Goal: Information Seeking & Learning: Learn about a topic

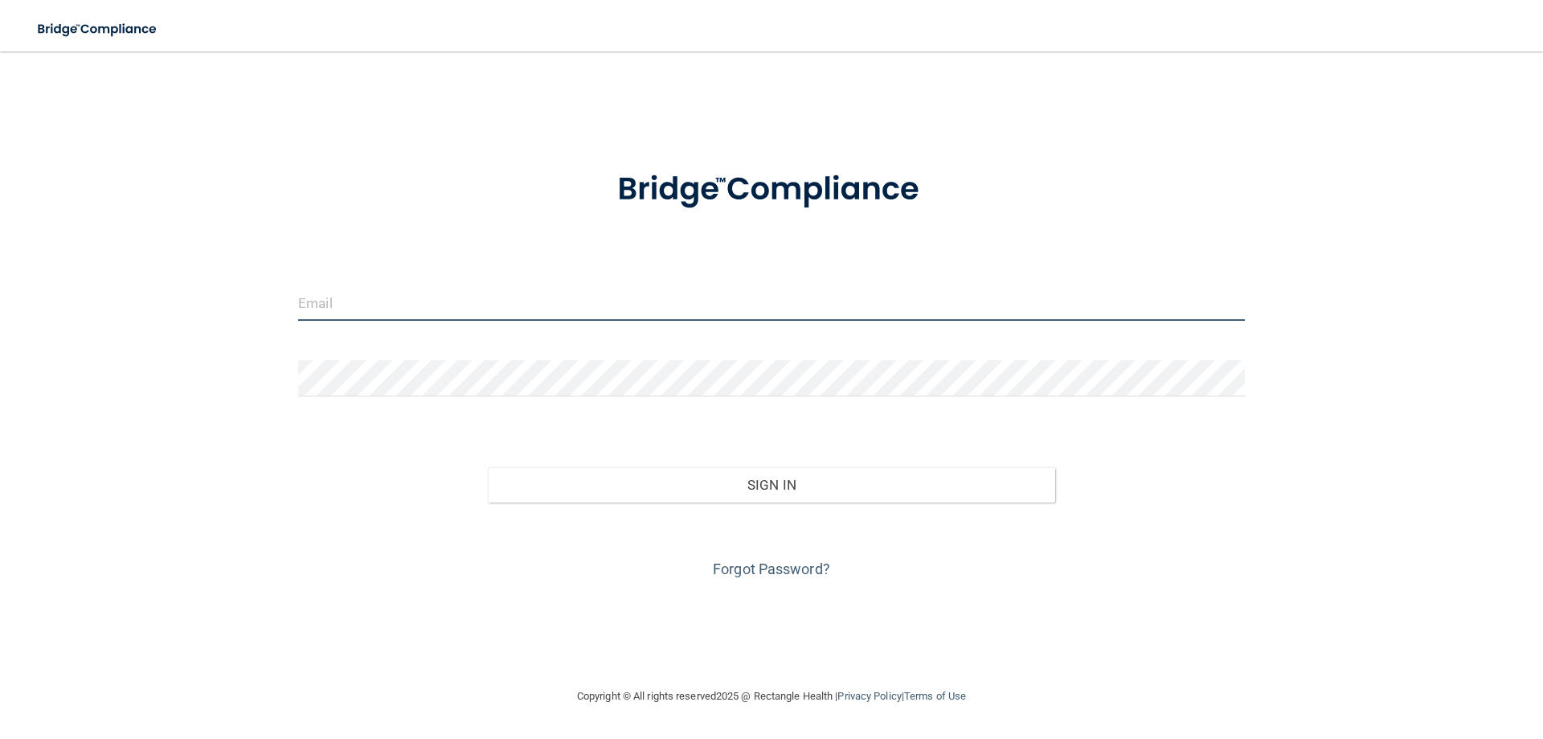
click at [430, 301] on input "email" at bounding box center [771, 303] width 947 height 36
type input "[EMAIL_ADDRESS][DOMAIN_NAME]"
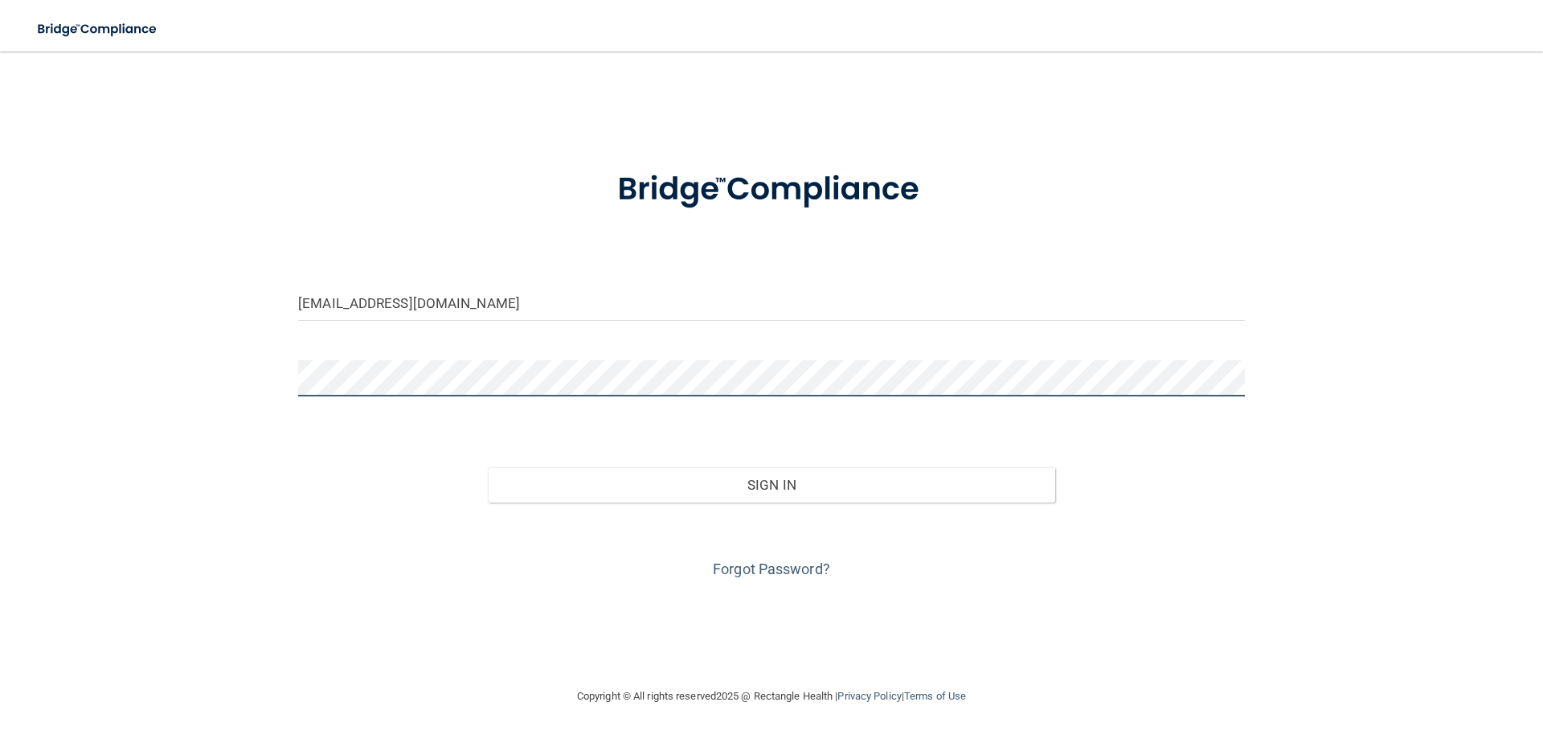
click at [488, 467] on button "Sign In" at bounding box center [772, 484] width 568 height 35
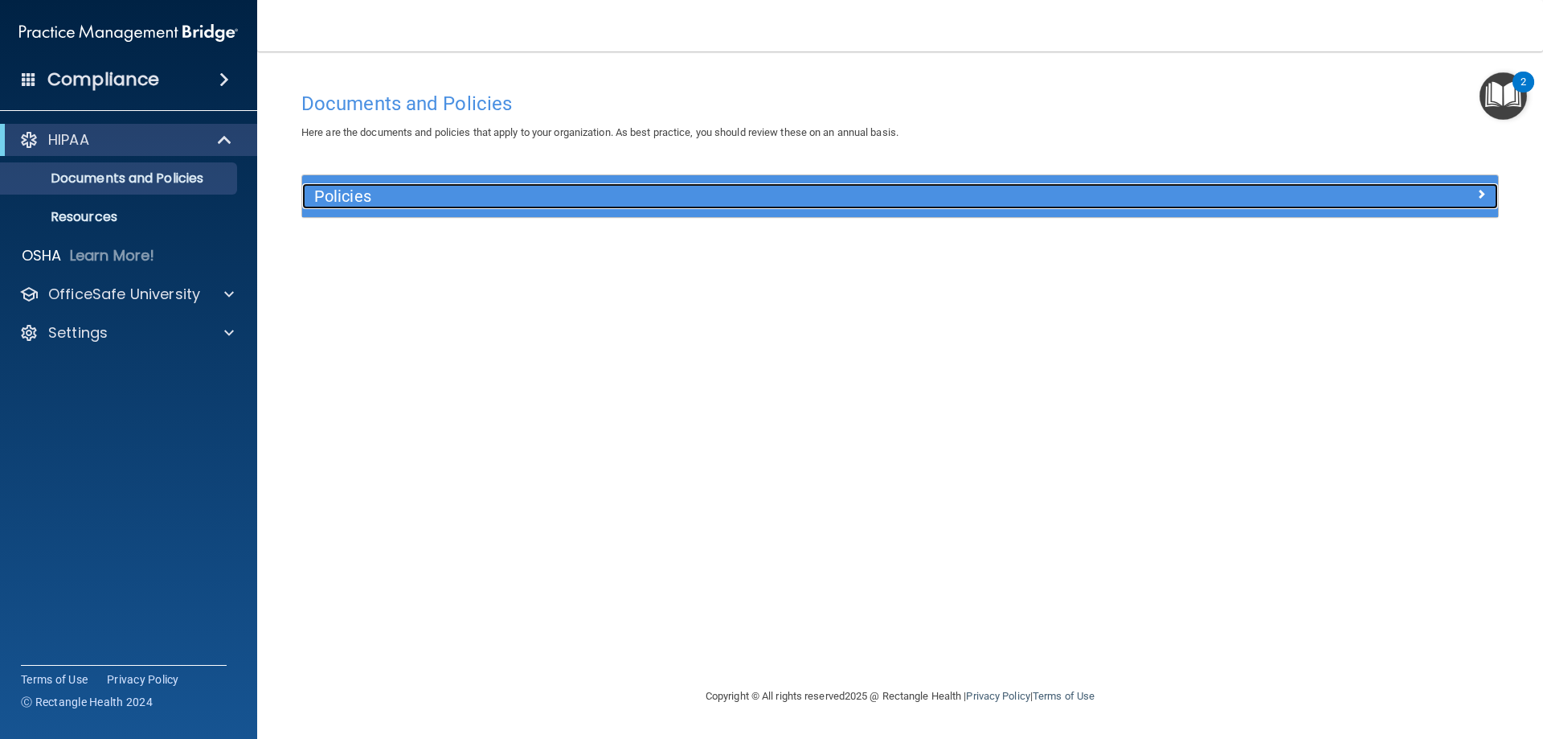
click at [397, 194] on h5 "Policies" at bounding box center [750, 196] width 873 height 18
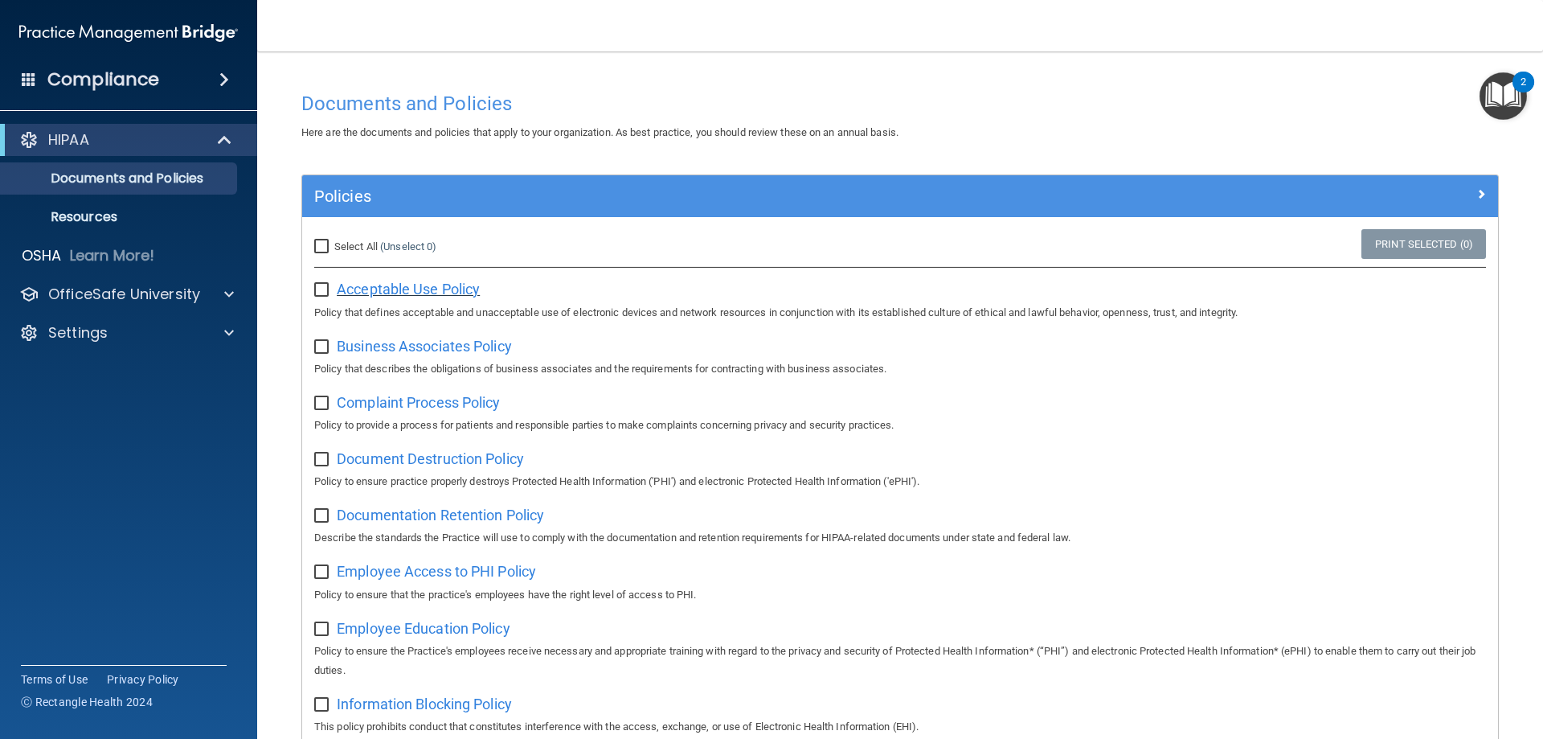
click at [375, 291] on span "Acceptable Use Policy" at bounding box center [408, 289] width 143 height 17
click at [178, 180] on p "Documents and Policies" at bounding box center [119, 178] width 219 height 16
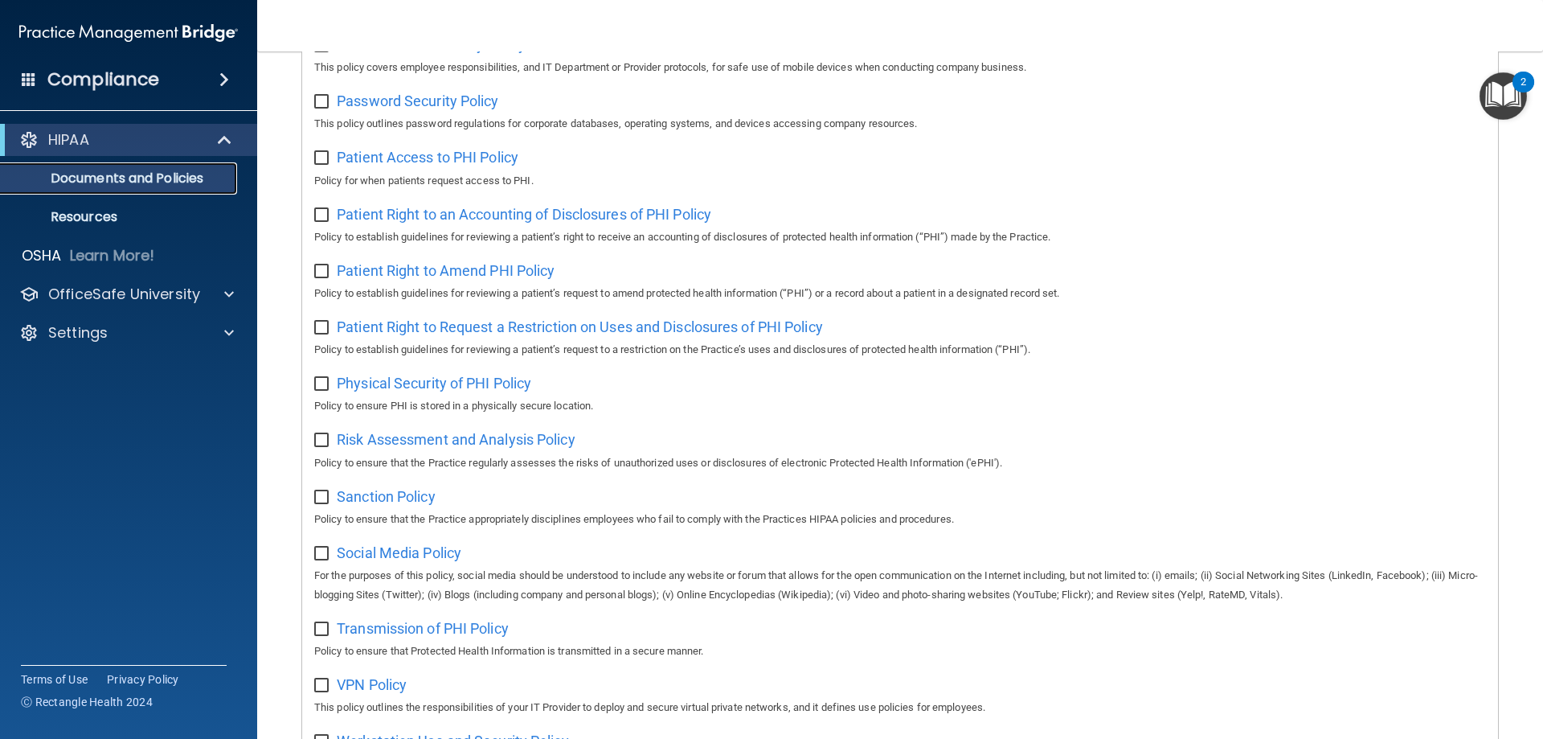
scroll to position [874, 0]
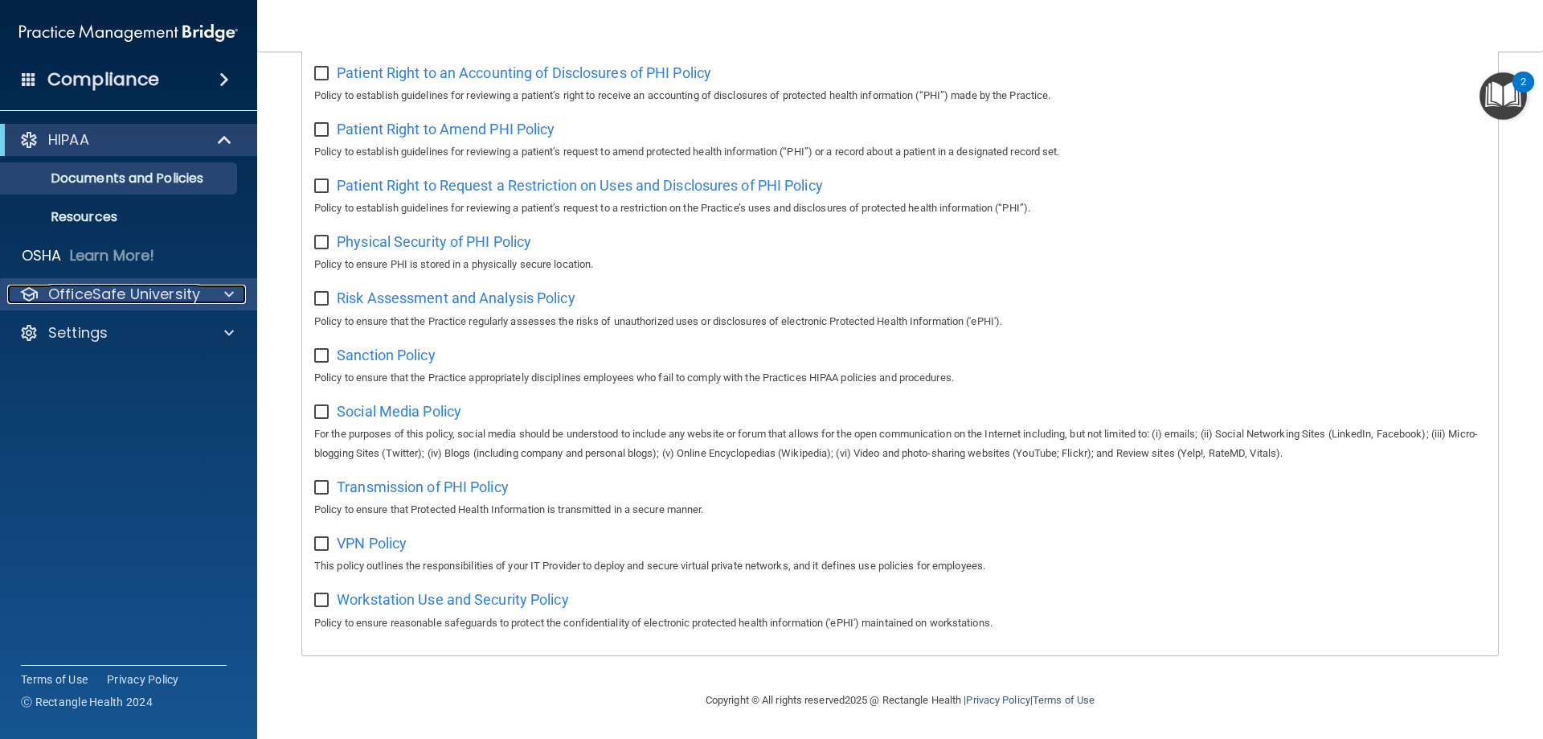
click at [223, 287] on div at bounding box center [227, 294] width 40 height 19
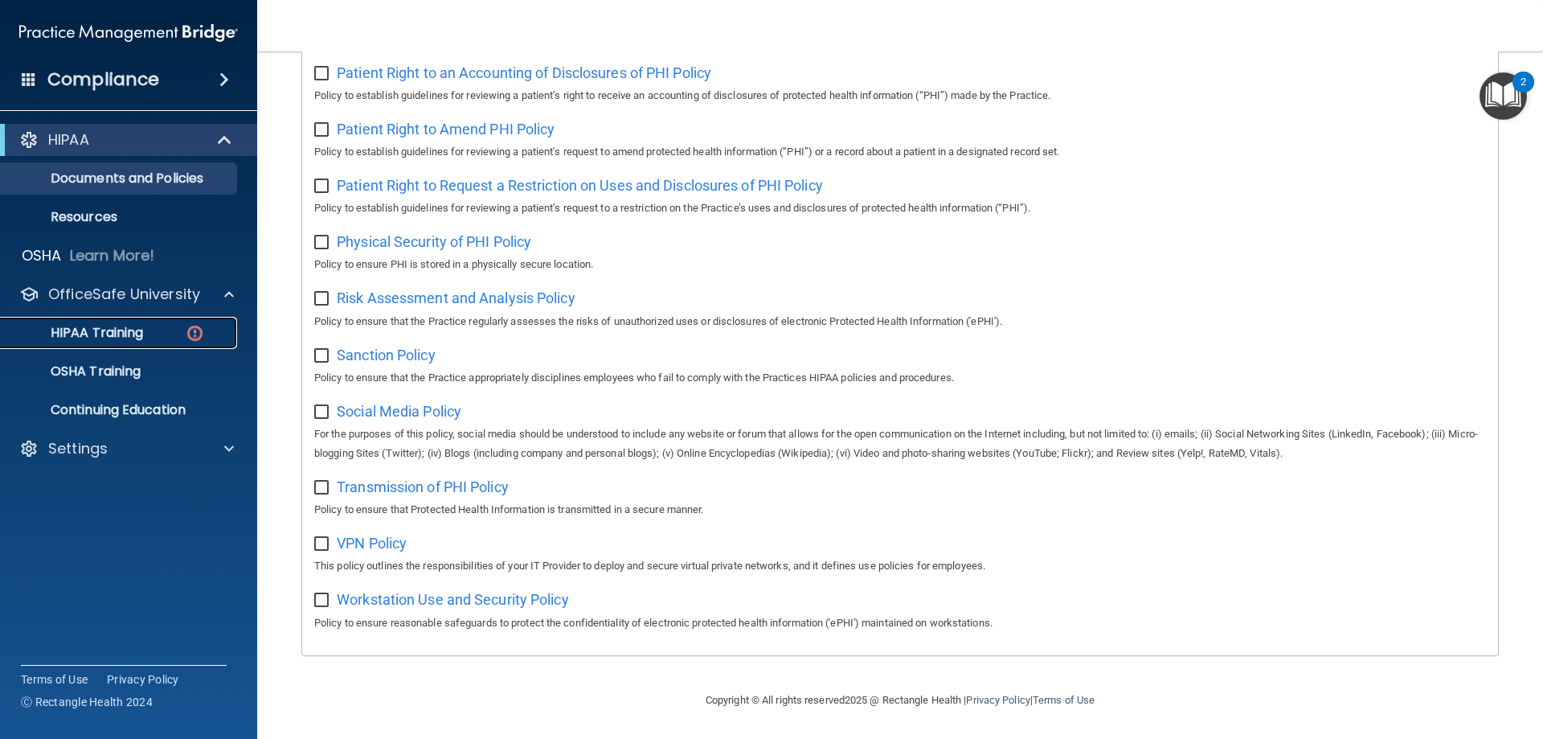
click at [112, 319] on link "HIPAA Training" at bounding box center [110, 333] width 253 height 32
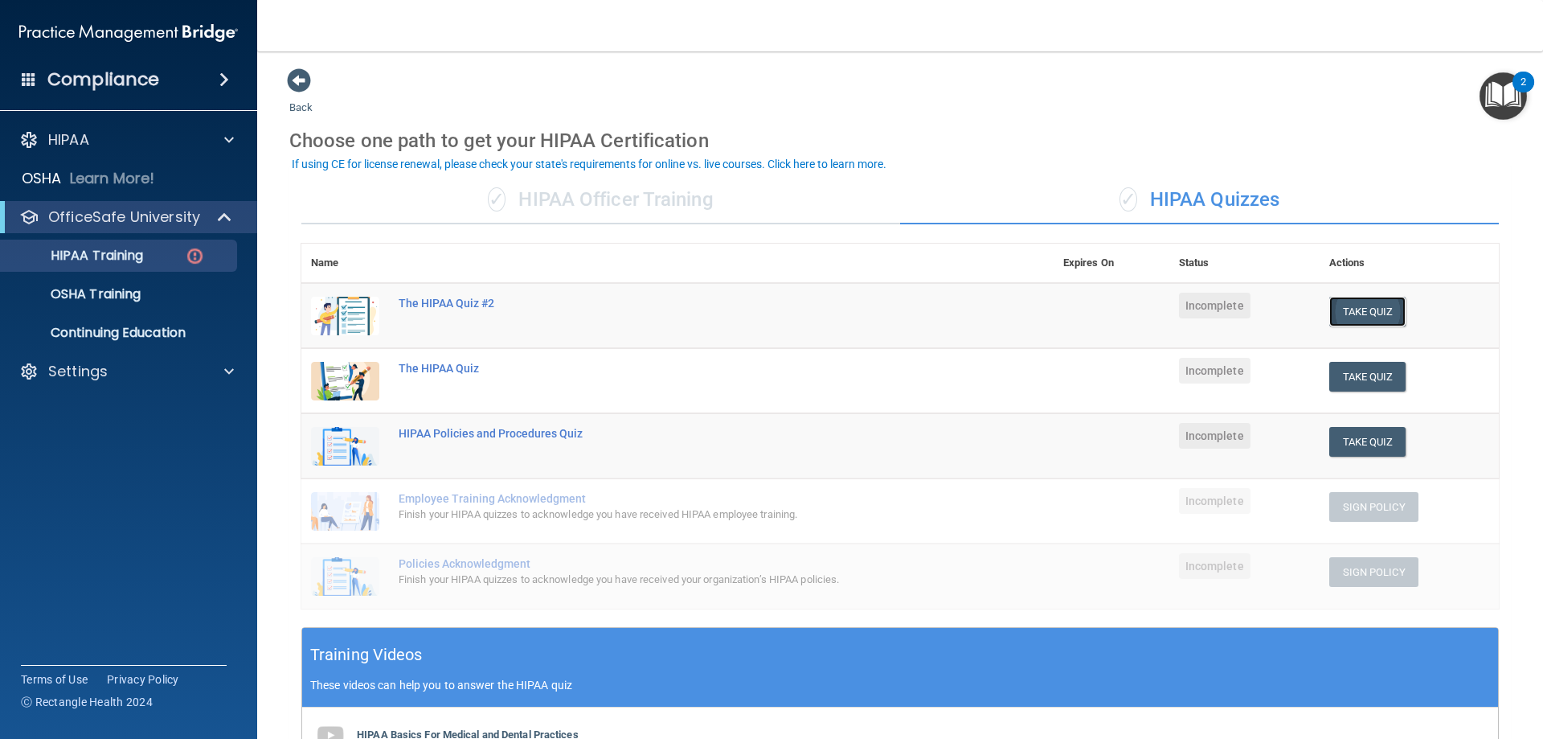
click at [1363, 307] on button "Take Quiz" at bounding box center [1368, 312] width 77 height 30
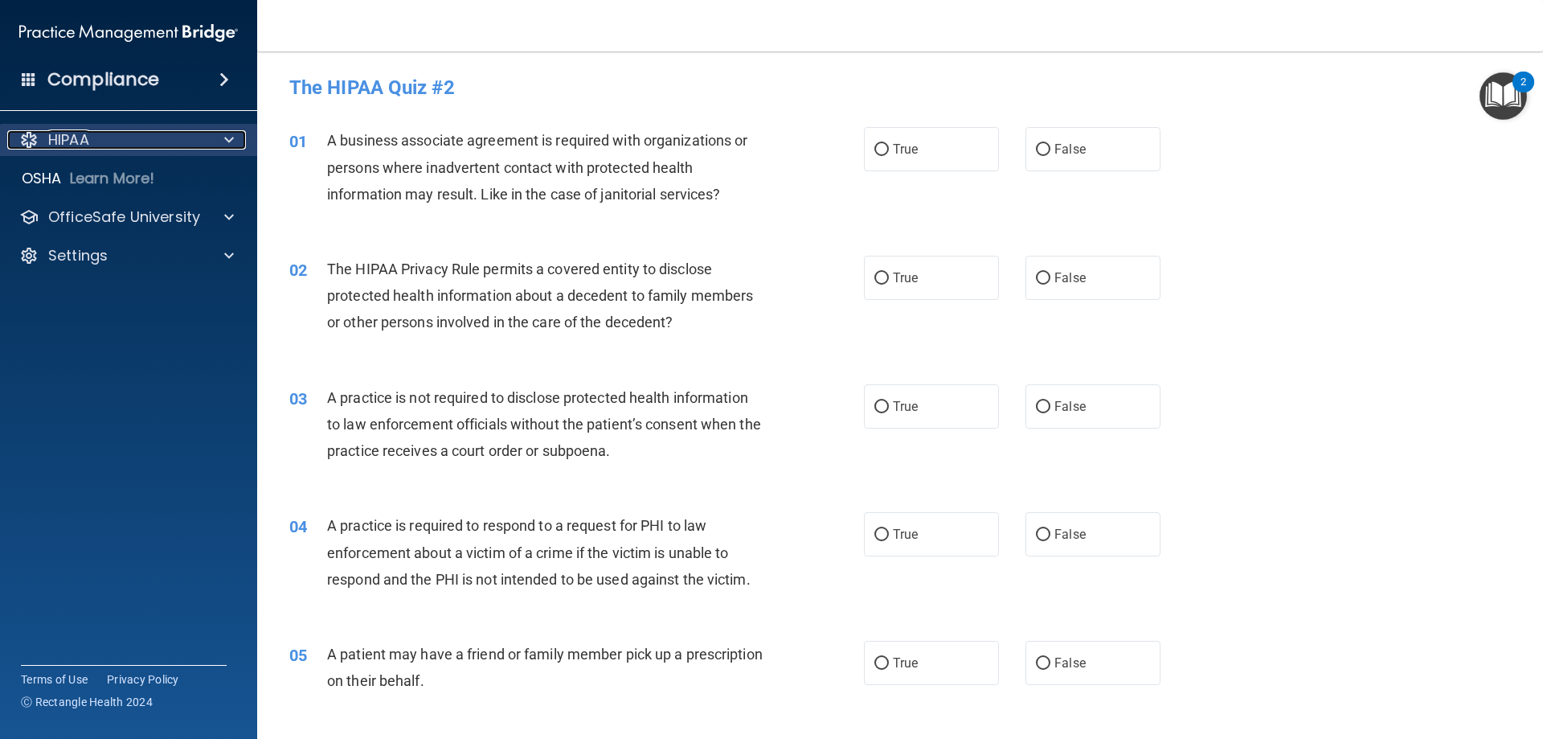
click at [125, 134] on div "HIPAA" at bounding box center [106, 139] width 199 height 19
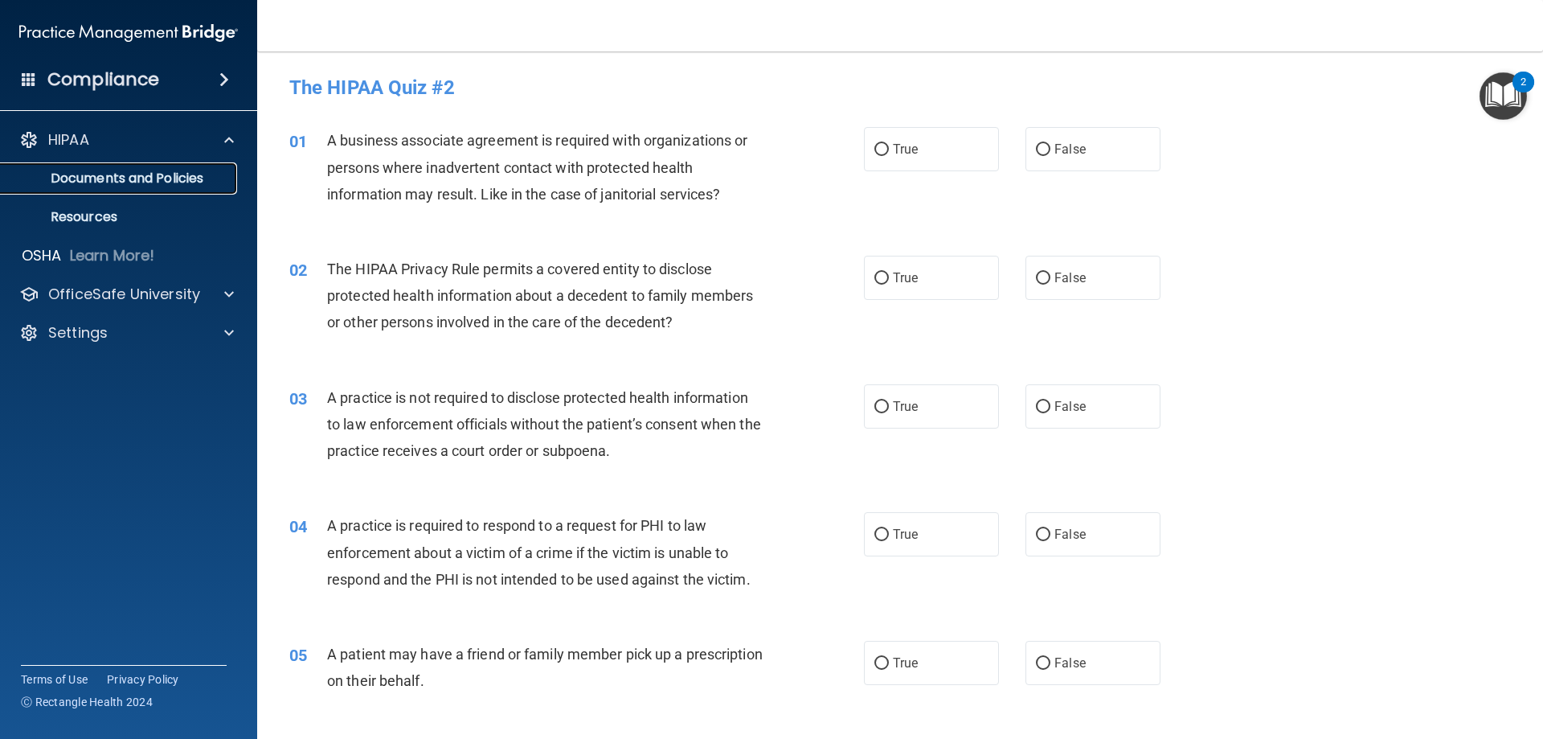
click at [199, 174] on p "Documents and Policies" at bounding box center [119, 178] width 219 height 16
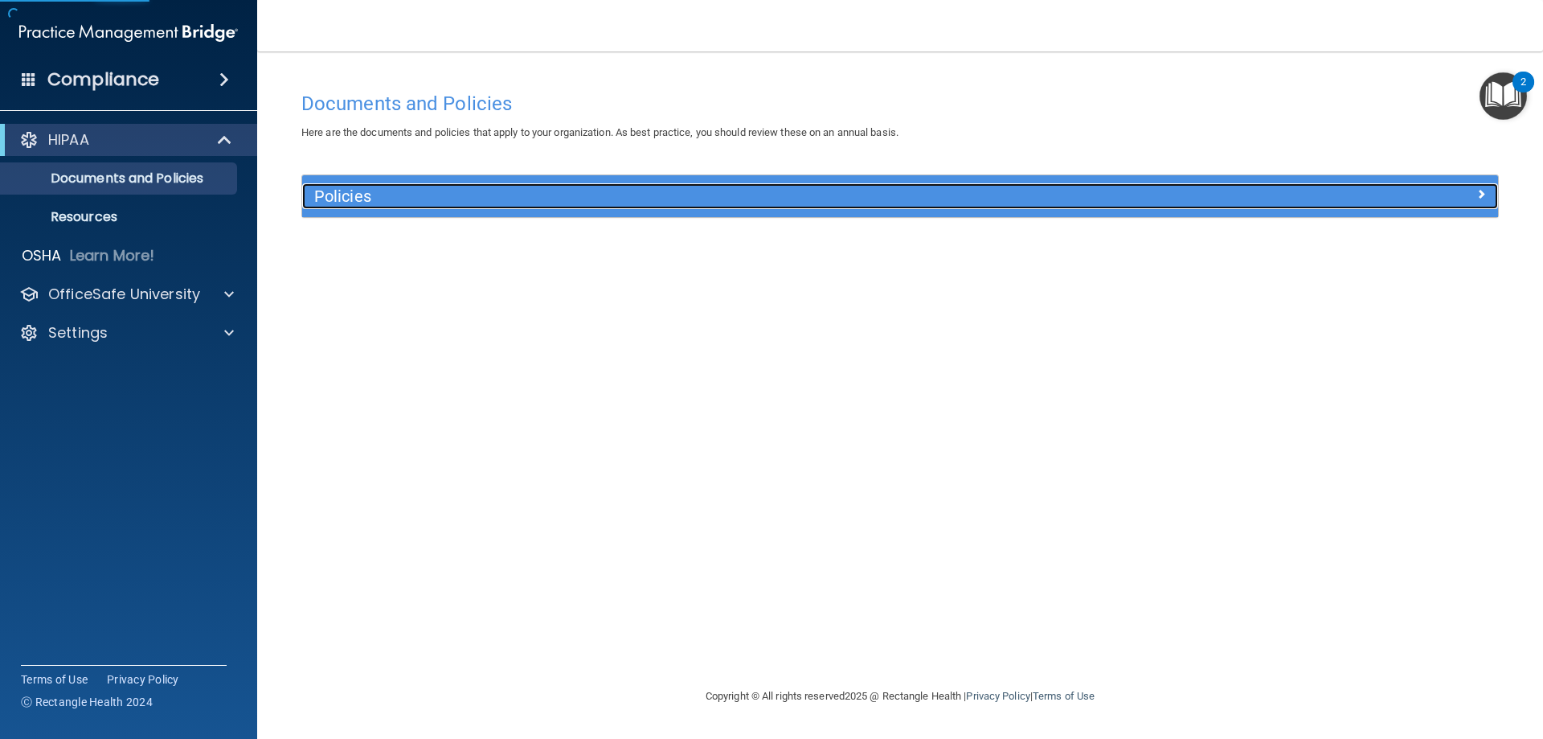
click at [453, 199] on h5 "Policies" at bounding box center [750, 196] width 873 height 18
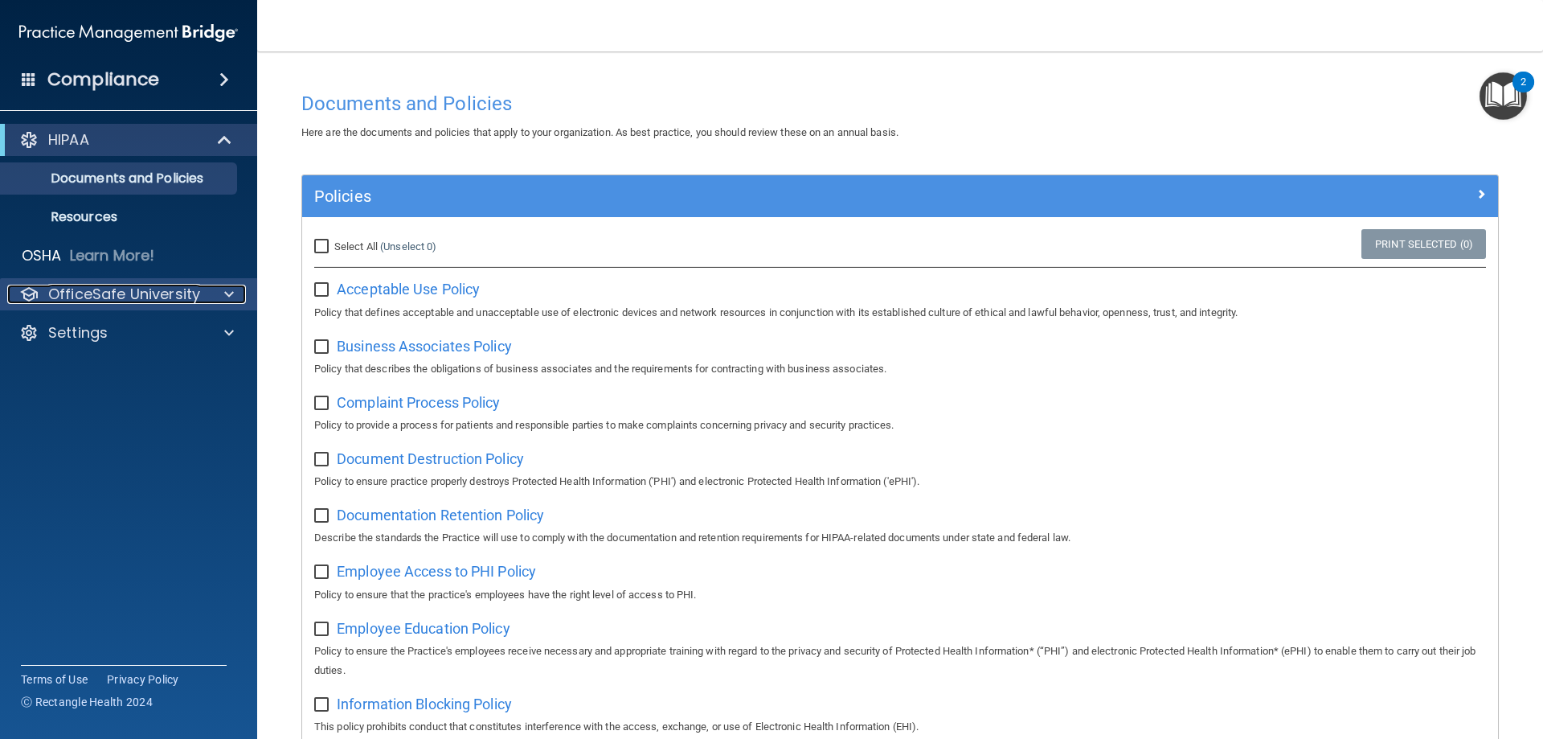
click at [221, 289] on div at bounding box center [227, 294] width 40 height 19
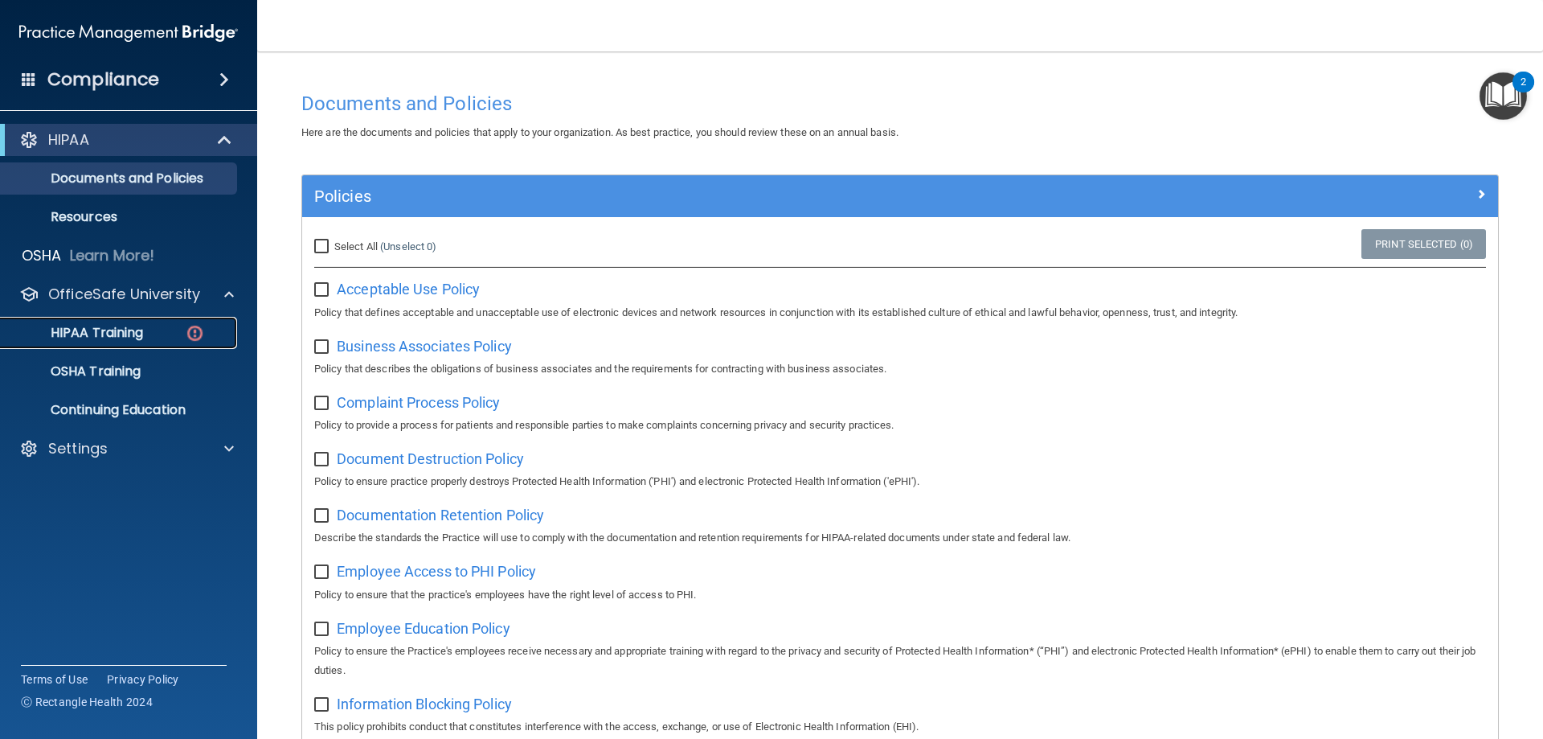
click at [189, 327] on img at bounding box center [195, 333] width 20 height 20
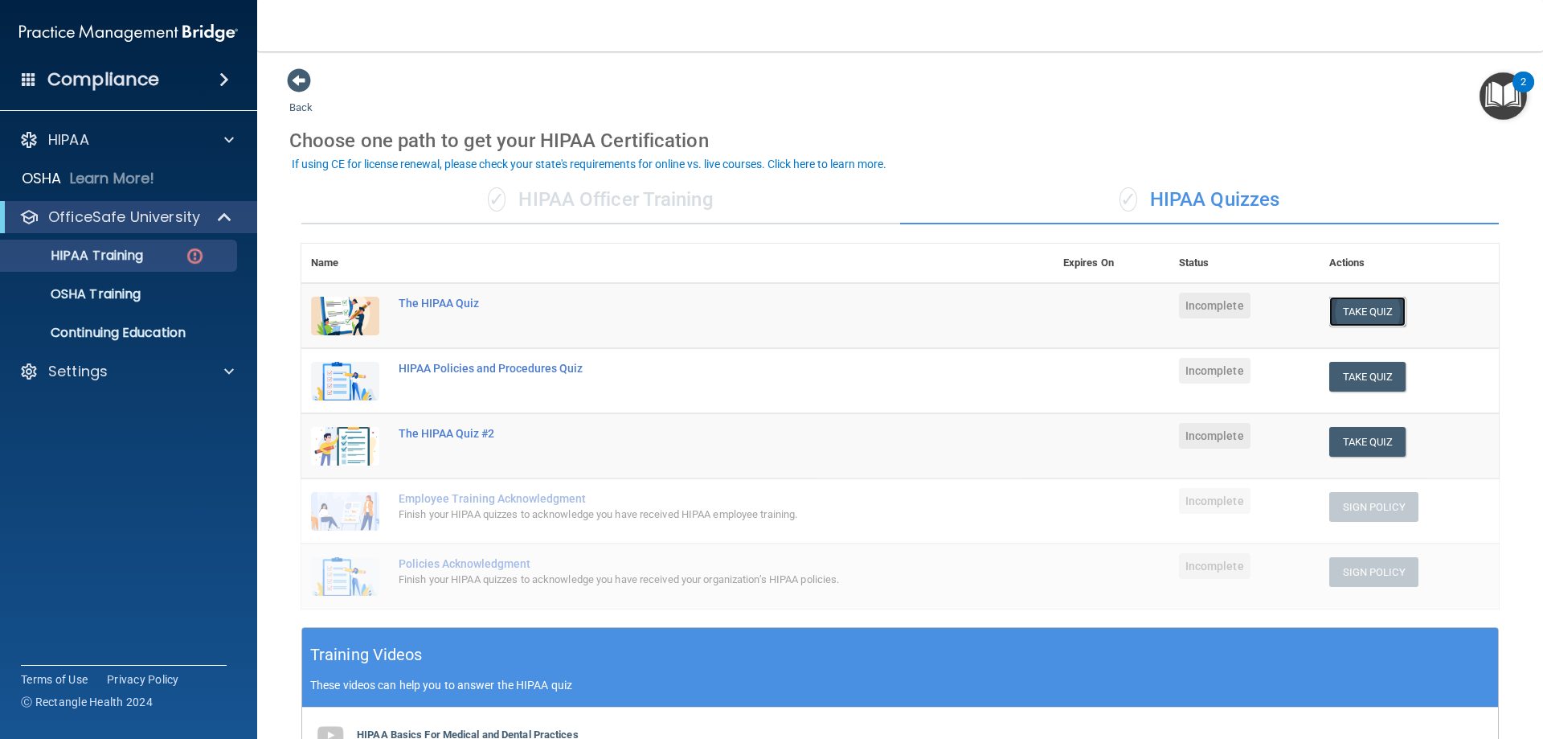
click at [1352, 312] on button "Take Quiz" at bounding box center [1368, 312] width 77 height 30
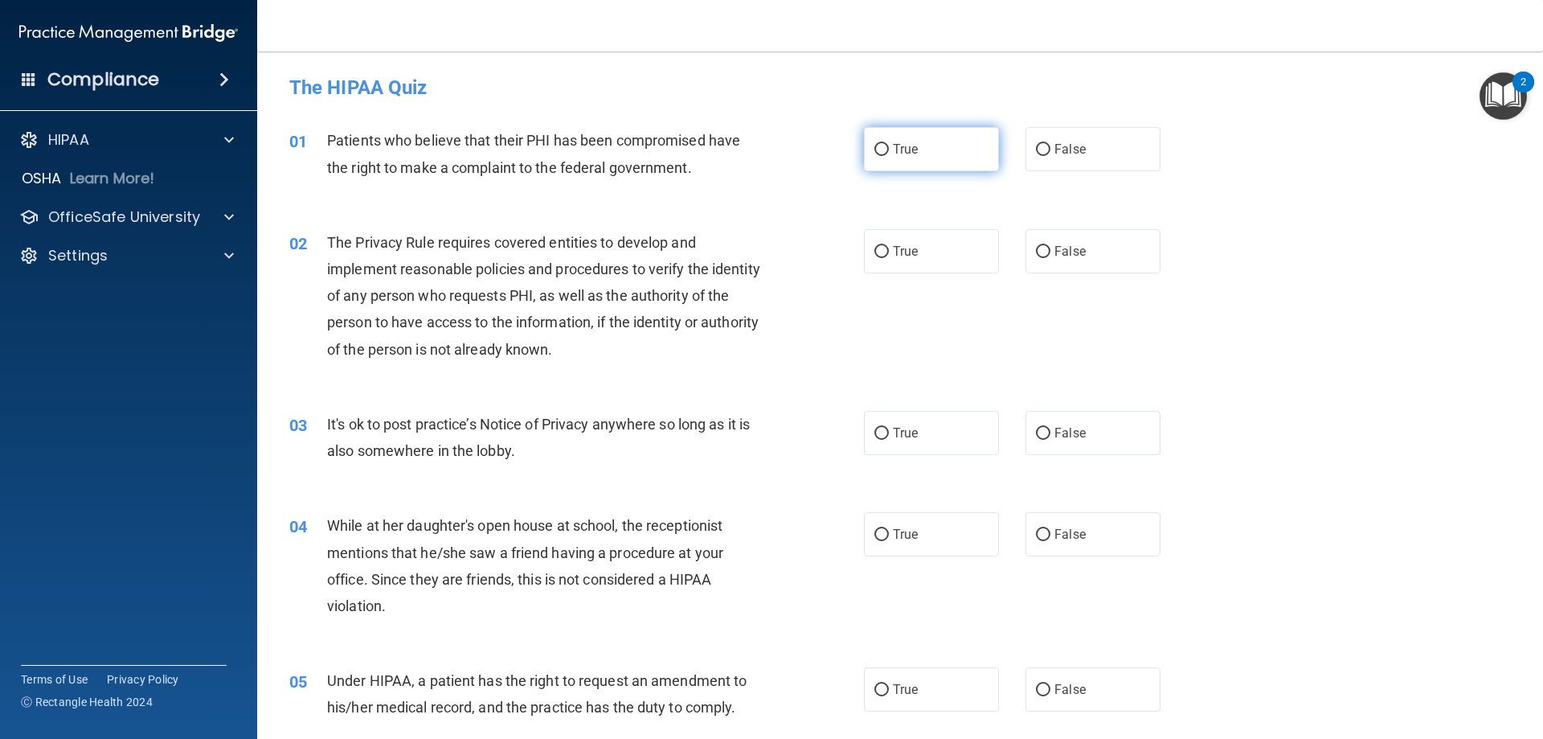
click at [877, 146] on input "True" at bounding box center [882, 150] width 14 height 12
radio input "true"
click at [875, 253] on input "True" at bounding box center [882, 252] width 14 height 12
radio input "true"
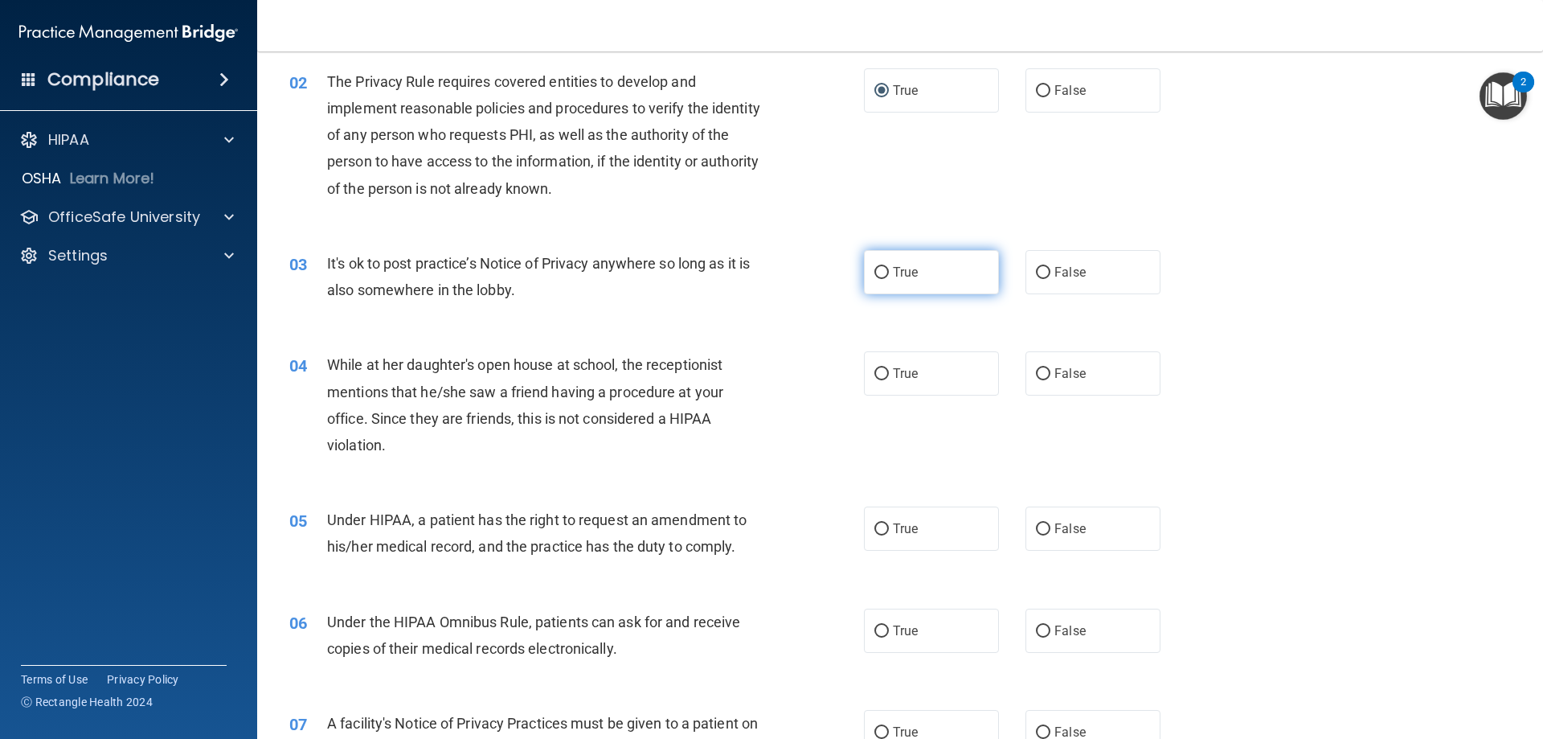
click at [881, 275] on input "True" at bounding box center [882, 273] width 14 height 12
radio input "true"
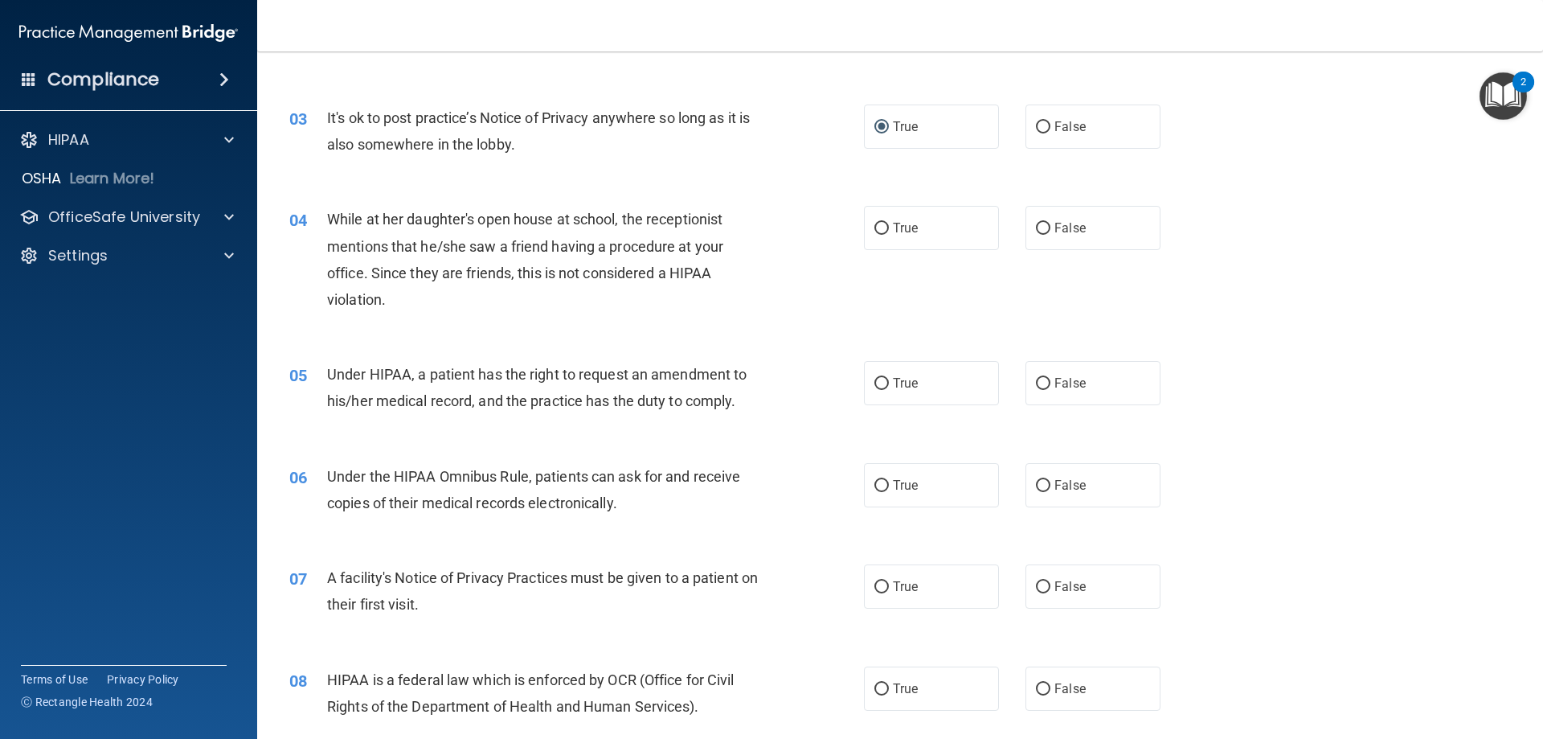
scroll to position [322, 0]
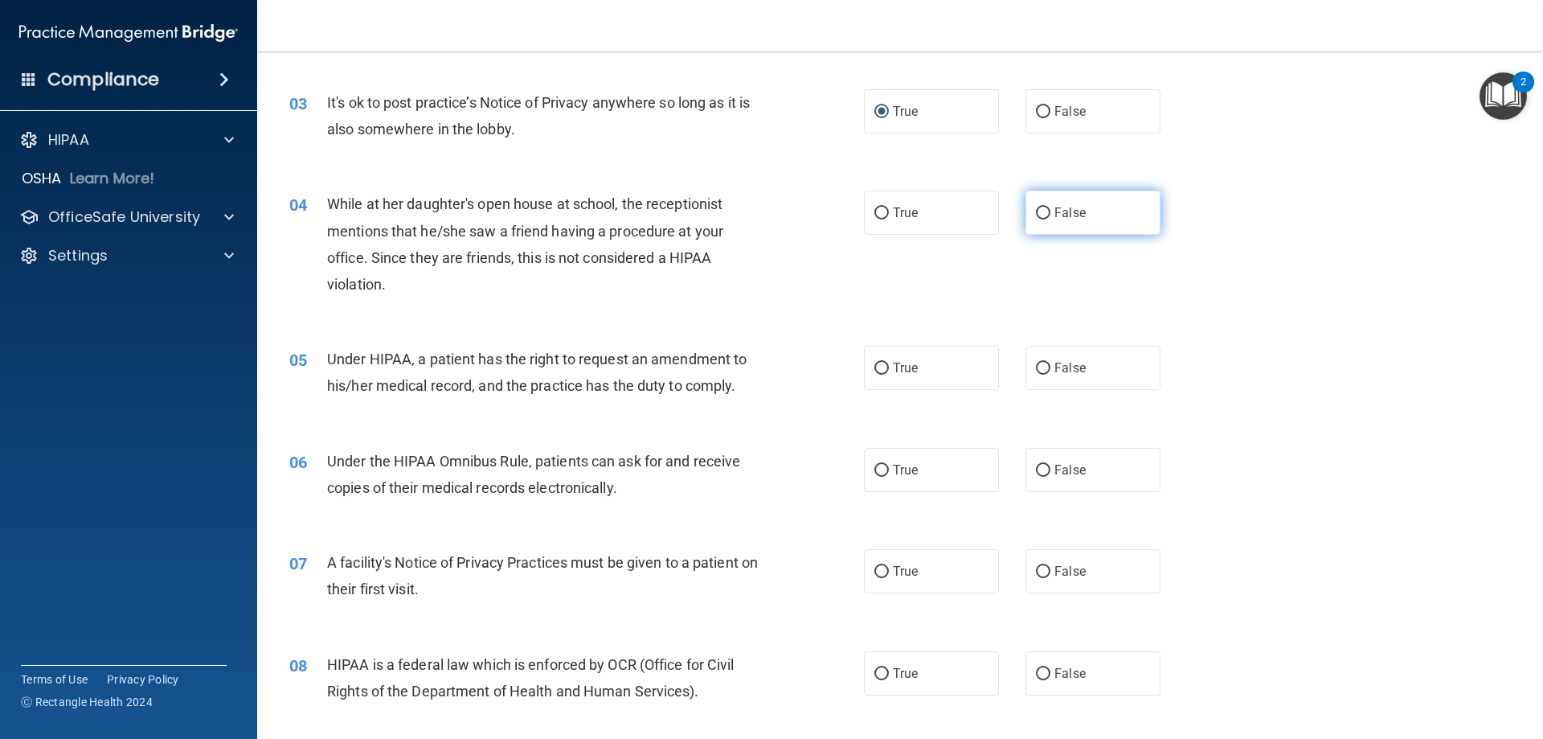
click at [1060, 211] on span "False" at bounding box center [1070, 212] width 31 height 15
click at [1051, 211] on input "False" at bounding box center [1043, 213] width 14 height 12
radio input "true"
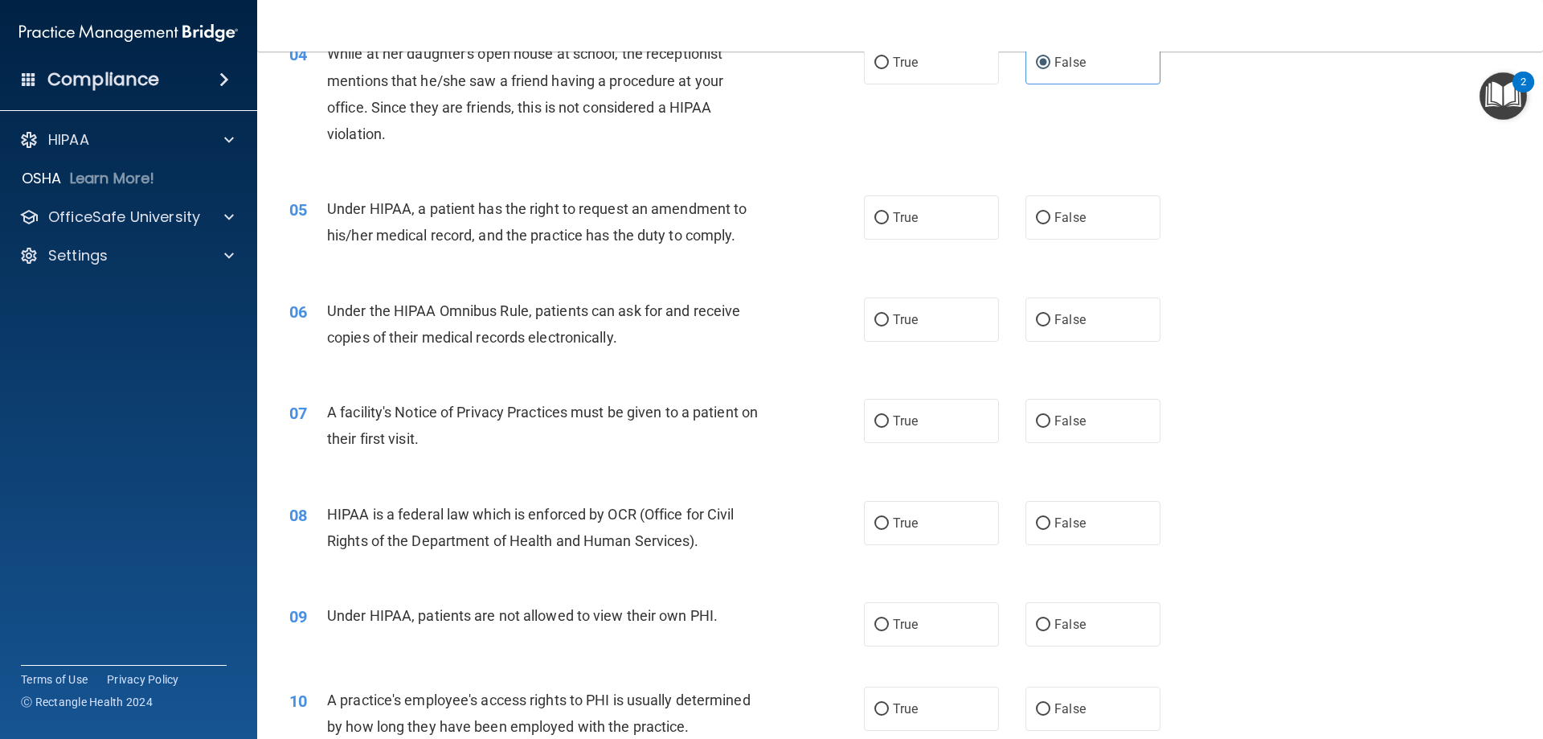
scroll to position [482, 0]
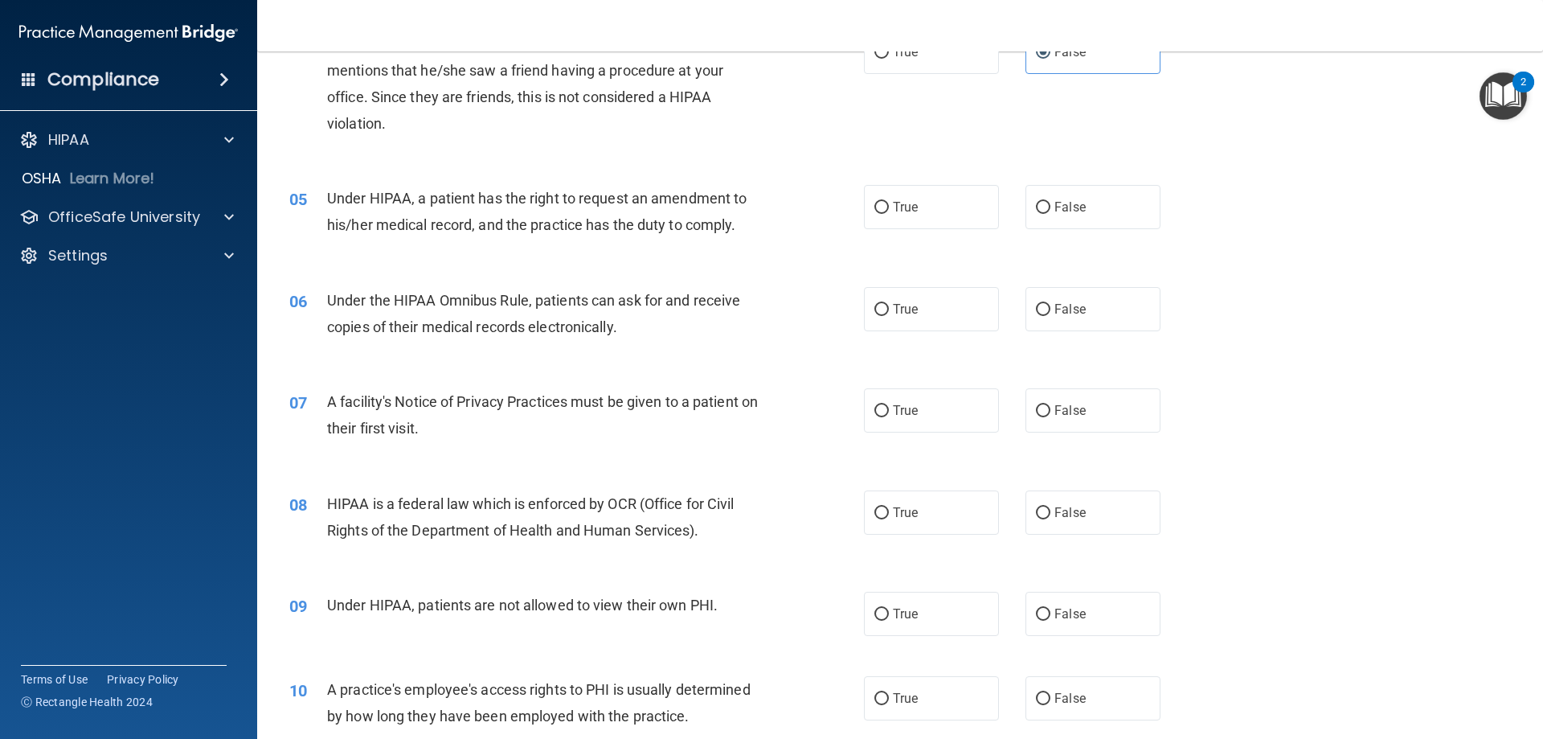
click at [906, 237] on div "05 Under HIPAA, a patient has the right to request an amendment to his/her medi…" at bounding box center [900, 215] width 1246 height 101
click at [900, 215] on label "True" at bounding box center [931, 207] width 135 height 44
click at [889, 214] on input "True" at bounding box center [882, 208] width 14 height 12
radio input "true"
click at [893, 310] on span "True" at bounding box center [905, 308] width 25 height 15
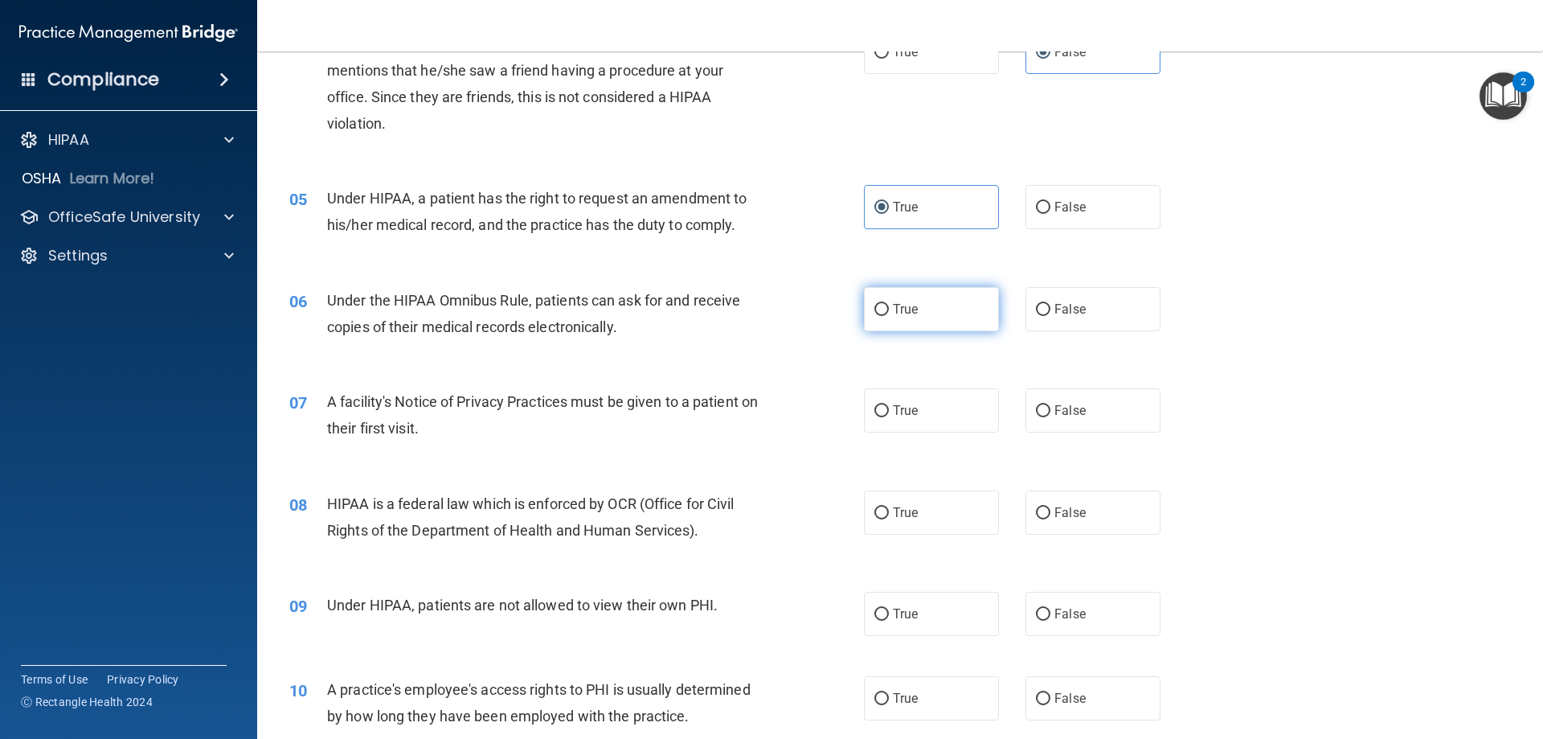
click at [889, 310] on input "True" at bounding box center [882, 310] width 14 height 12
radio input "true"
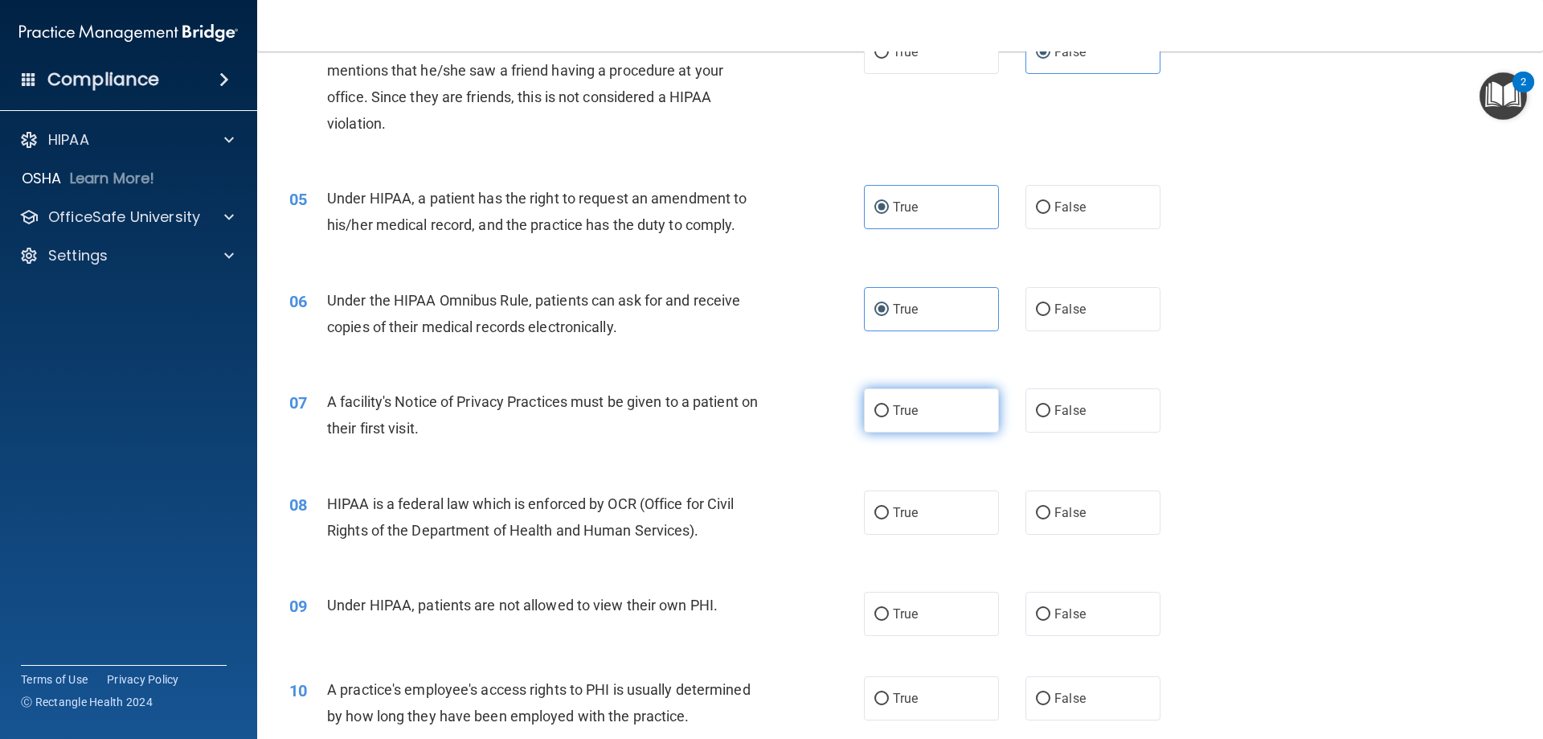
click at [888, 393] on label "True" at bounding box center [931, 410] width 135 height 44
click at [888, 405] on input "True" at bounding box center [882, 411] width 14 height 12
radio input "true"
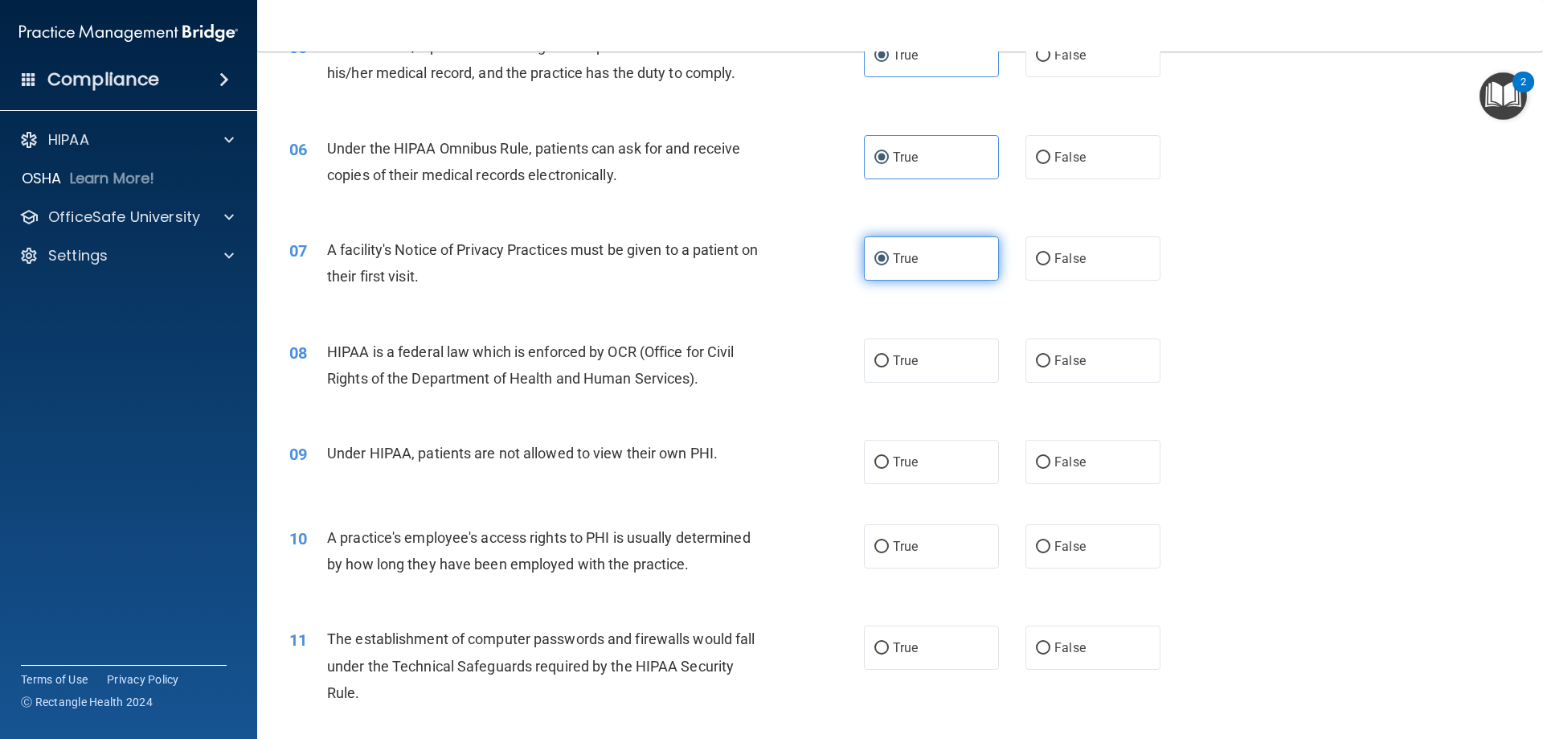
scroll to position [643, 0]
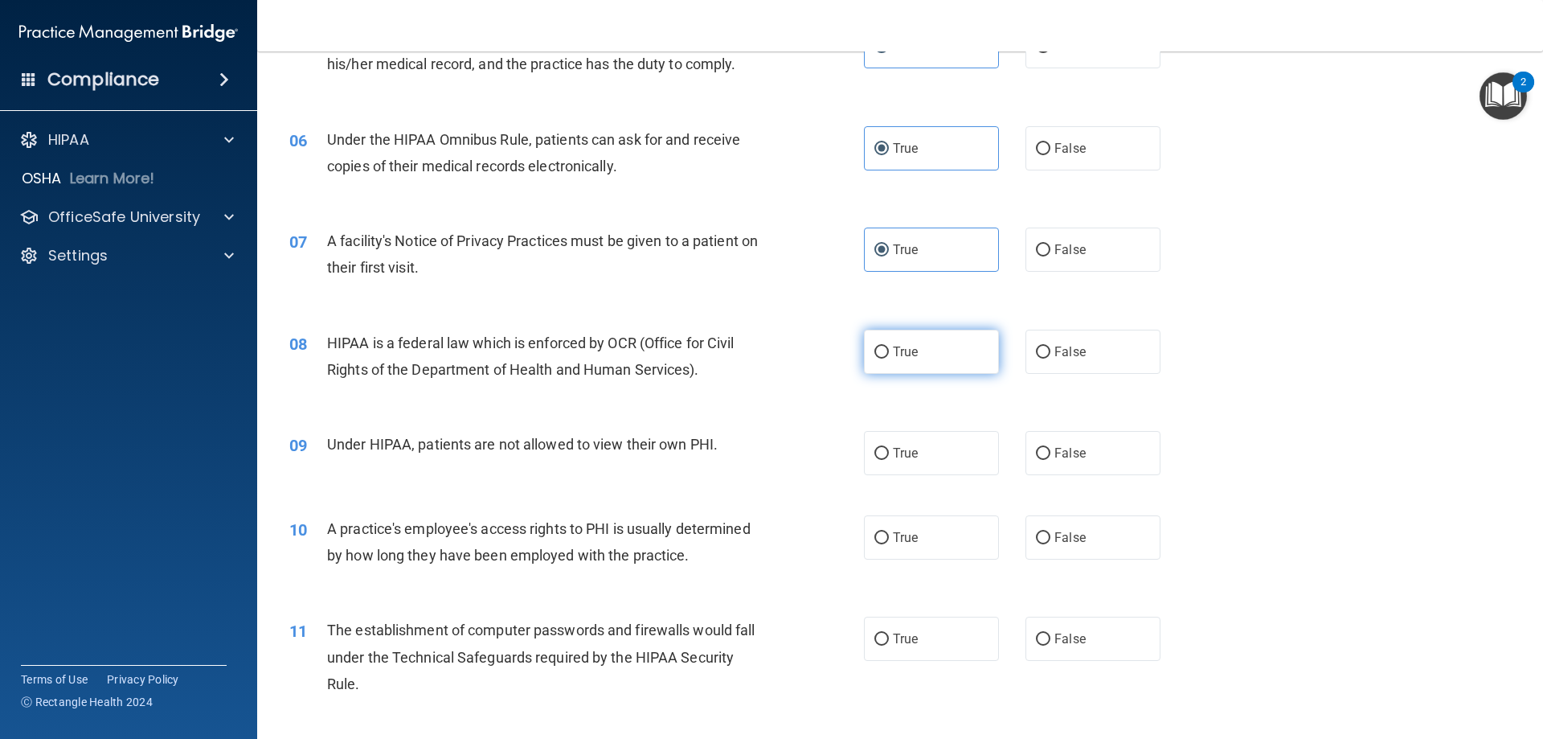
click at [914, 357] on label "True" at bounding box center [931, 352] width 135 height 44
click at [889, 357] on input "True" at bounding box center [882, 352] width 14 height 12
radio input "true"
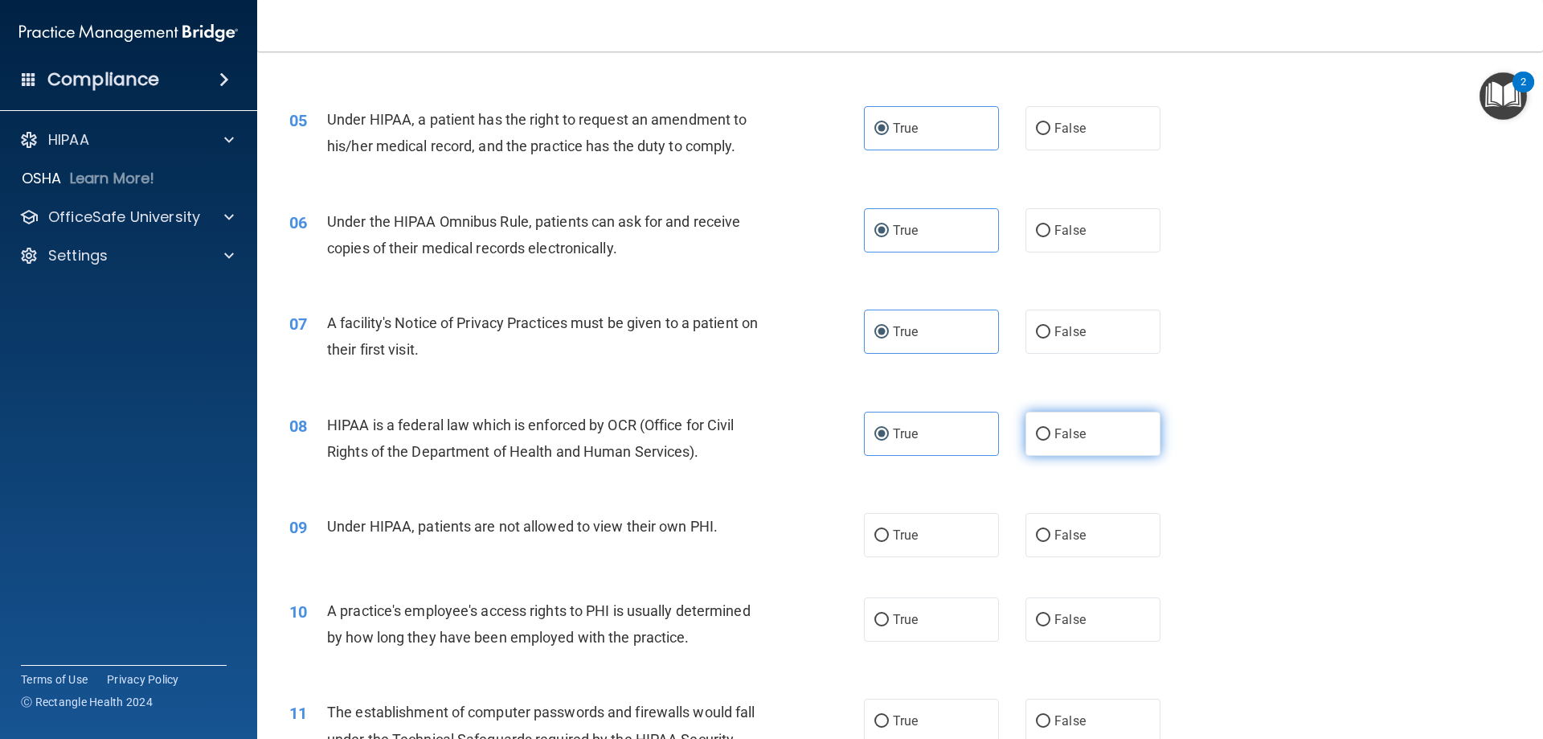
scroll to position [563, 0]
click at [1075, 523] on label "False" at bounding box center [1093, 533] width 135 height 44
click at [1051, 528] on input "False" at bounding box center [1043, 534] width 14 height 12
radio input "true"
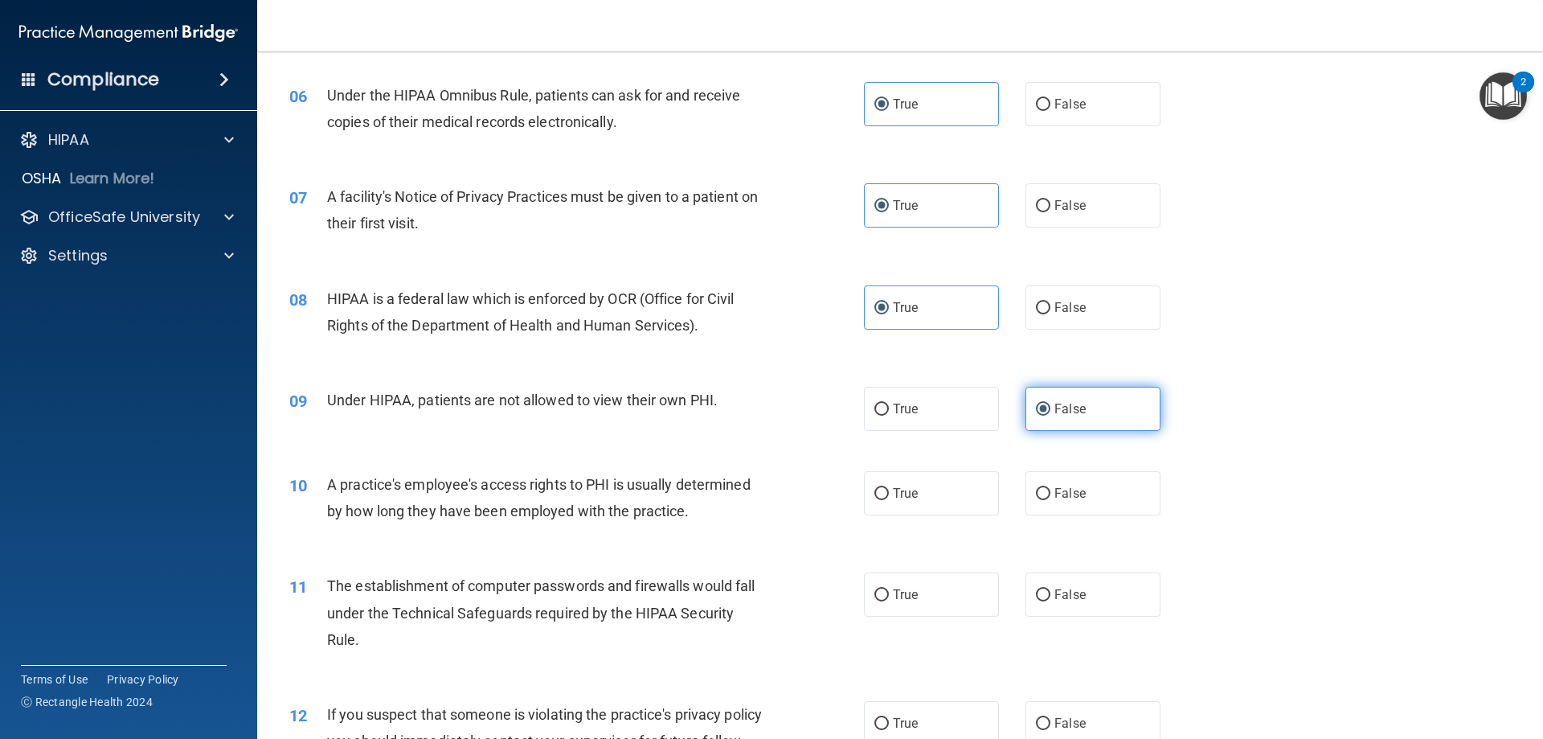
scroll to position [723, 0]
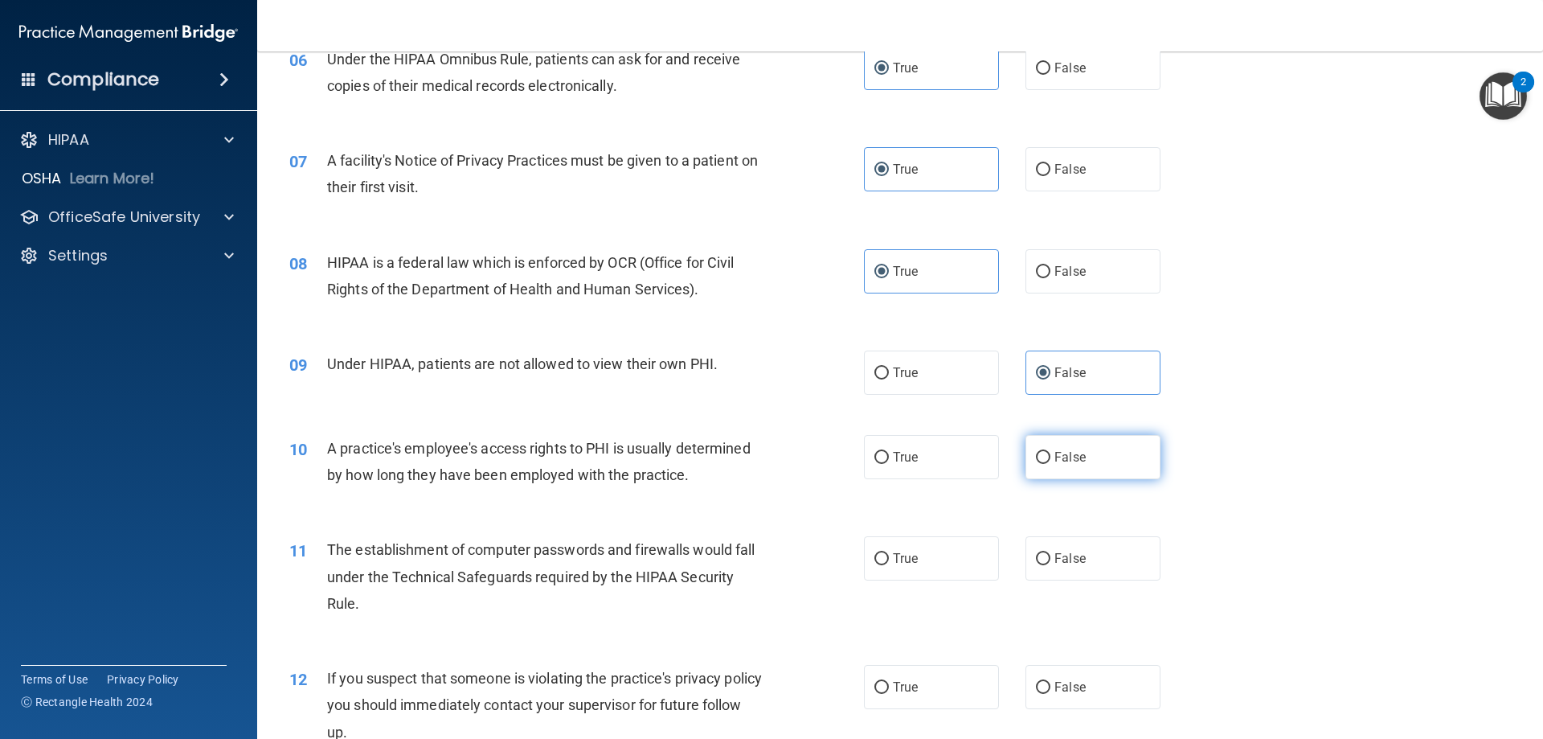
click at [1100, 451] on label "False" at bounding box center [1093, 457] width 135 height 44
click at [1051, 452] on input "False" at bounding box center [1043, 458] width 14 height 12
radio input "true"
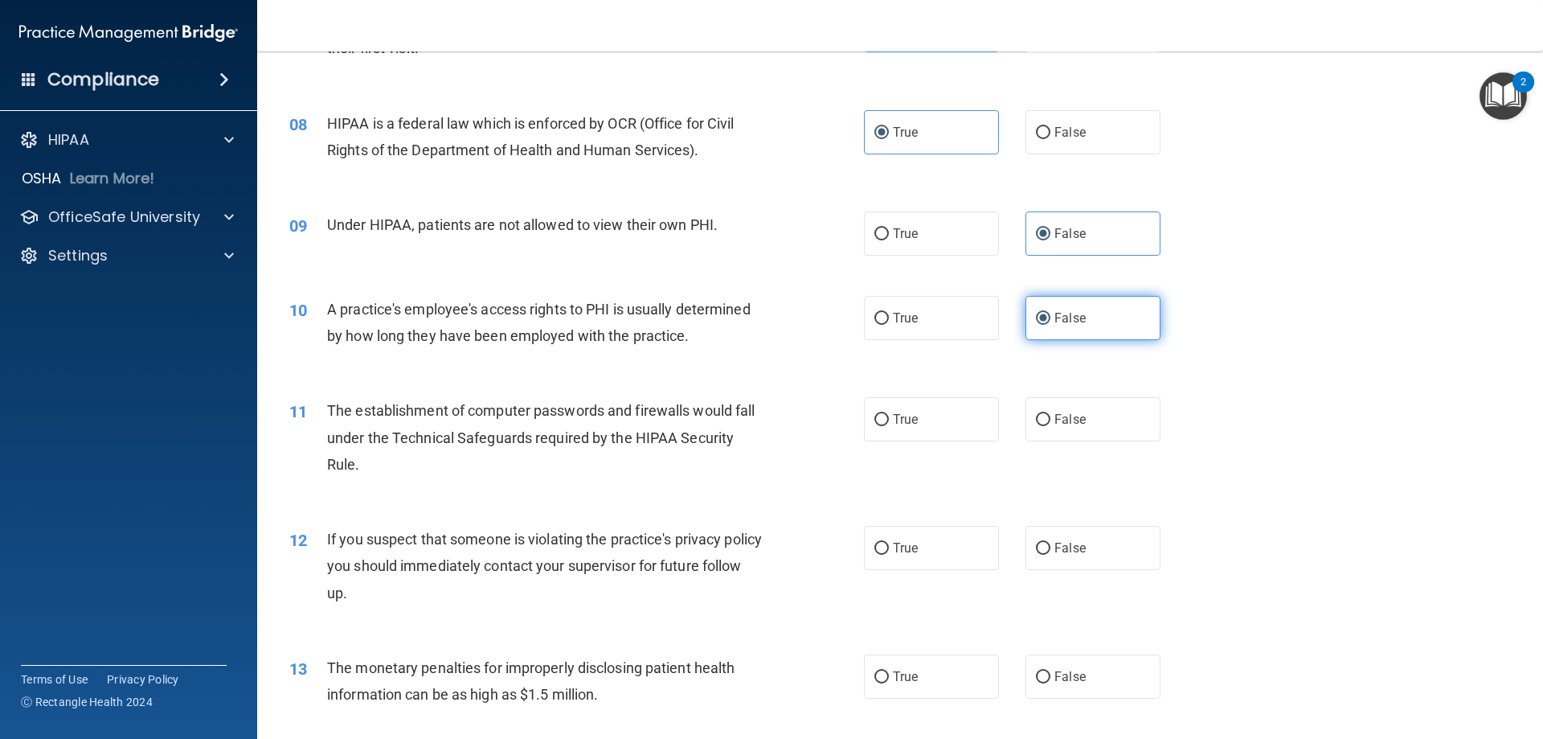
scroll to position [884, 0]
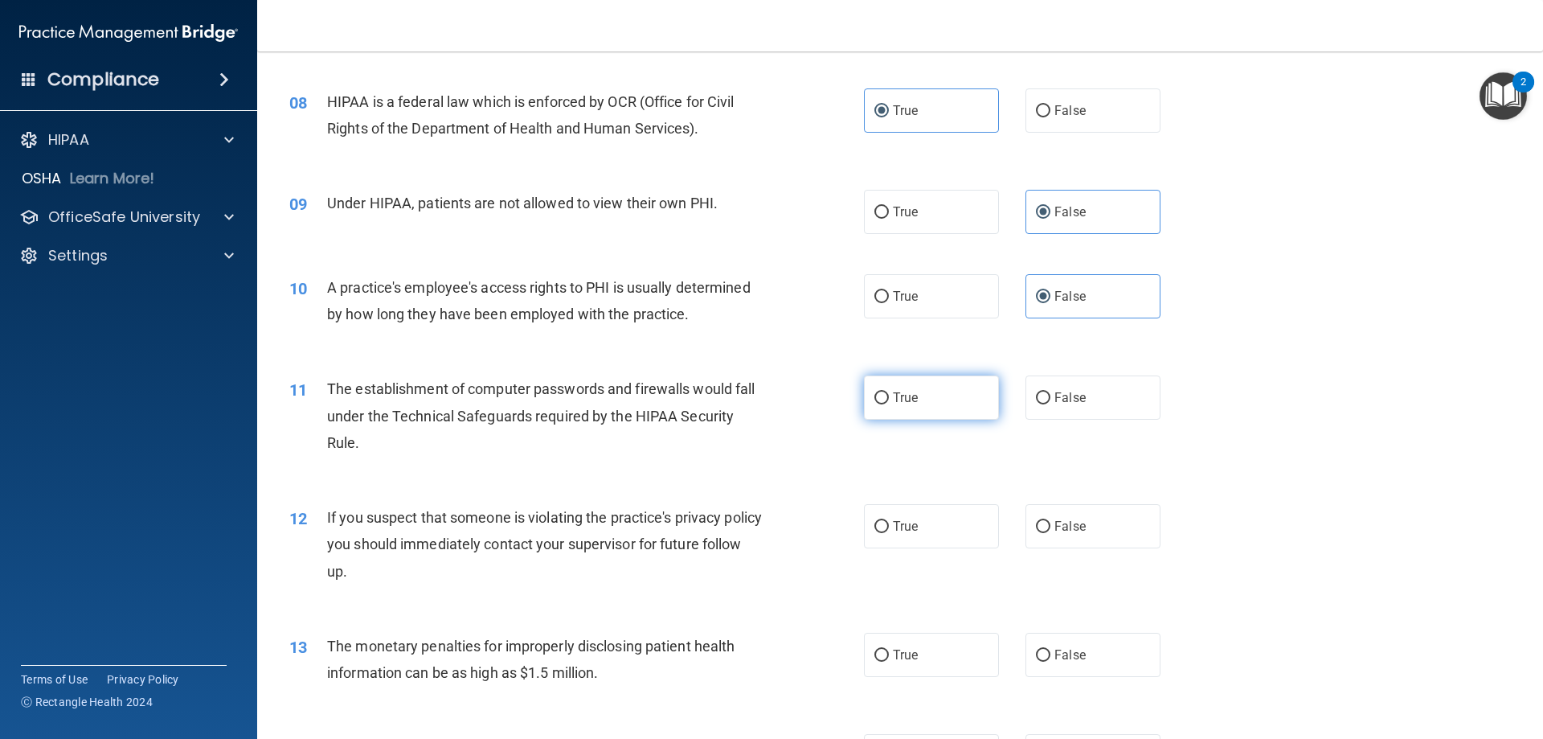
click at [943, 387] on label "True" at bounding box center [931, 397] width 135 height 44
click at [889, 392] on input "True" at bounding box center [882, 398] width 14 height 12
radio input "true"
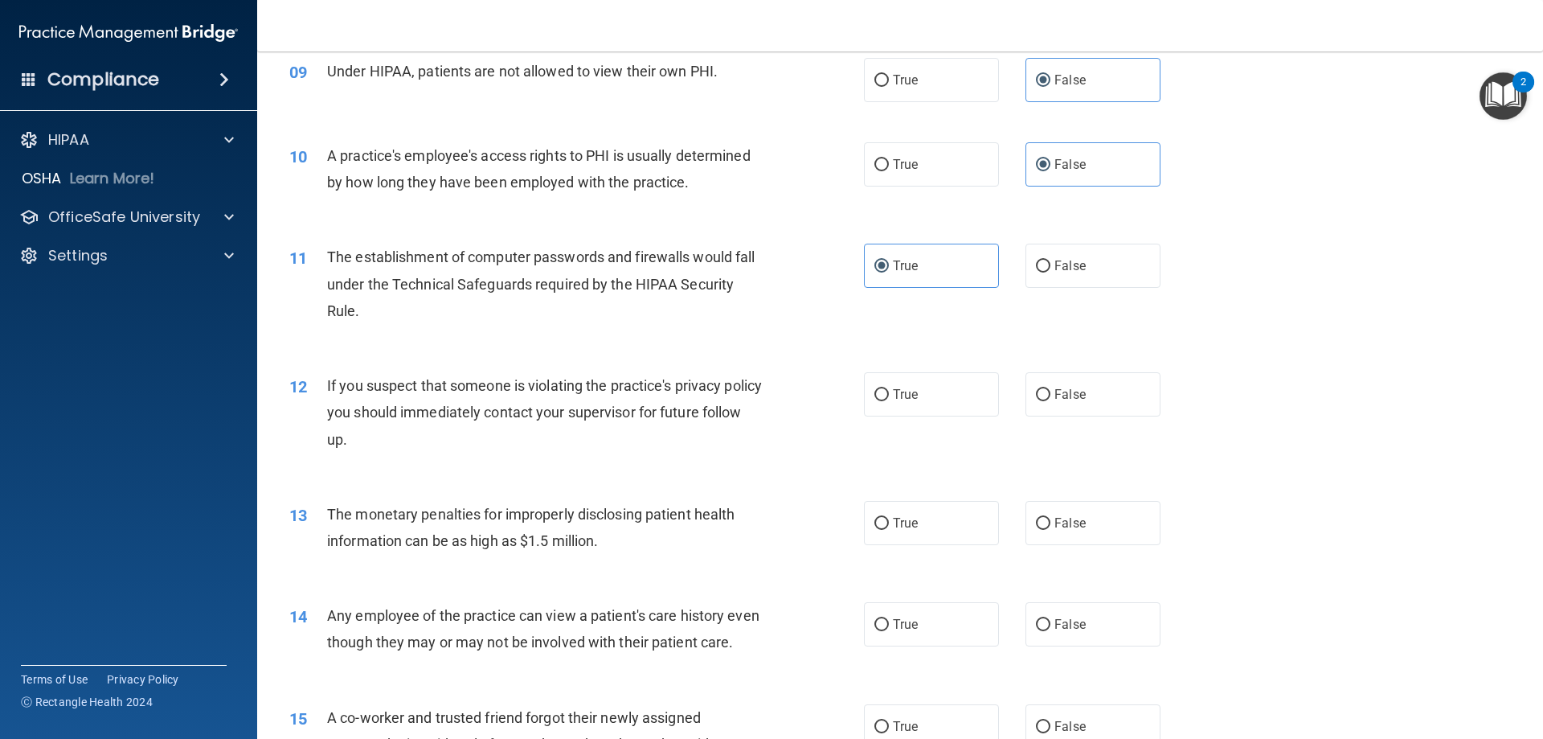
scroll to position [1045, 0]
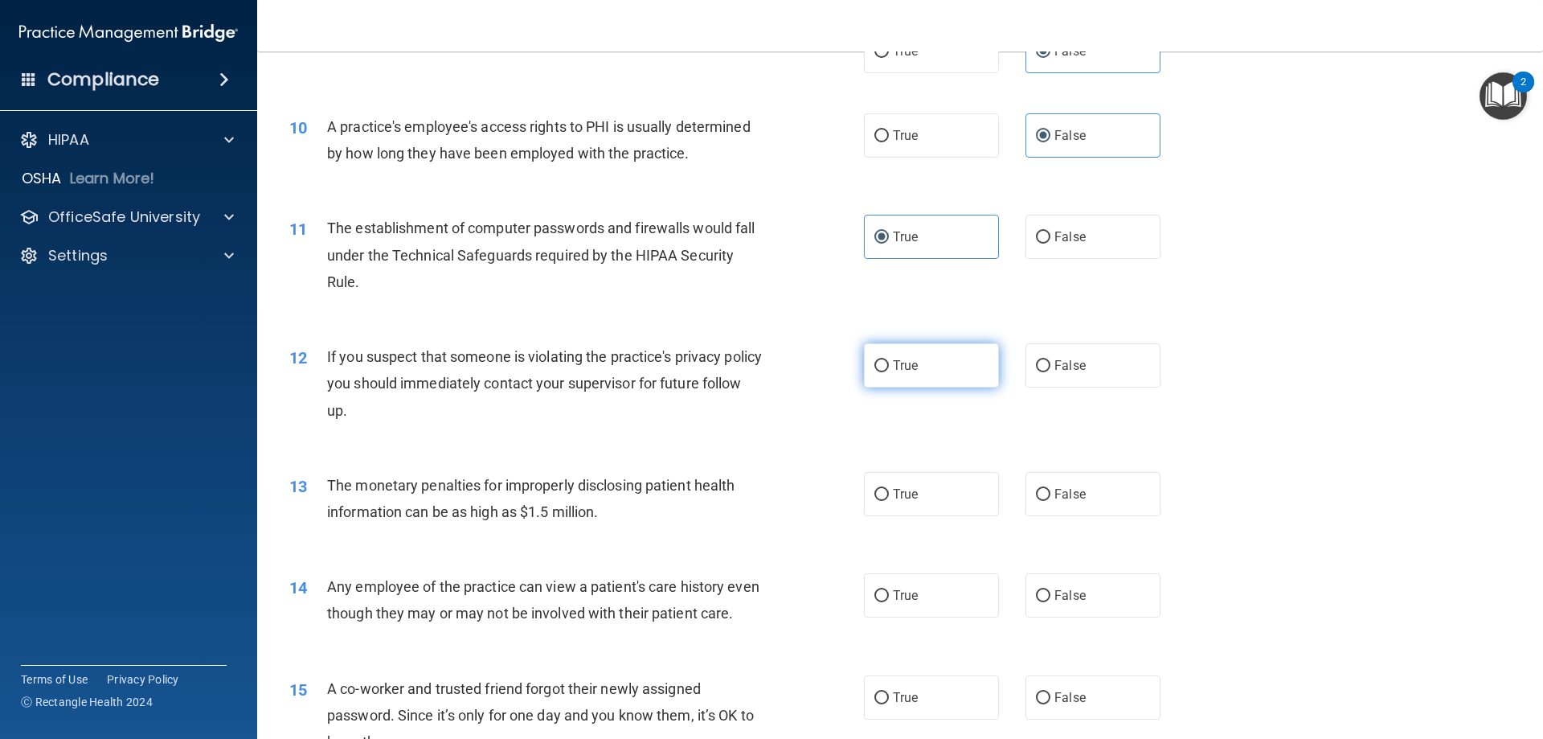
click at [913, 381] on label "True" at bounding box center [931, 365] width 135 height 44
click at [889, 372] on input "True" at bounding box center [882, 366] width 14 height 12
radio input "true"
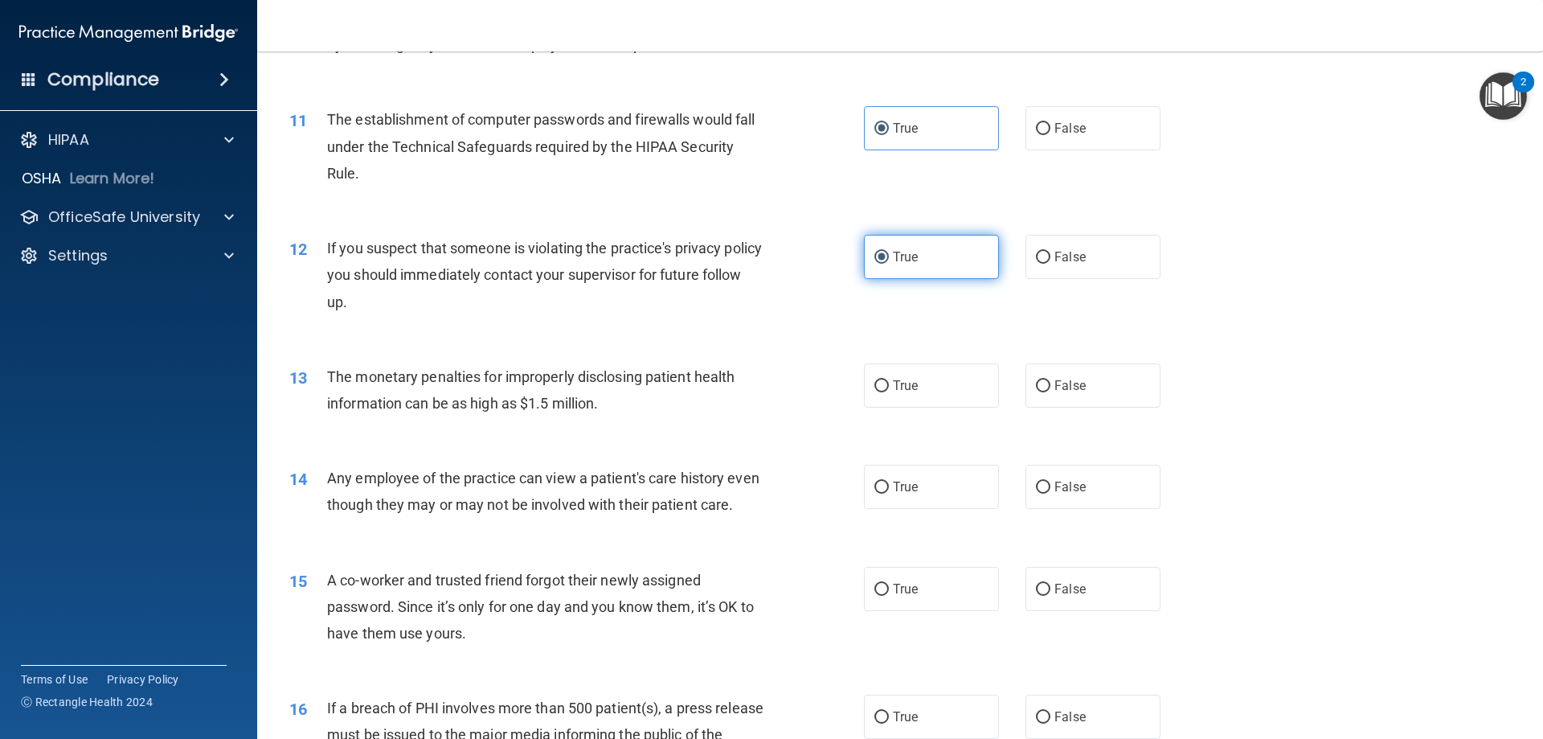
scroll to position [1206, 0]
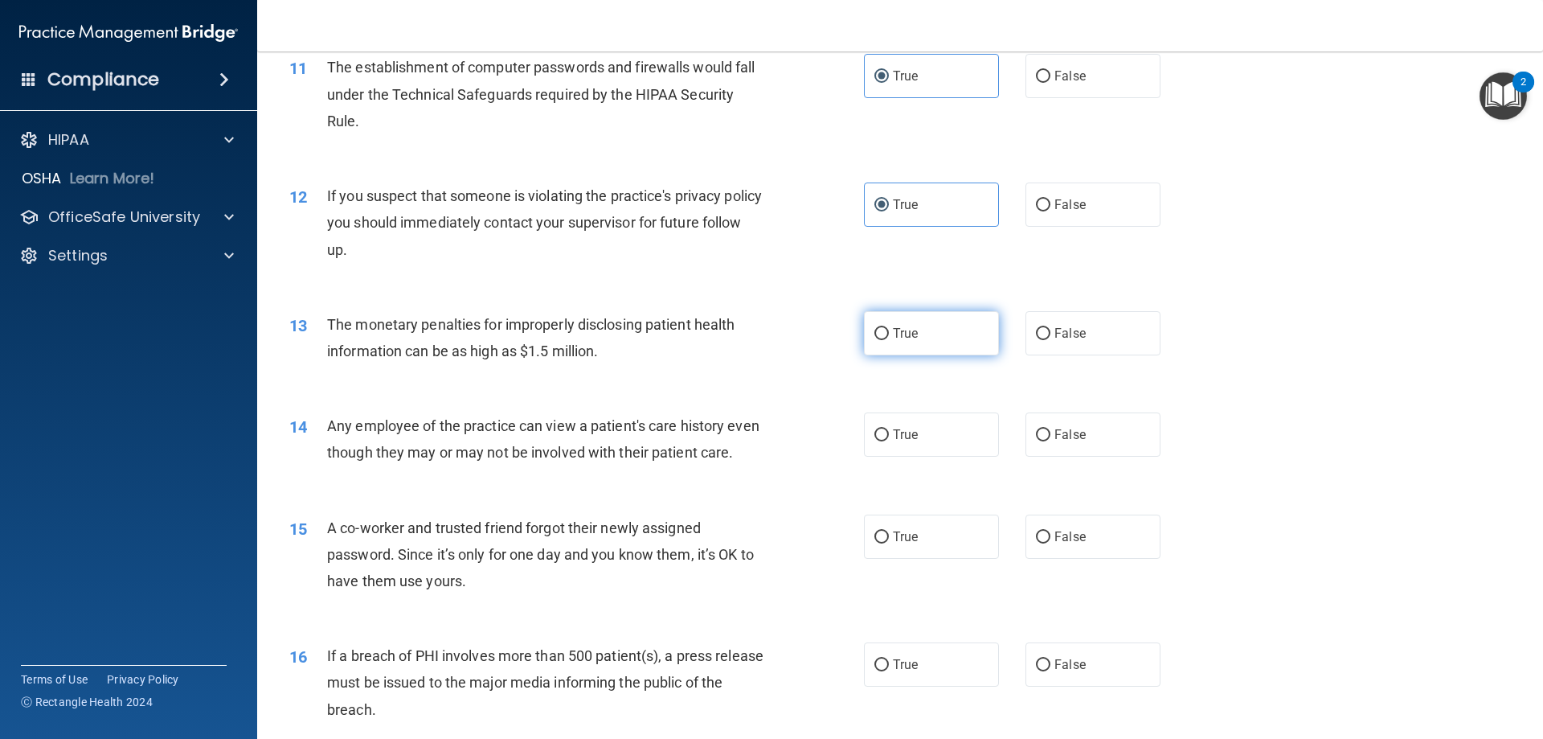
click at [875, 328] on input "True" at bounding box center [882, 334] width 14 height 12
radio input "true"
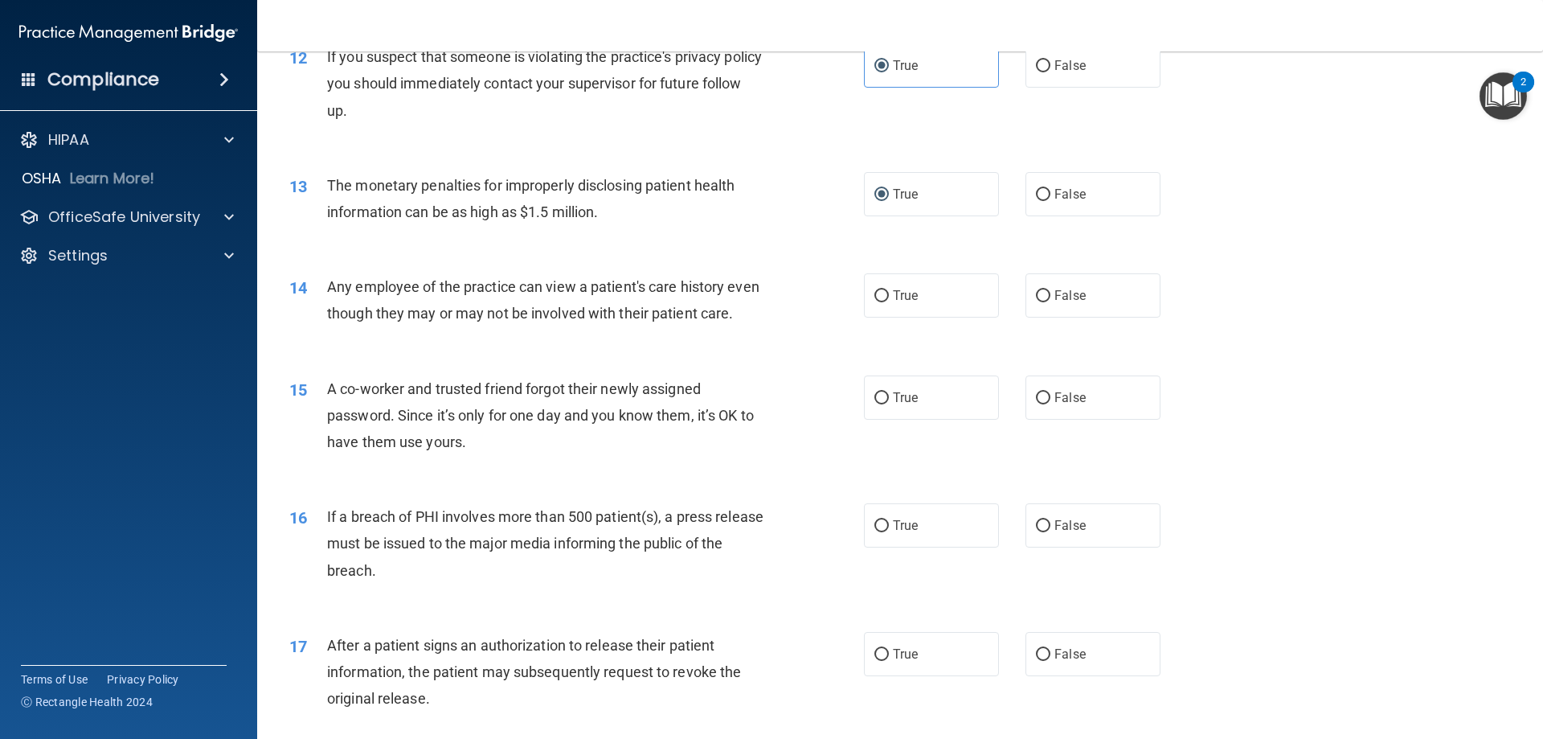
scroll to position [1367, 0]
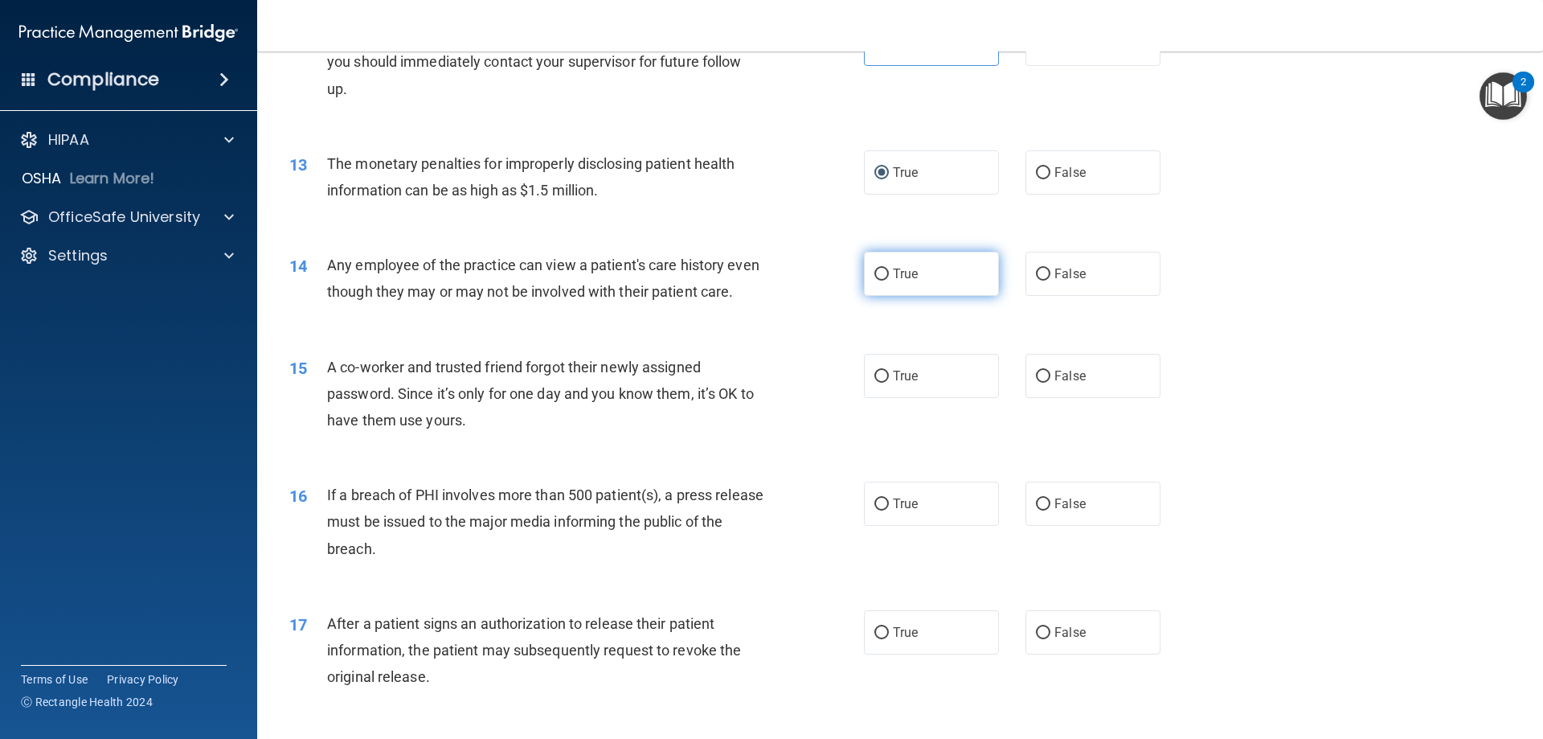
click at [893, 276] on span "True" at bounding box center [905, 273] width 25 height 15
click at [887, 276] on input "True" at bounding box center [882, 274] width 14 height 12
radio input "true"
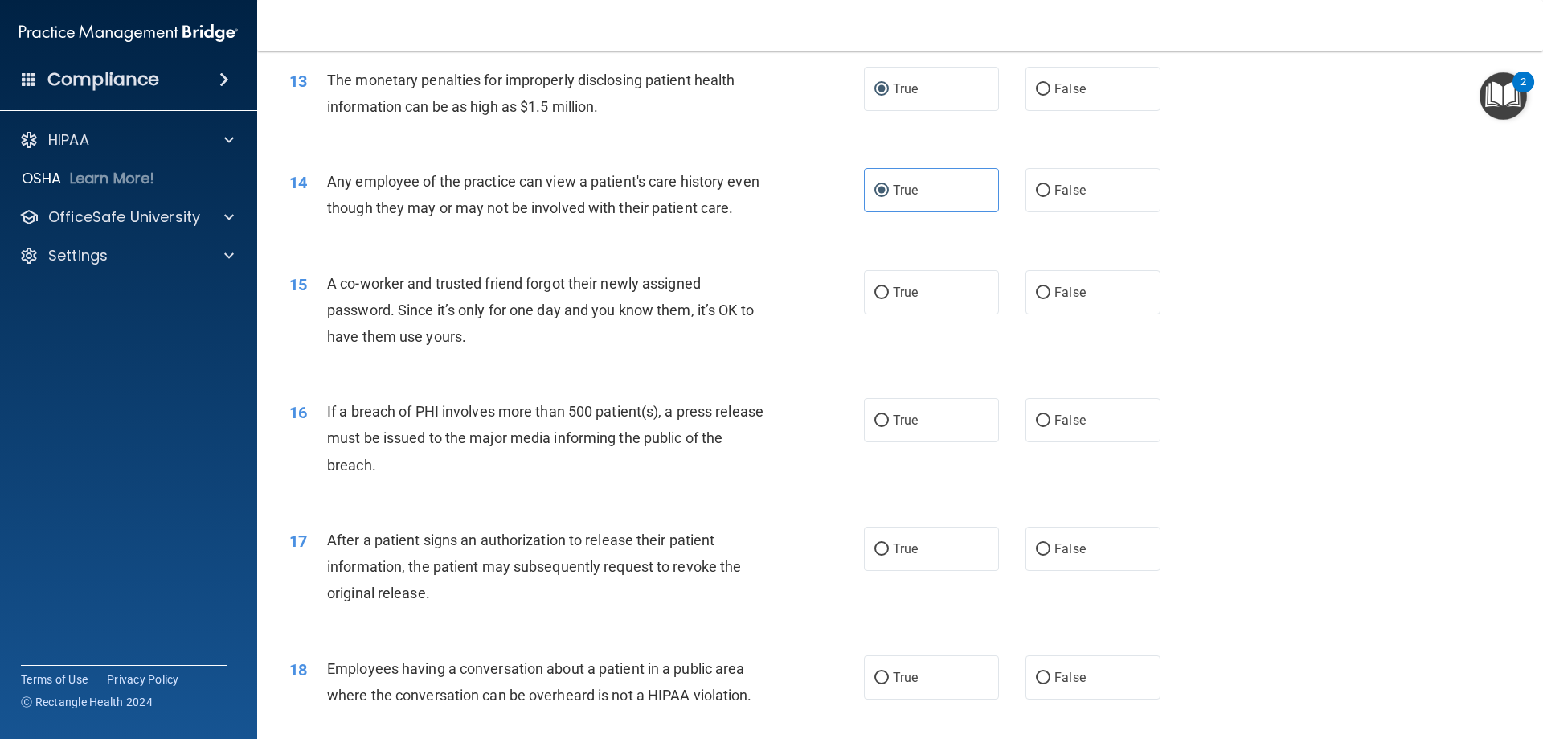
scroll to position [1527, 0]
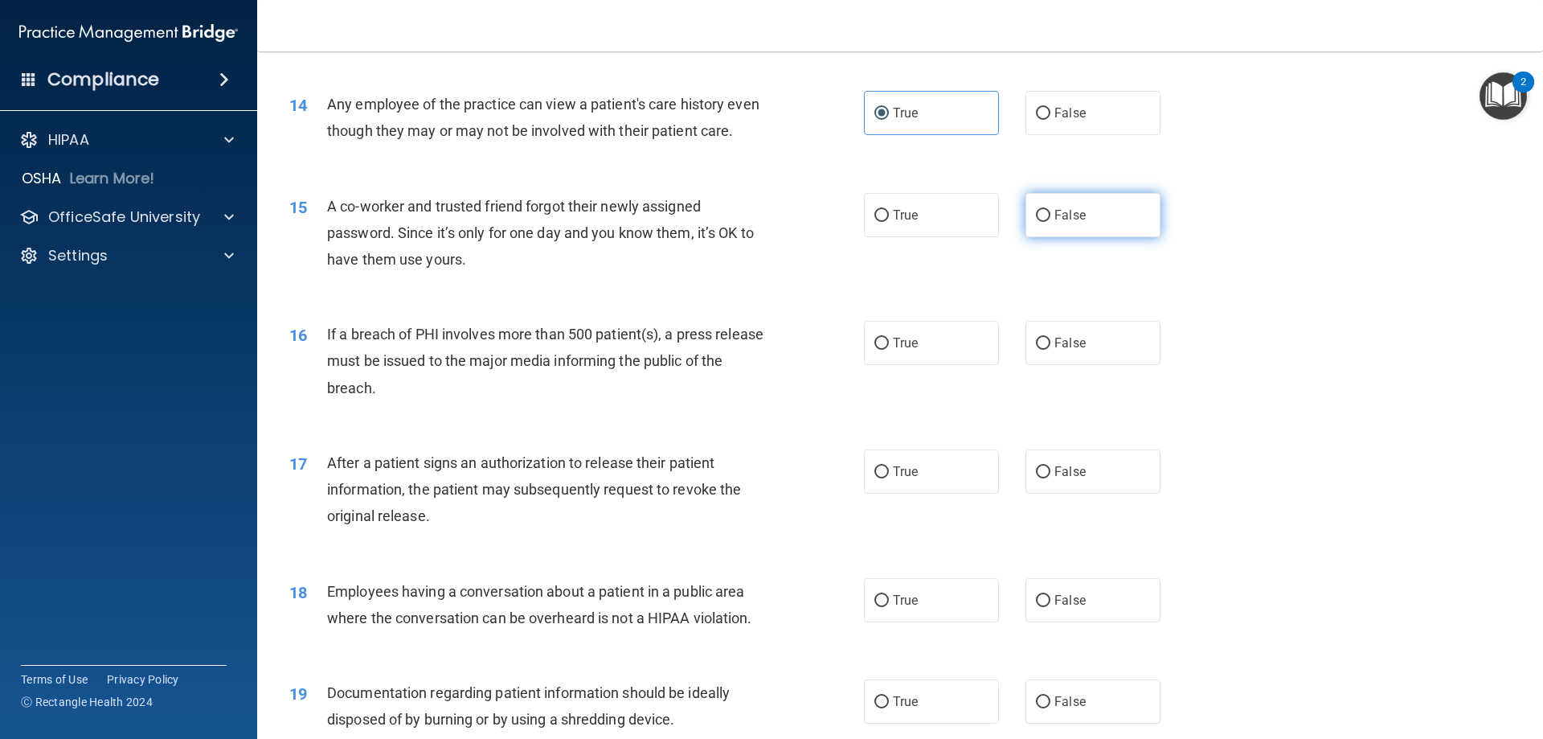
click at [1055, 223] on span "False" at bounding box center [1070, 214] width 31 height 15
click at [1051, 222] on input "False" at bounding box center [1043, 216] width 14 height 12
radio input "true"
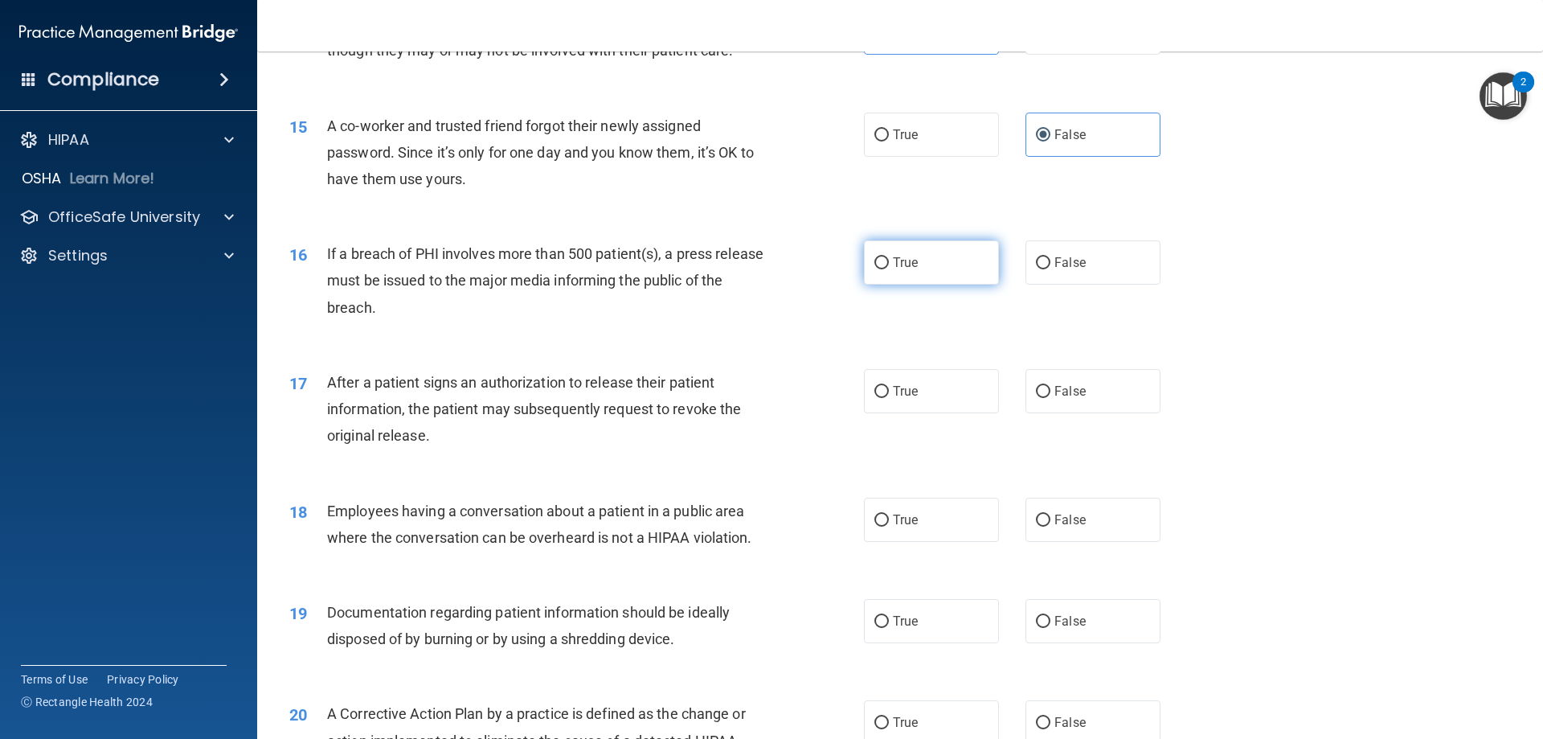
click at [884, 285] on label "True" at bounding box center [931, 262] width 135 height 44
click at [884, 269] on input "True" at bounding box center [882, 263] width 14 height 12
radio input "true"
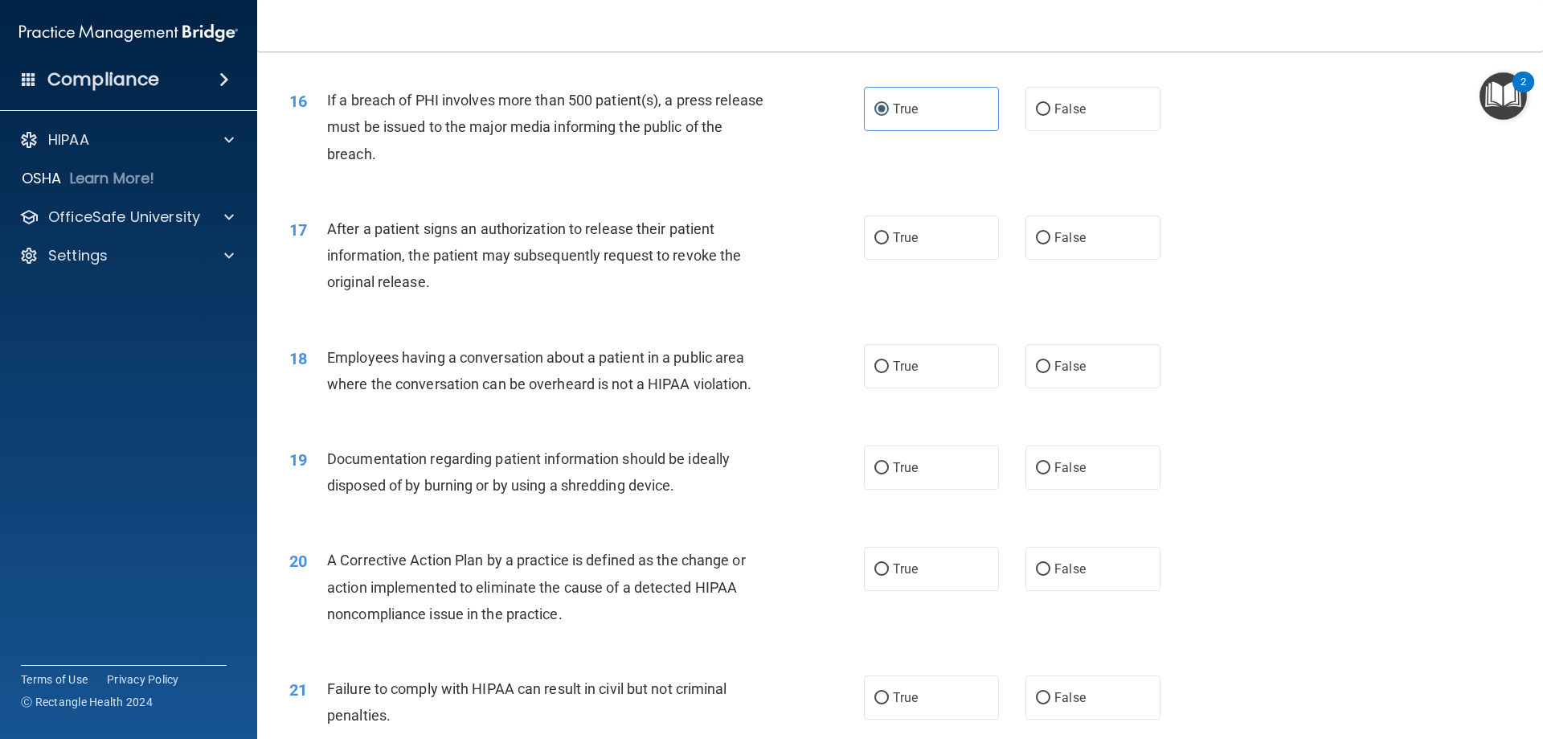
scroll to position [1769, 0]
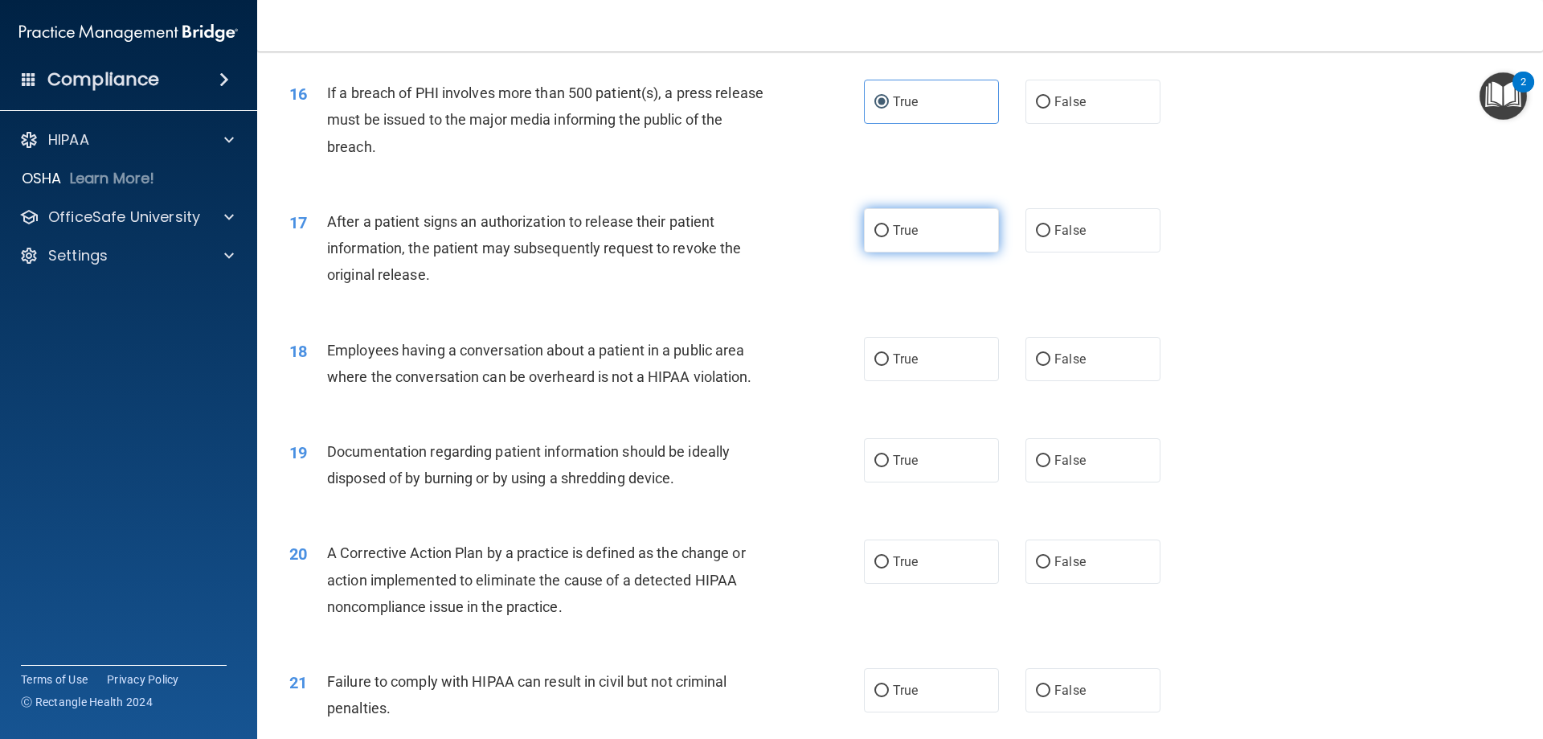
click at [908, 238] on span "True" at bounding box center [905, 230] width 25 height 15
click at [889, 237] on input "True" at bounding box center [882, 231] width 14 height 12
radio input "true"
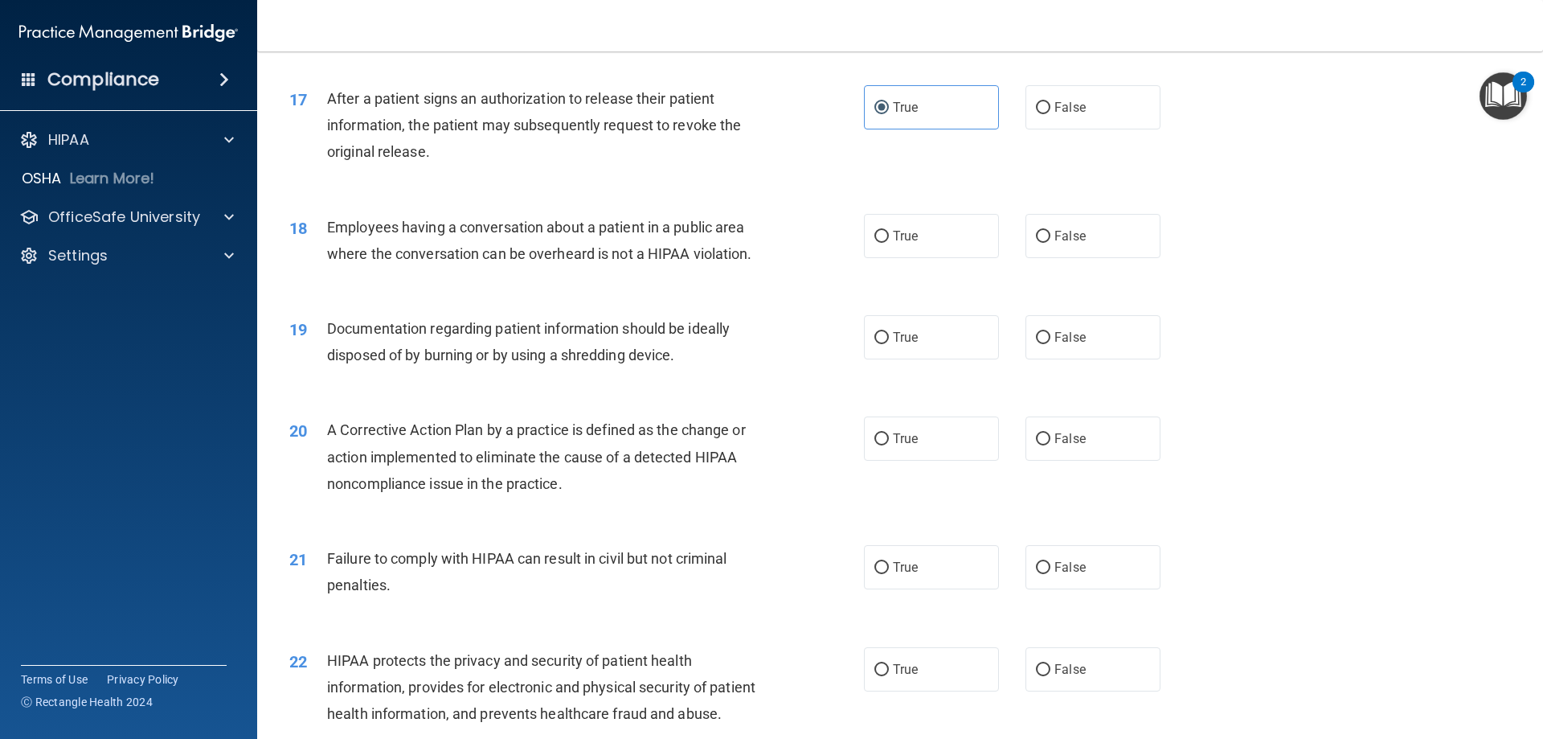
scroll to position [1929, 0]
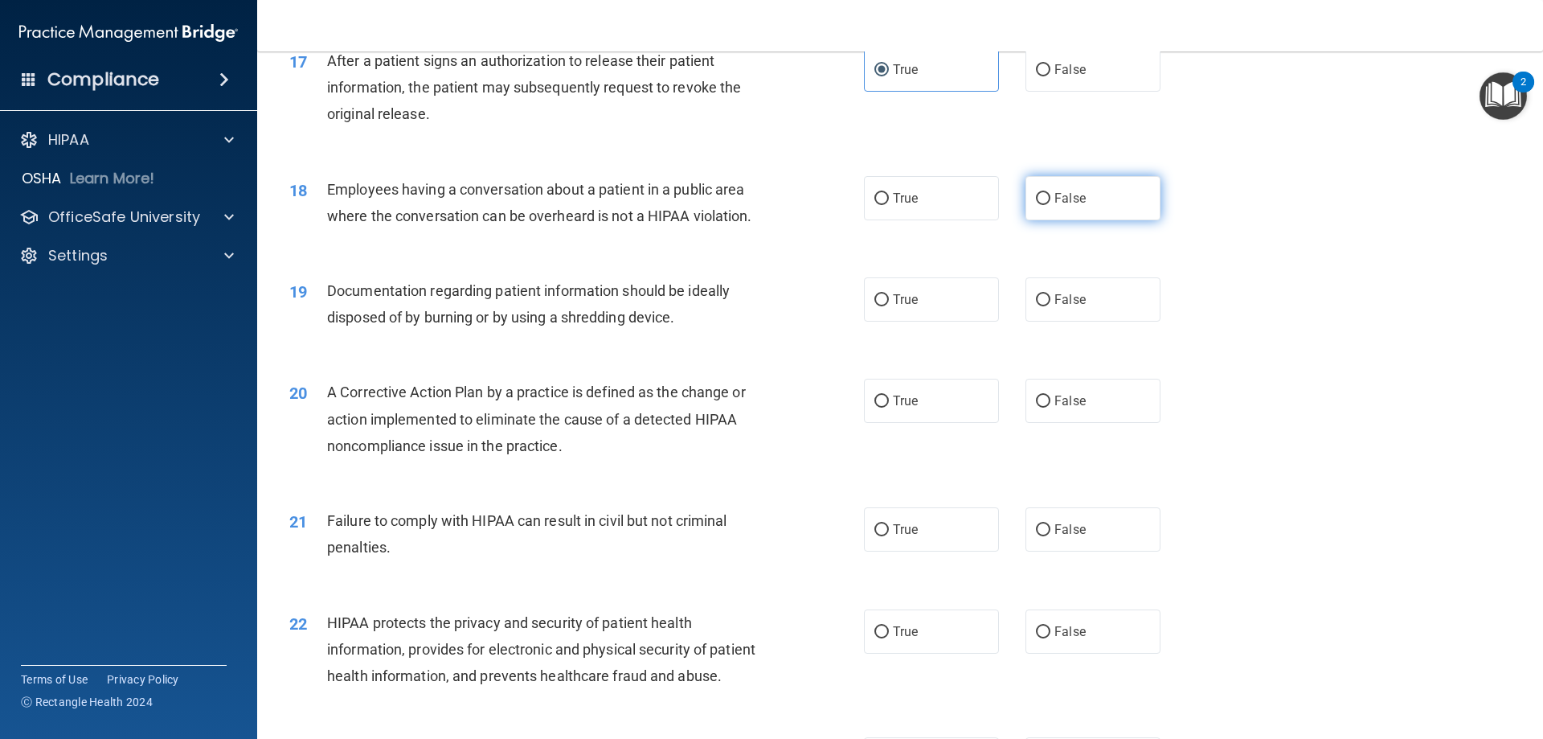
click at [1063, 206] on span "False" at bounding box center [1070, 198] width 31 height 15
click at [1051, 205] on input "False" at bounding box center [1043, 199] width 14 height 12
radio input "true"
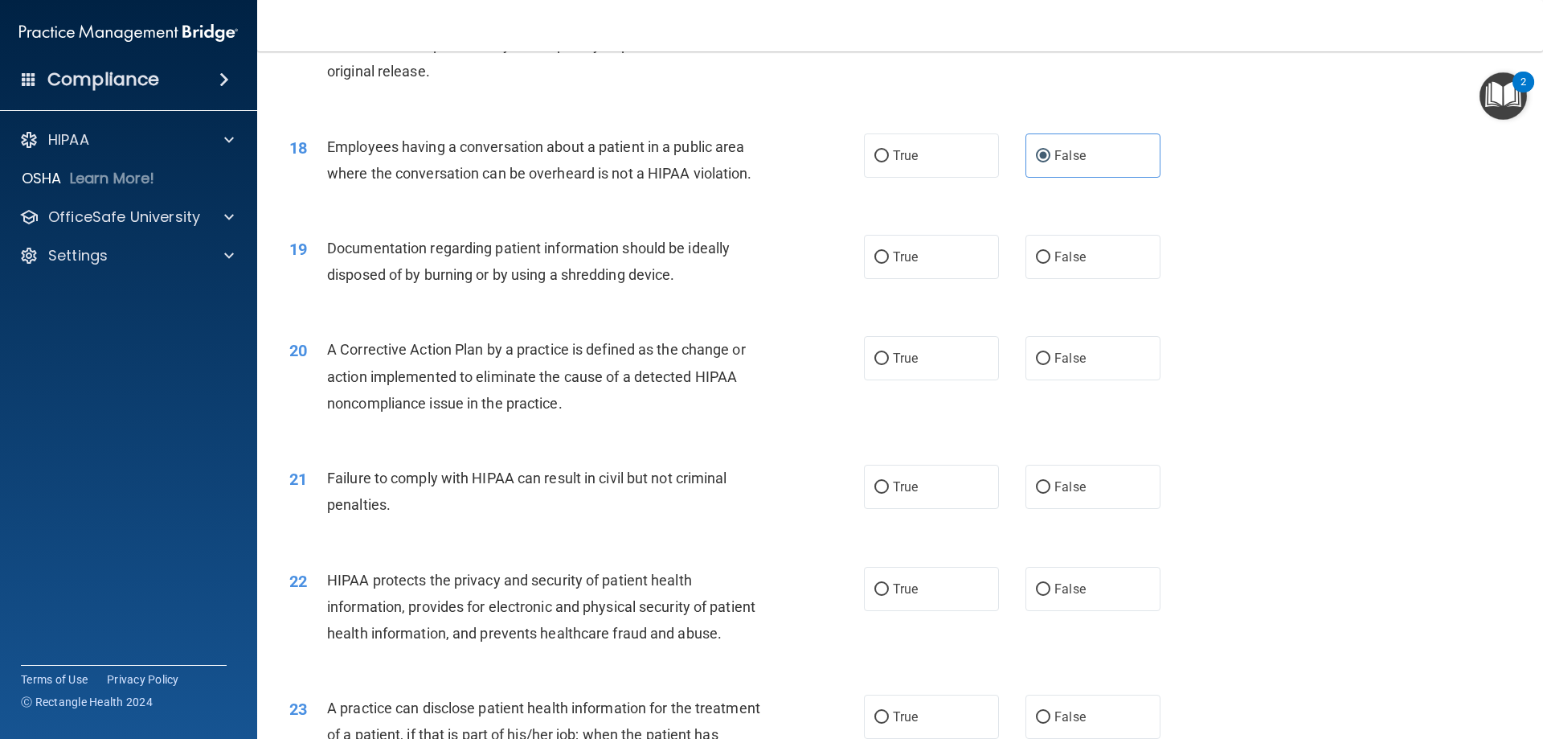
scroll to position [2010, 0]
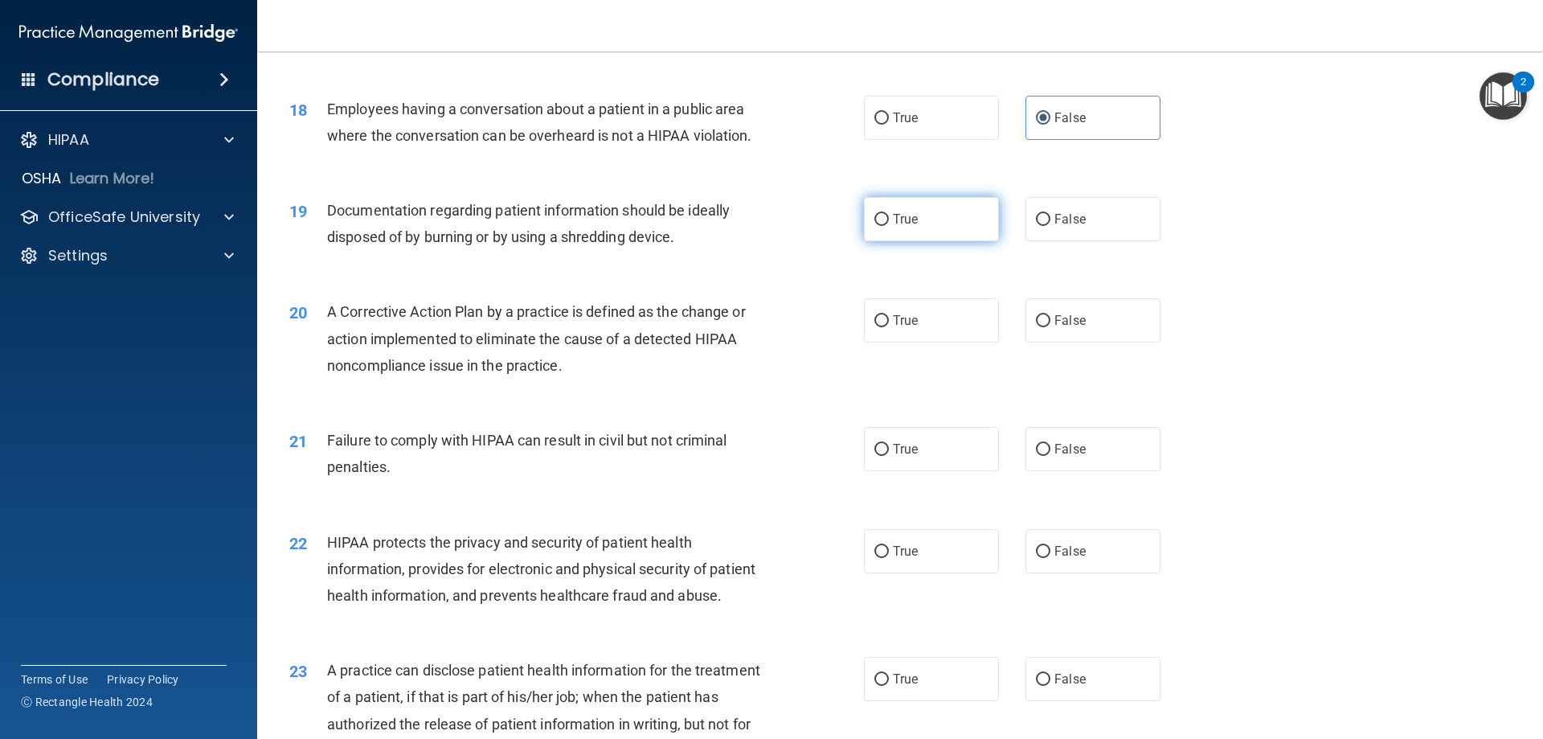
click at [909, 241] on label "True" at bounding box center [931, 219] width 135 height 44
click at [889, 226] on input "True" at bounding box center [882, 220] width 14 height 12
radio input "true"
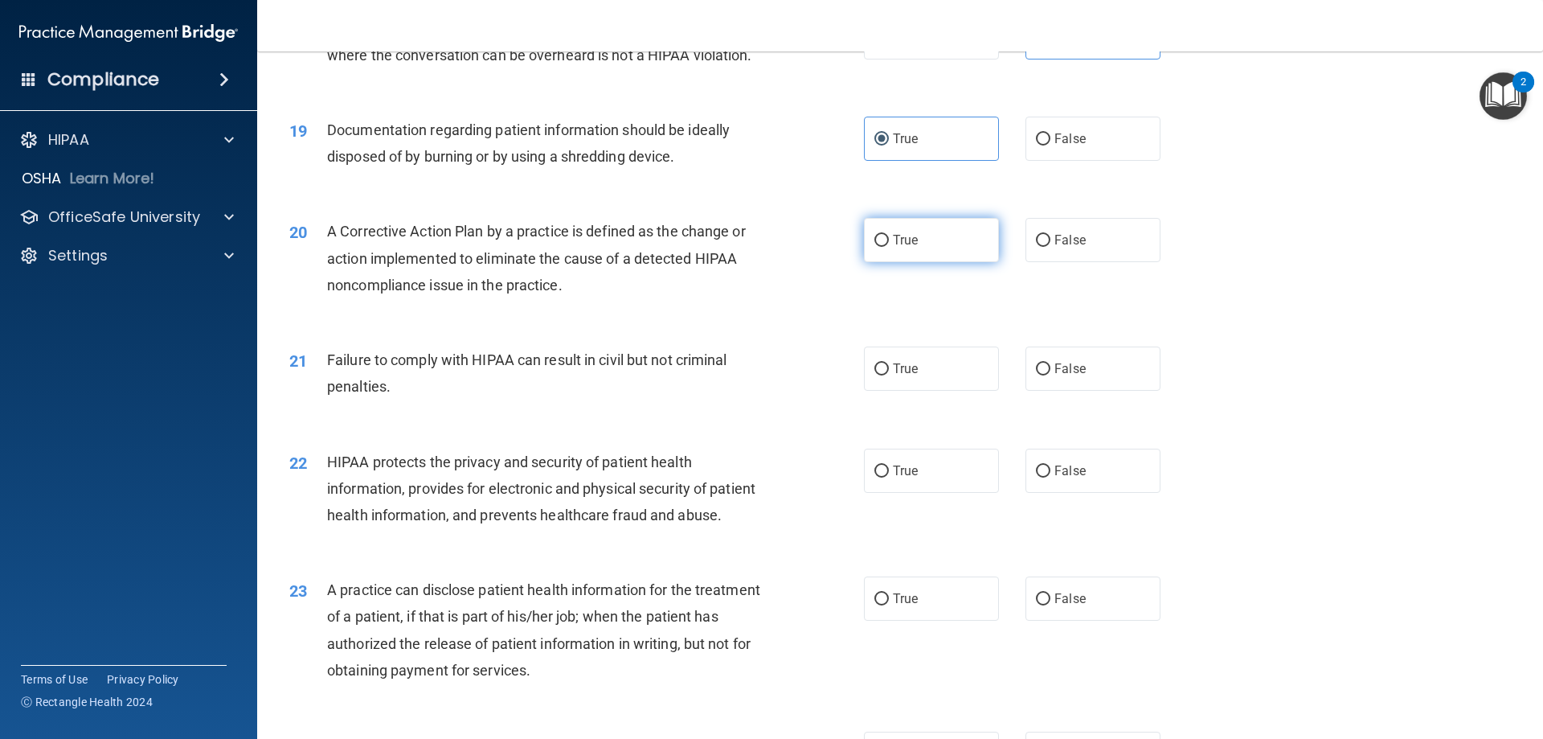
click at [900, 248] on span "True" at bounding box center [905, 239] width 25 height 15
click at [889, 247] on input "True" at bounding box center [882, 241] width 14 height 12
radio input "true"
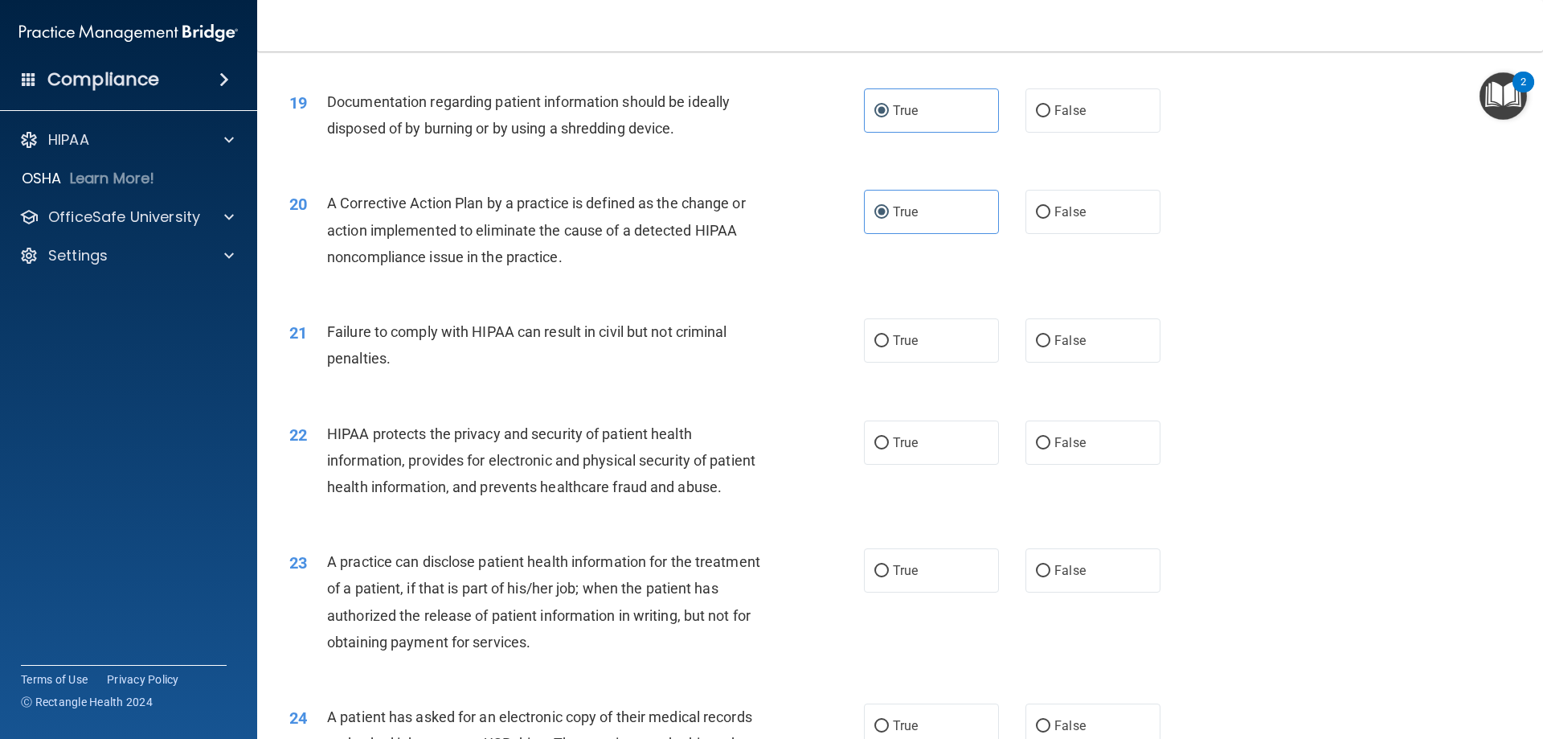
scroll to position [2170, 0]
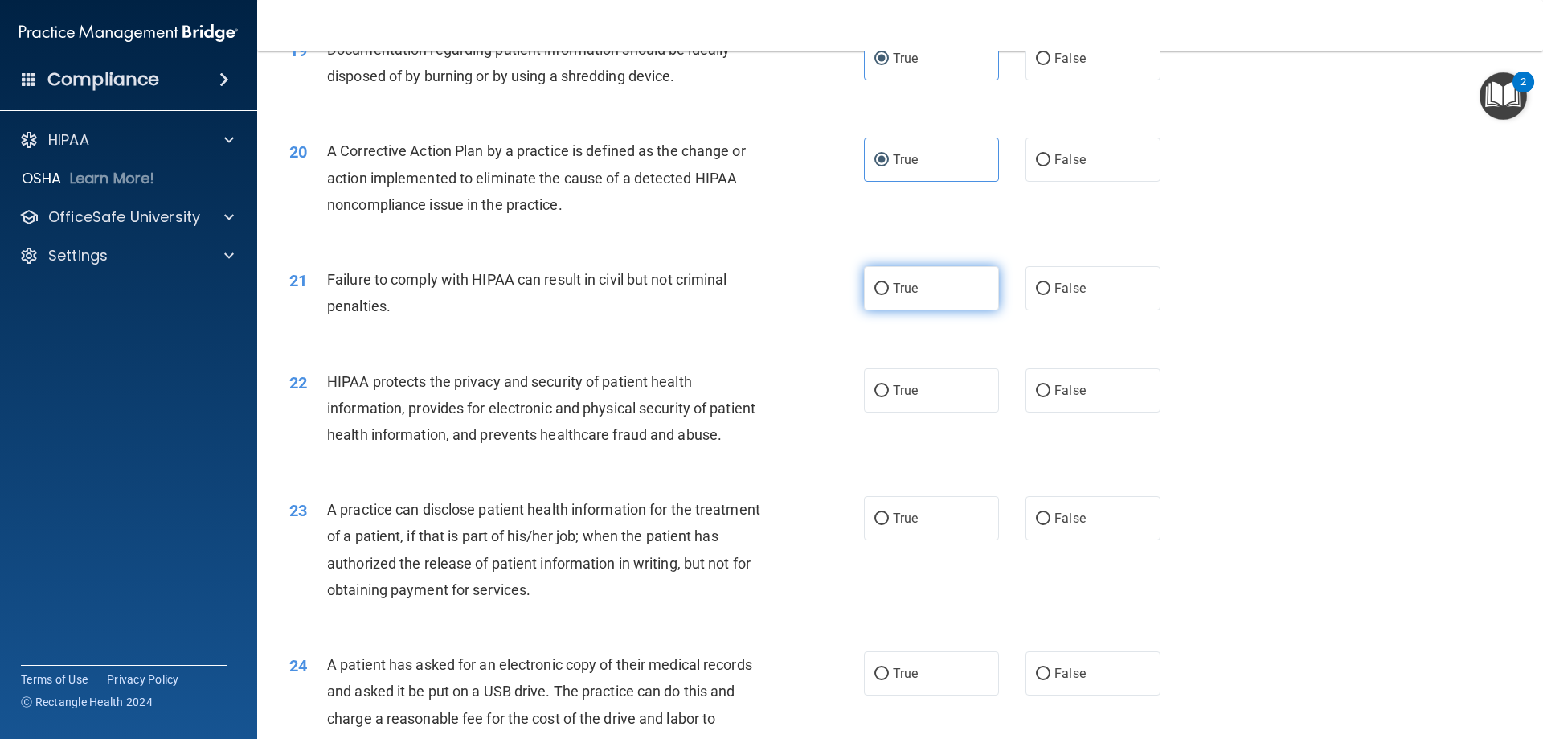
click at [894, 310] on label "True" at bounding box center [931, 288] width 135 height 44
click at [889, 295] on input "True" at bounding box center [882, 289] width 14 height 12
radio input "true"
click at [894, 412] on label "True" at bounding box center [931, 390] width 135 height 44
click at [889, 397] on input "True" at bounding box center [882, 391] width 14 height 12
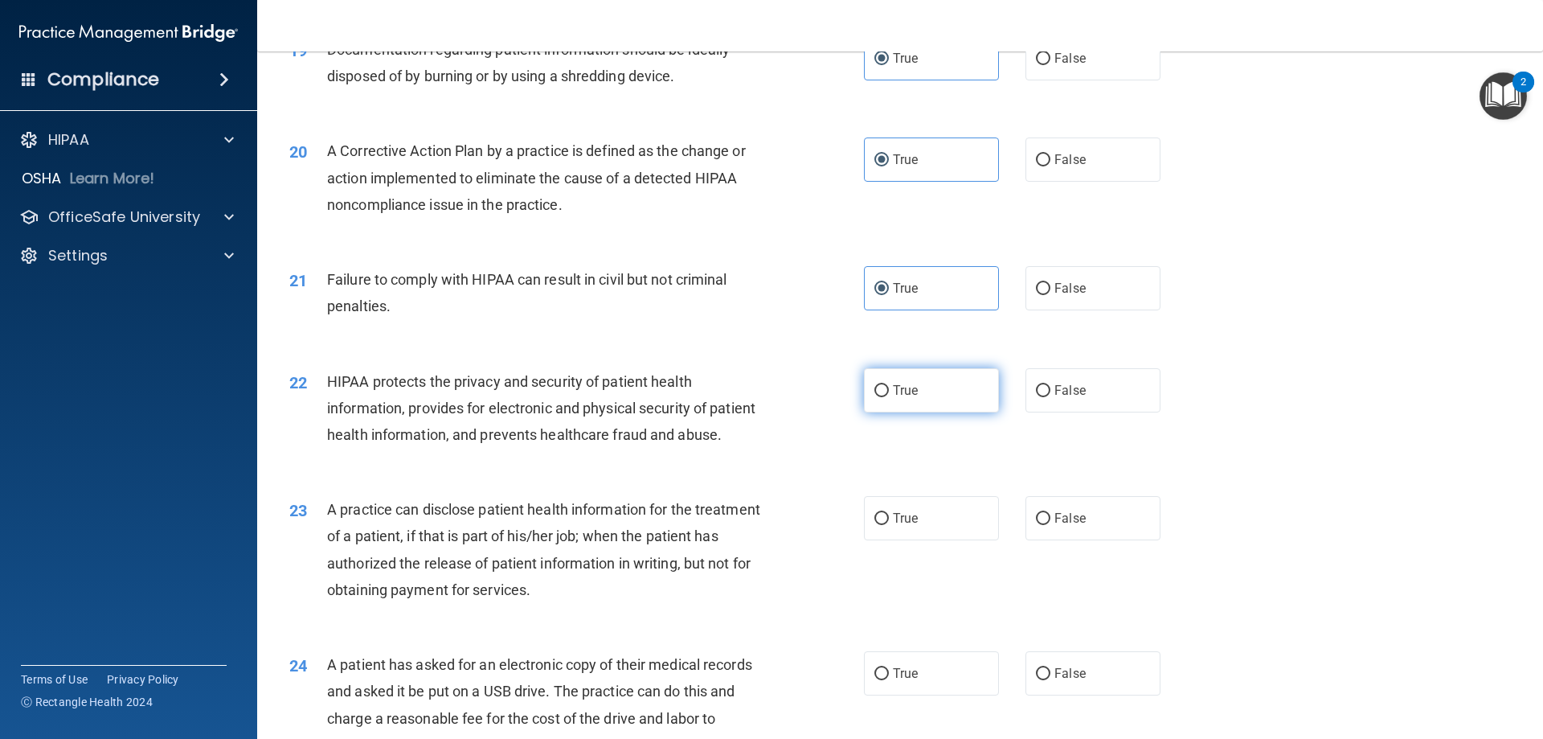
radio input "true"
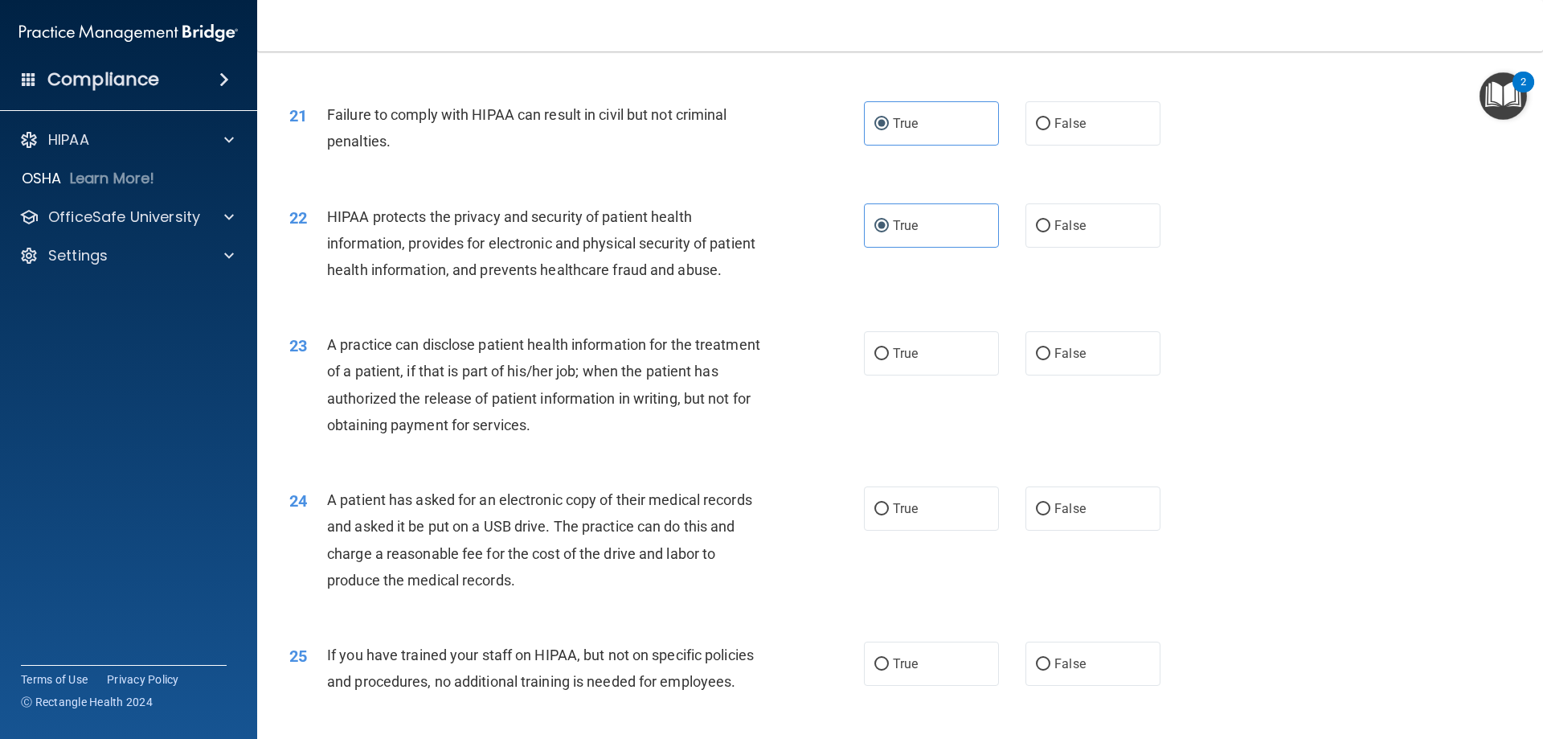
scroll to position [2412, 0]
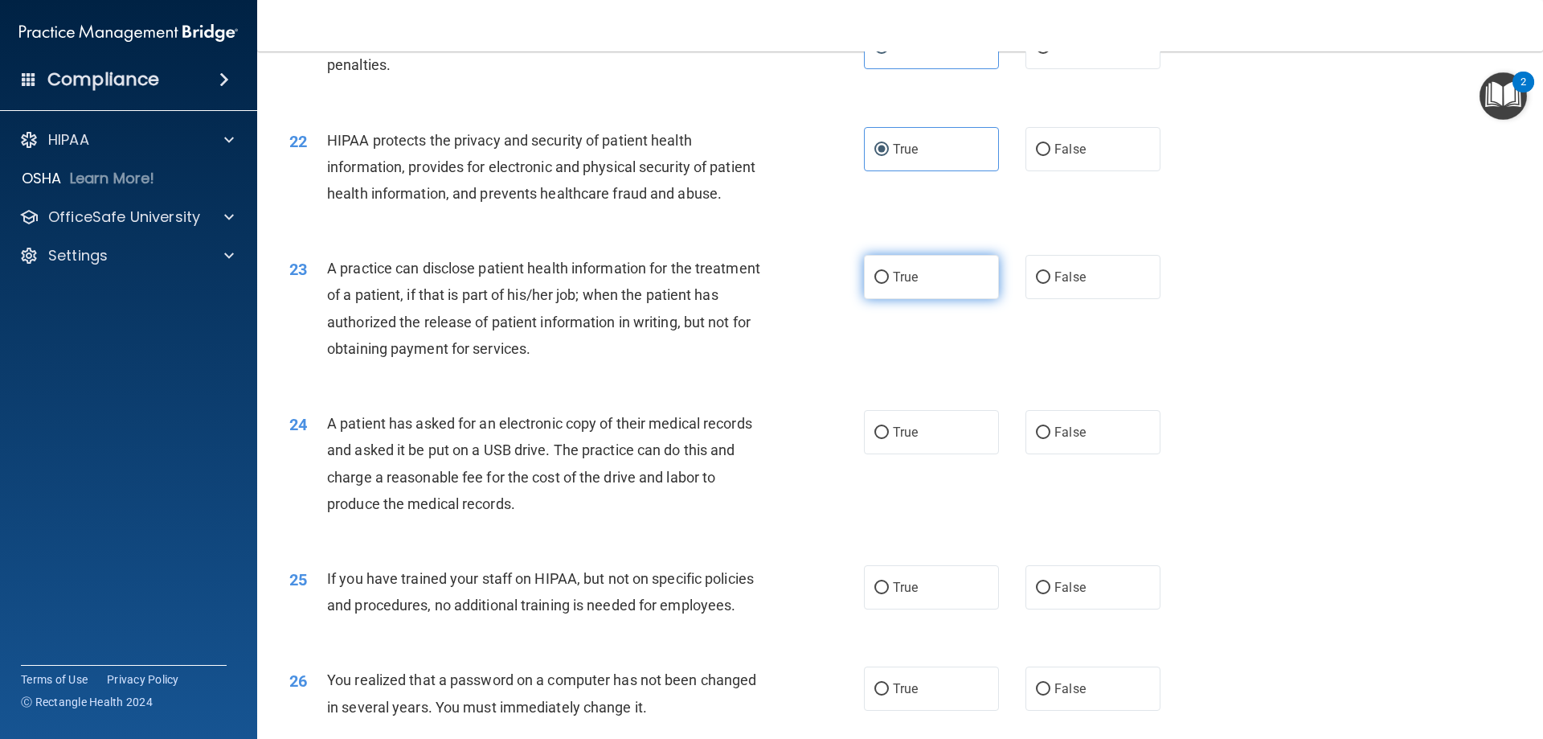
click at [886, 299] on label "True" at bounding box center [931, 277] width 135 height 44
click at [886, 284] on input "True" at bounding box center [882, 278] width 14 height 12
radio input "true"
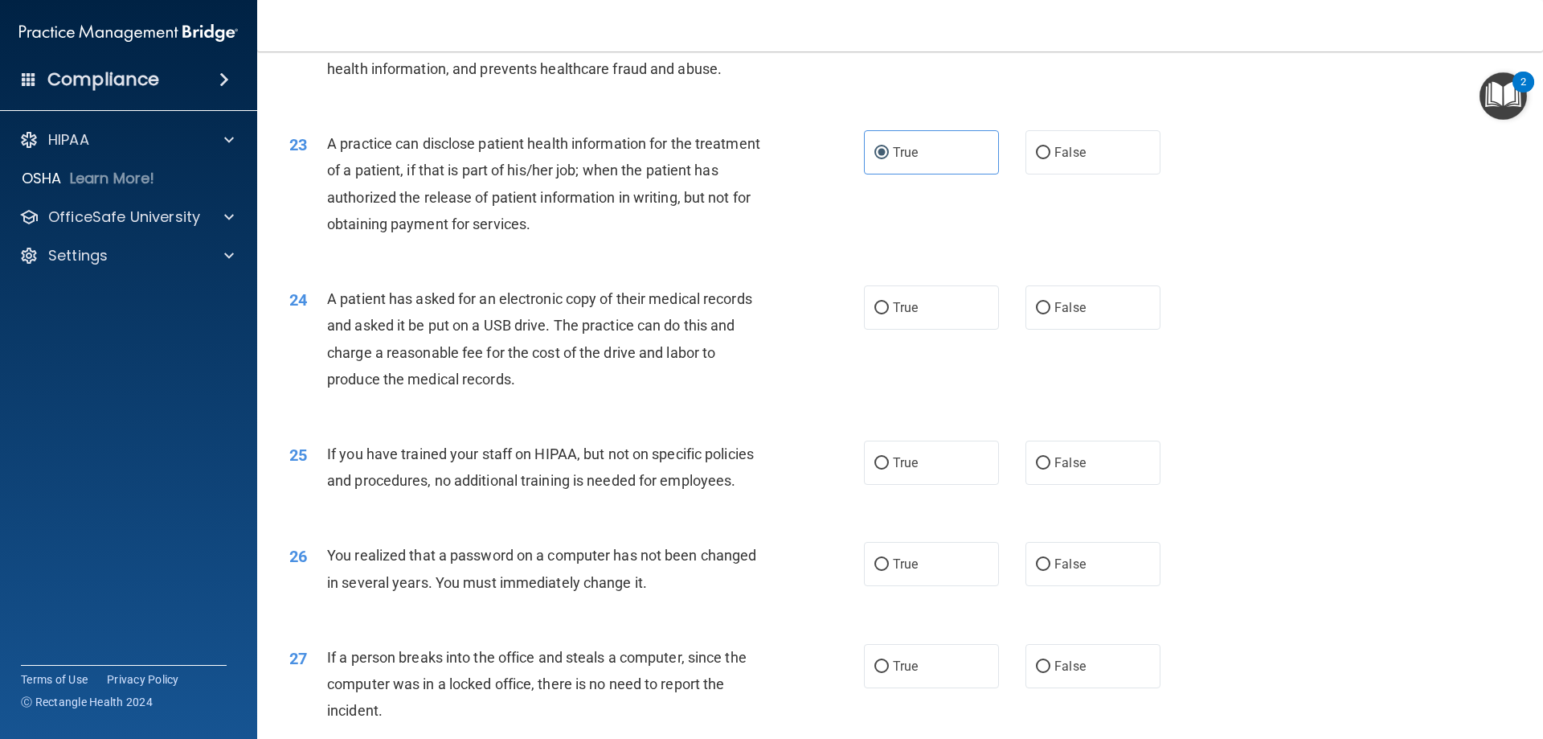
scroll to position [2572, 0]
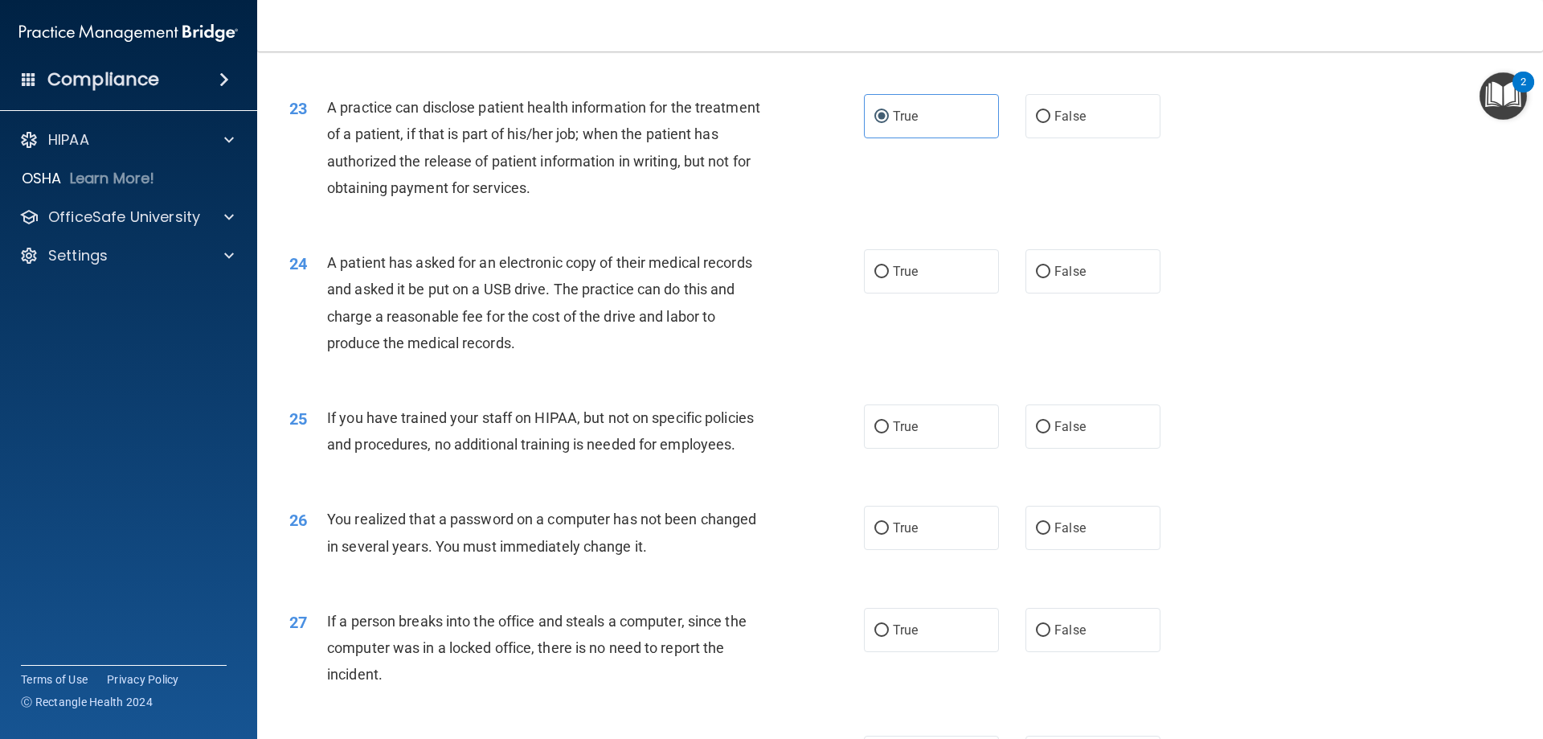
drag, startPoint x: 783, startPoint y: 449, endPoint x: 735, endPoint y: 405, distance: 64.9
click at [735, 356] on div "A patient has asked for an electronic copy of their medical records and asked i…" at bounding box center [551, 302] width 449 height 107
click at [917, 293] on label "True" at bounding box center [931, 271] width 135 height 44
click at [889, 278] on input "True" at bounding box center [882, 272] width 14 height 12
radio input "true"
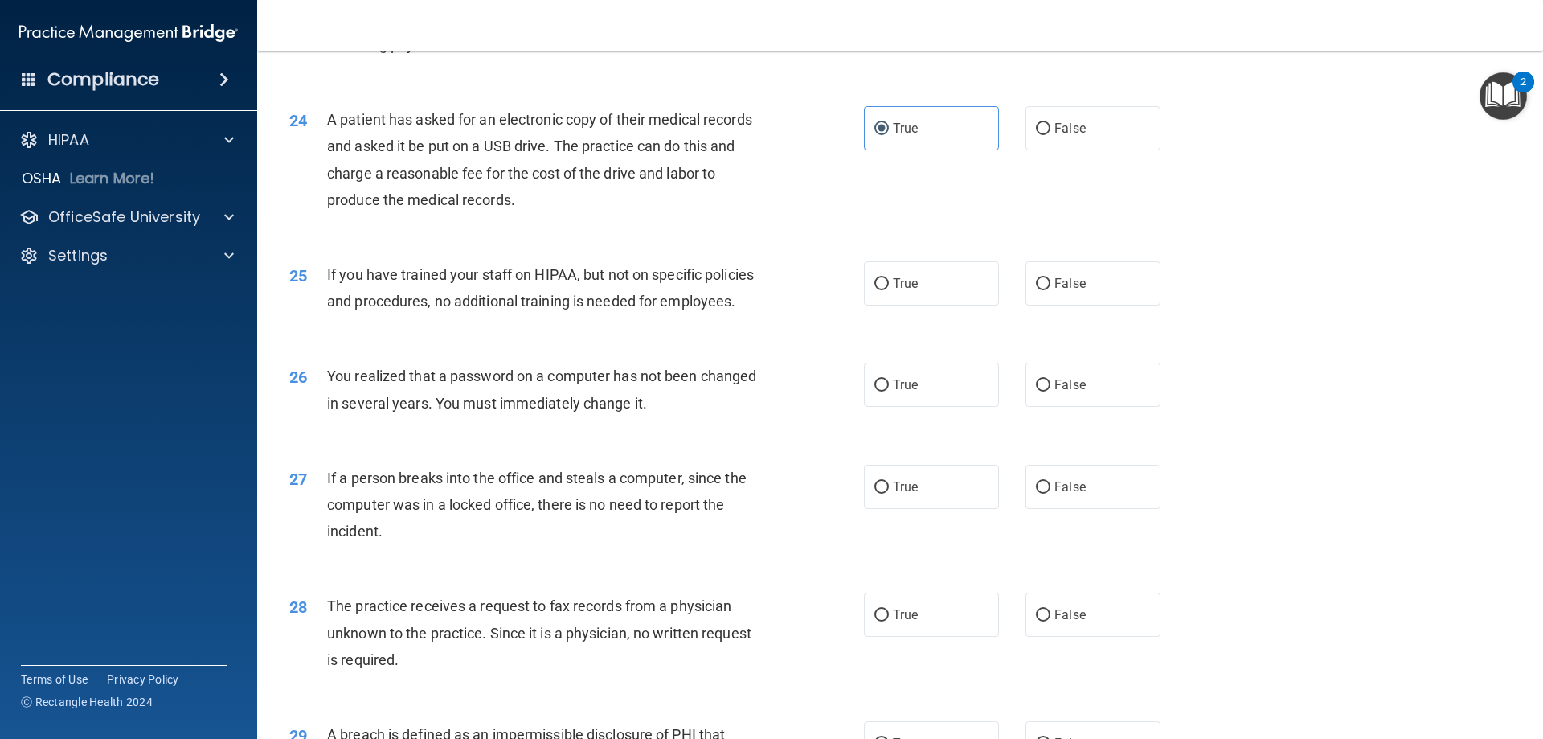
scroll to position [2733, 0]
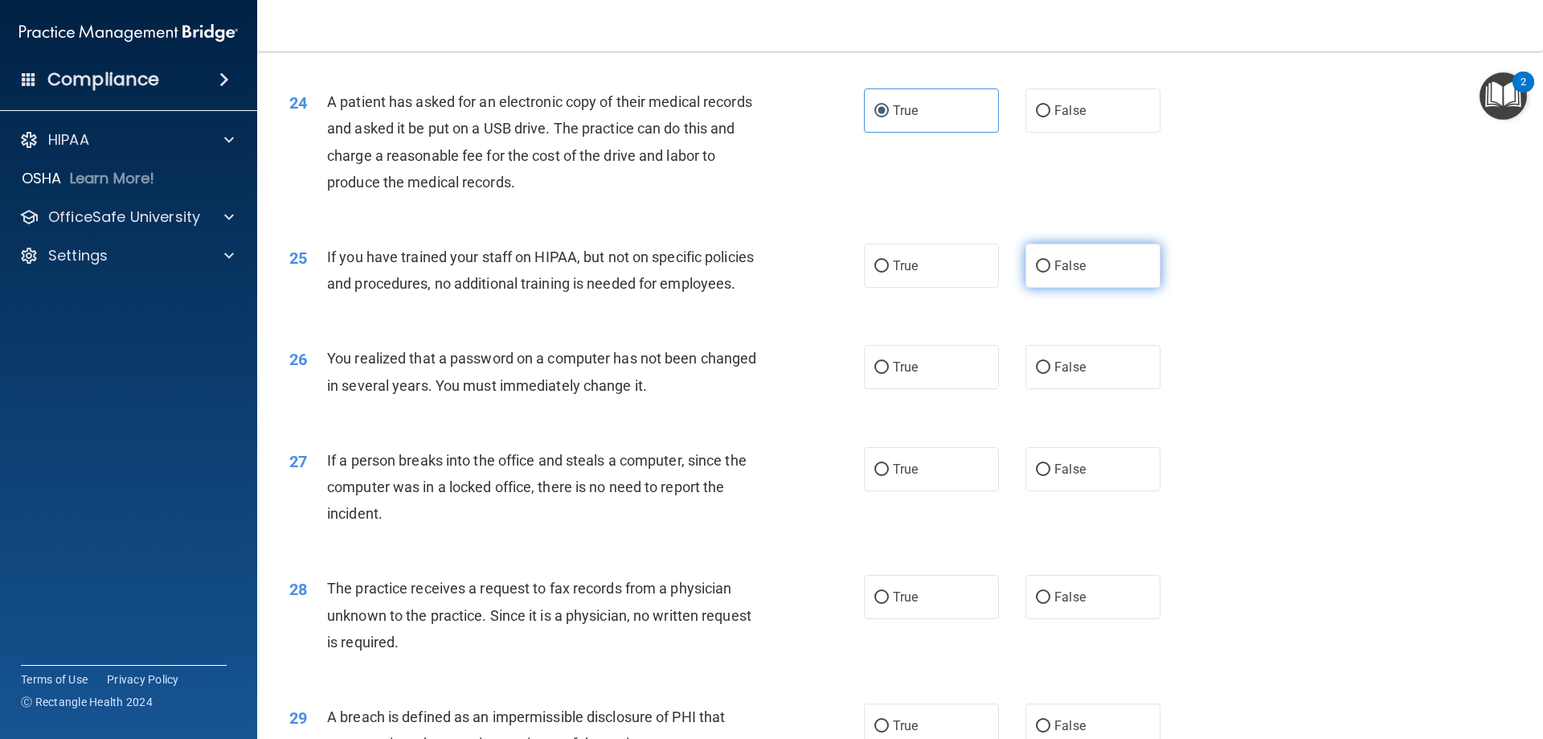
click at [1064, 273] on span "False" at bounding box center [1070, 265] width 31 height 15
click at [1051, 273] on input "False" at bounding box center [1043, 266] width 14 height 12
radio input "true"
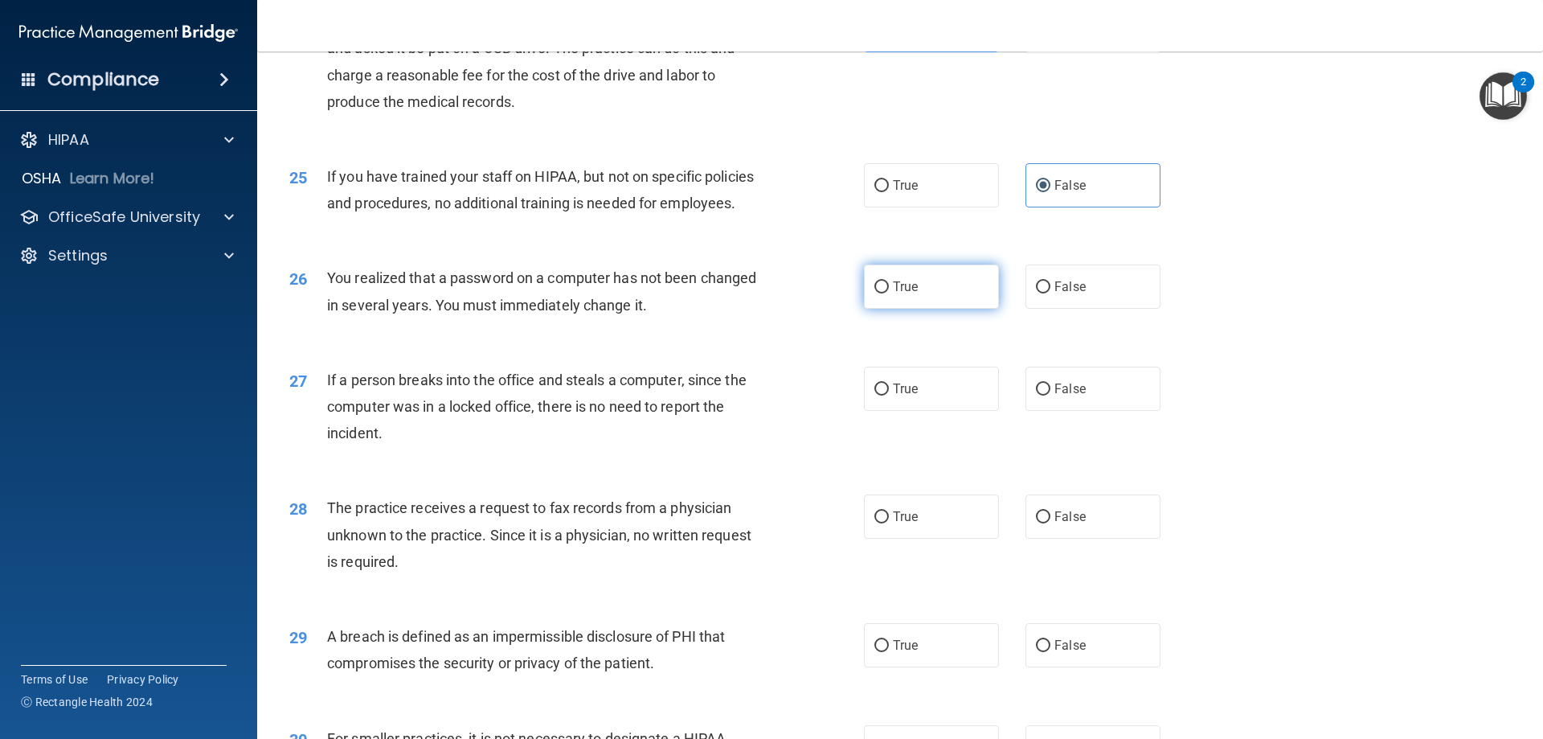
click at [950, 309] on label "True" at bounding box center [931, 286] width 135 height 44
click at [889, 293] on input "True" at bounding box center [882, 287] width 14 height 12
radio input "true"
click at [1117, 411] on label "False" at bounding box center [1093, 389] width 135 height 44
click at [1051, 396] on input "False" at bounding box center [1043, 389] width 14 height 12
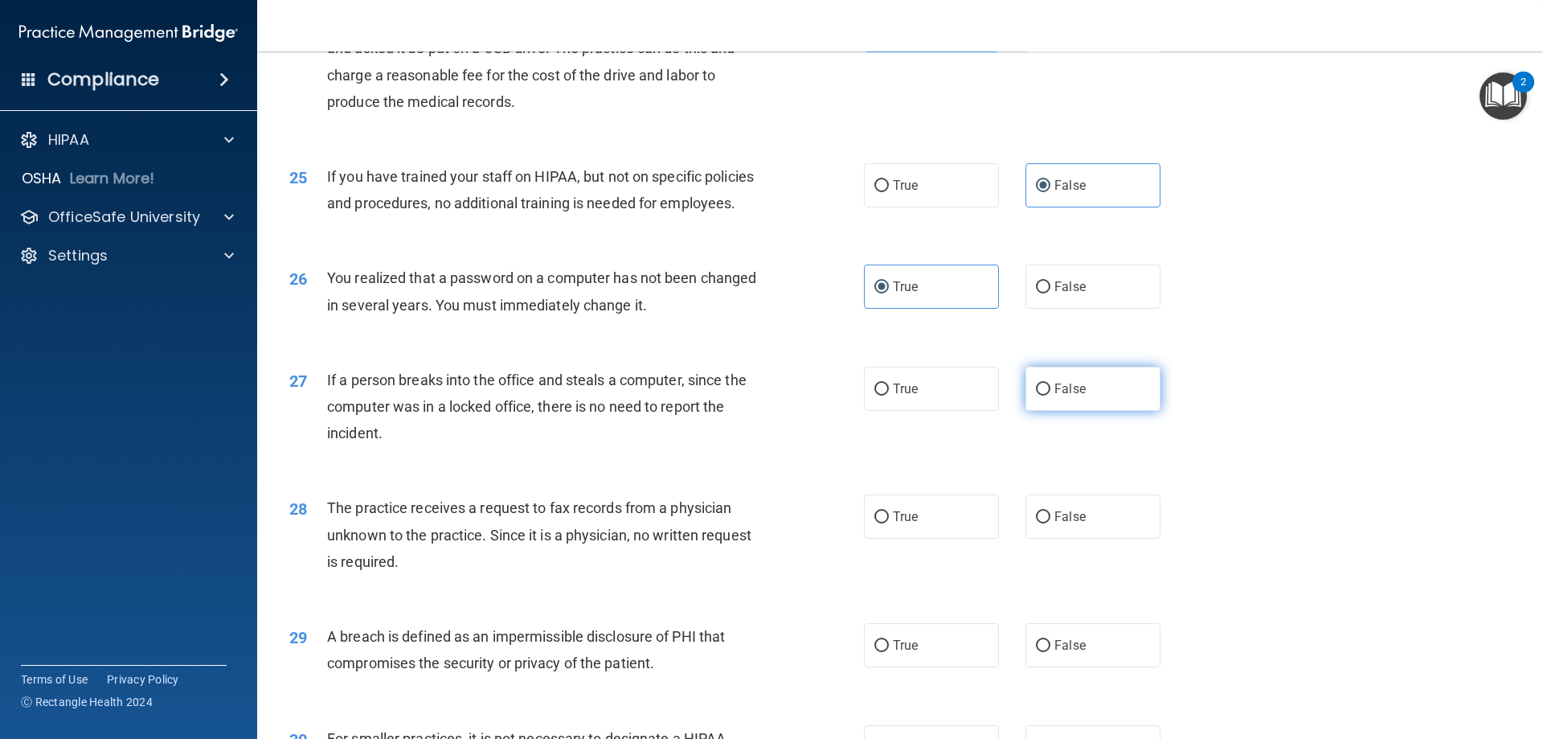
radio input "true"
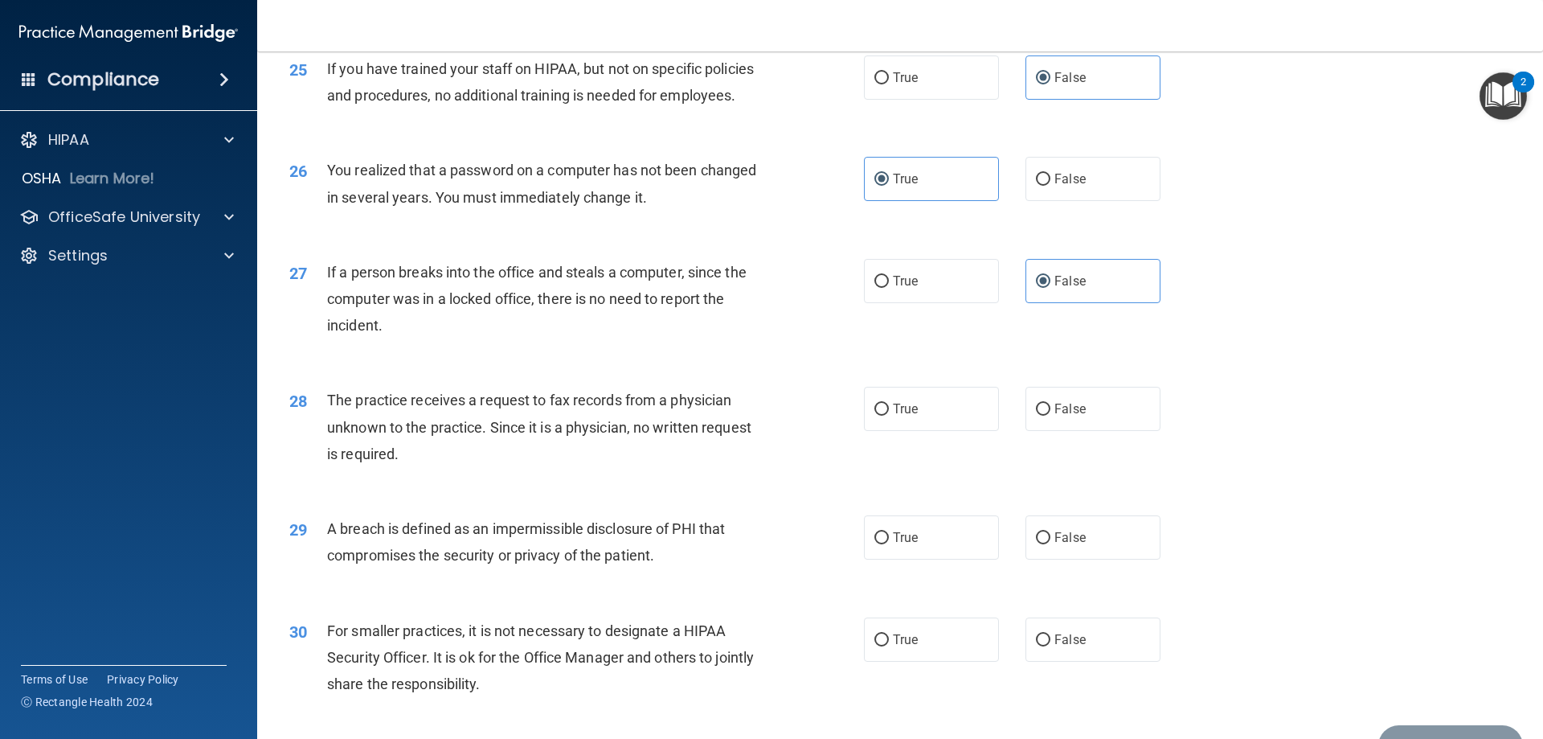
scroll to position [2974, 0]
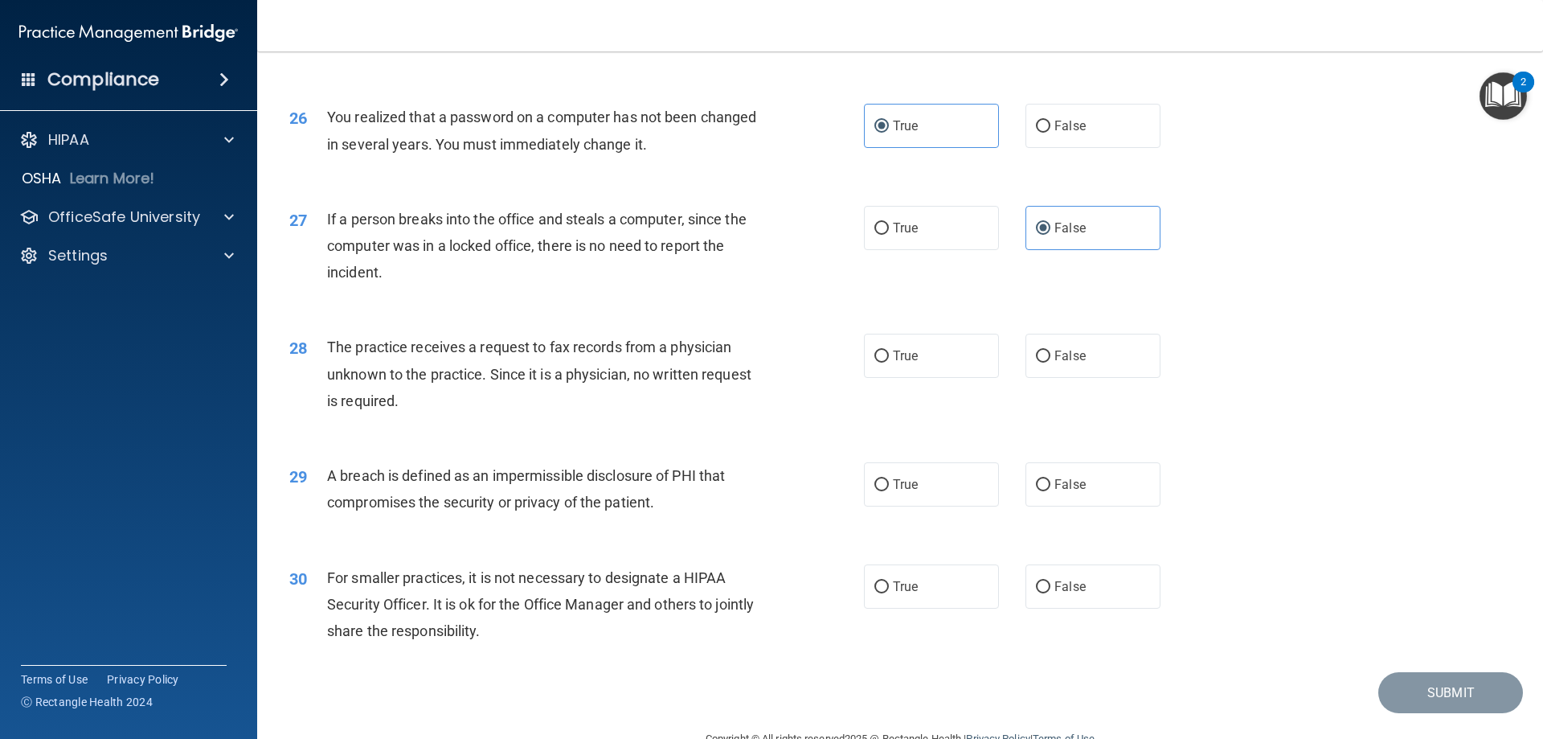
click at [1097, 386] on div "28 The practice receives a request to fax records from a physician unknown to t…" at bounding box center [900, 378] width 1246 height 129
click at [1092, 378] on label "False" at bounding box center [1093, 356] width 135 height 44
click at [1051, 363] on input "False" at bounding box center [1043, 356] width 14 height 12
radio input "true"
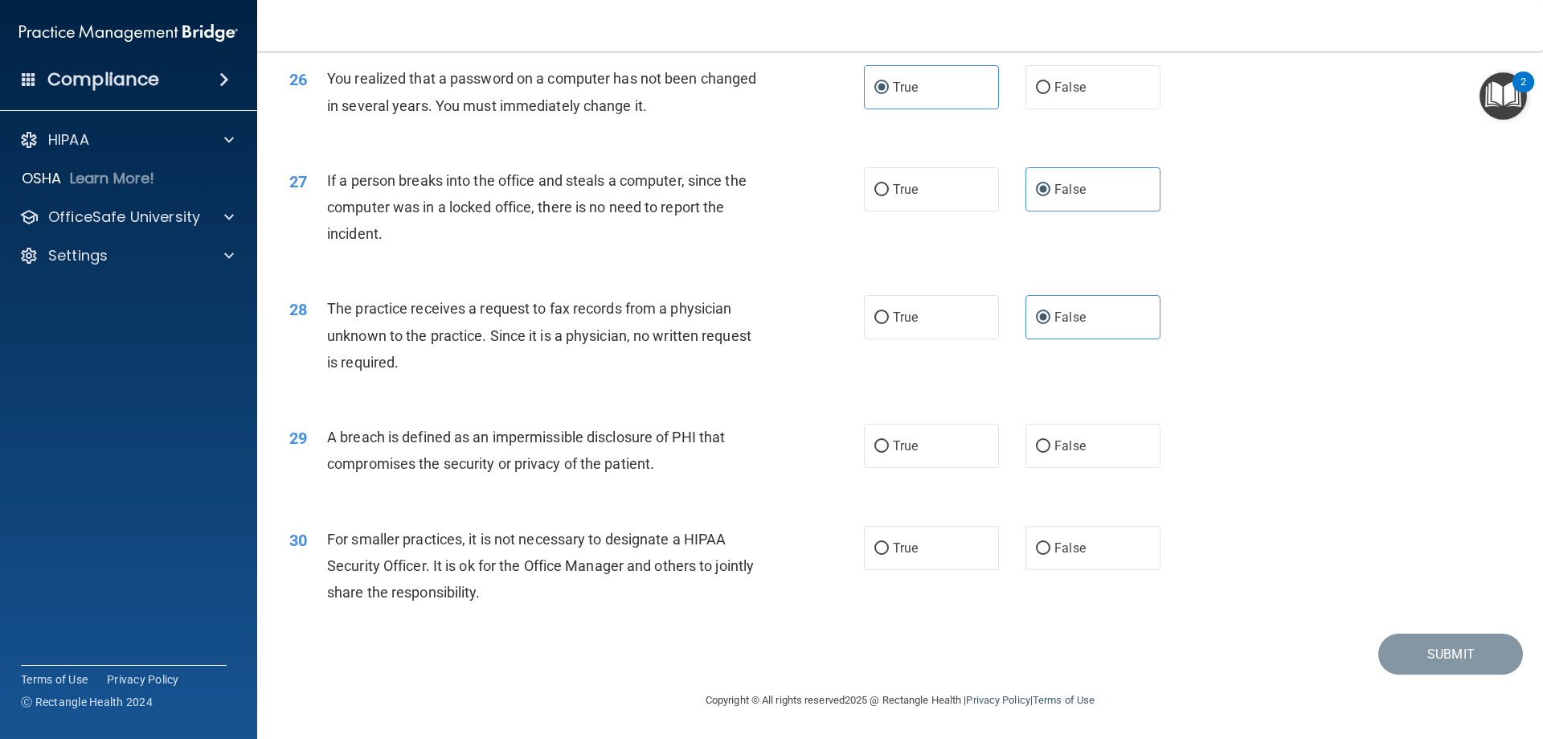
scroll to position [3066, 0]
click at [964, 461] on label "True" at bounding box center [931, 446] width 135 height 44
click at [889, 453] on input "True" at bounding box center [882, 447] width 14 height 12
radio input "true"
click at [1125, 559] on label "False" at bounding box center [1093, 548] width 135 height 44
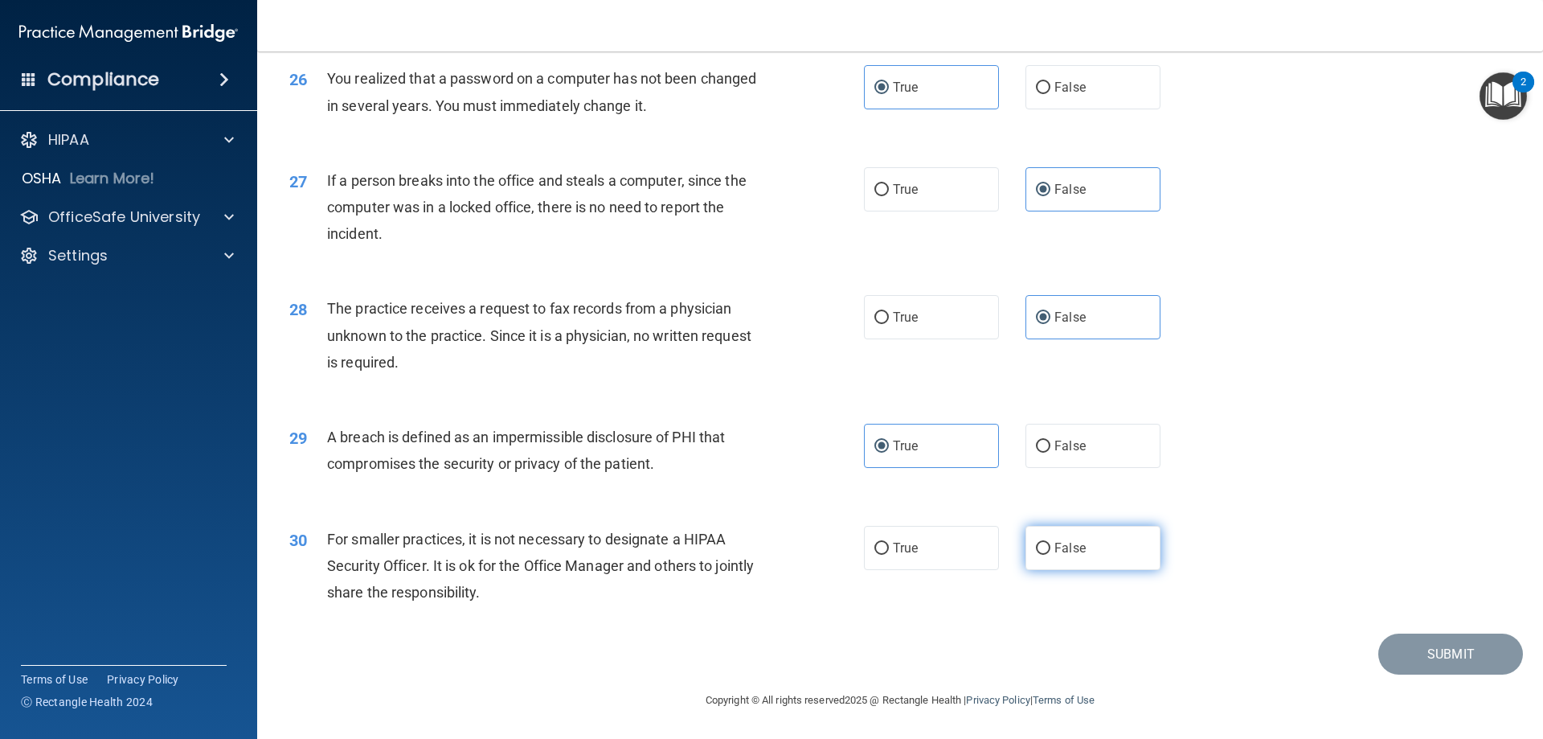
click at [1051, 555] on input "False" at bounding box center [1043, 549] width 14 height 12
radio input "true"
click at [1457, 635] on button "Submit" at bounding box center [1451, 653] width 145 height 41
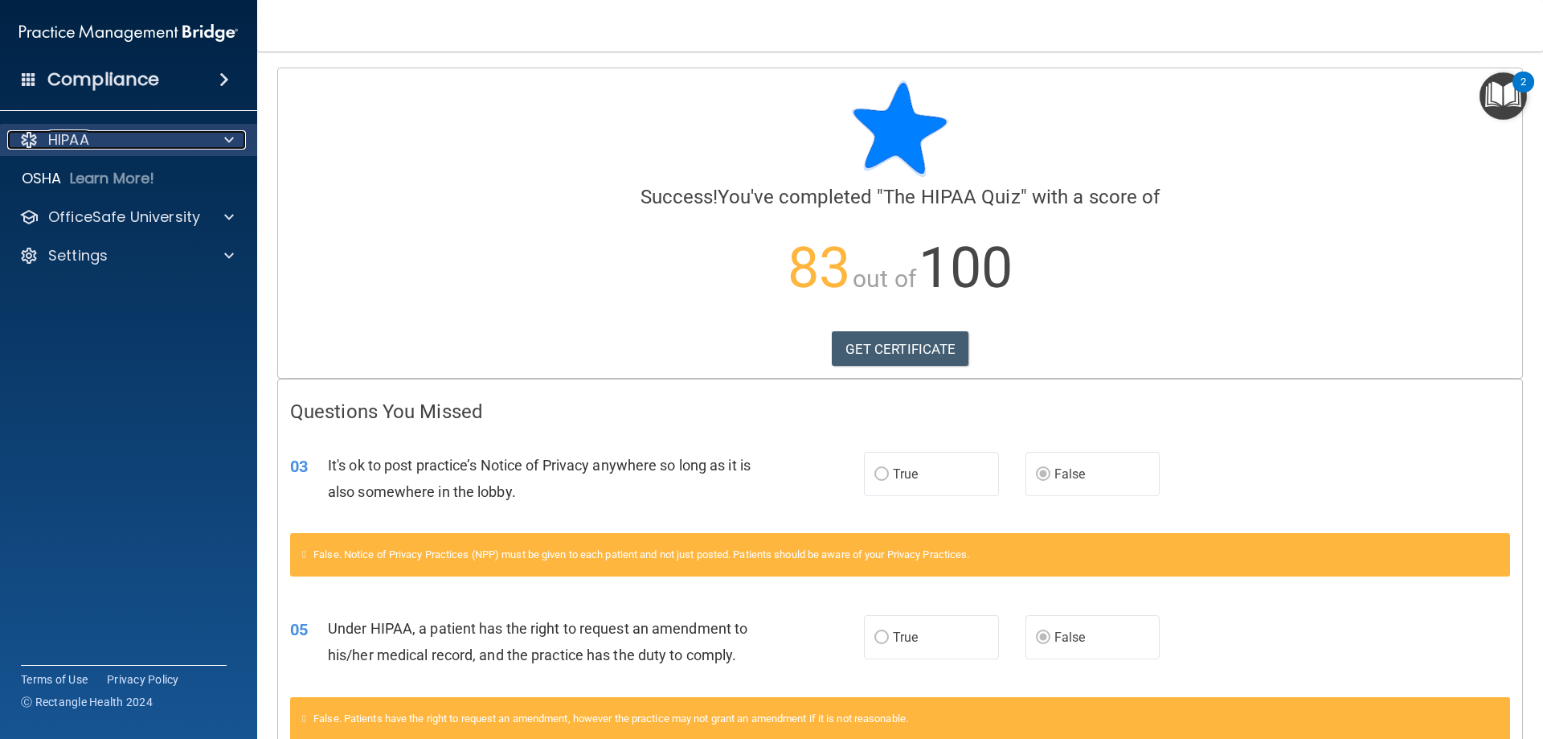
click at [229, 131] on span at bounding box center [229, 139] width 10 height 19
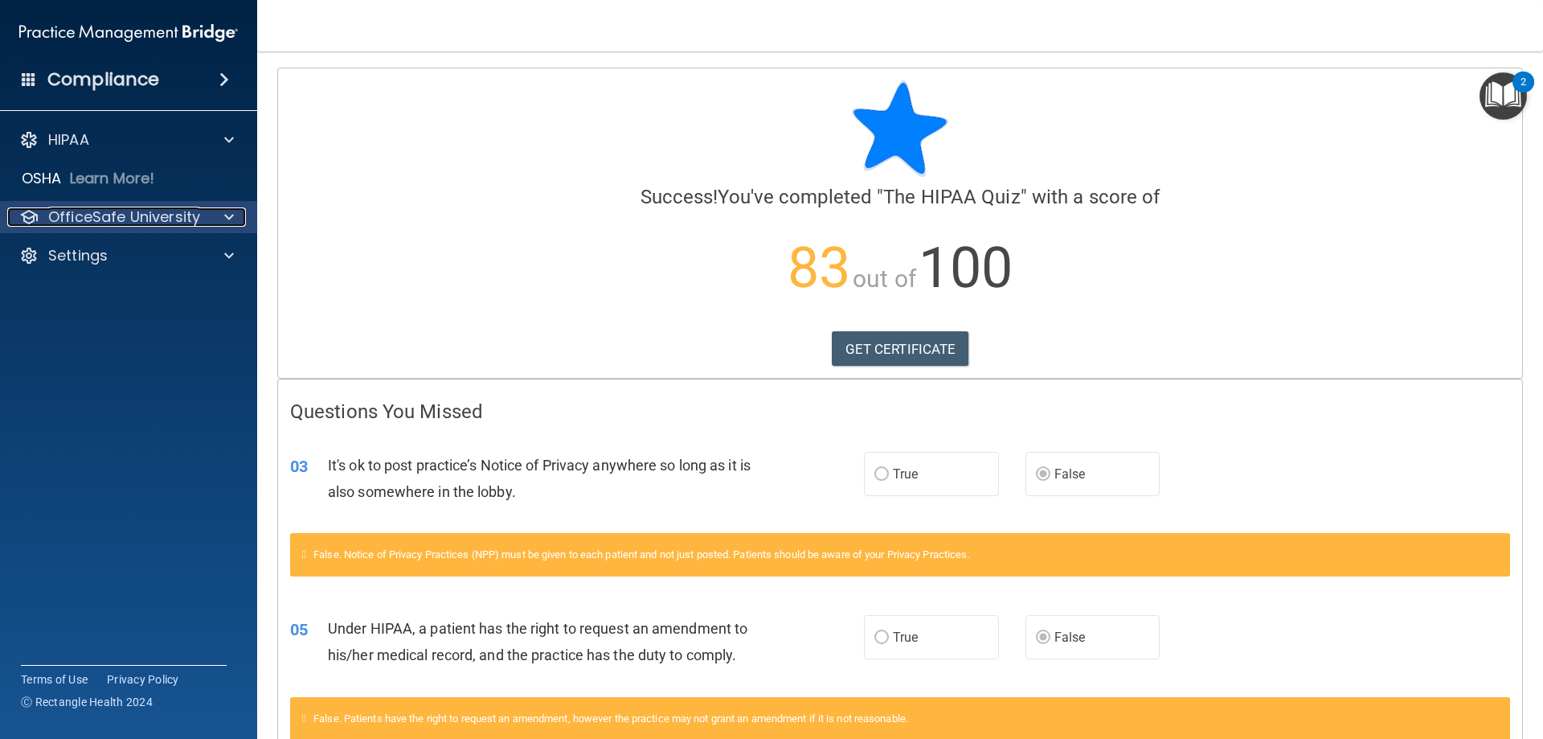
click at [219, 217] on div at bounding box center [227, 216] width 40 height 19
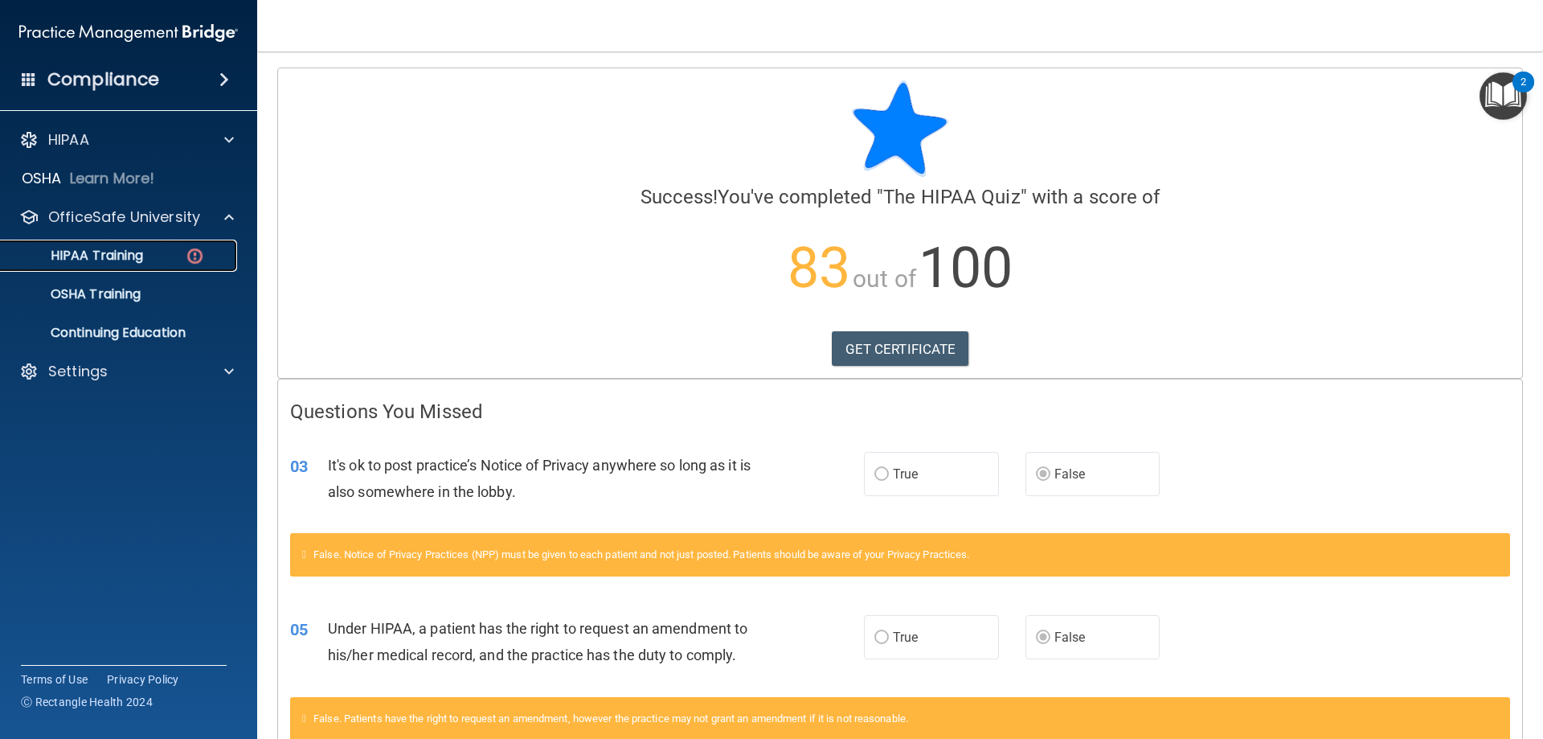
click at [182, 256] on div "HIPAA Training" at bounding box center [119, 256] width 219 height 16
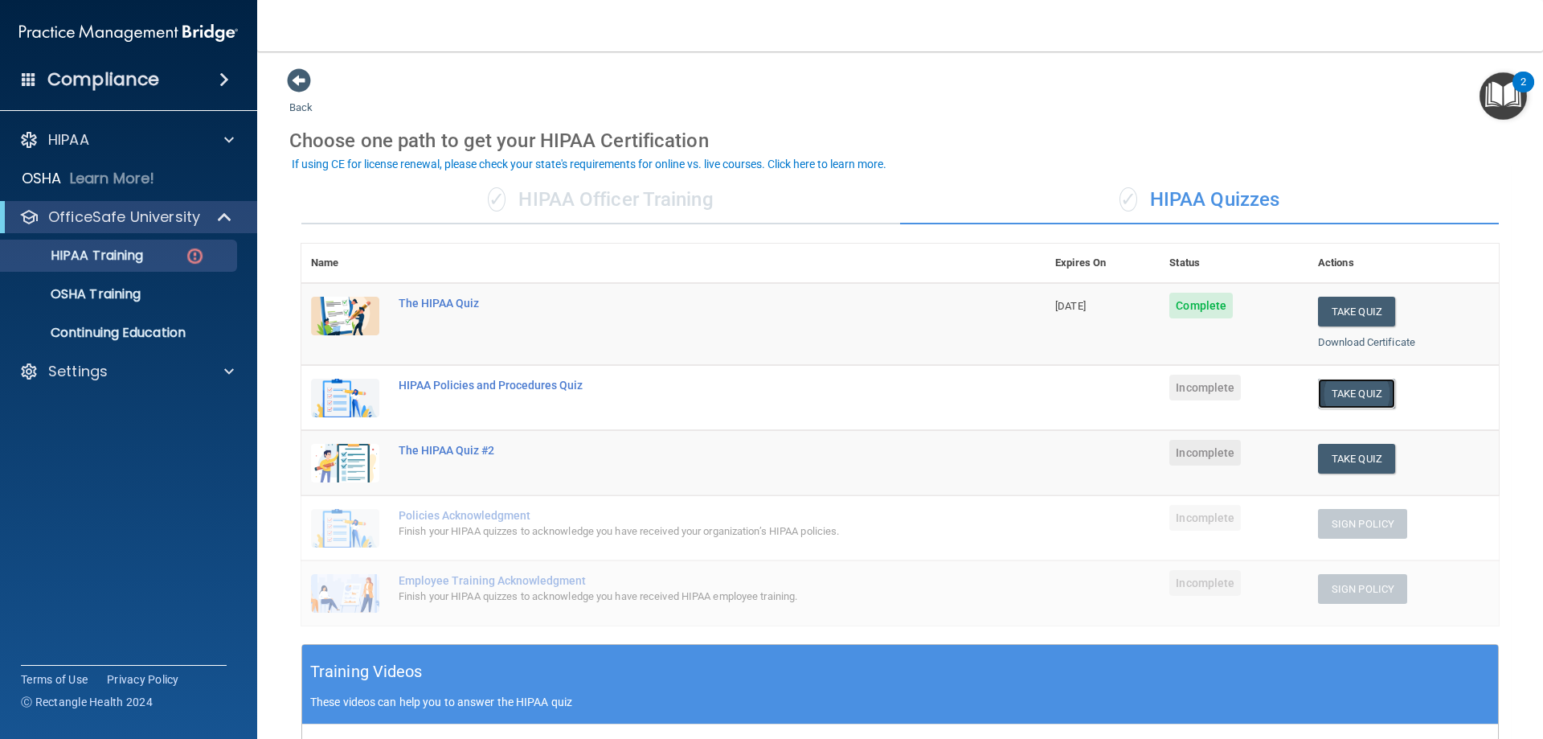
click at [1335, 400] on button "Take Quiz" at bounding box center [1356, 394] width 77 height 30
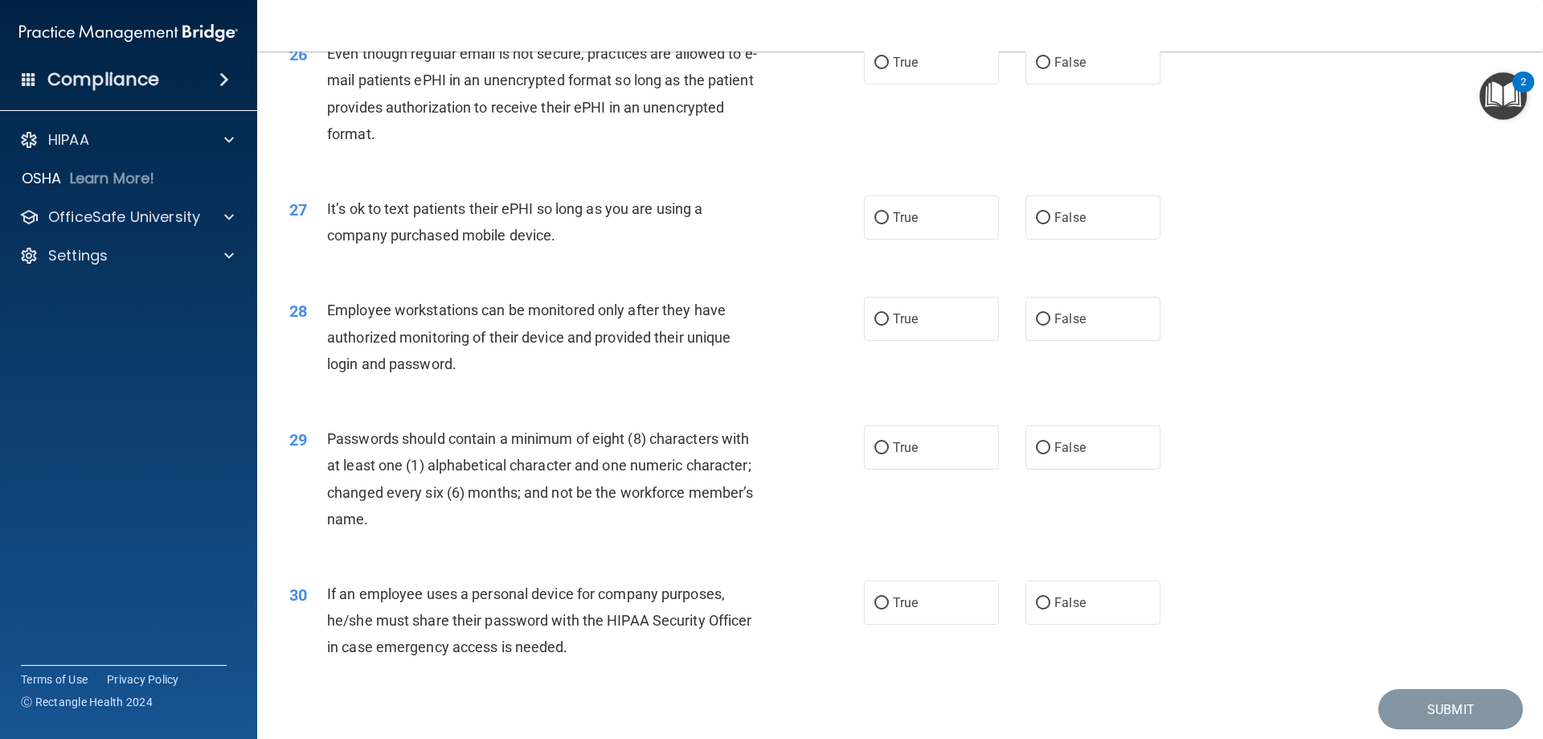
scroll to position [3297, 0]
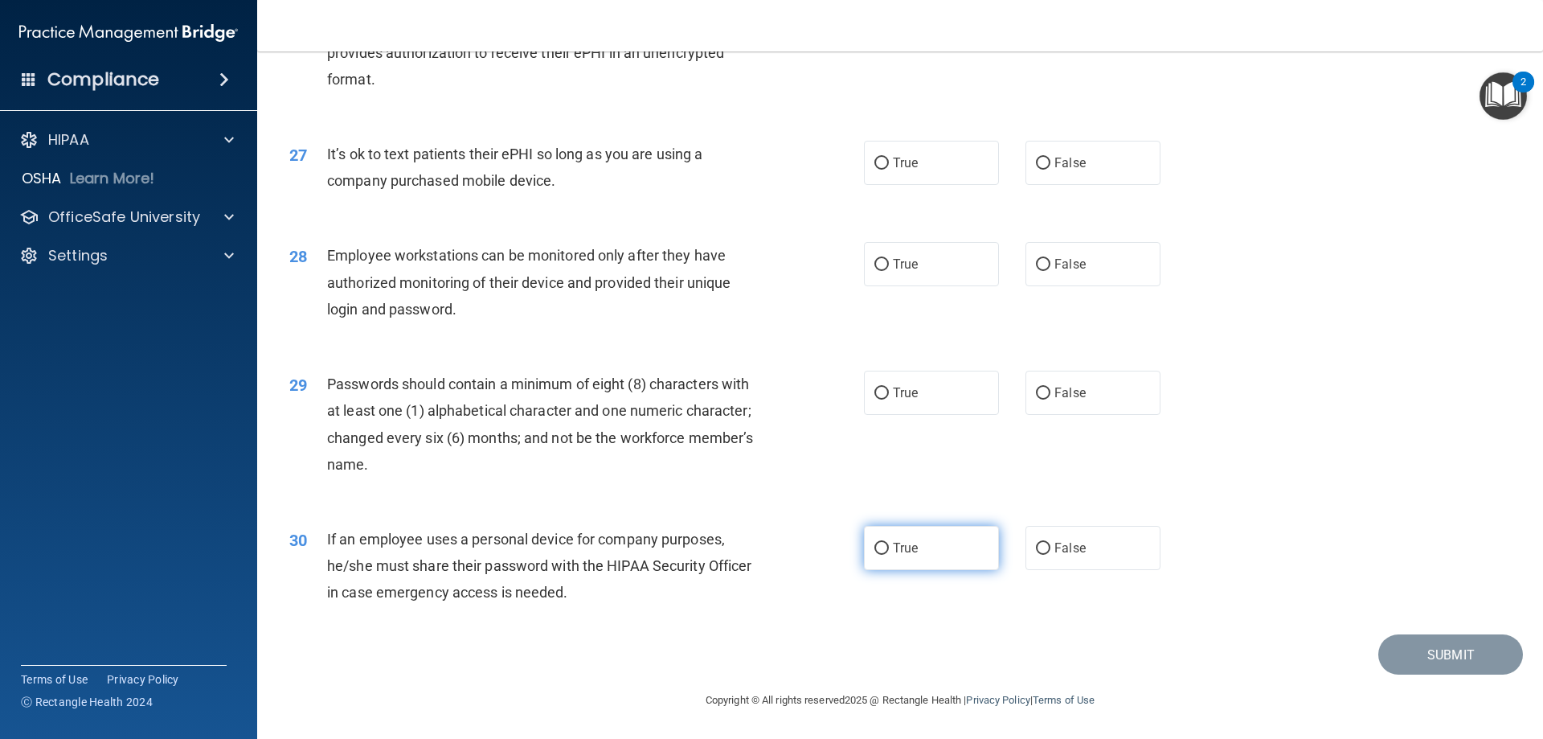
click at [900, 539] on label "True" at bounding box center [931, 548] width 135 height 44
click at [889, 543] on input "True" at bounding box center [882, 549] width 14 height 12
radio input "true"
click at [935, 396] on label "True" at bounding box center [931, 393] width 135 height 44
click at [889, 396] on input "True" at bounding box center [882, 393] width 14 height 12
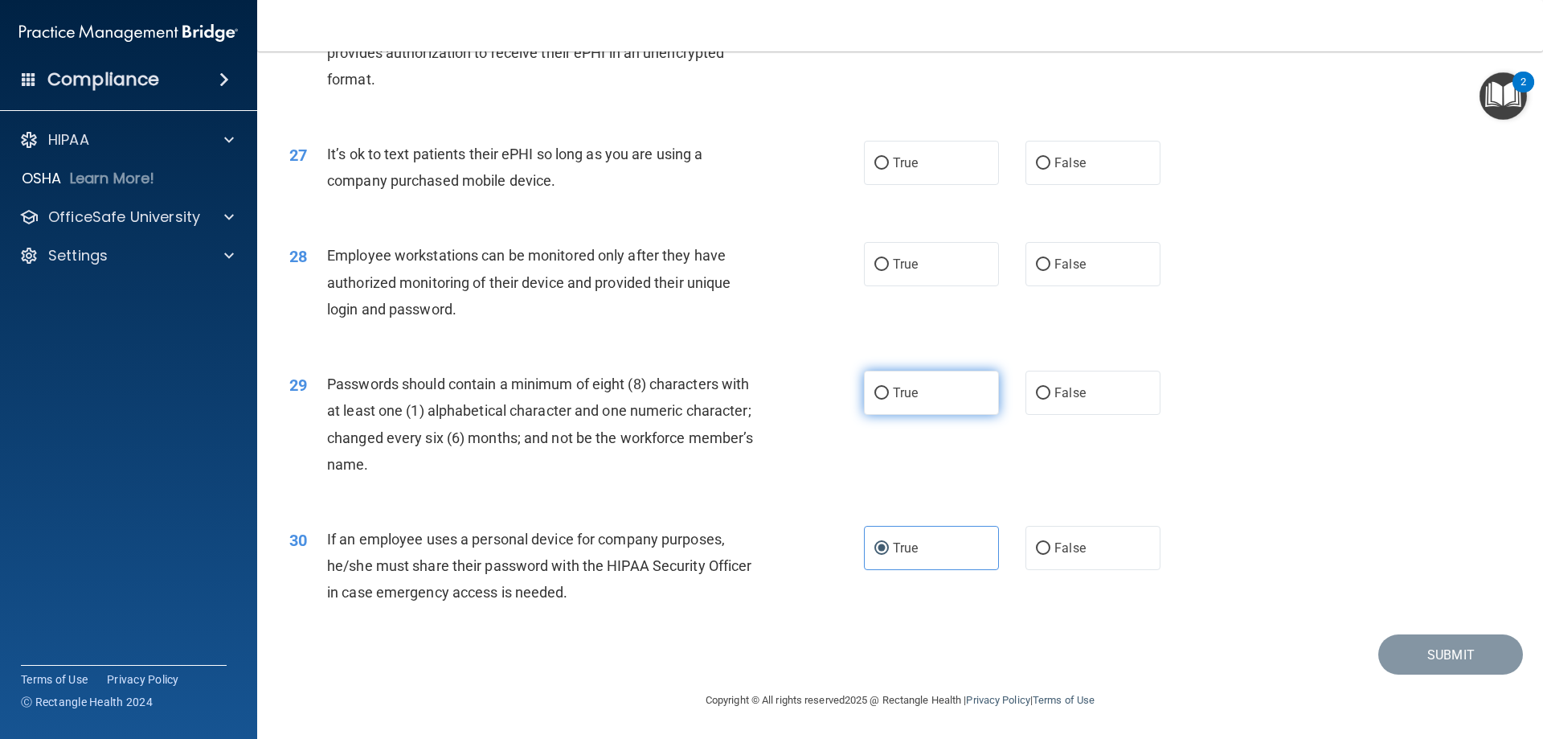
radio input "true"
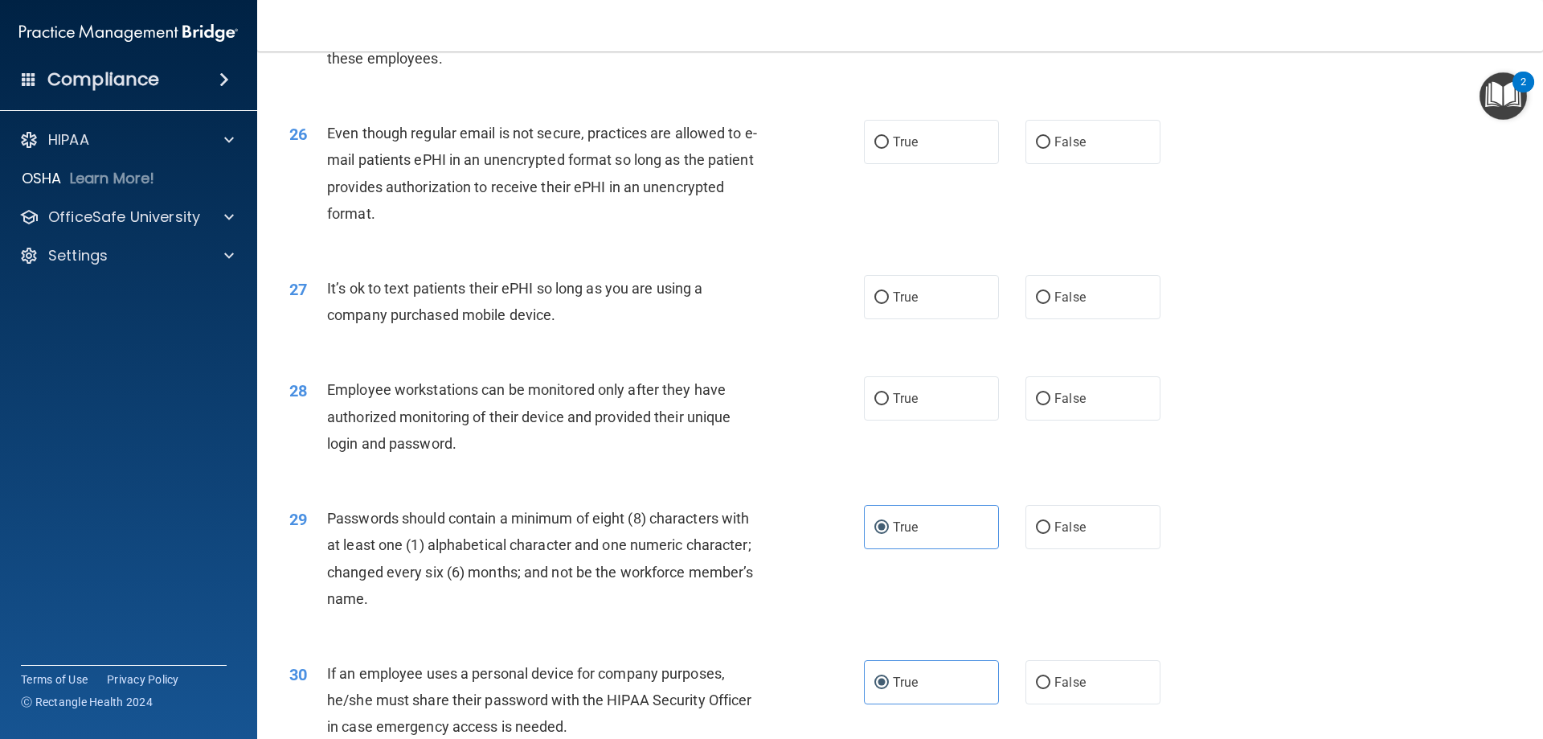
scroll to position [3056, 0]
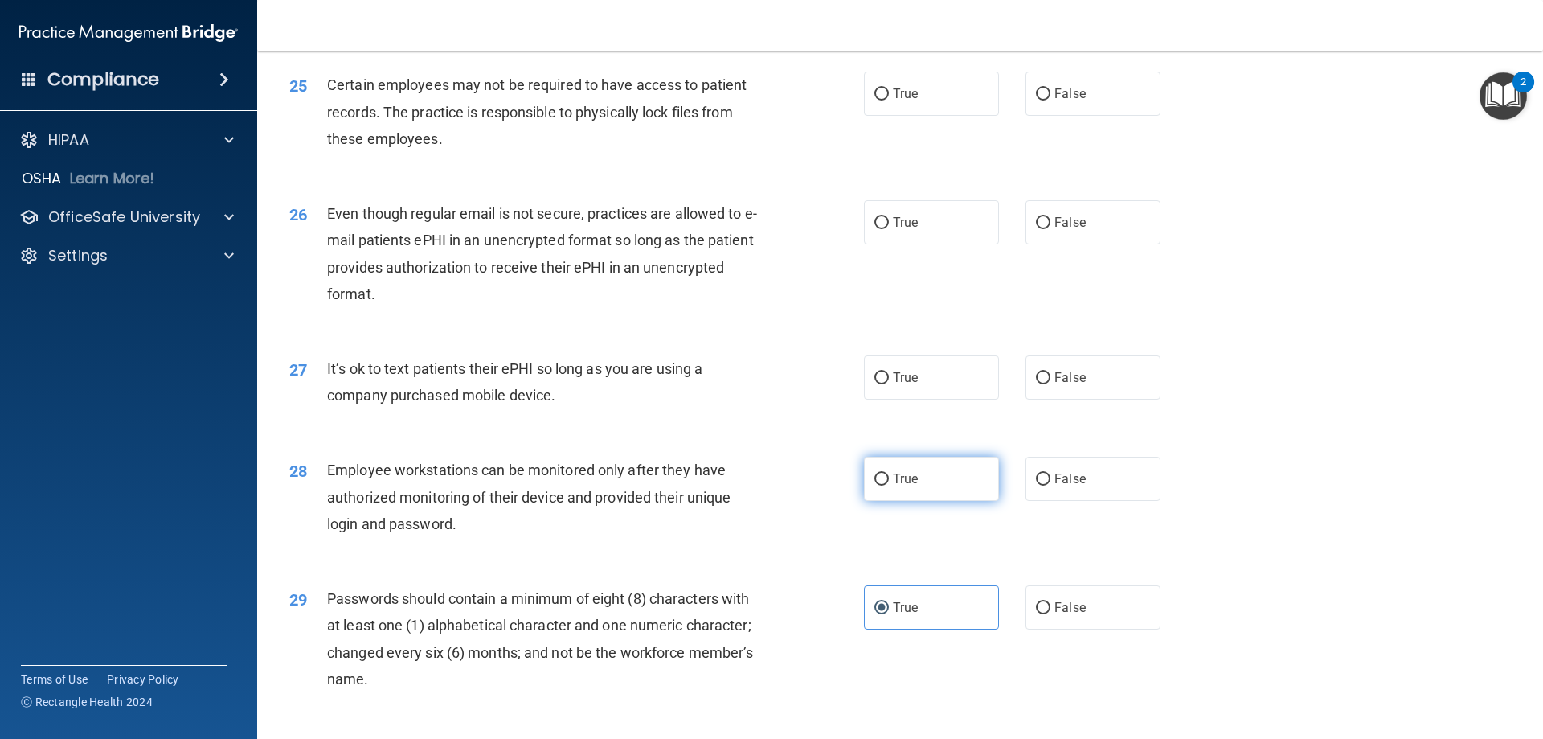
click at [919, 494] on label "True" at bounding box center [931, 479] width 135 height 44
click at [889, 486] on input "True" at bounding box center [882, 479] width 14 height 12
radio input "true"
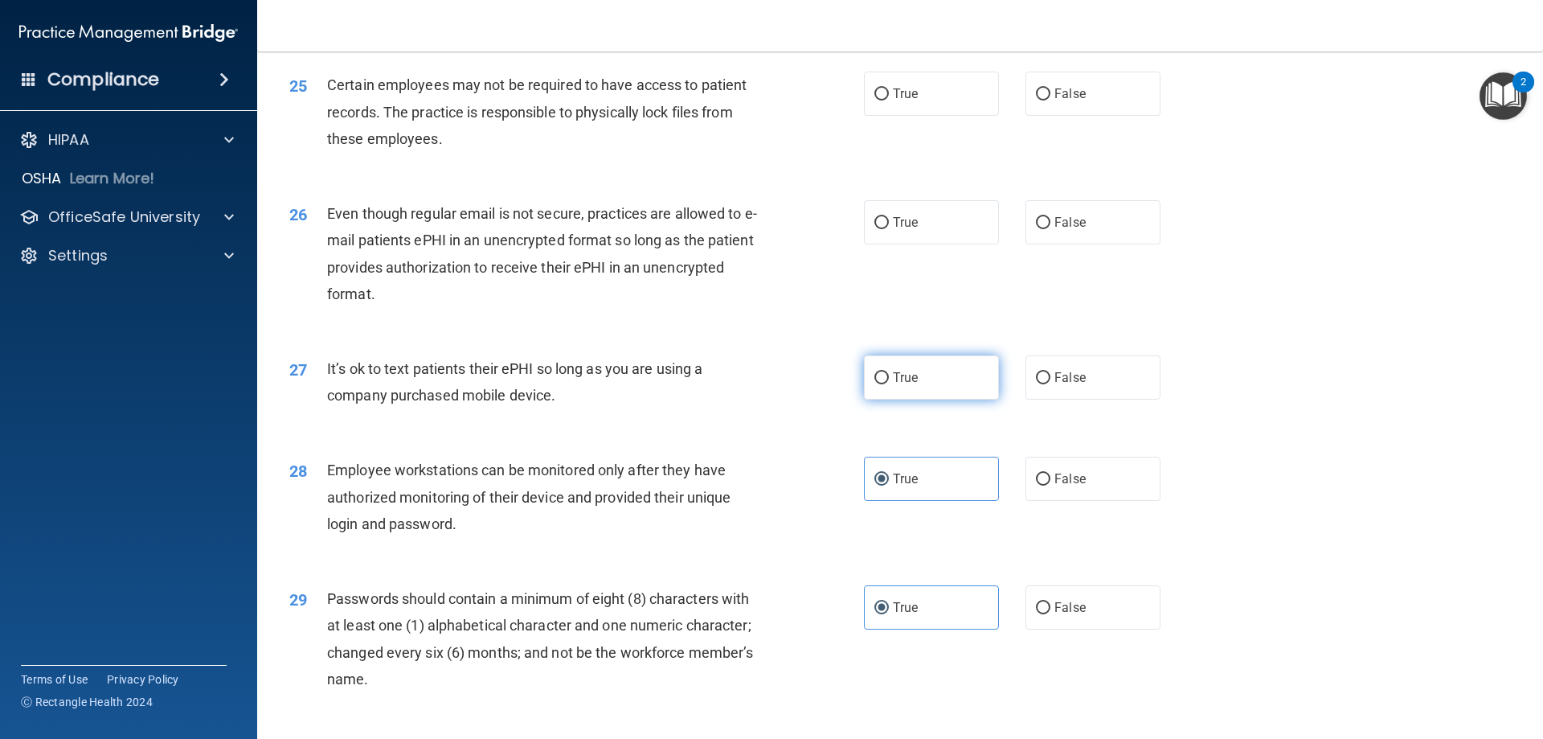
click at [904, 385] on span "True" at bounding box center [905, 377] width 25 height 15
click at [889, 384] on input "True" at bounding box center [882, 378] width 14 height 12
radio input "true"
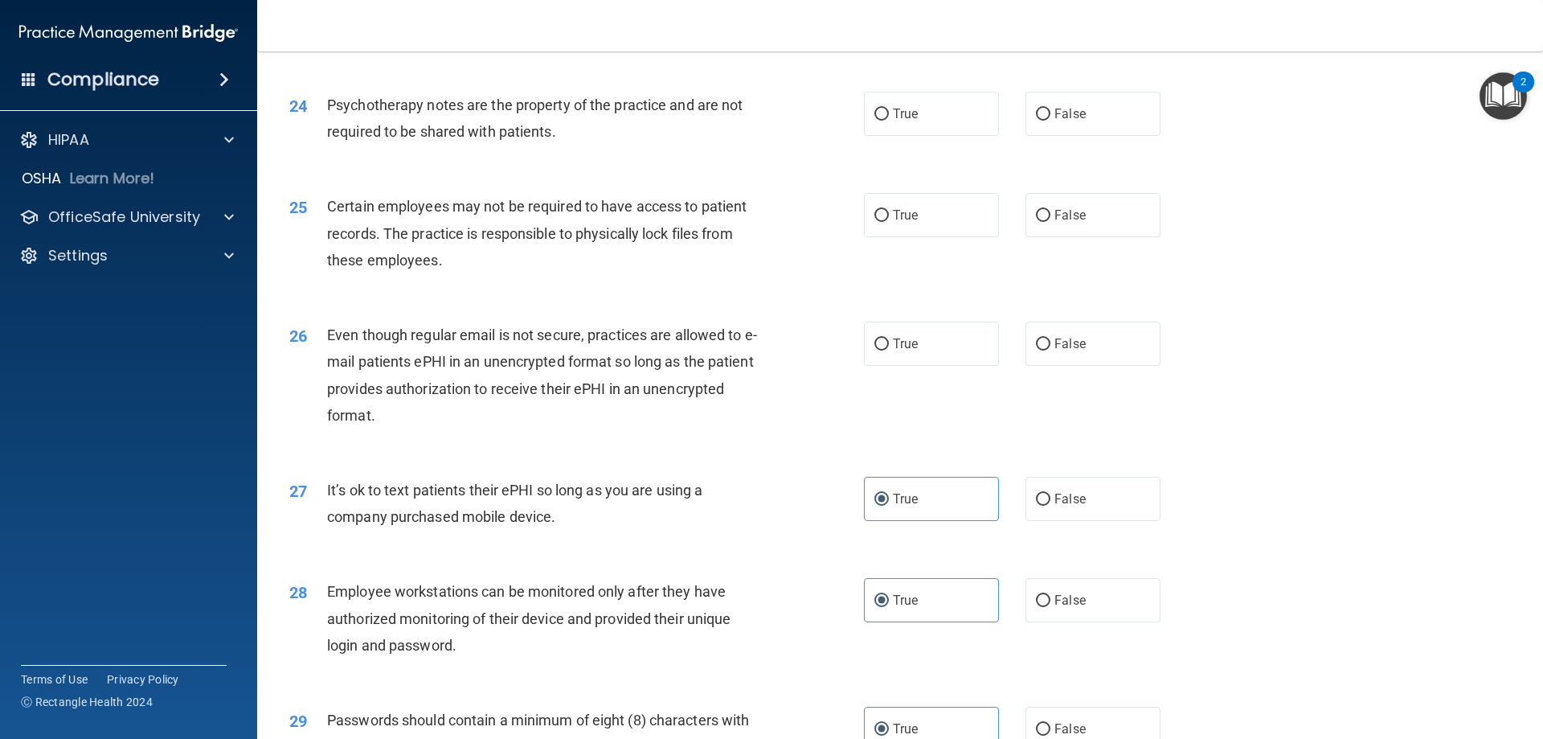
scroll to position [2895, 0]
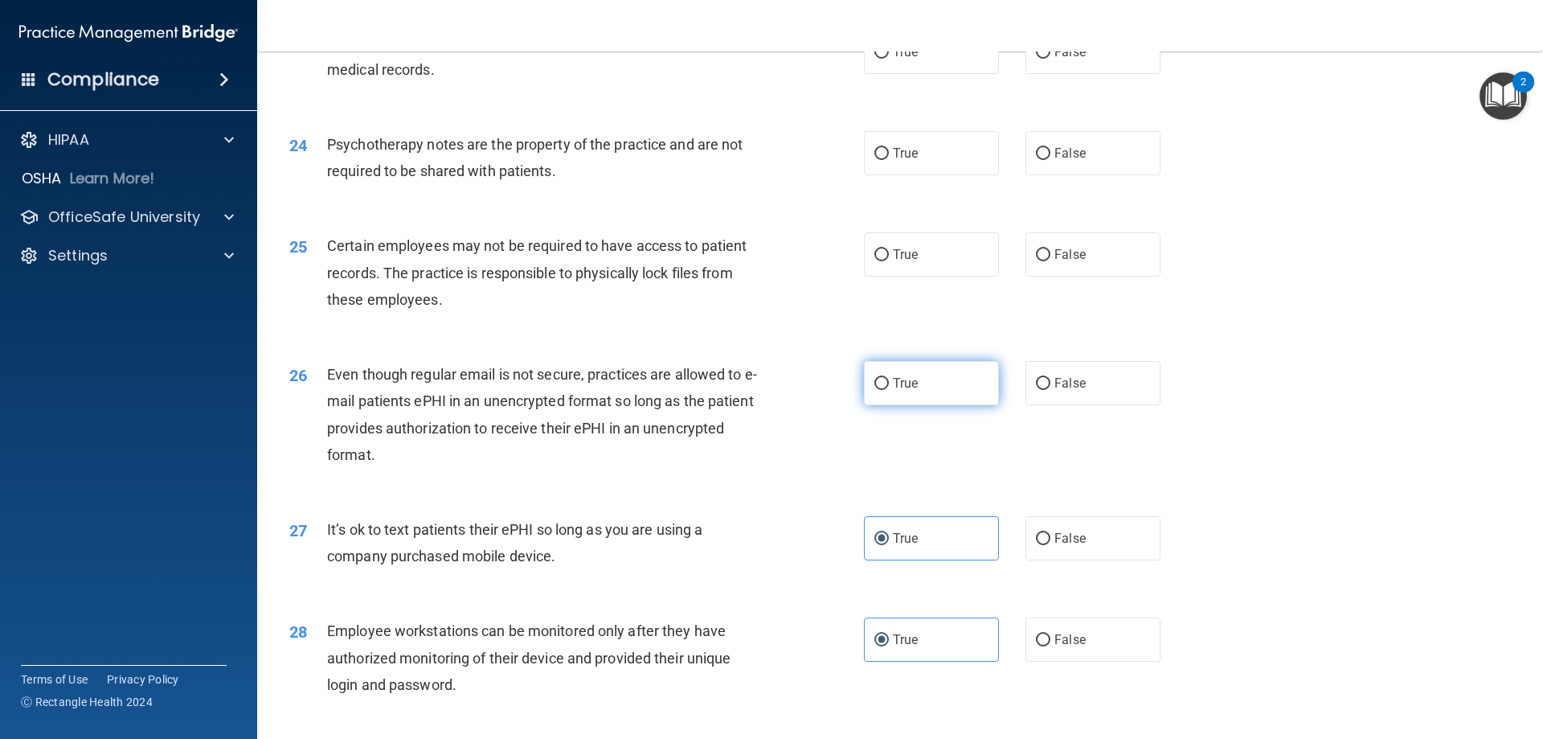
click at [927, 405] on label "True" at bounding box center [931, 383] width 135 height 44
click at [889, 390] on input "True" at bounding box center [882, 384] width 14 height 12
radio input "true"
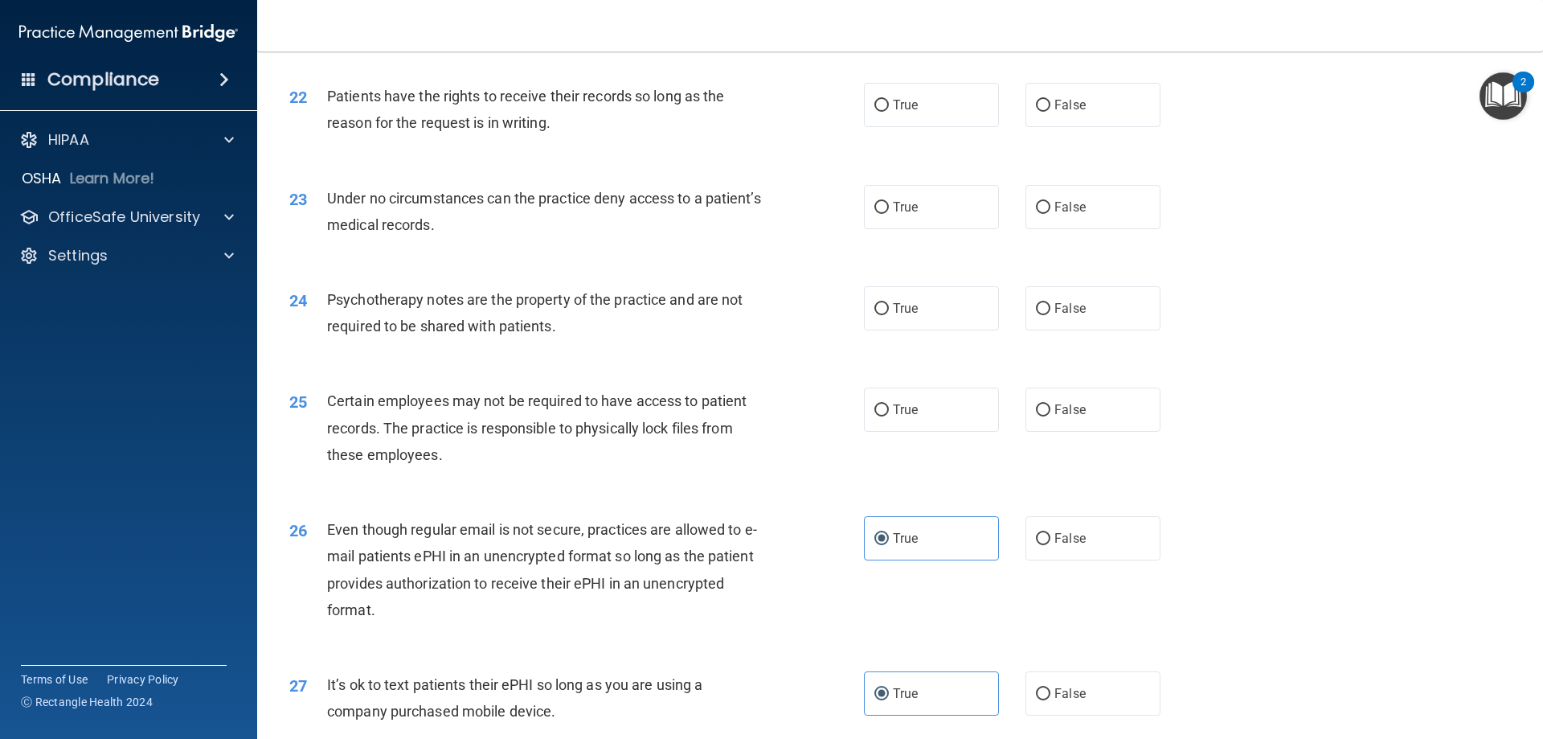
scroll to position [2734, 0]
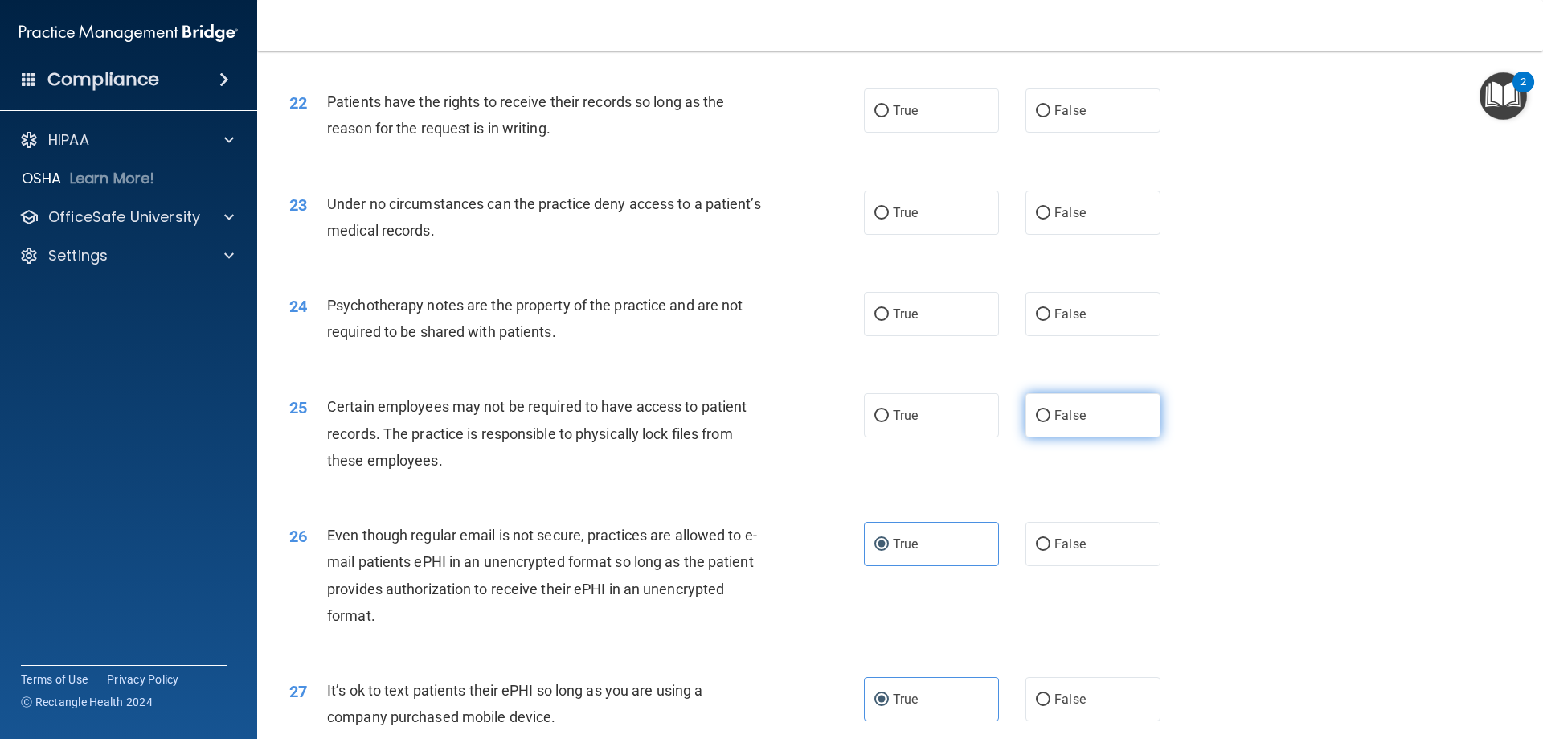
click at [1085, 437] on label "False" at bounding box center [1093, 415] width 135 height 44
click at [1051, 422] on input "False" at bounding box center [1043, 416] width 14 height 12
radio input "true"
drag, startPoint x: 503, startPoint y: 338, endPoint x: 473, endPoint y: 343, distance: 30.9
click at [473, 343] on div "Psychotherapy notes are the property of the practice and are not required to be…" at bounding box center [551, 318] width 449 height 53
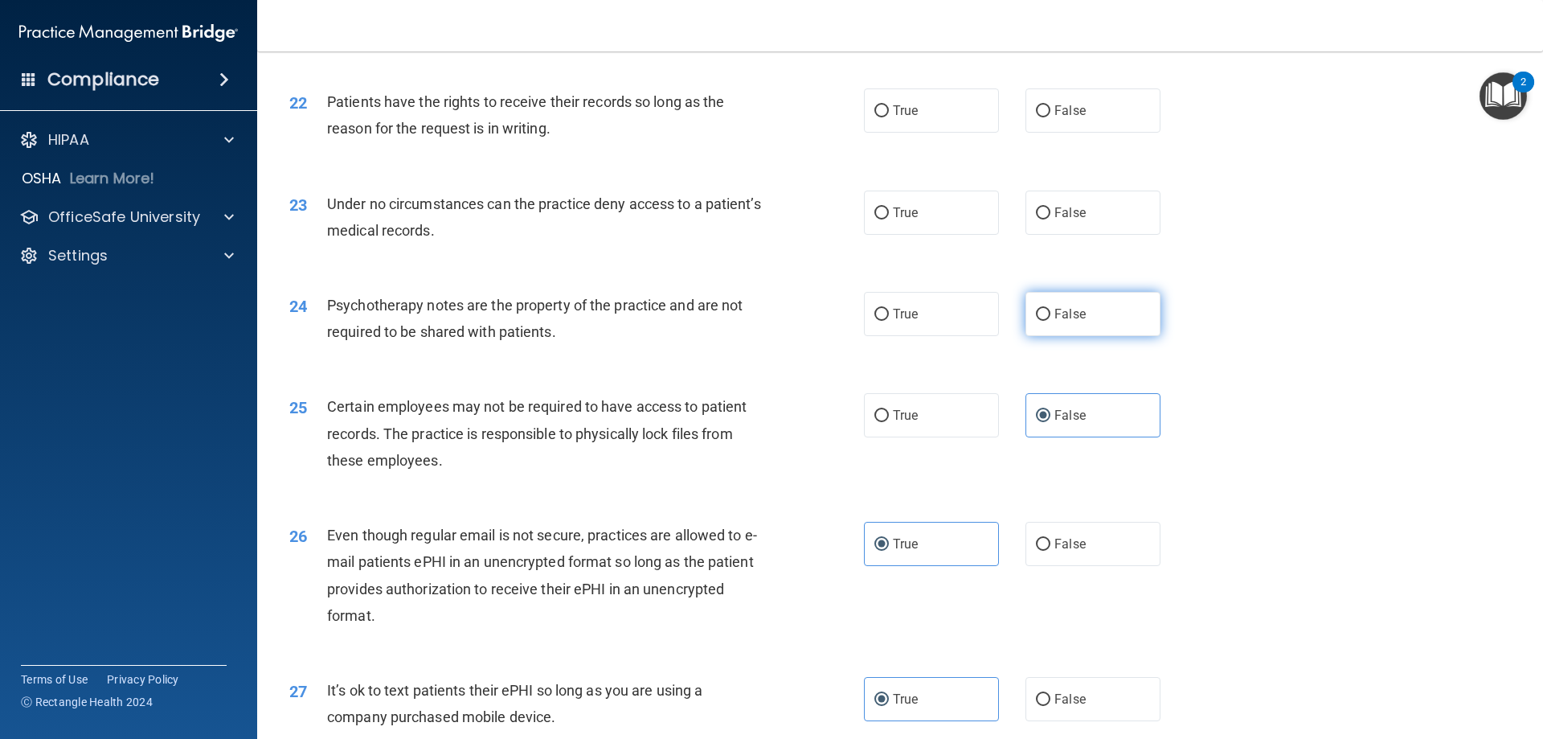
click at [1116, 336] on label "False" at bounding box center [1093, 314] width 135 height 44
click at [1051, 321] on input "False" at bounding box center [1043, 315] width 14 height 12
radio input "true"
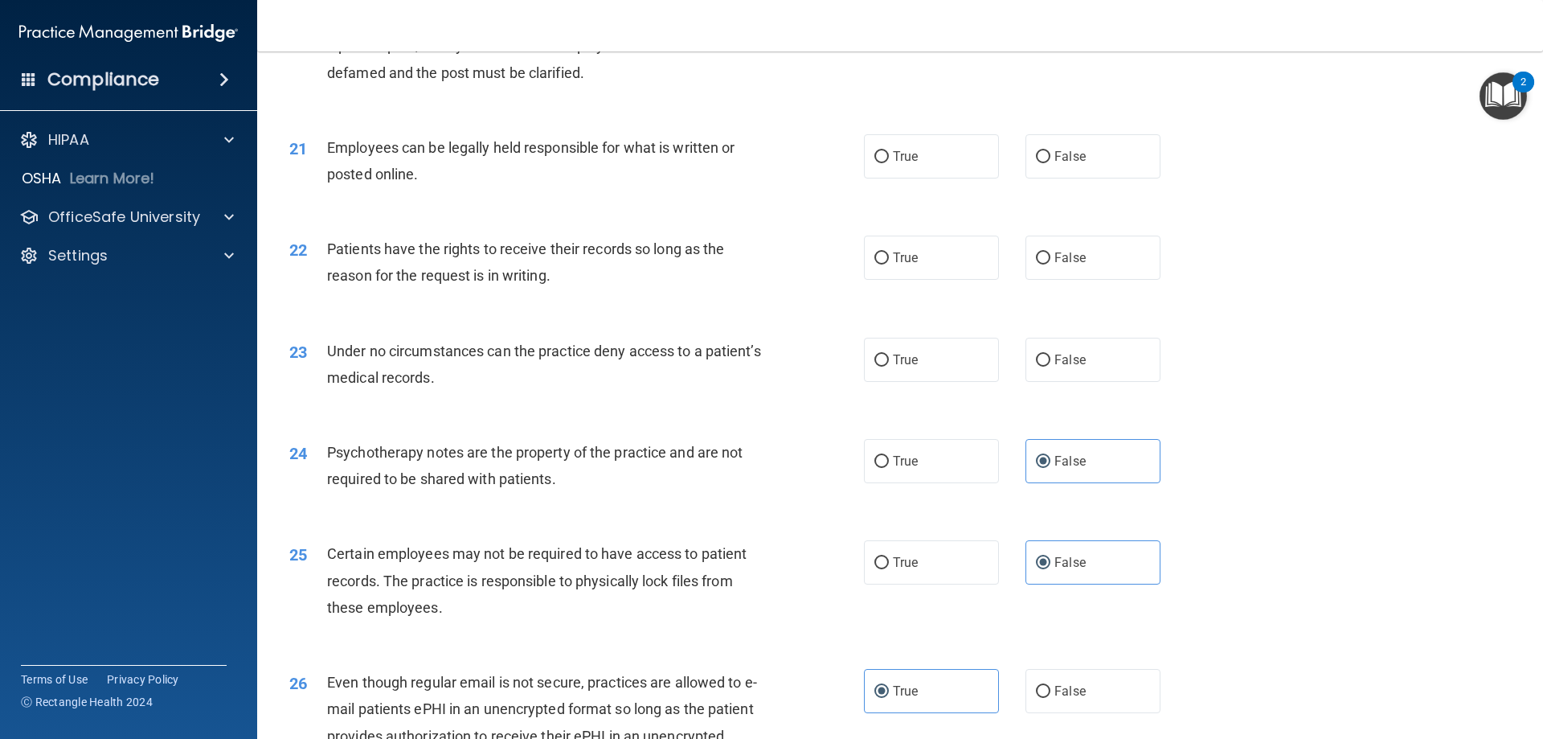
scroll to position [2573, 0]
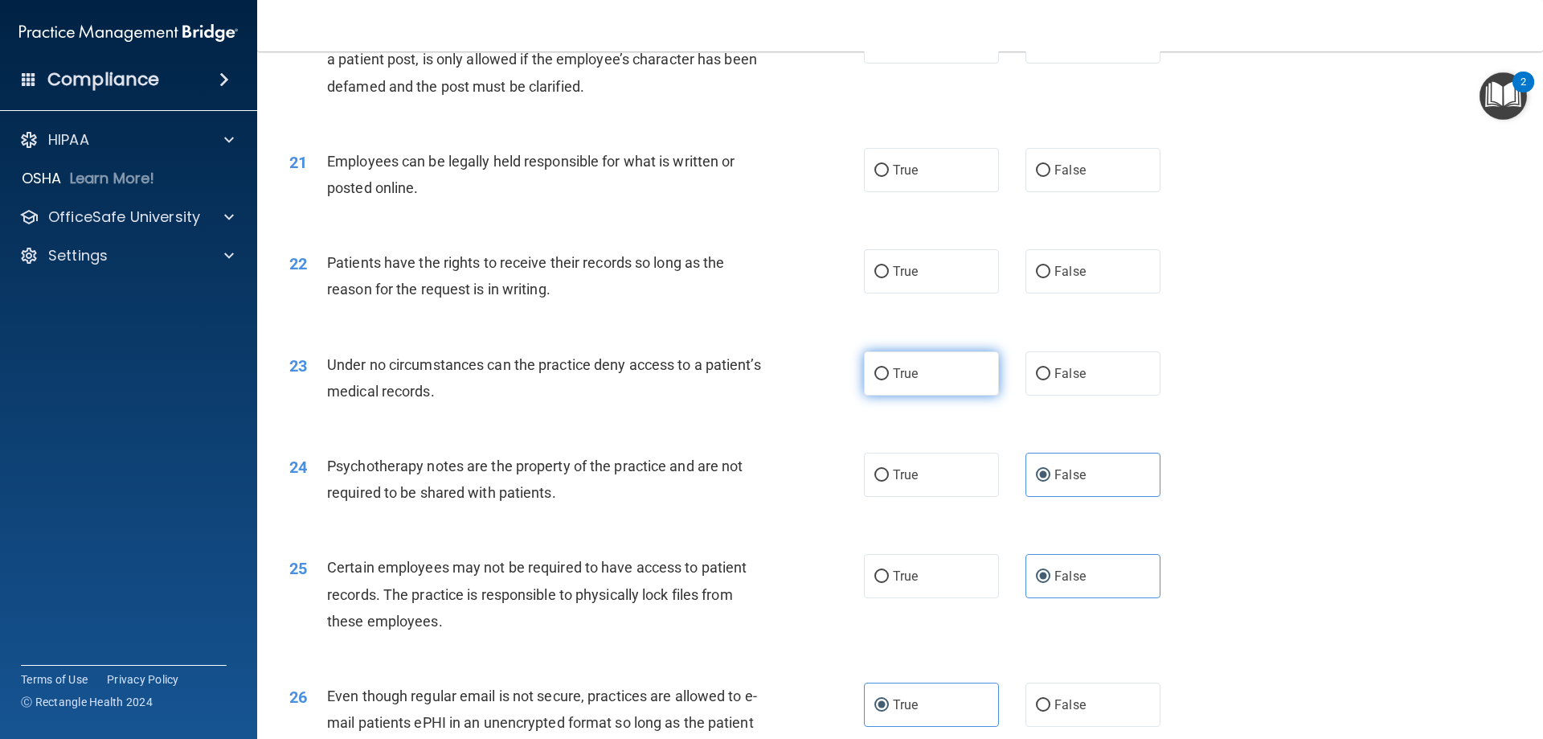
click at [893, 381] on span "True" at bounding box center [905, 373] width 25 height 15
click at [889, 380] on input "True" at bounding box center [882, 374] width 14 height 12
radio input "true"
click at [940, 293] on label "True" at bounding box center [931, 271] width 135 height 44
click at [889, 278] on input "True" at bounding box center [882, 272] width 14 height 12
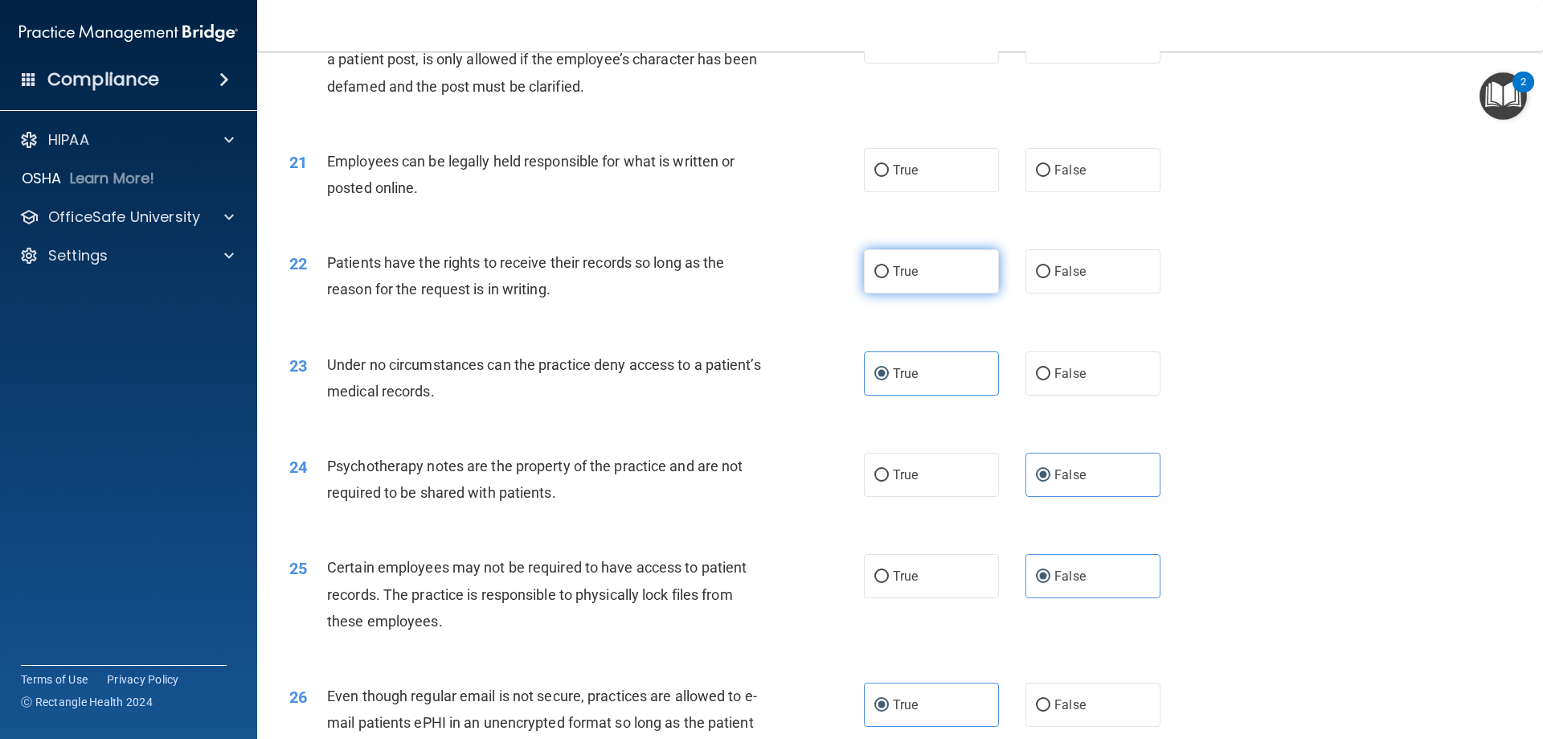
radio input "true"
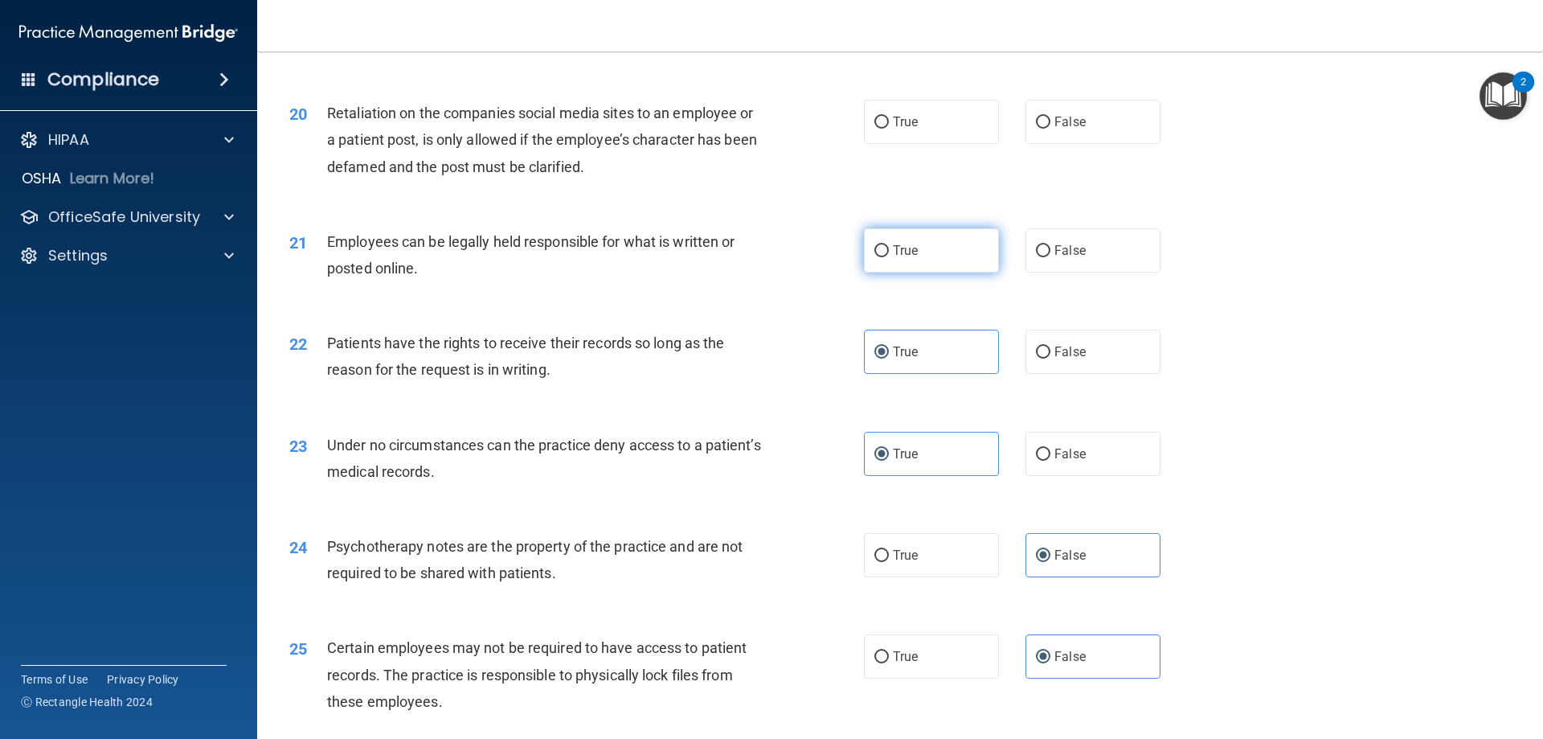
click at [934, 273] on label "True" at bounding box center [931, 250] width 135 height 44
click at [889, 257] on input "True" at bounding box center [882, 251] width 14 height 12
radio input "true"
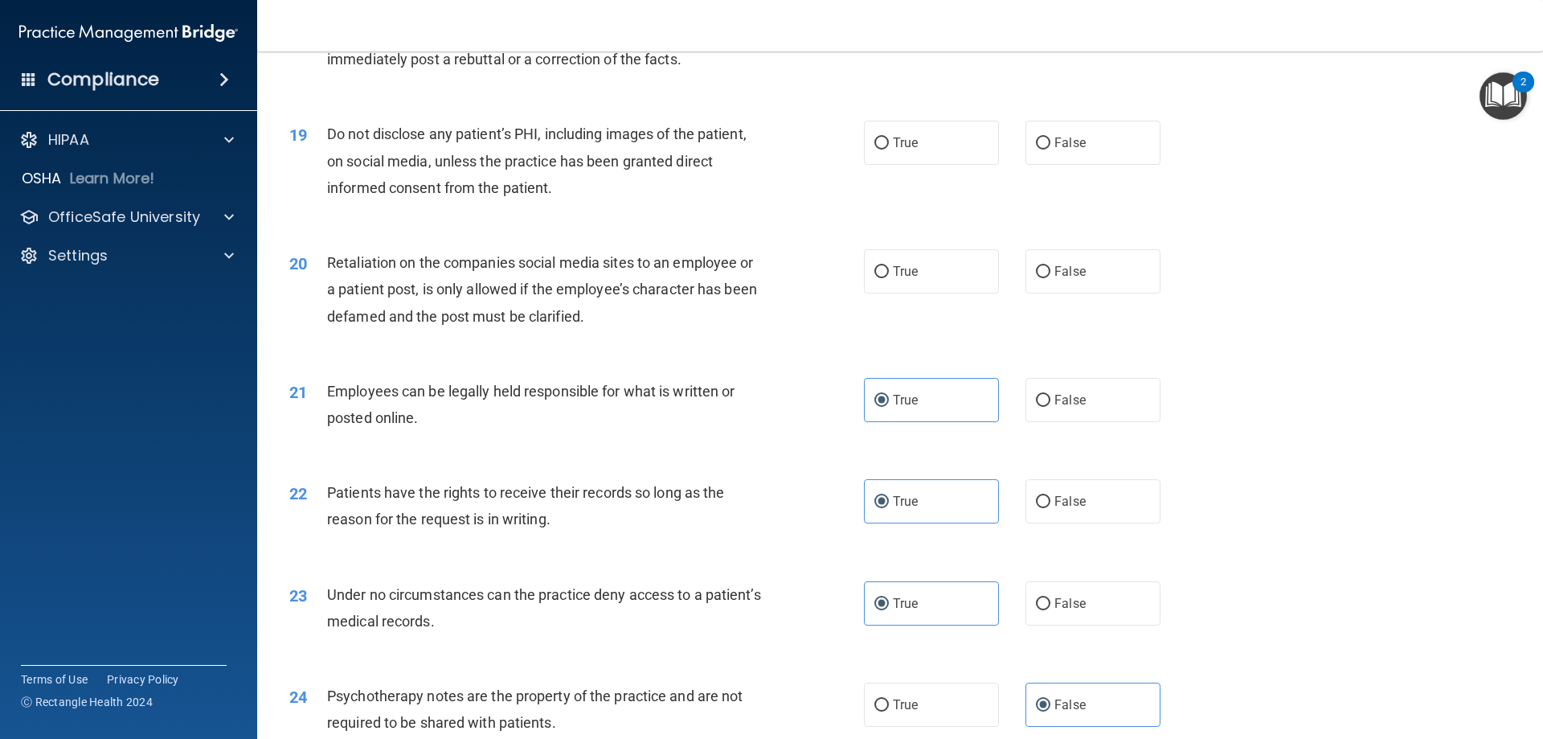
scroll to position [2332, 0]
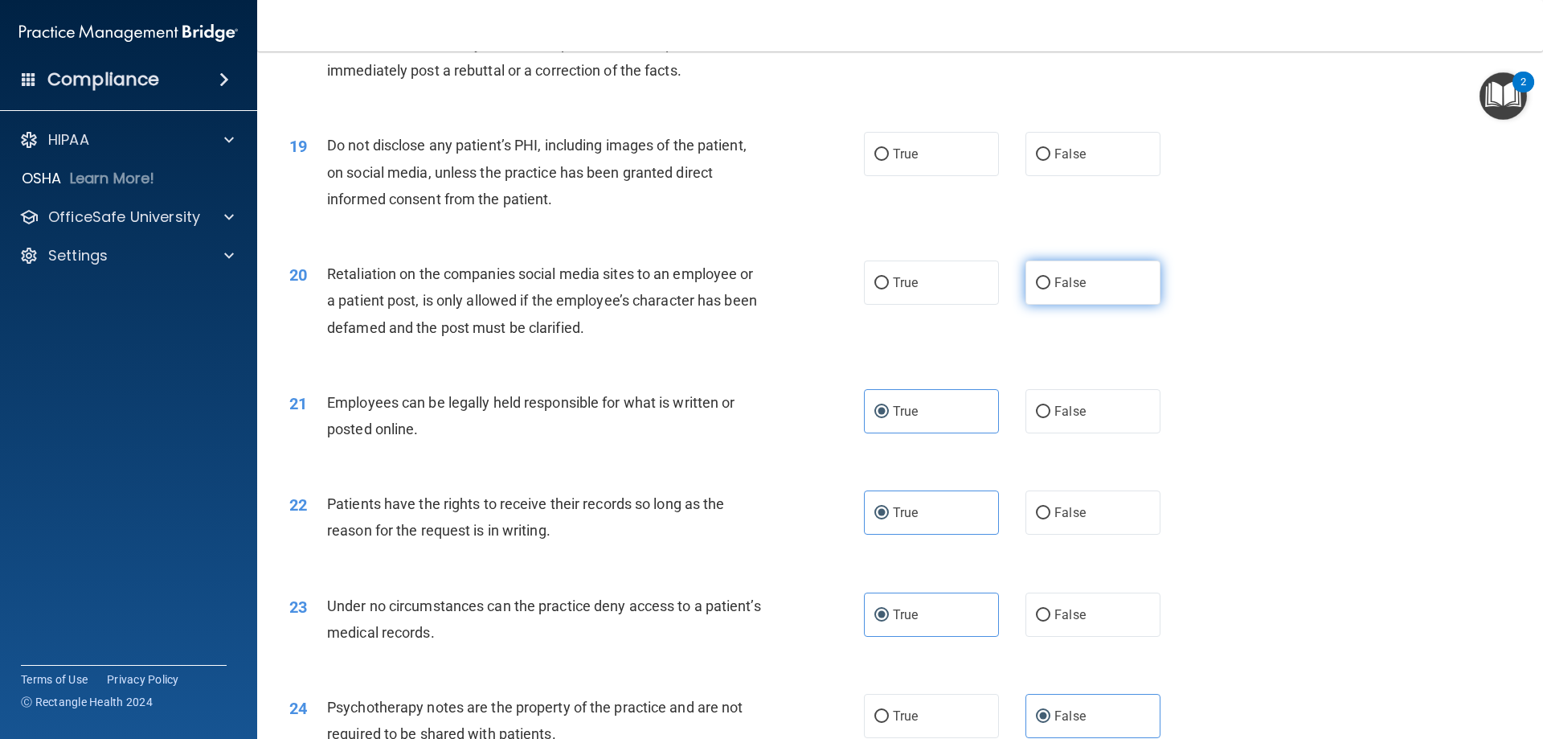
click at [1081, 305] on label "False" at bounding box center [1093, 282] width 135 height 44
click at [1051, 289] on input "False" at bounding box center [1043, 283] width 14 height 12
radio input "true"
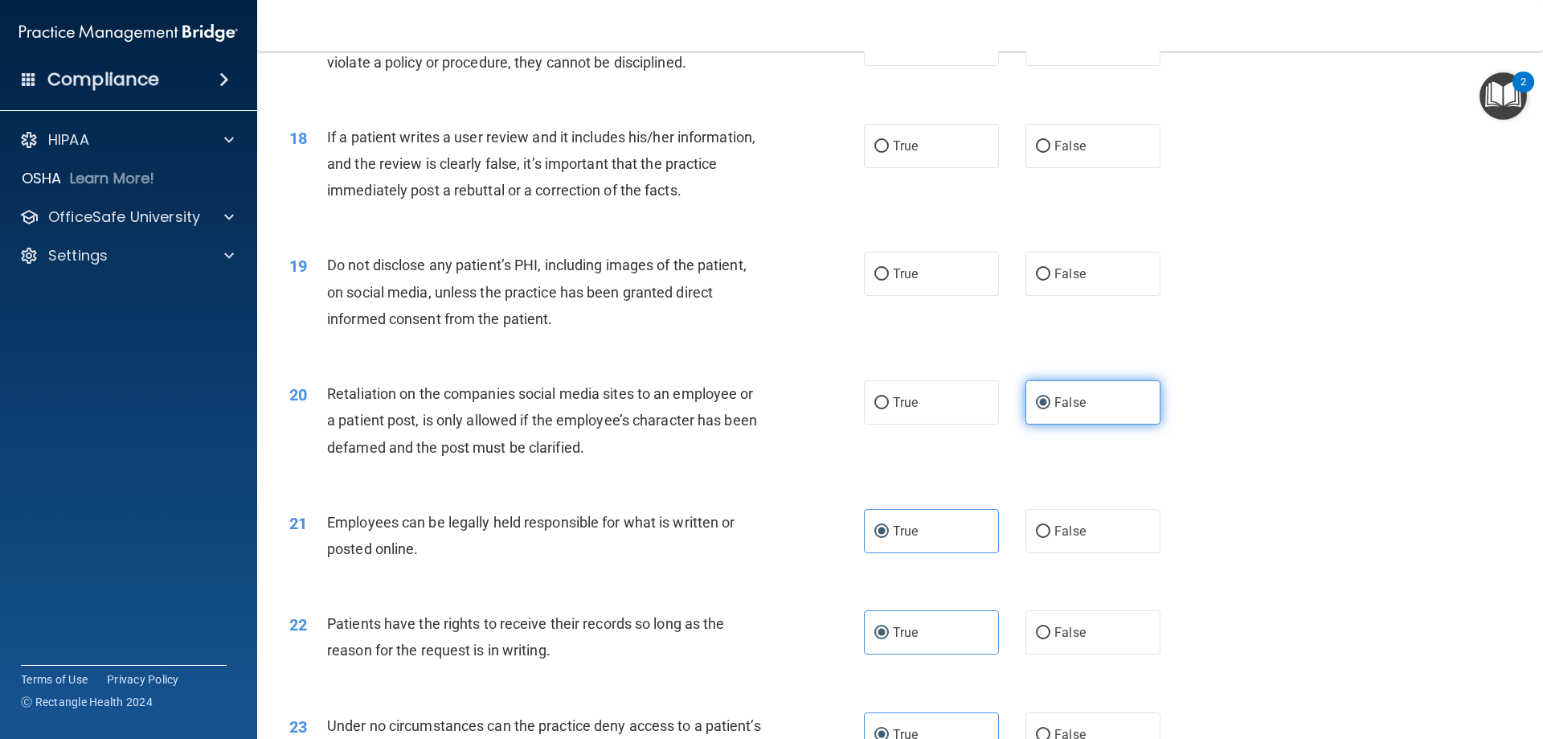
scroll to position [2171, 0]
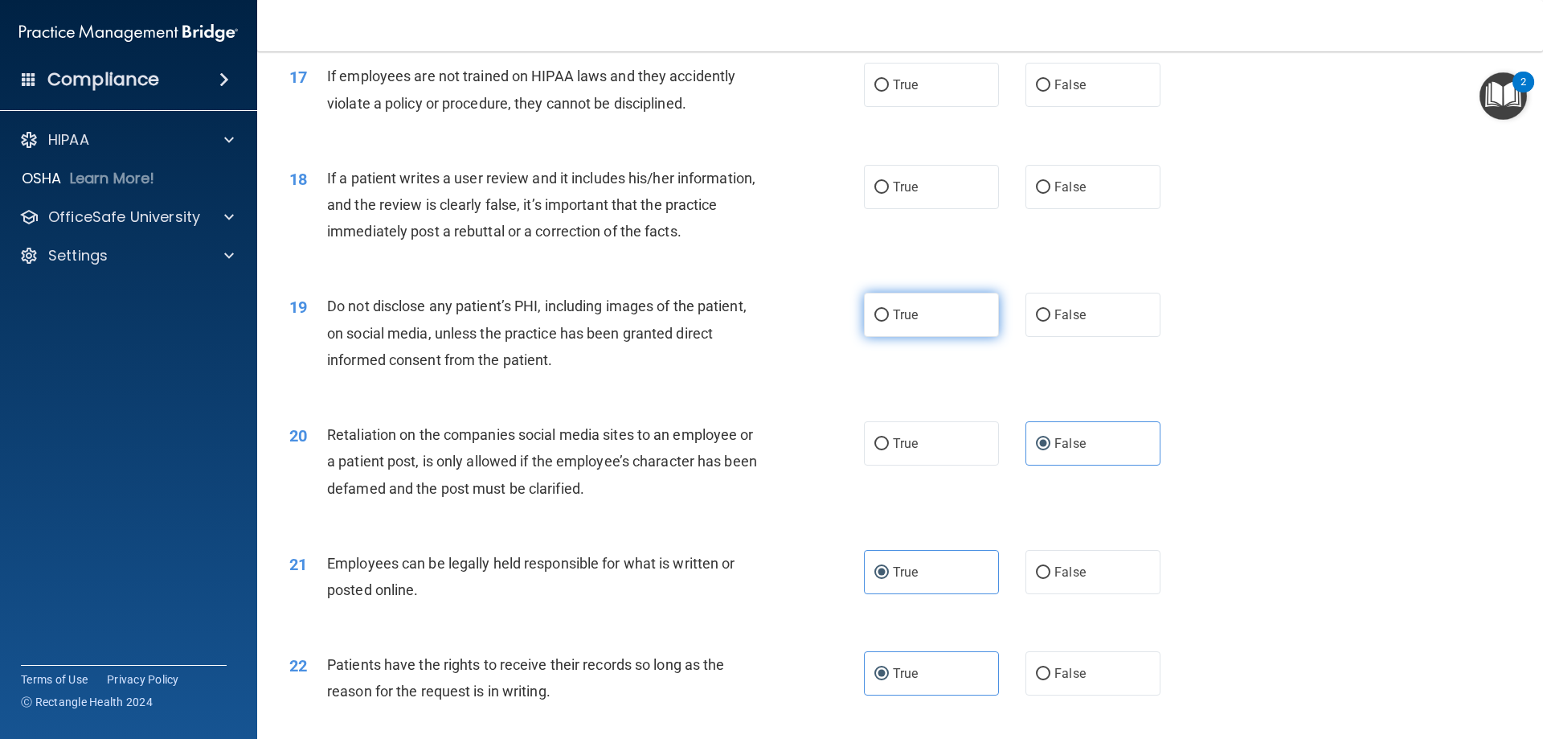
click at [953, 336] on label "True" at bounding box center [931, 315] width 135 height 44
click at [889, 322] on input "True" at bounding box center [882, 315] width 14 height 12
radio input "true"
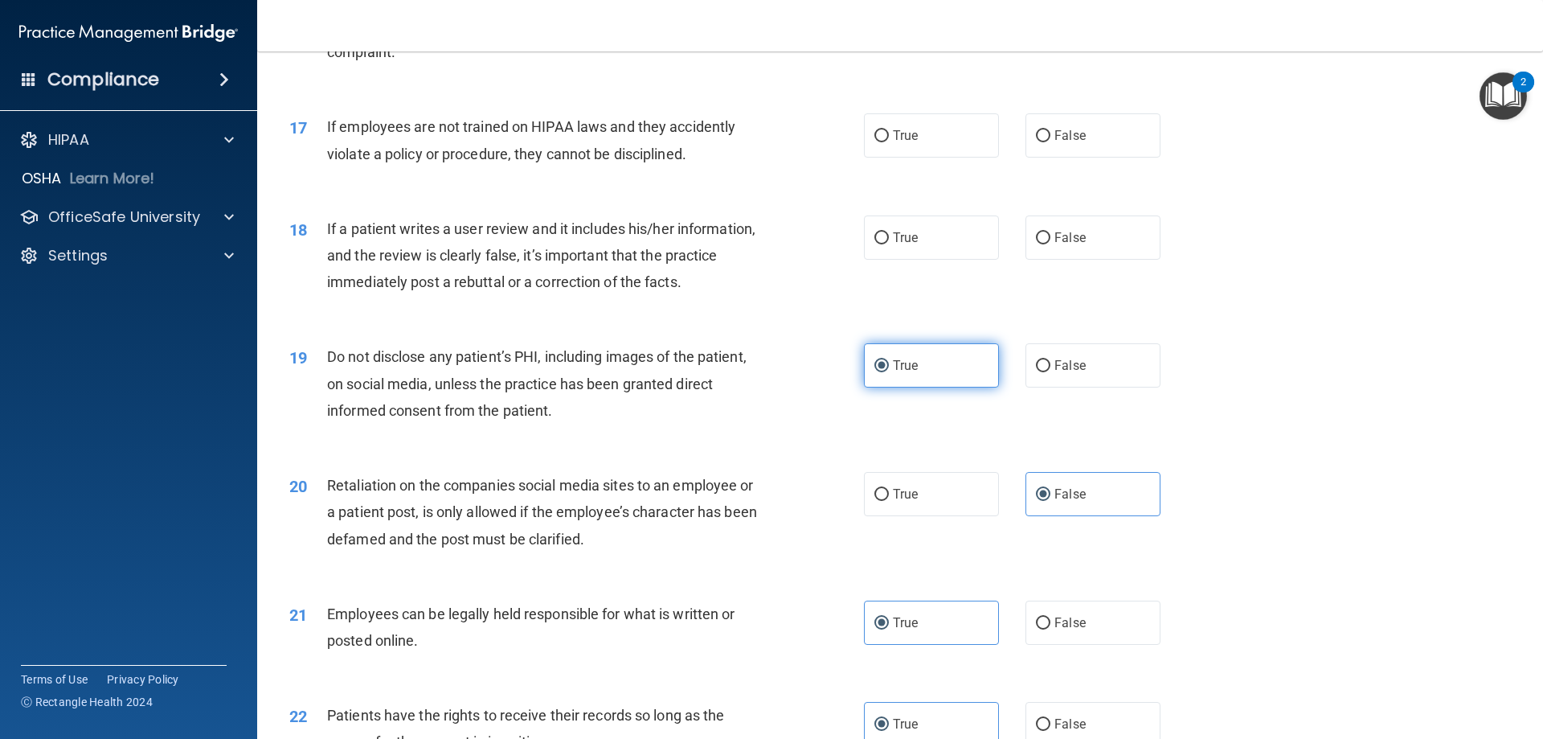
scroll to position [1930, 0]
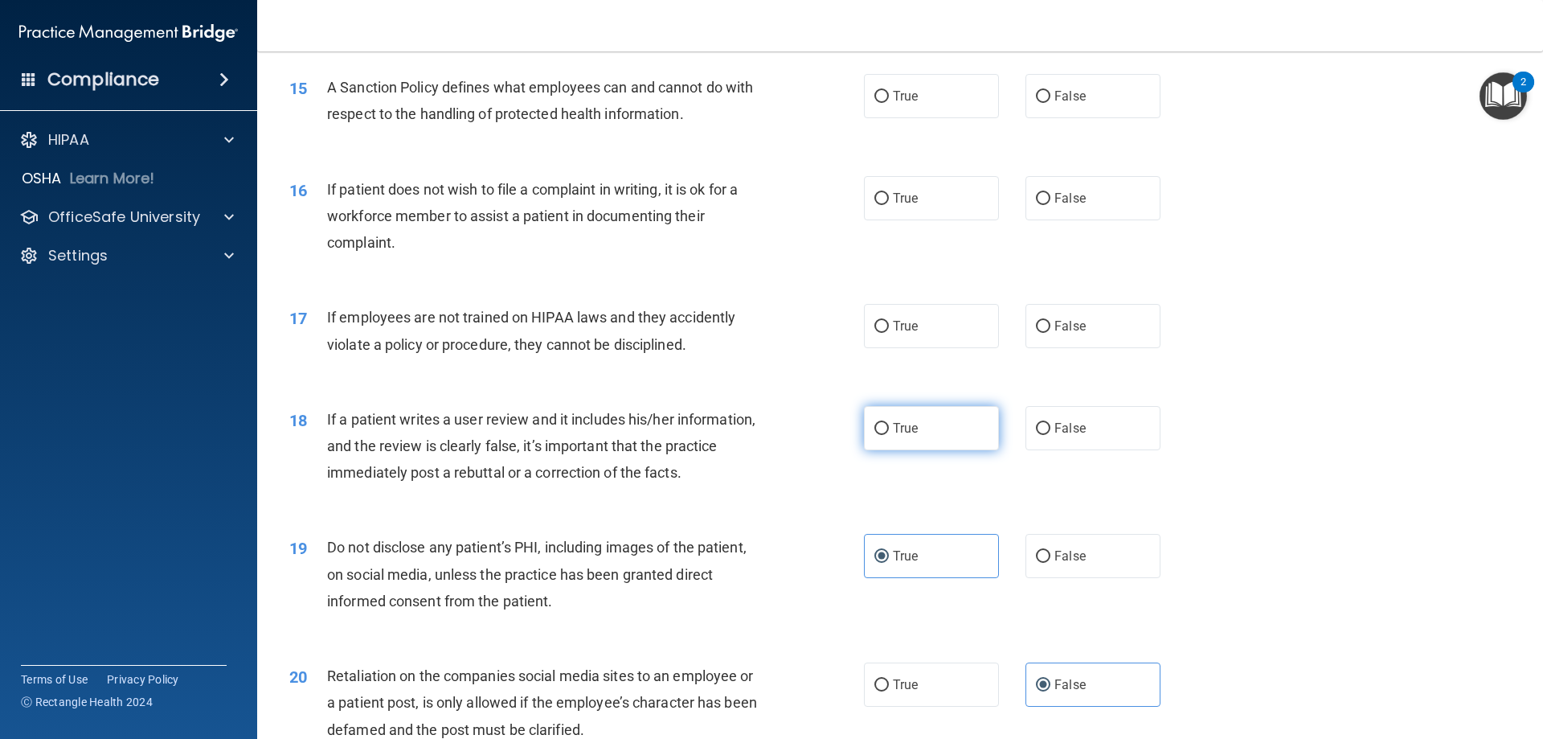
click at [971, 446] on label "True" at bounding box center [931, 428] width 135 height 44
click at [889, 435] on input "True" at bounding box center [882, 429] width 14 height 12
radio input "true"
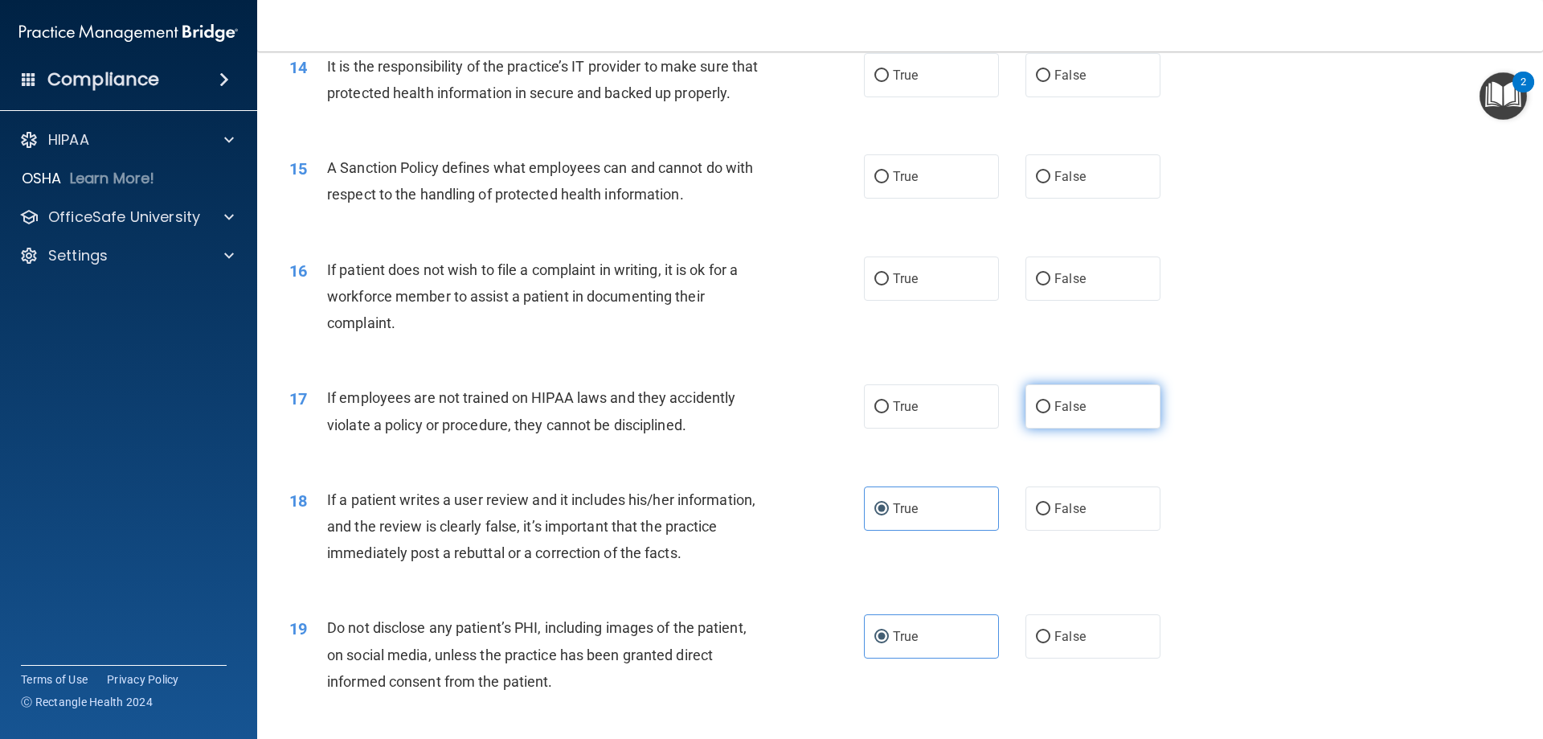
click at [1079, 428] on label "False" at bounding box center [1093, 406] width 135 height 44
click at [1051, 413] on input "False" at bounding box center [1043, 407] width 14 height 12
radio input "true"
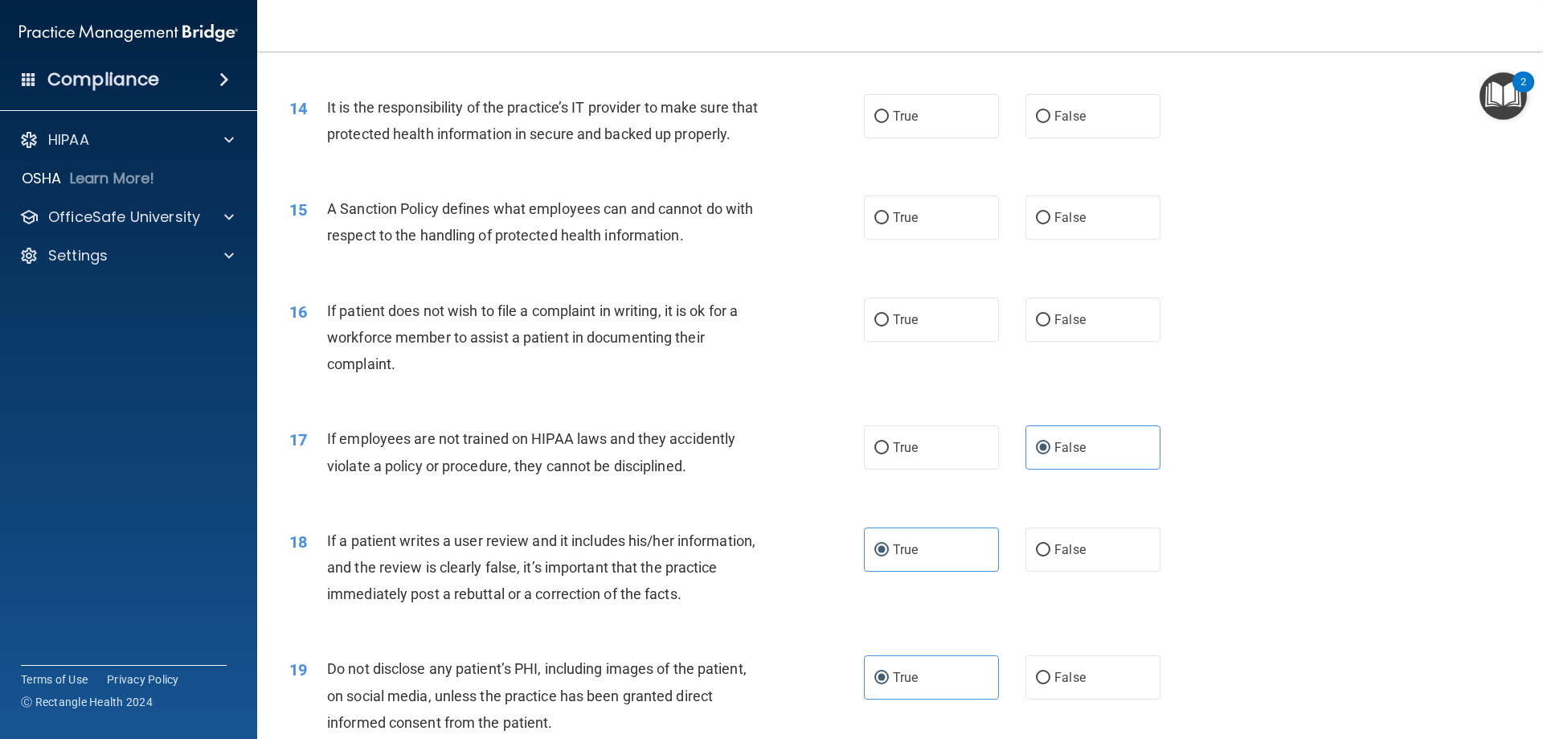
scroll to position [1769, 0]
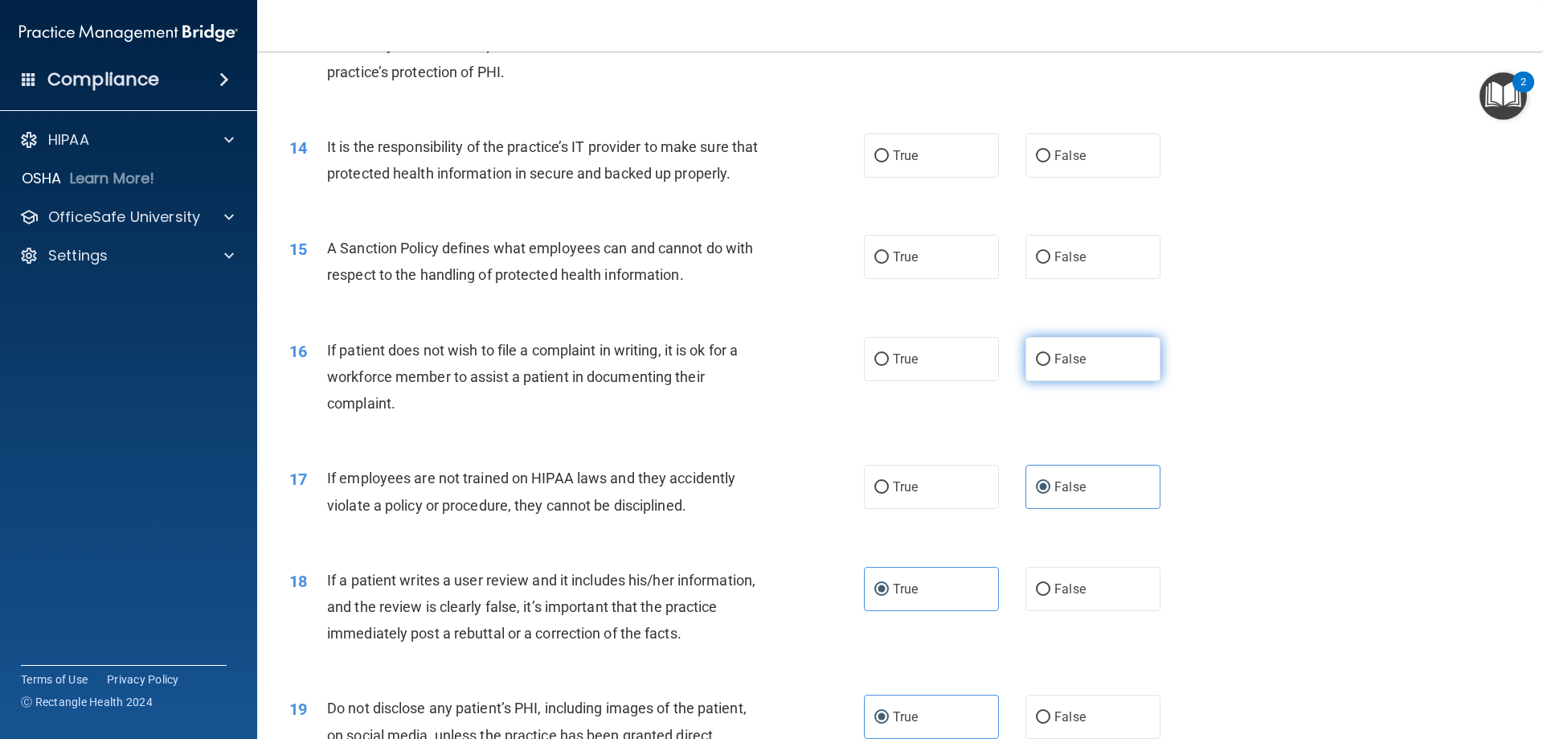
click at [1054, 381] on label "False" at bounding box center [1093, 359] width 135 height 44
click at [1051, 366] on input "False" at bounding box center [1043, 360] width 14 height 12
radio input "true"
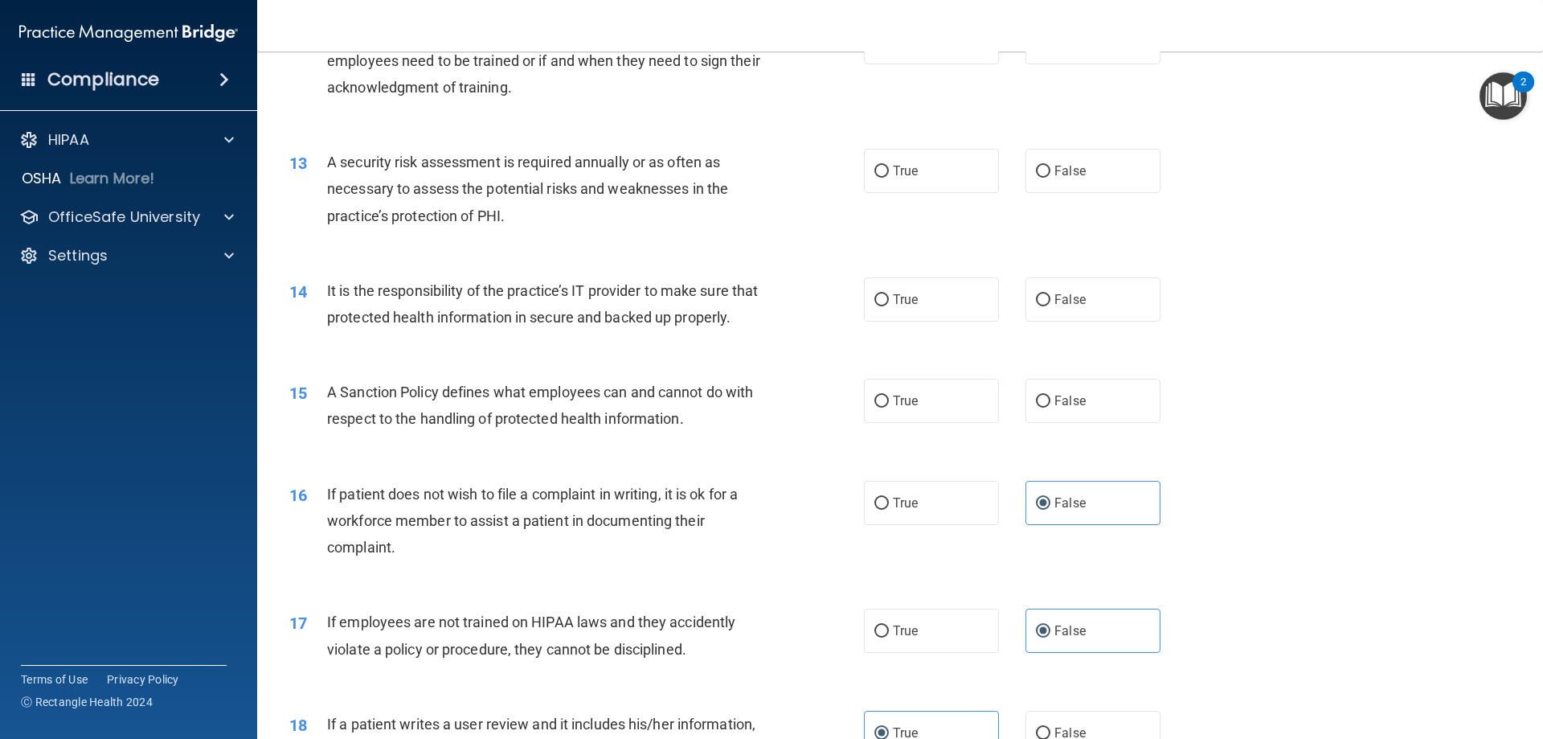
scroll to position [1769, 0]
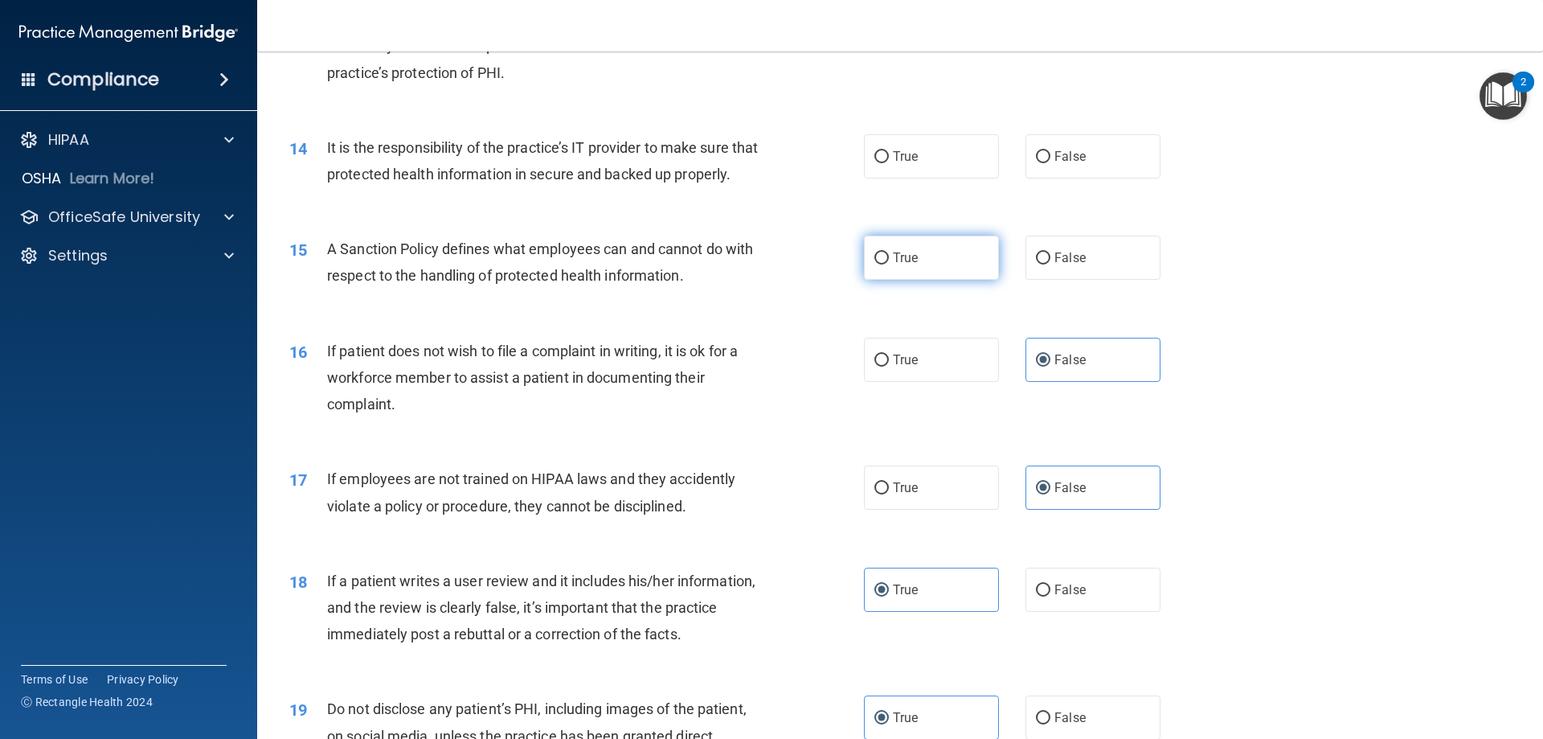
click at [969, 280] on label "True" at bounding box center [931, 258] width 135 height 44
click at [889, 264] on input "True" at bounding box center [882, 258] width 14 height 12
radio input "true"
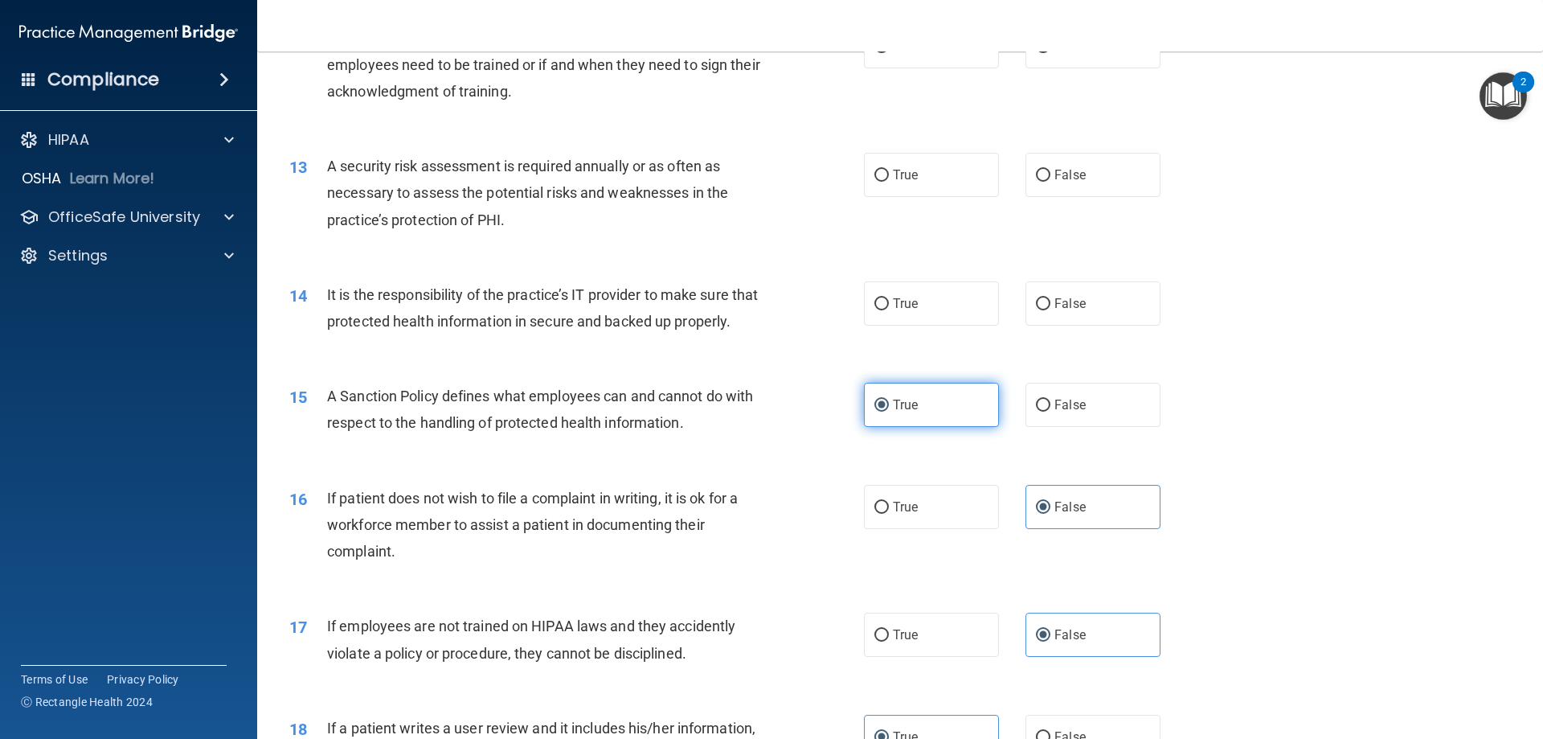
scroll to position [1608, 0]
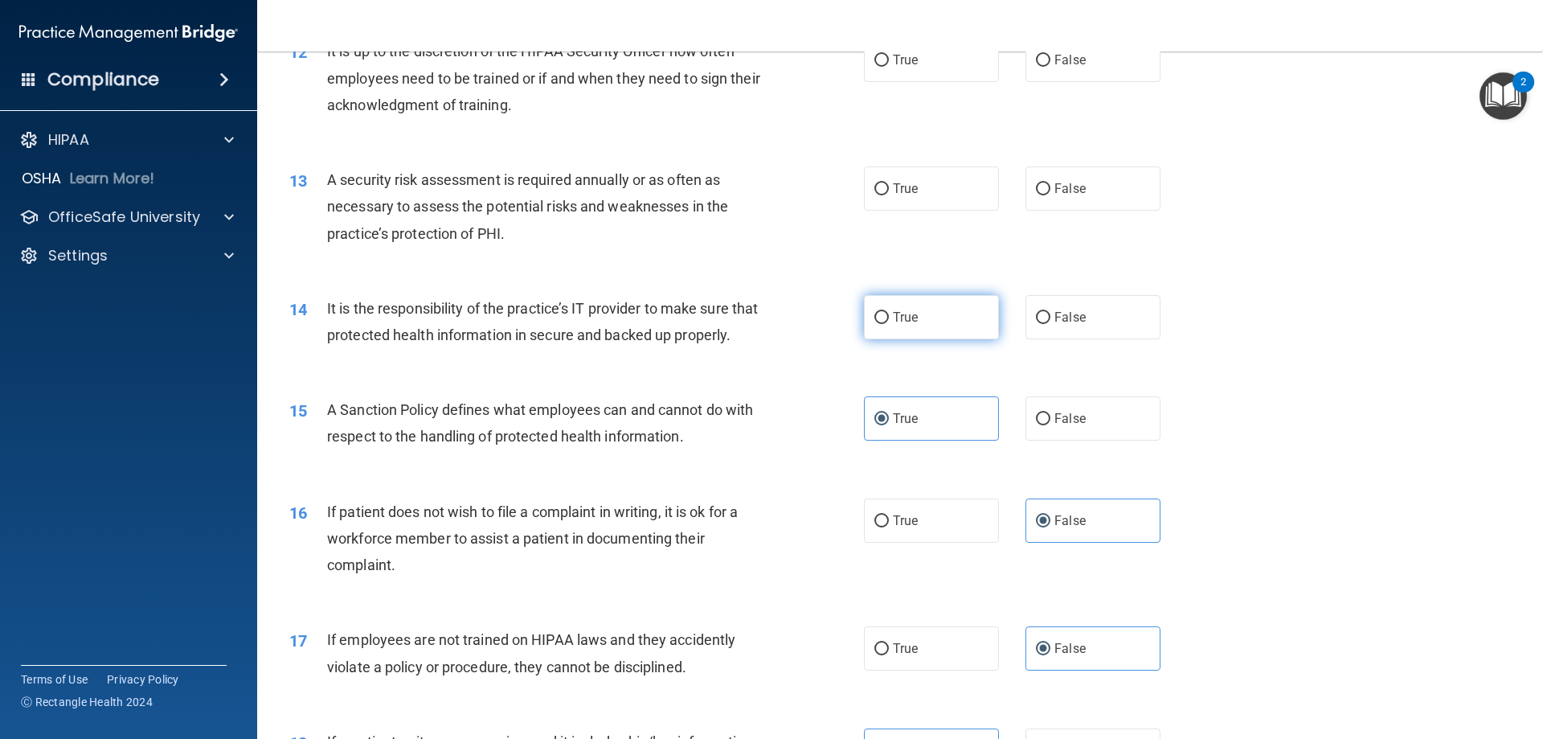
click at [946, 305] on label "True" at bounding box center [931, 317] width 135 height 44
click at [889, 312] on input "True" at bounding box center [882, 318] width 14 height 12
radio input "true"
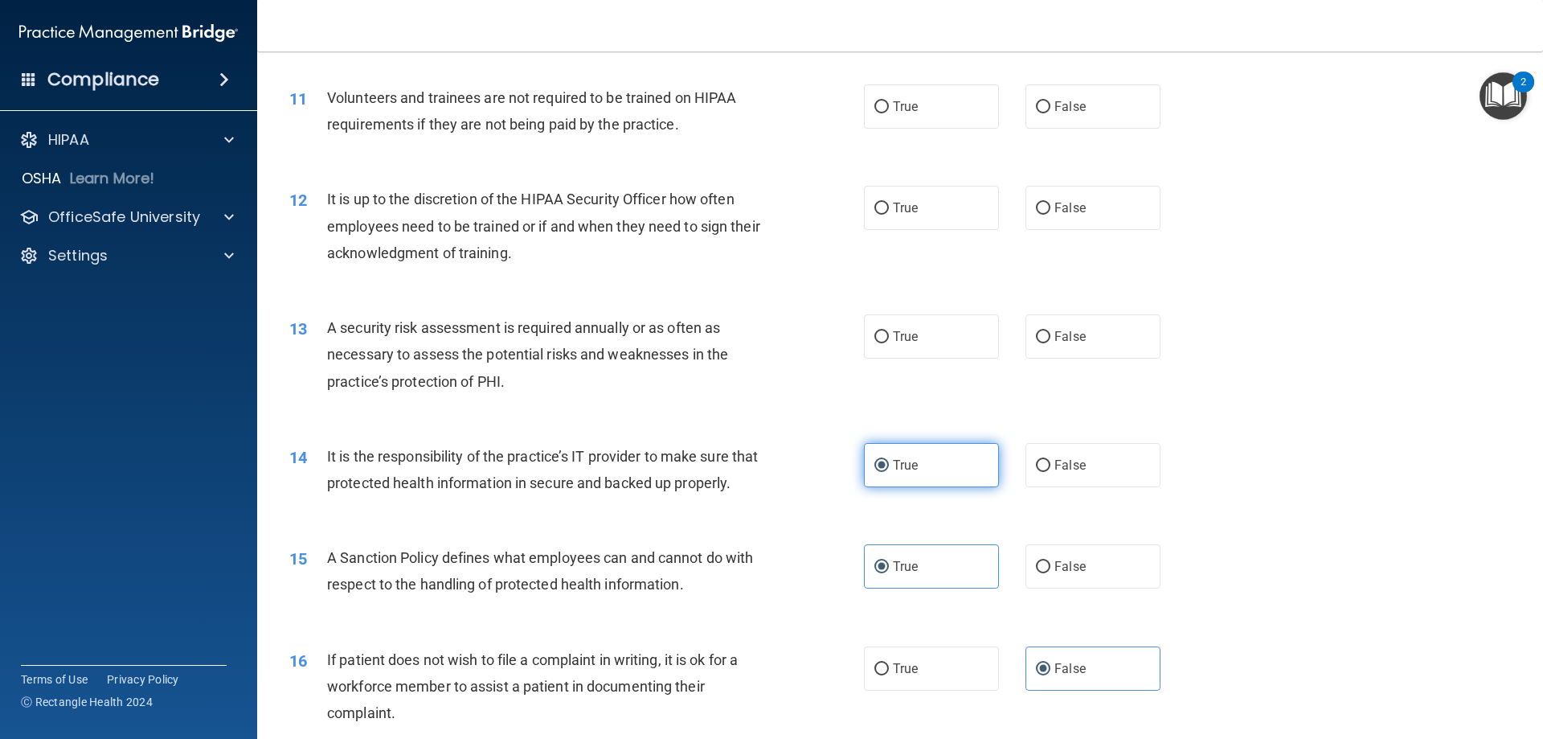
scroll to position [1447, 0]
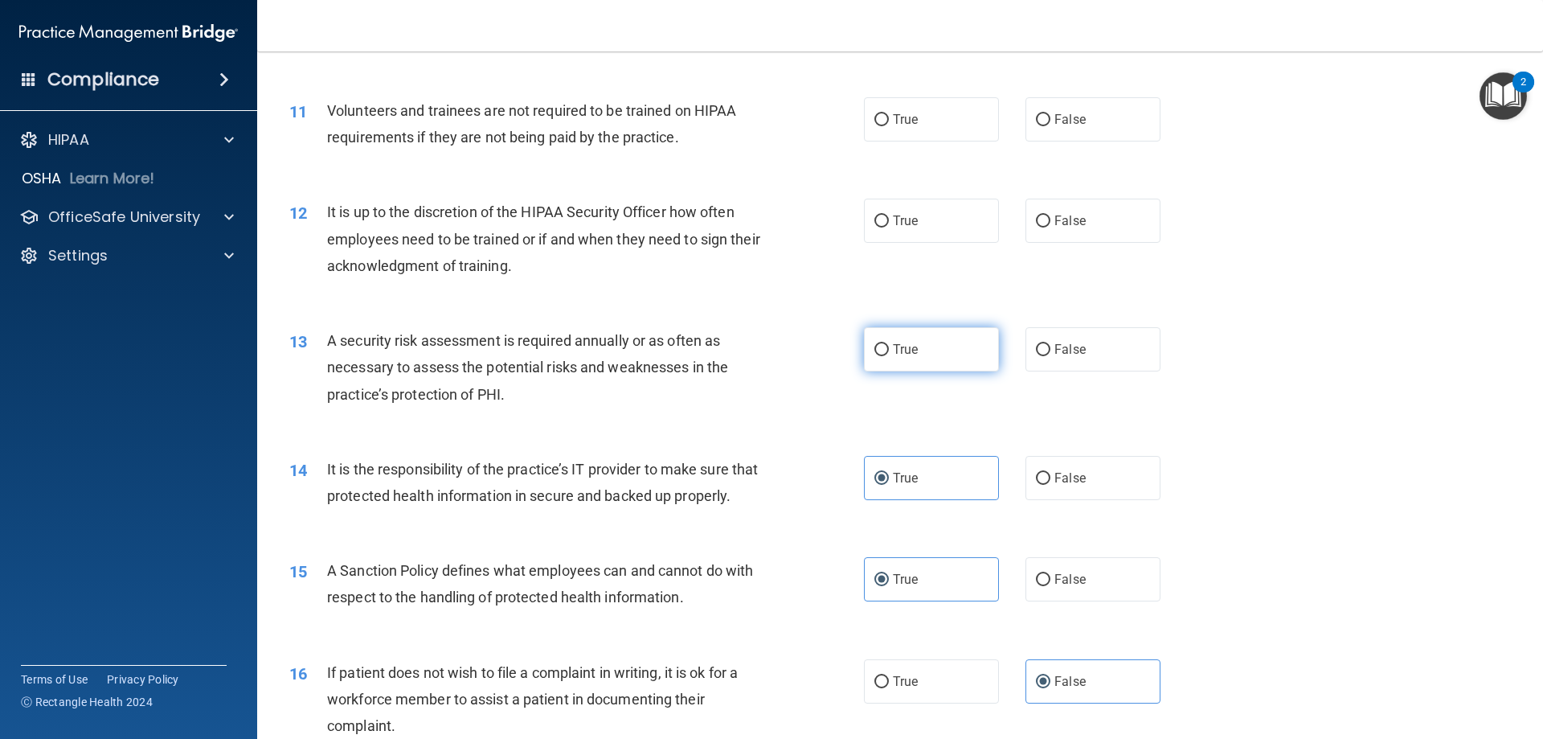
click at [923, 343] on label "True" at bounding box center [931, 349] width 135 height 44
click at [889, 344] on input "True" at bounding box center [882, 350] width 14 height 12
radio input "true"
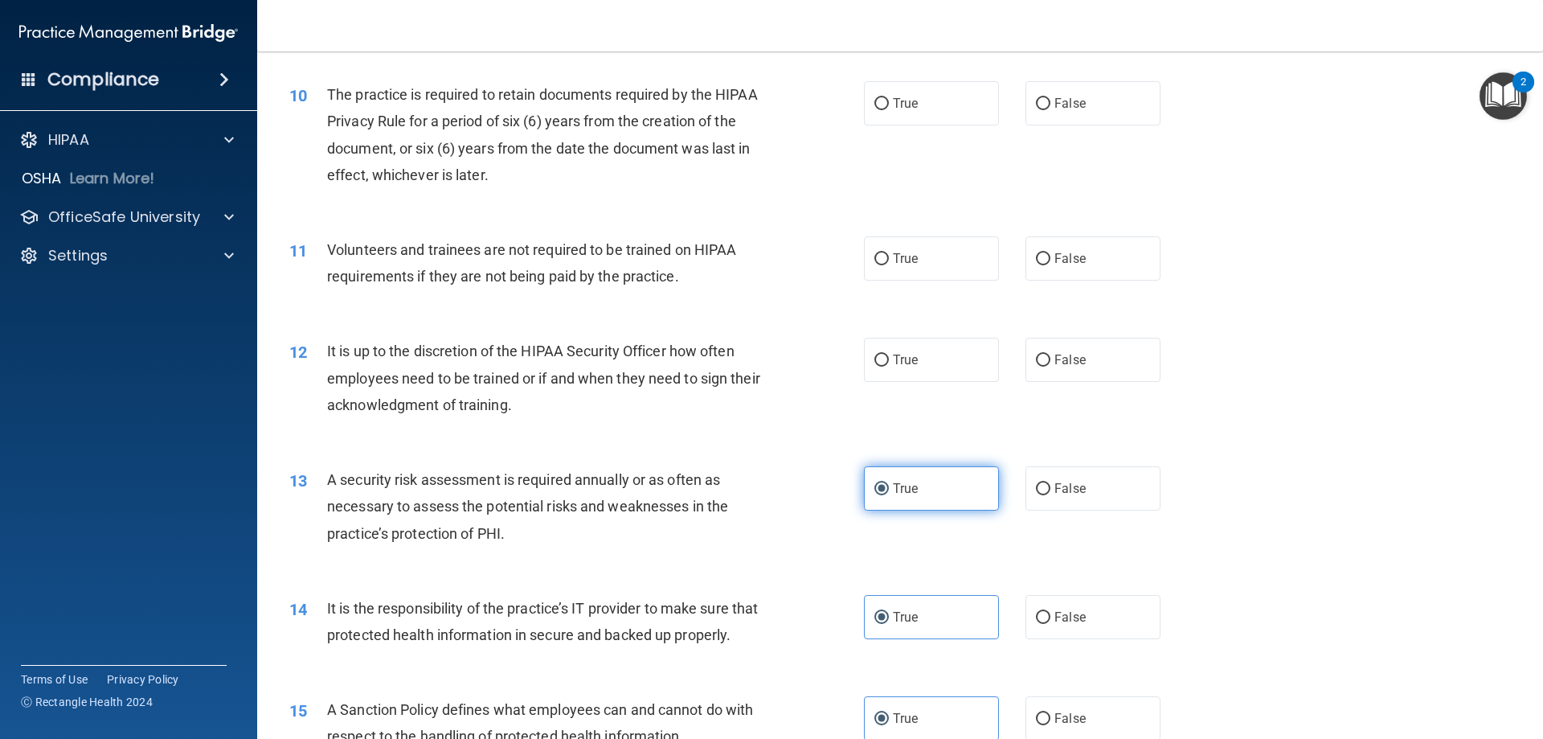
scroll to position [1286, 0]
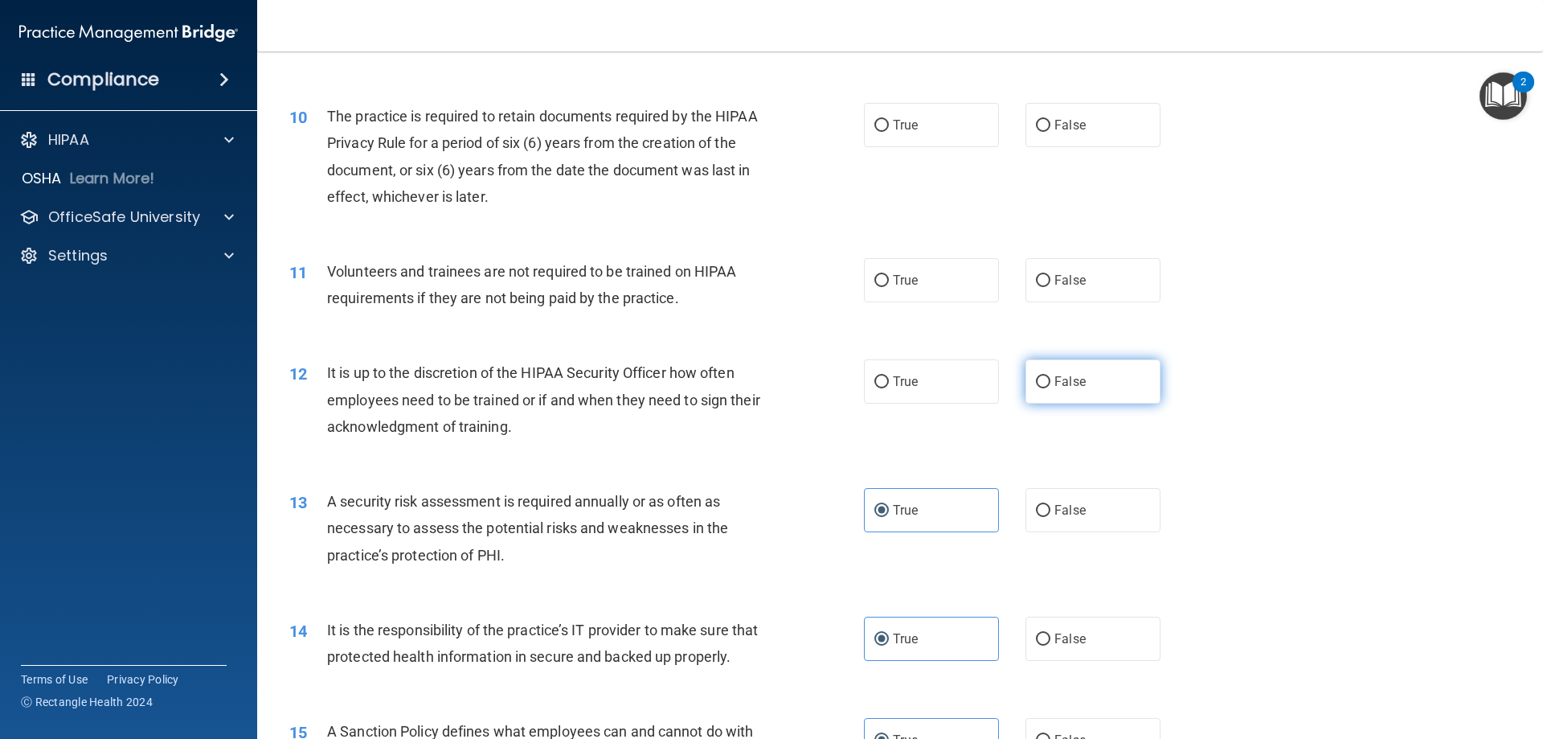
click at [1088, 374] on label "False" at bounding box center [1093, 381] width 135 height 44
click at [1051, 376] on input "False" at bounding box center [1043, 382] width 14 height 12
radio input "true"
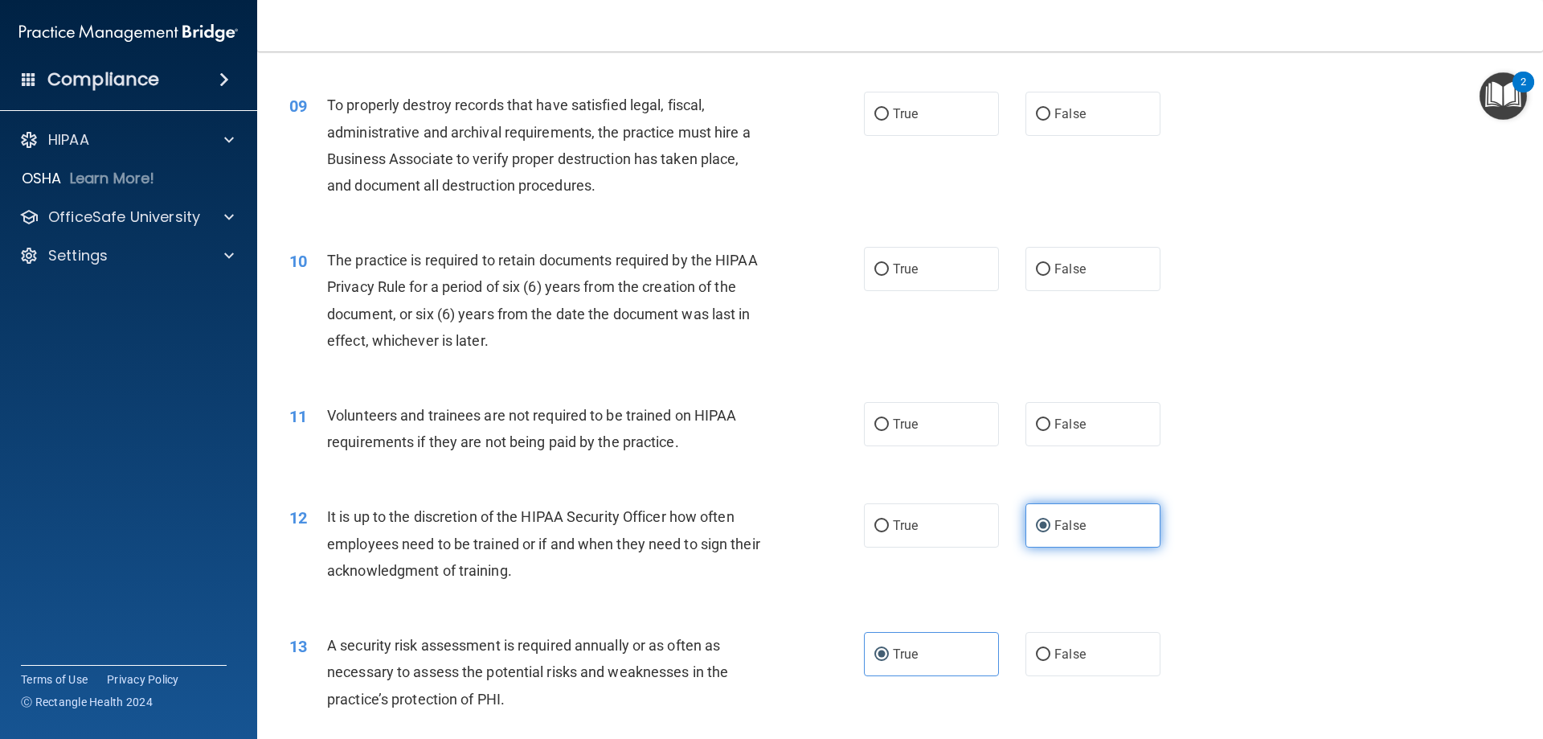
scroll to position [1125, 0]
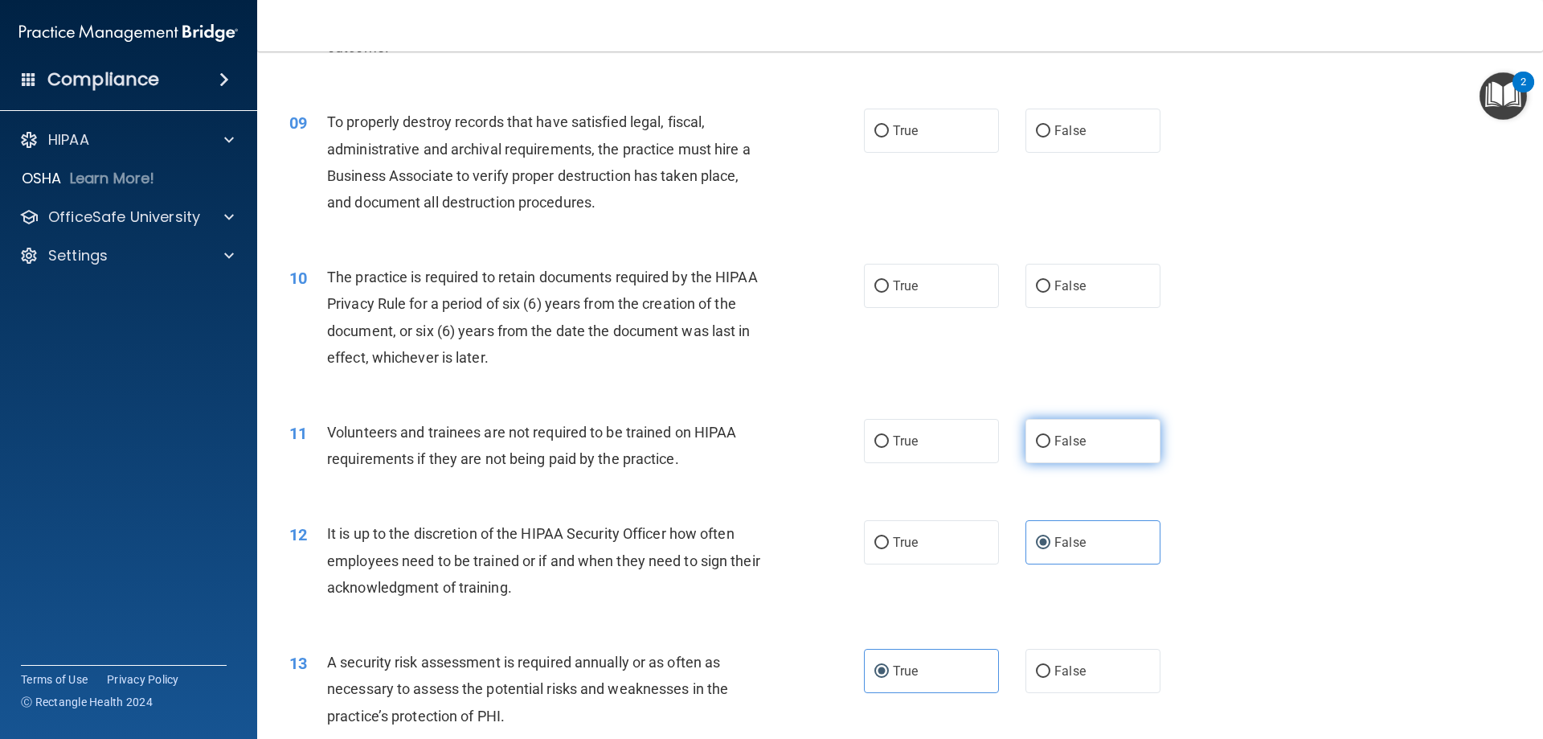
click at [1069, 444] on span "False" at bounding box center [1070, 440] width 31 height 15
click at [1051, 444] on input "False" at bounding box center [1043, 442] width 14 height 12
radio input "true"
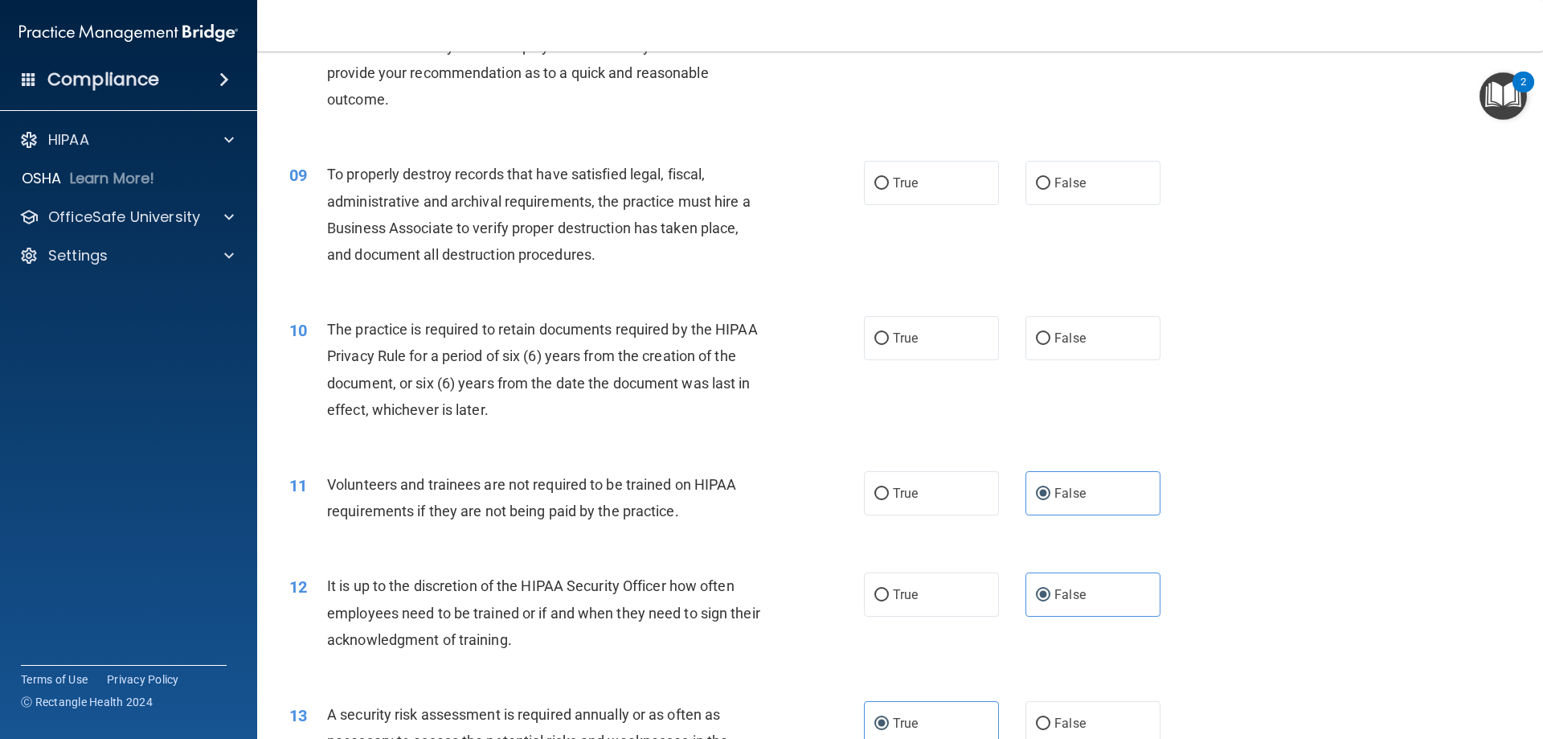
scroll to position [1045, 0]
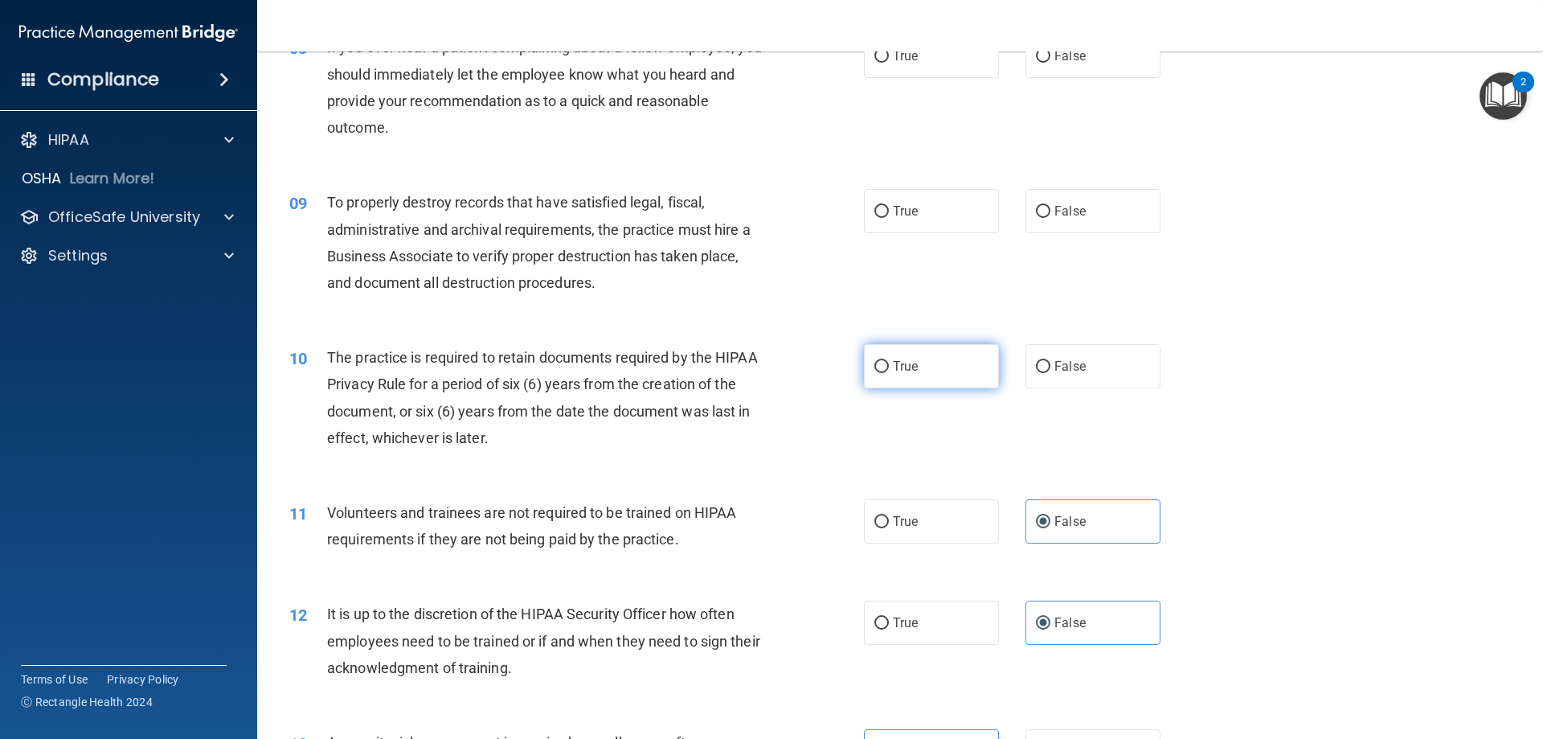
click at [951, 374] on label "True" at bounding box center [931, 366] width 135 height 44
click at [889, 373] on input "True" at bounding box center [882, 367] width 14 height 12
radio input "true"
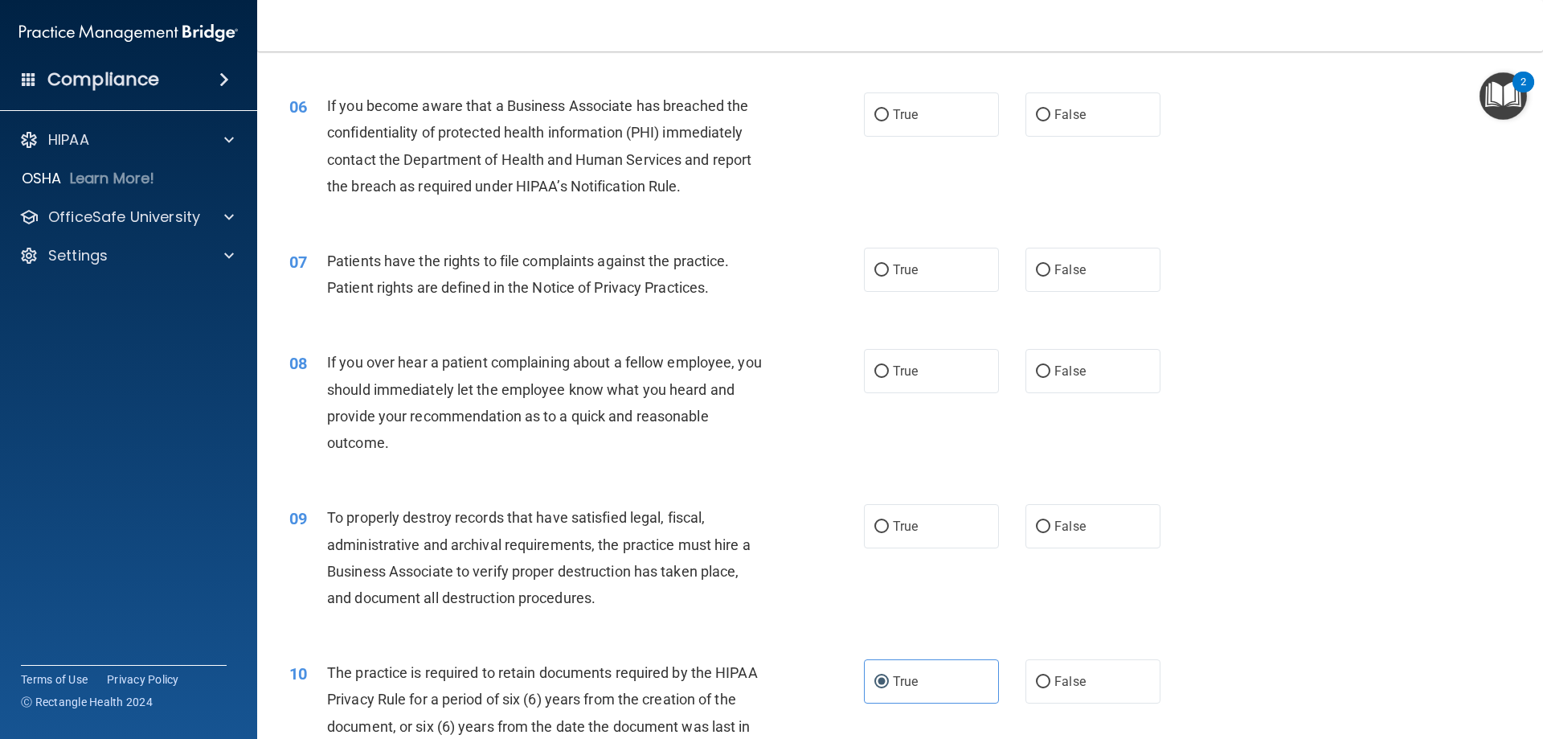
scroll to position [723, 0]
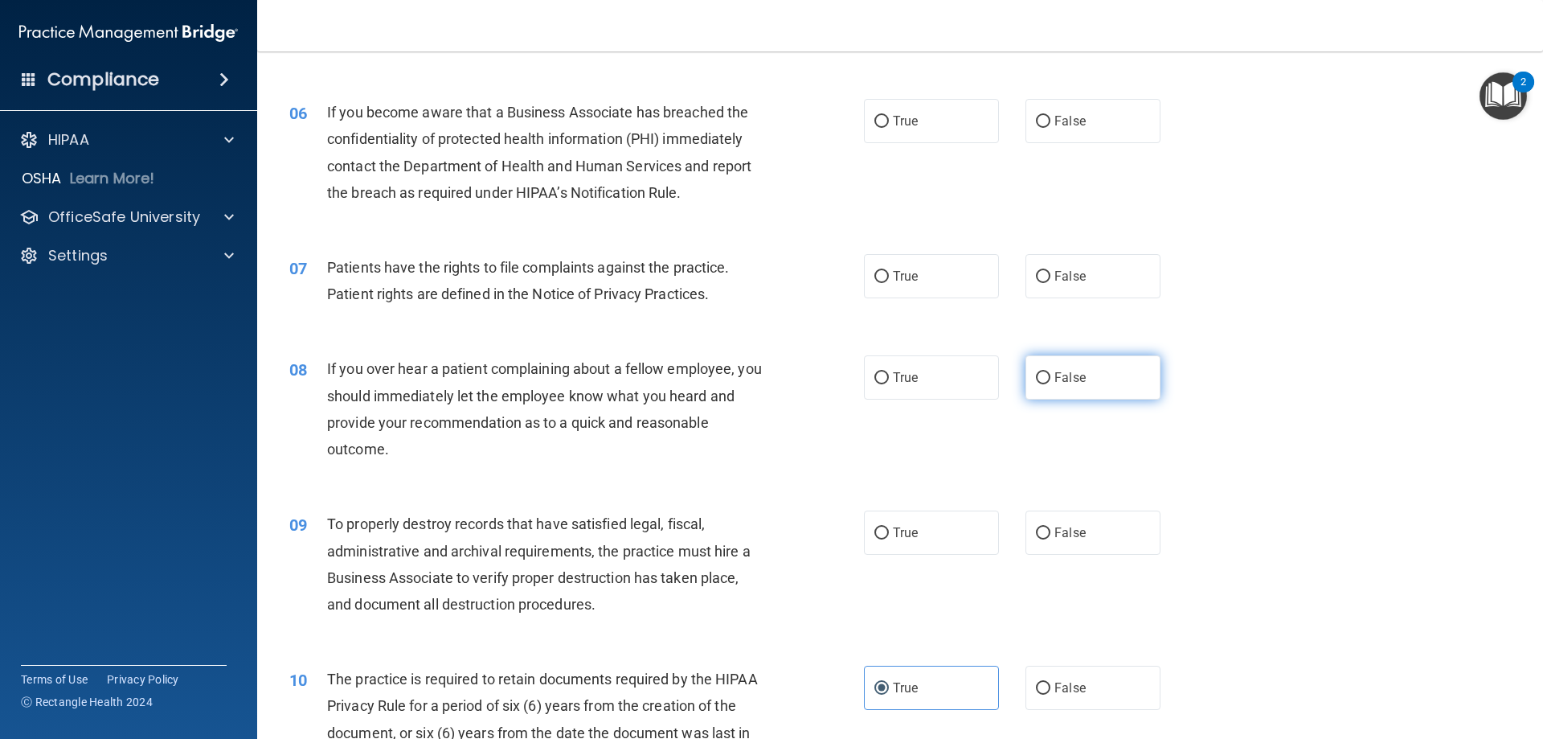
click at [1067, 381] on span "False" at bounding box center [1070, 377] width 31 height 15
click at [1051, 381] on input "False" at bounding box center [1043, 378] width 14 height 12
radio input "true"
click at [942, 284] on label "True" at bounding box center [931, 276] width 135 height 44
click at [889, 283] on input "True" at bounding box center [882, 277] width 14 height 12
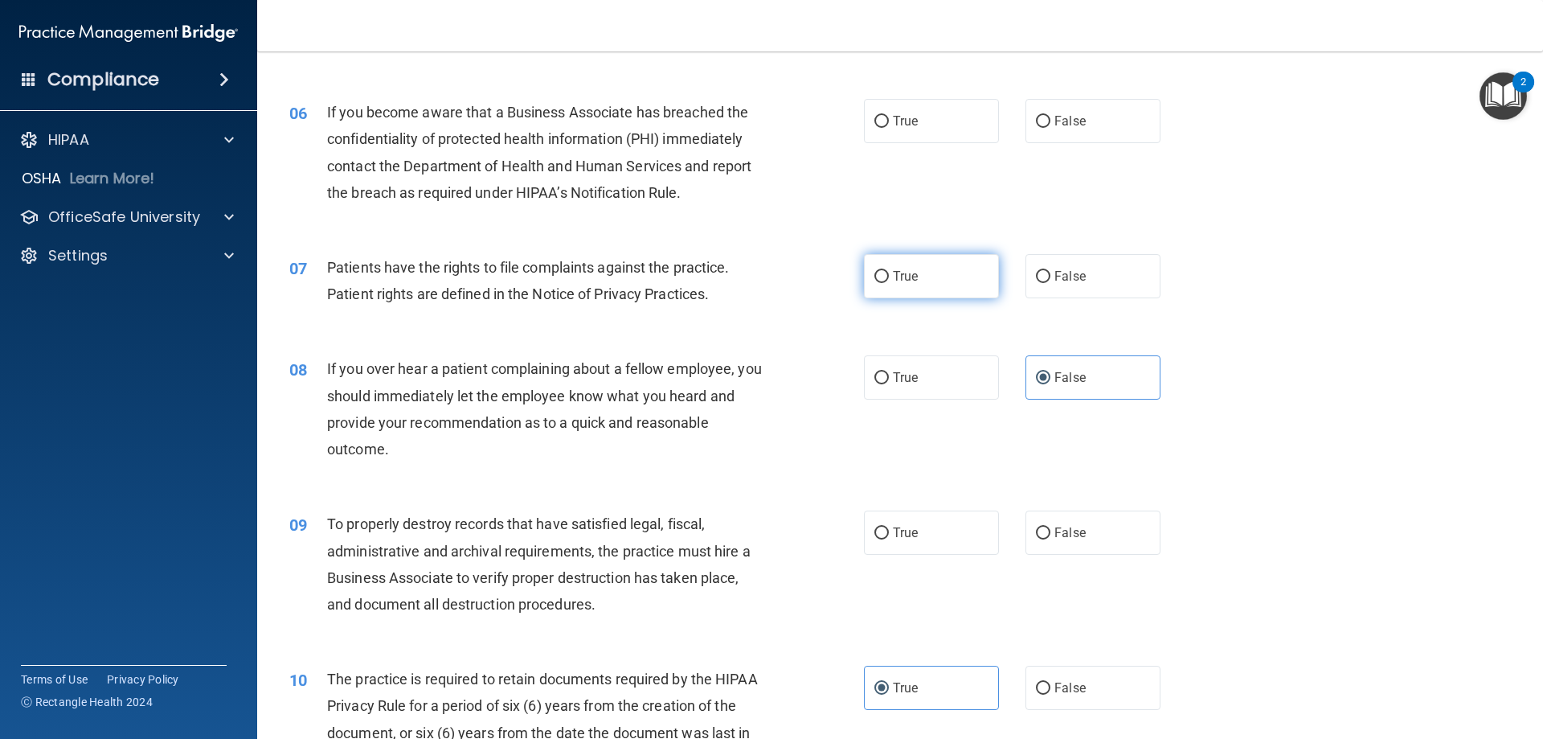
radio input "true"
click at [1064, 534] on span "False" at bounding box center [1070, 532] width 31 height 15
click at [1051, 534] on input "False" at bounding box center [1043, 533] width 14 height 12
radio input "true"
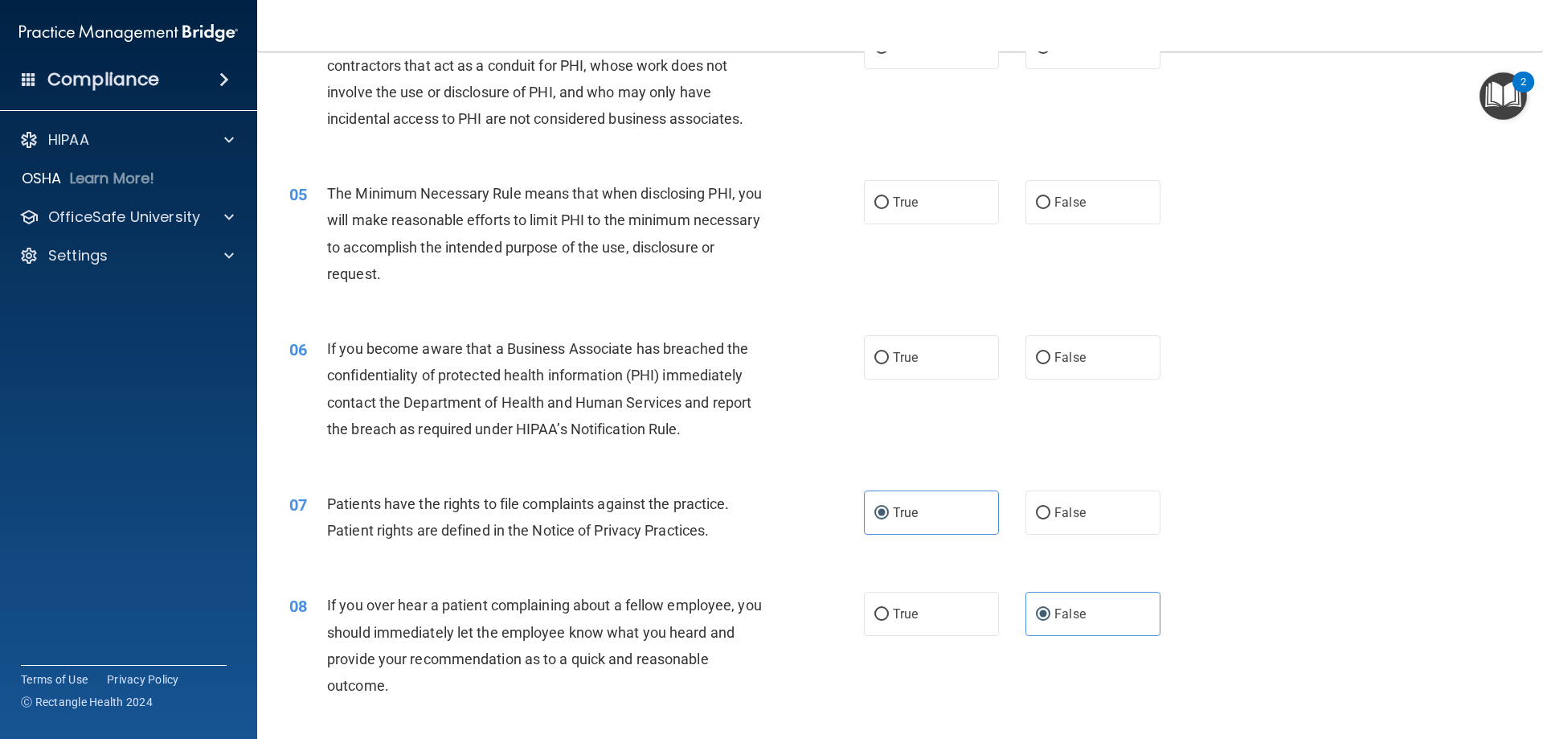
scroll to position [482, 0]
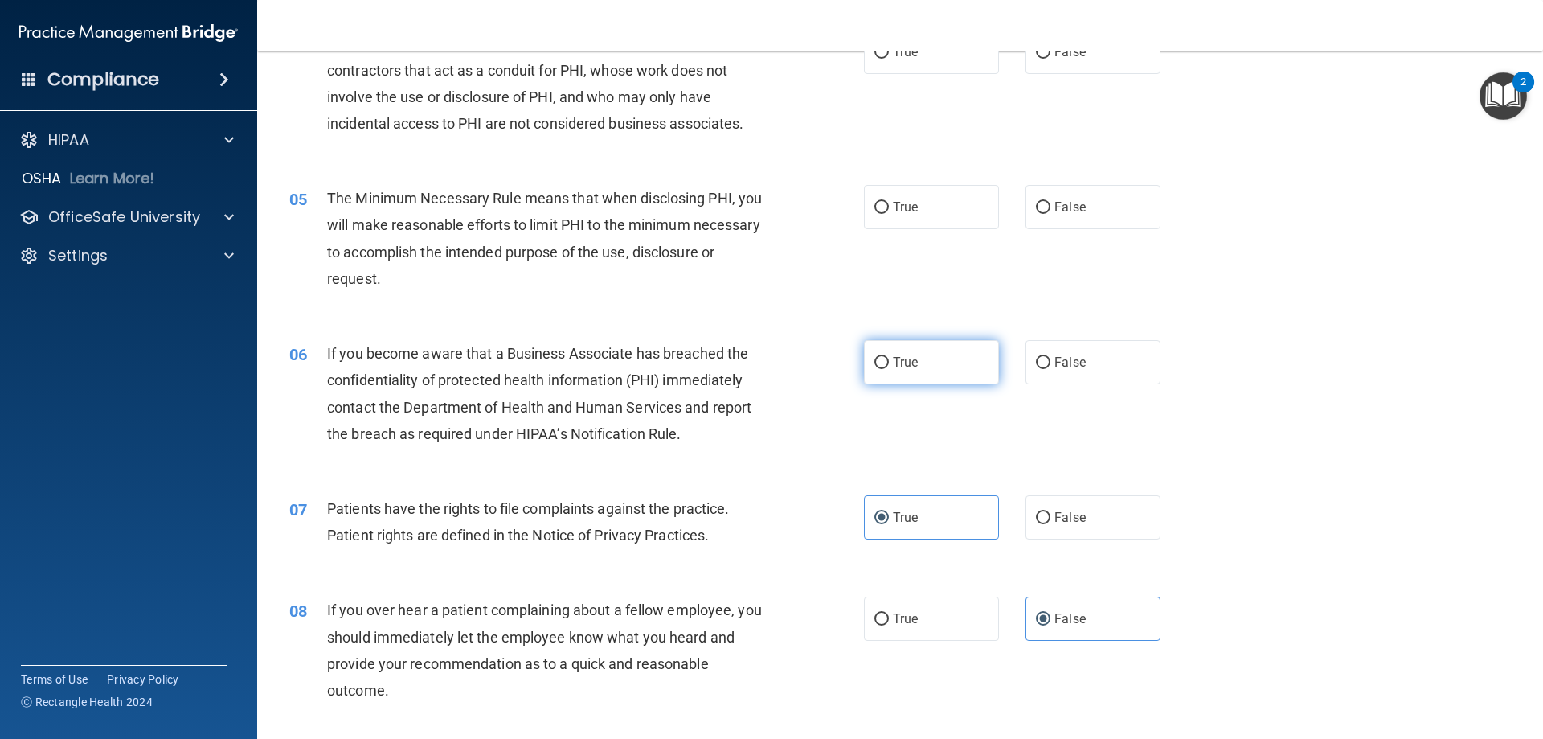
click at [882, 373] on label "True" at bounding box center [931, 362] width 135 height 44
click at [882, 369] on input "True" at bounding box center [882, 363] width 14 height 12
radio input "true"
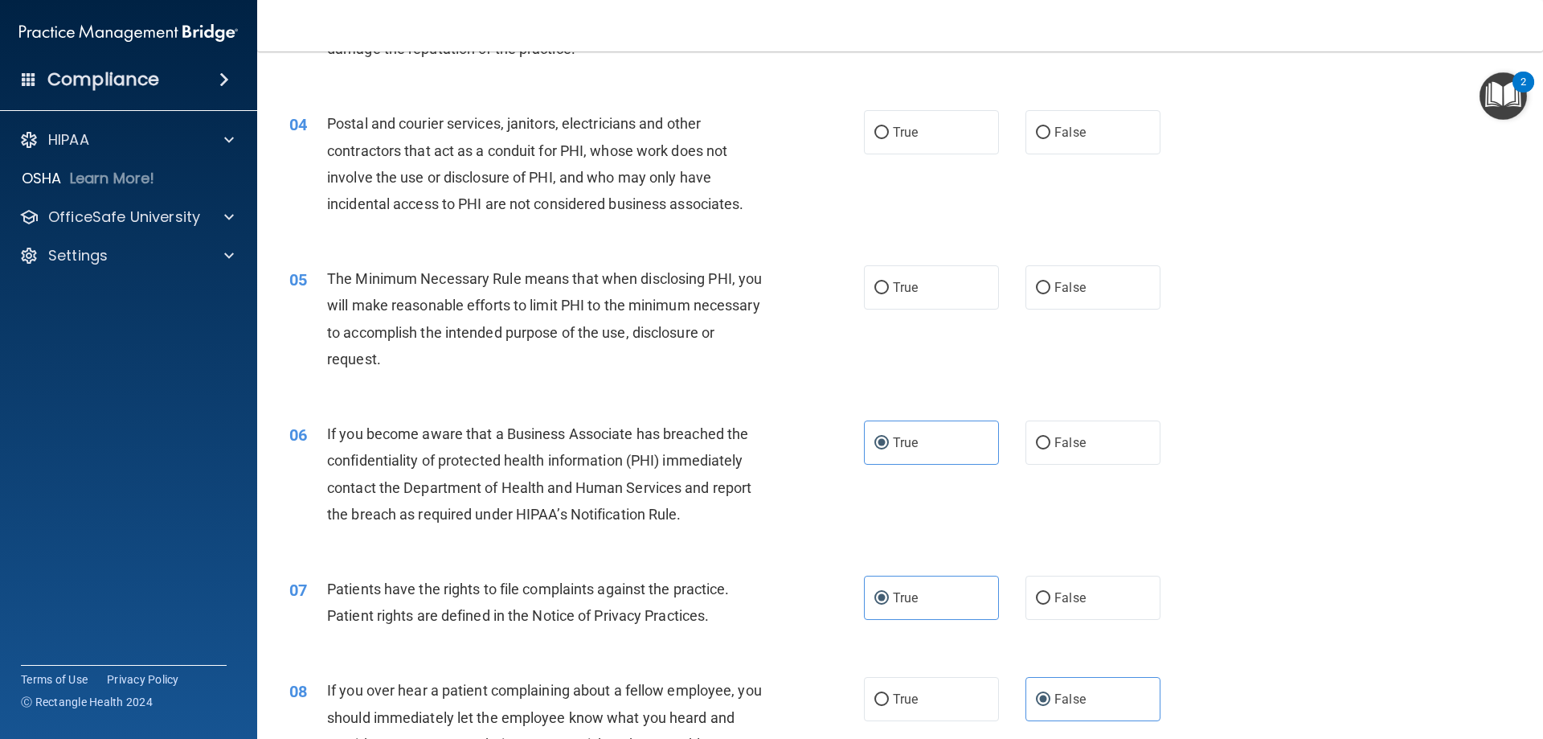
scroll to position [322, 0]
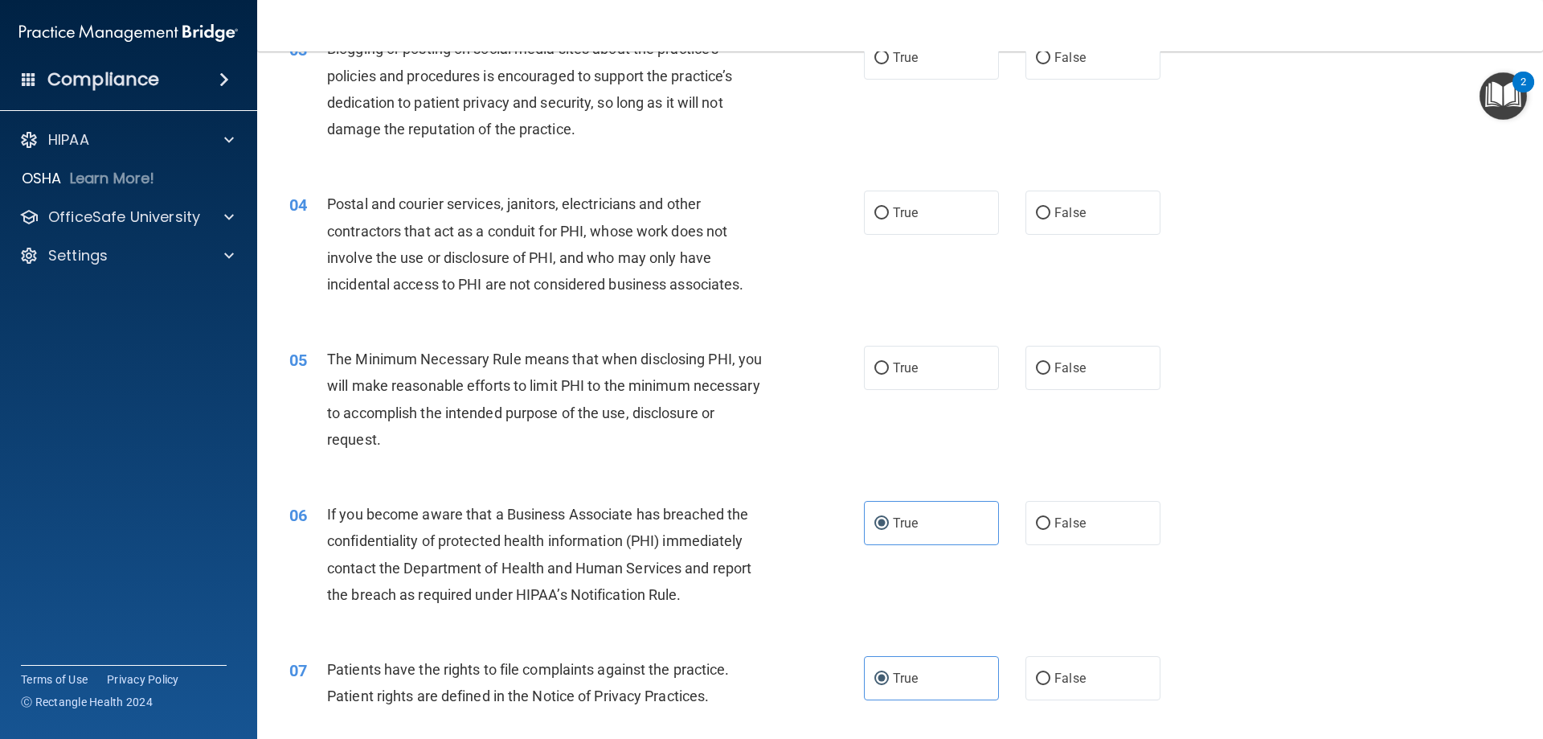
click at [912, 371] on span "True" at bounding box center [905, 367] width 25 height 15
click at [889, 371] on input "True" at bounding box center [882, 369] width 14 height 12
radio input "true"
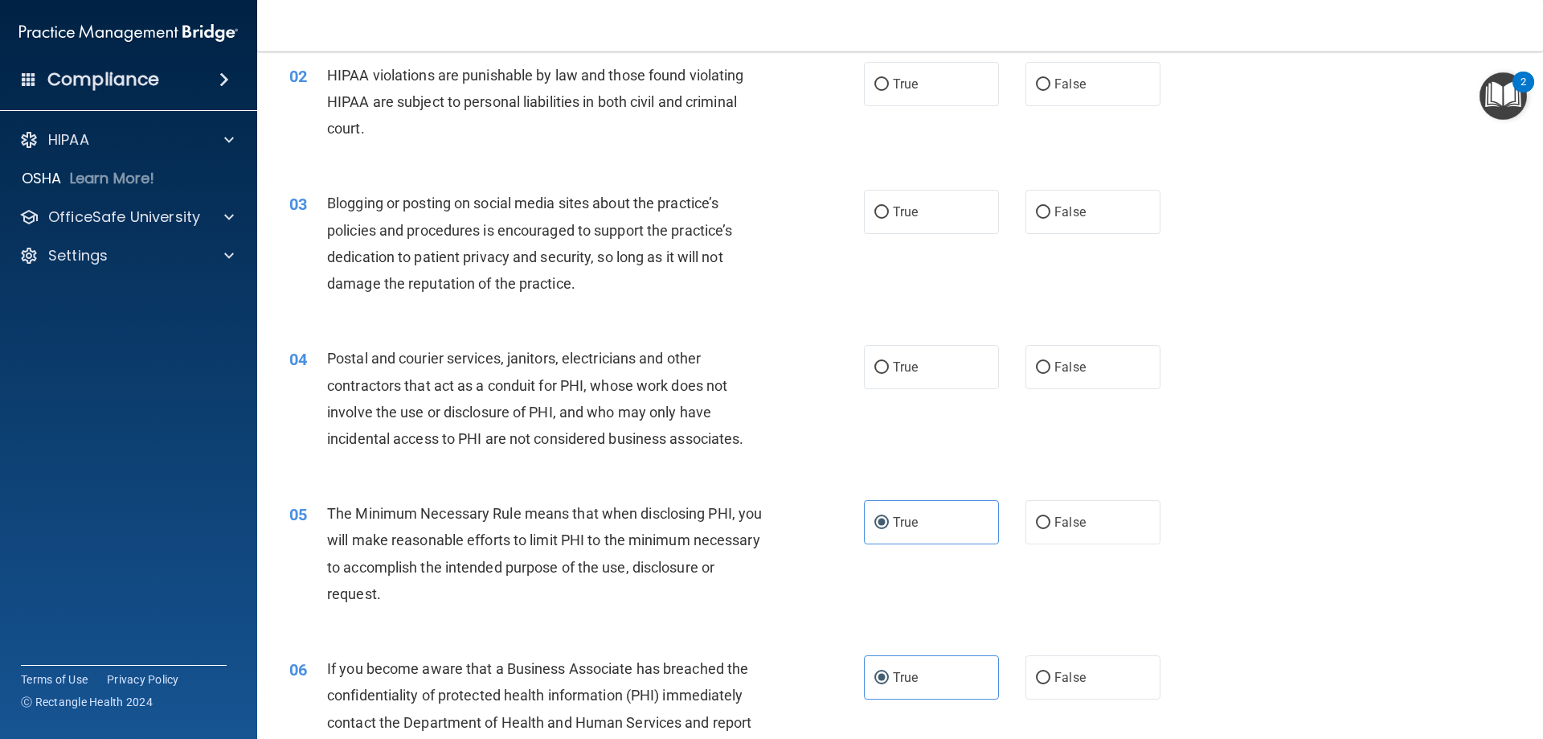
scroll to position [161, 0]
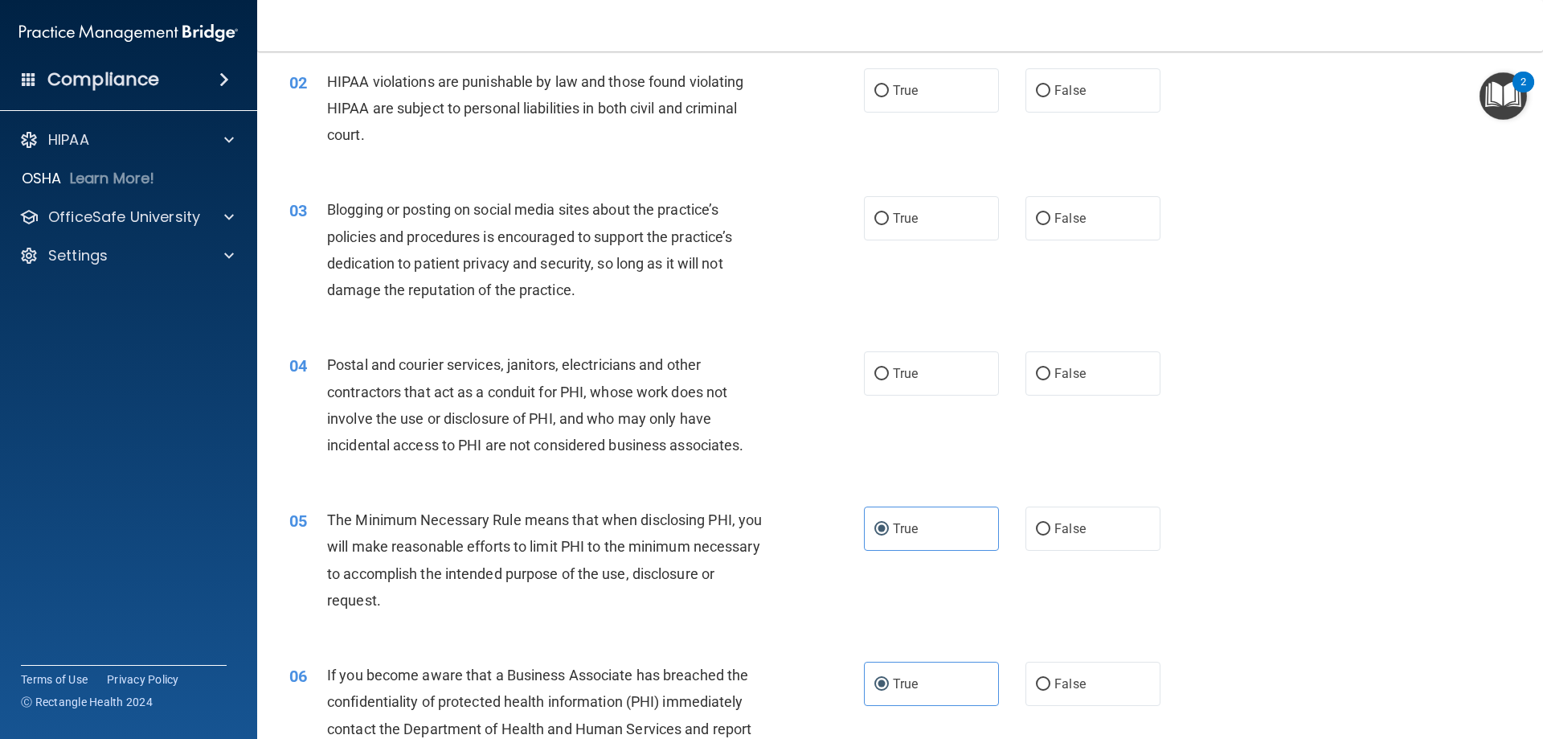
click at [912, 371] on span "True" at bounding box center [905, 373] width 25 height 15
click at [889, 371] on input "True" at bounding box center [882, 374] width 14 height 12
radio input "true"
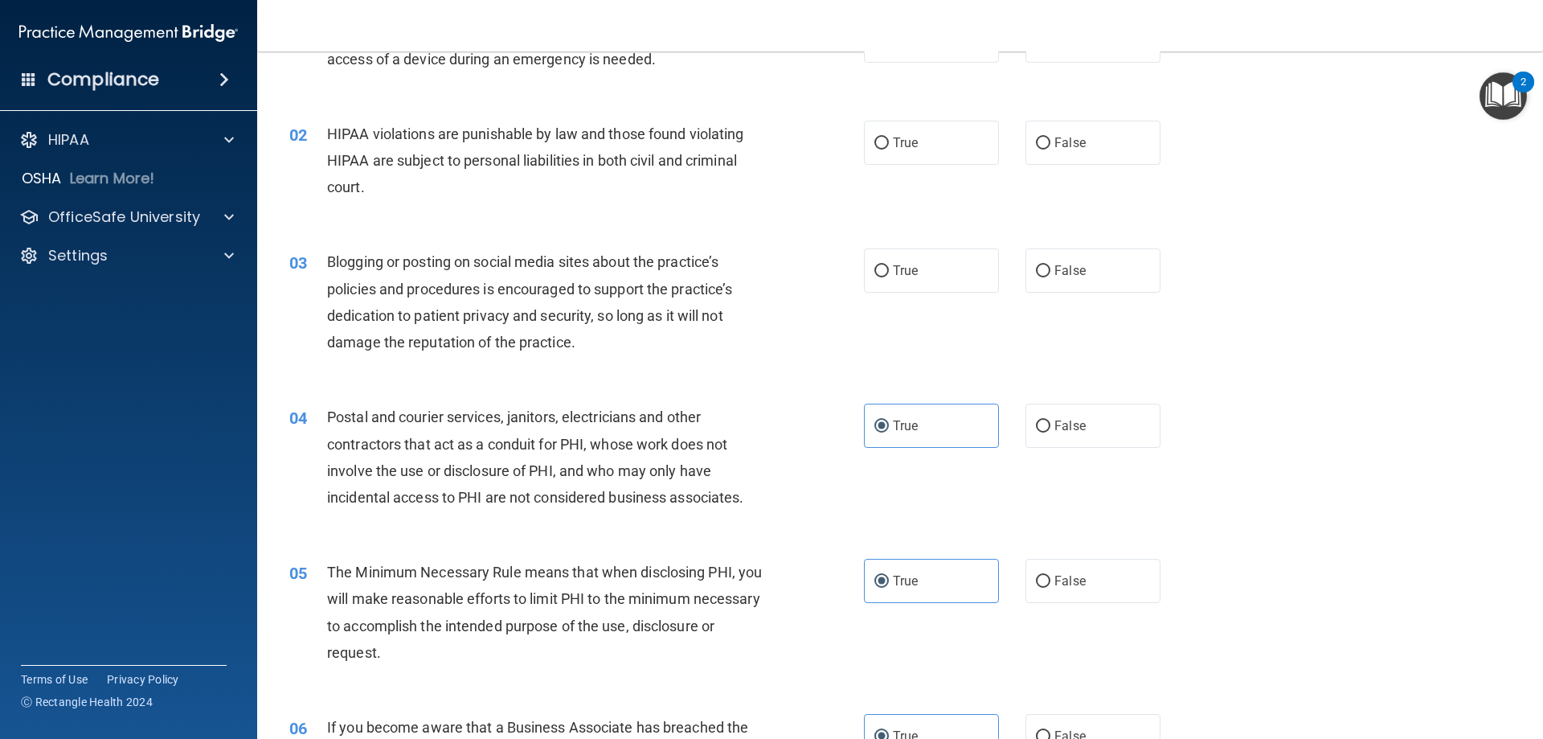
scroll to position [80, 0]
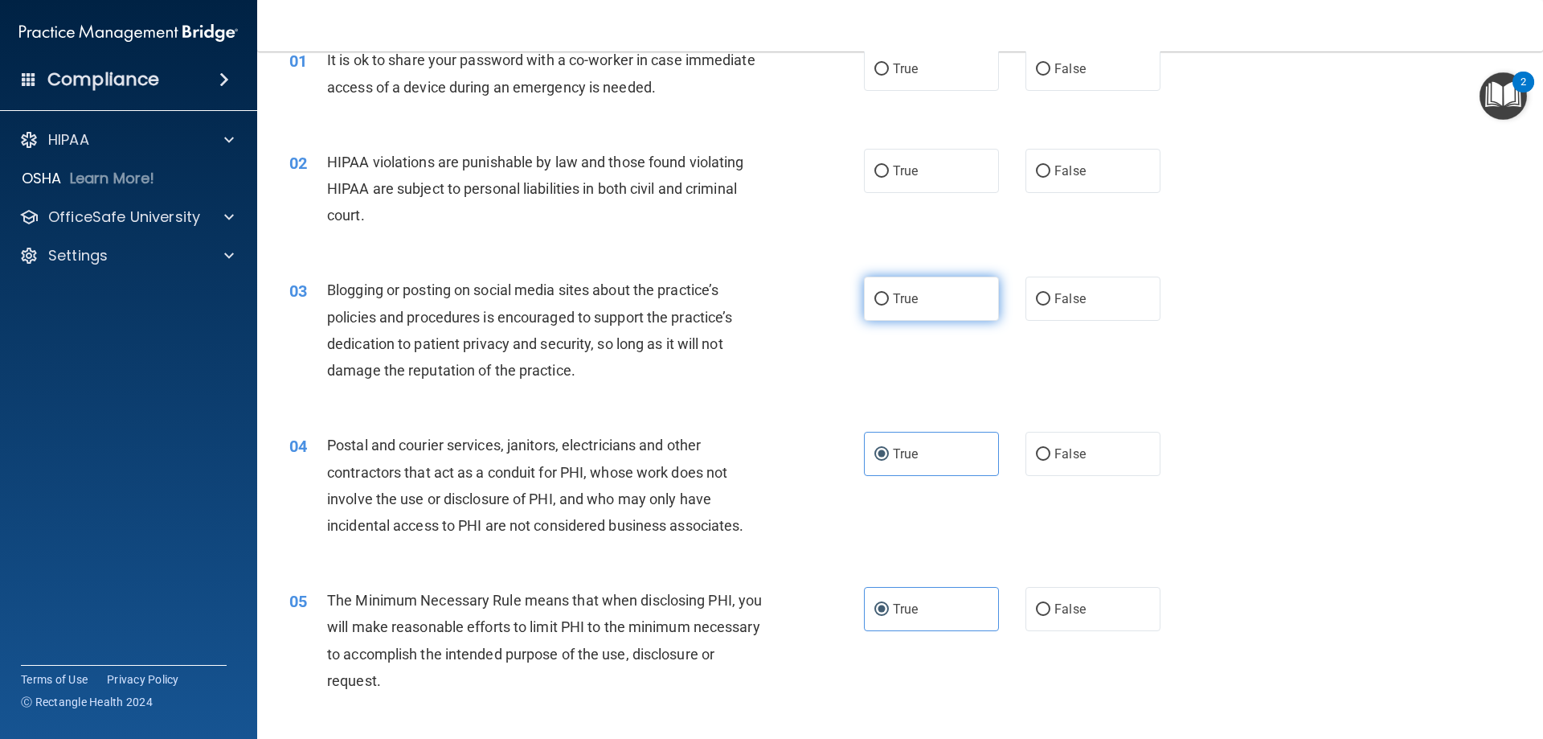
click at [920, 315] on label "True" at bounding box center [931, 299] width 135 height 44
click at [889, 305] on input "True" at bounding box center [882, 299] width 14 height 12
radio input "true"
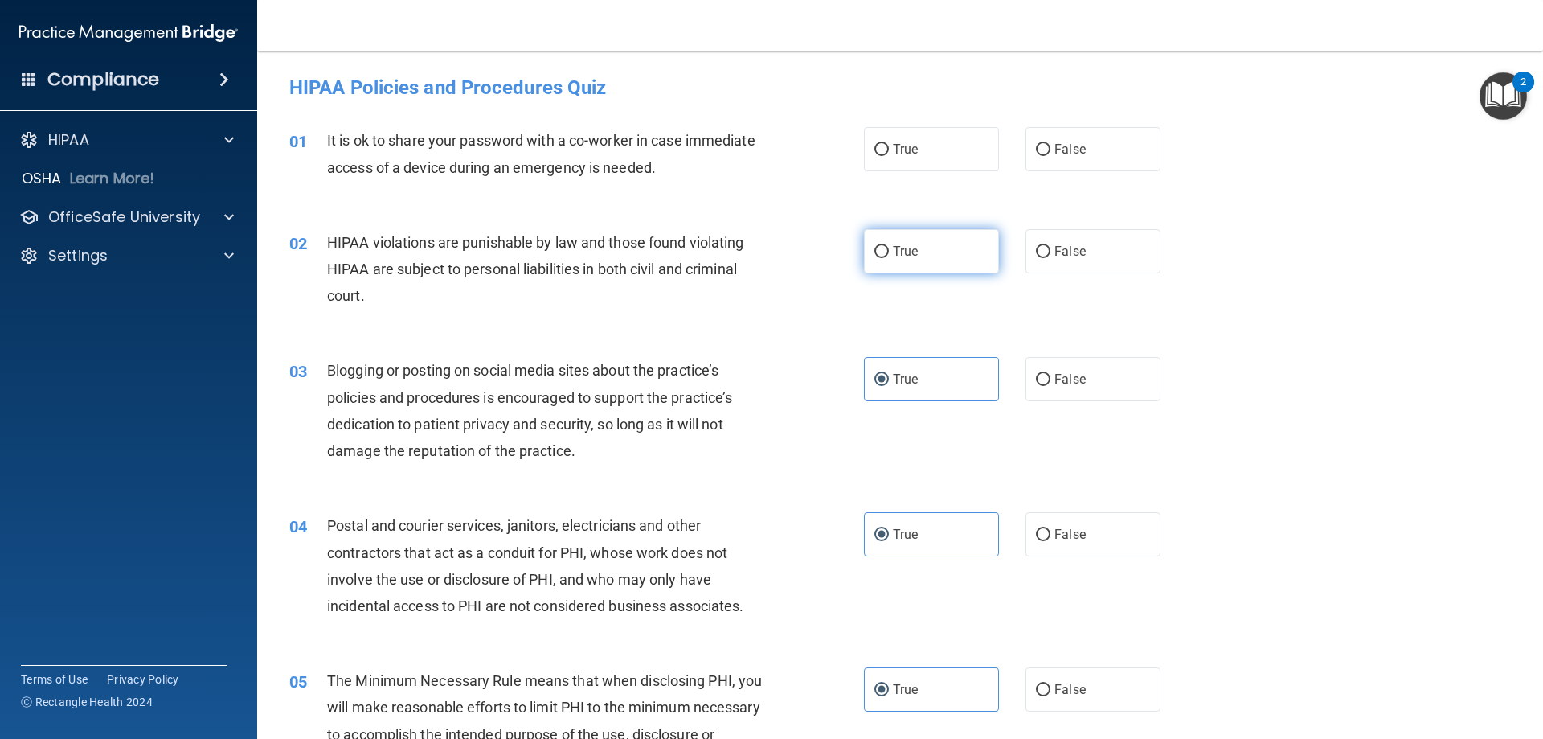
click at [908, 239] on label "True" at bounding box center [931, 251] width 135 height 44
click at [889, 246] on input "True" at bounding box center [882, 252] width 14 height 12
radio input "true"
click at [1055, 170] on label "False" at bounding box center [1093, 149] width 135 height 44
click at [1051, 156] on input "False" at bounding box center [1043, 150] width 14 height 12
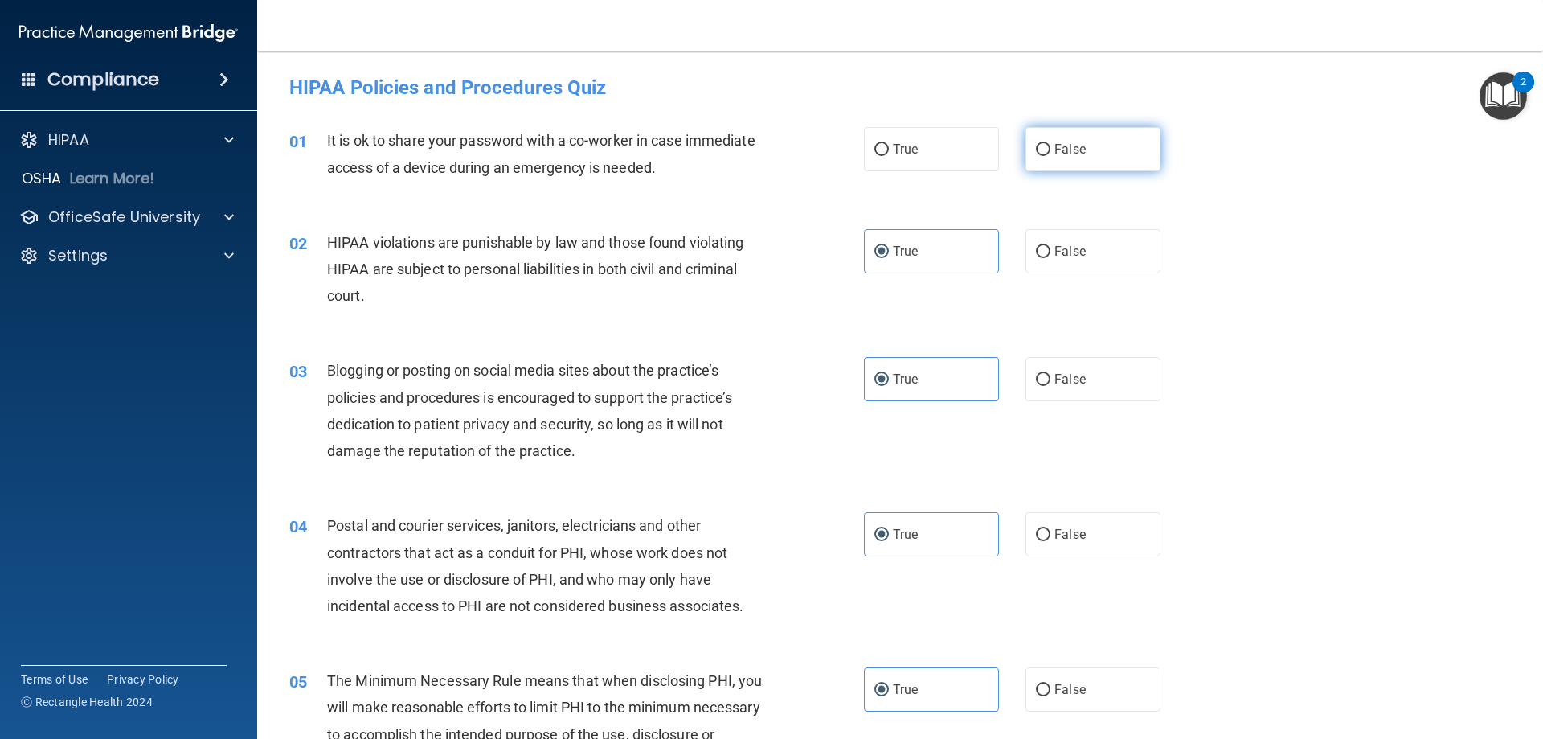
radio input "true"
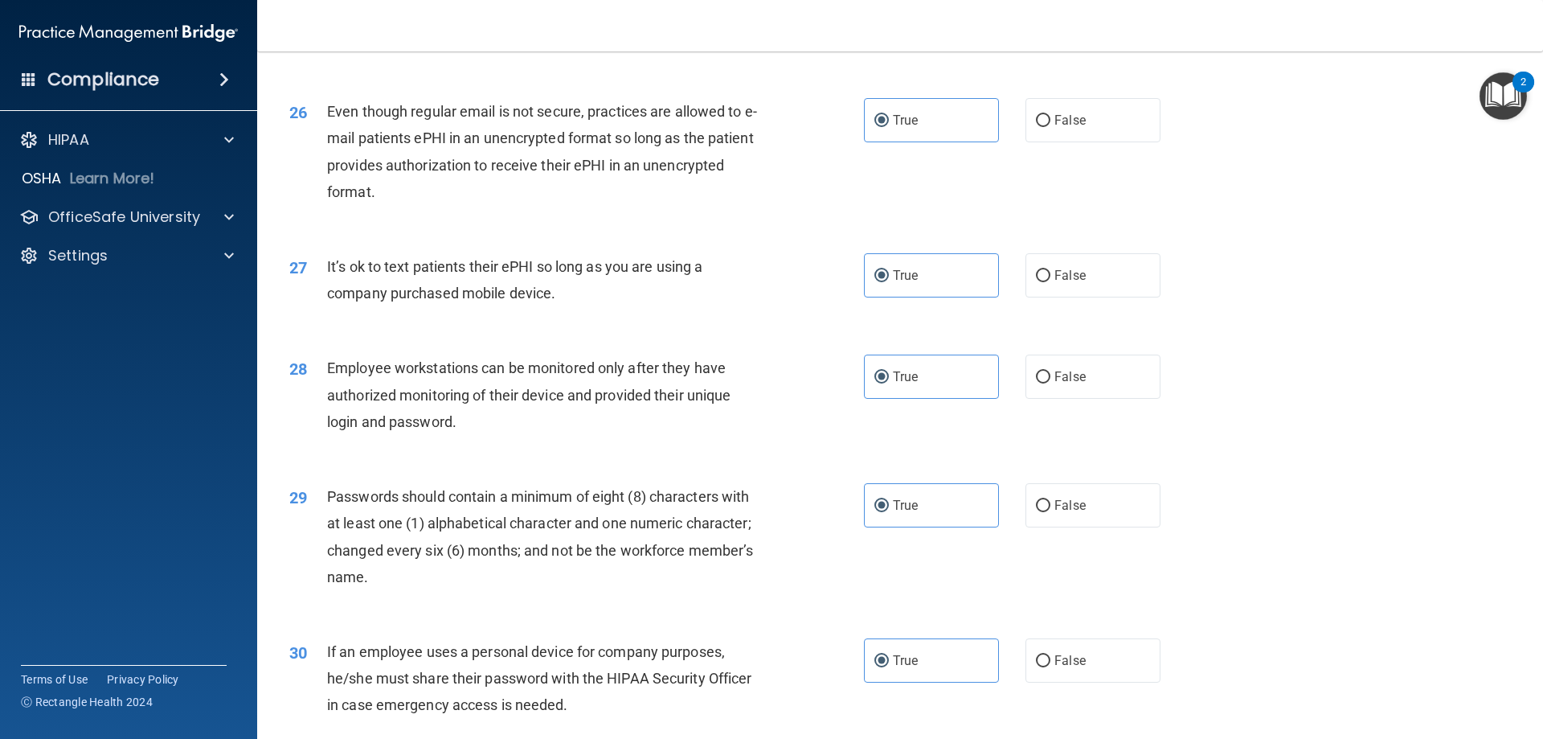
scroll to position [3297, 0]
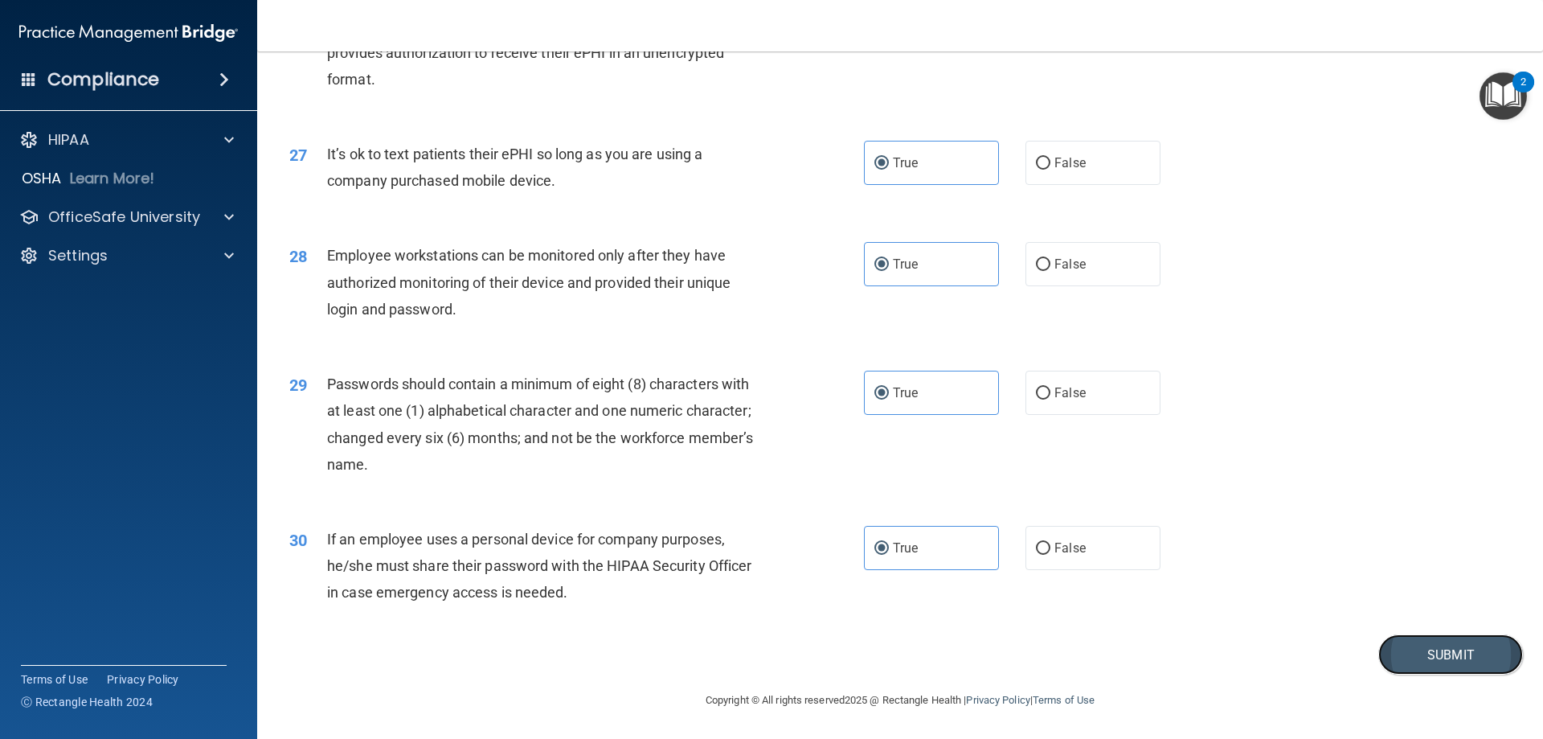
click at [1459, 658] on button "Submit" at bounding box center [1451, 654] width 145 height 41
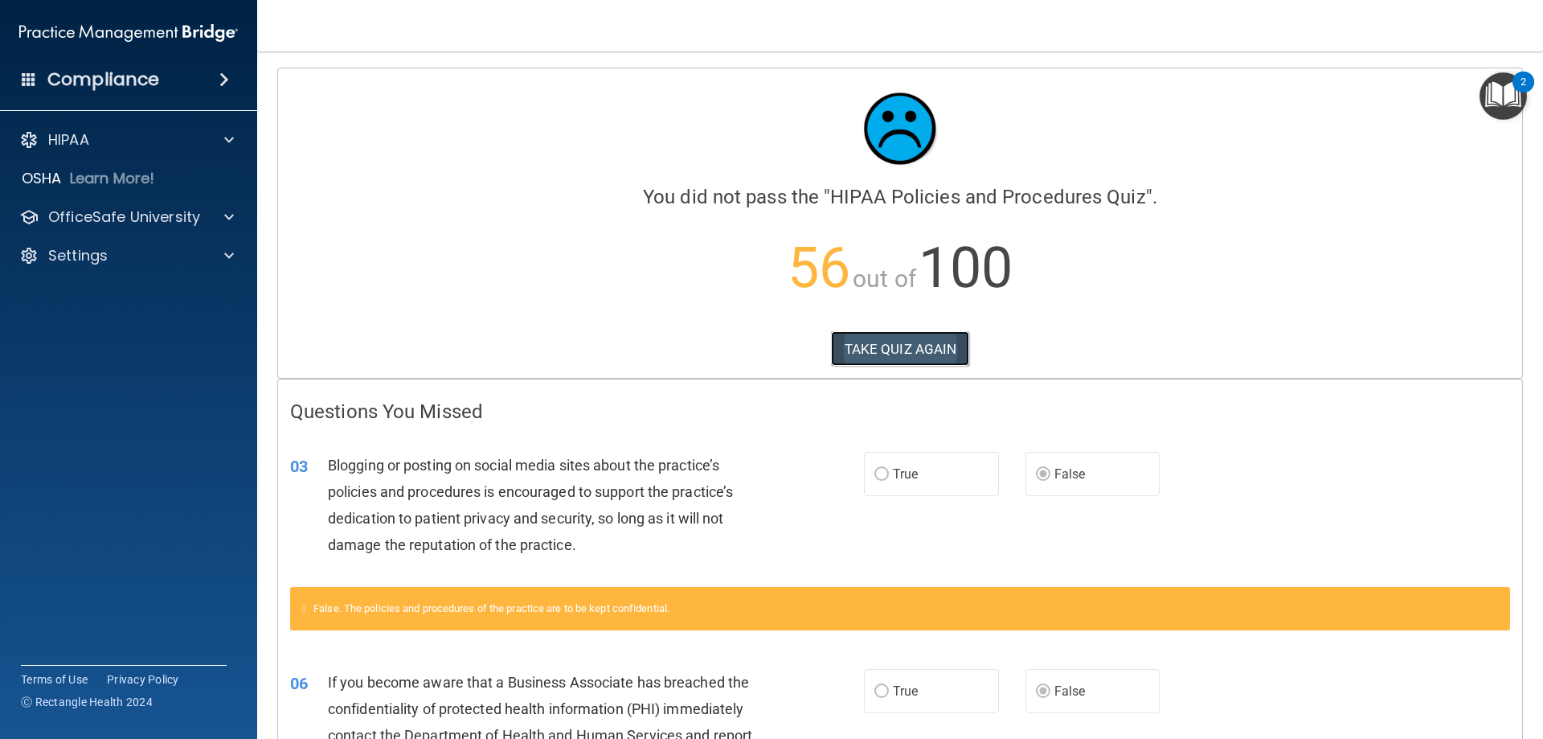
click at [900, 353] on button "TAKE QUIZ AGAIN" at bounding box center [900, 348] width 139 height 35
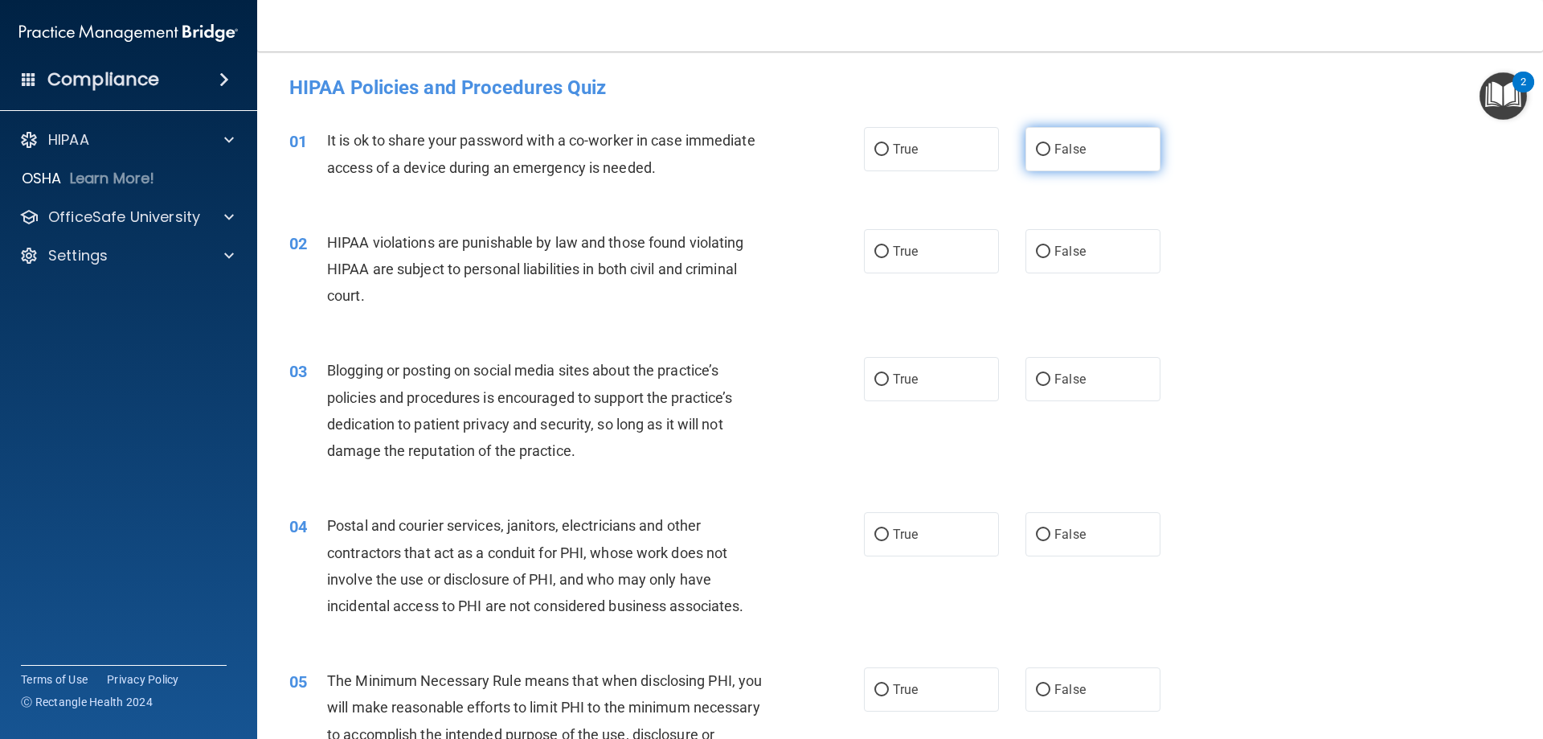
click at [1092, 147] on label "False" at bounding box center [1093, 149] width 135 height 44
click at [1051, 147] on input "False" at bounding box center [1043, 150] width 14 height 12
radio input "true"
click at [915, 260] on label "True" at bounding box center [931, 251] width 135 height 44
click at [889, 258] on input "True" at bounding box center [882, 252] width 14 height 12
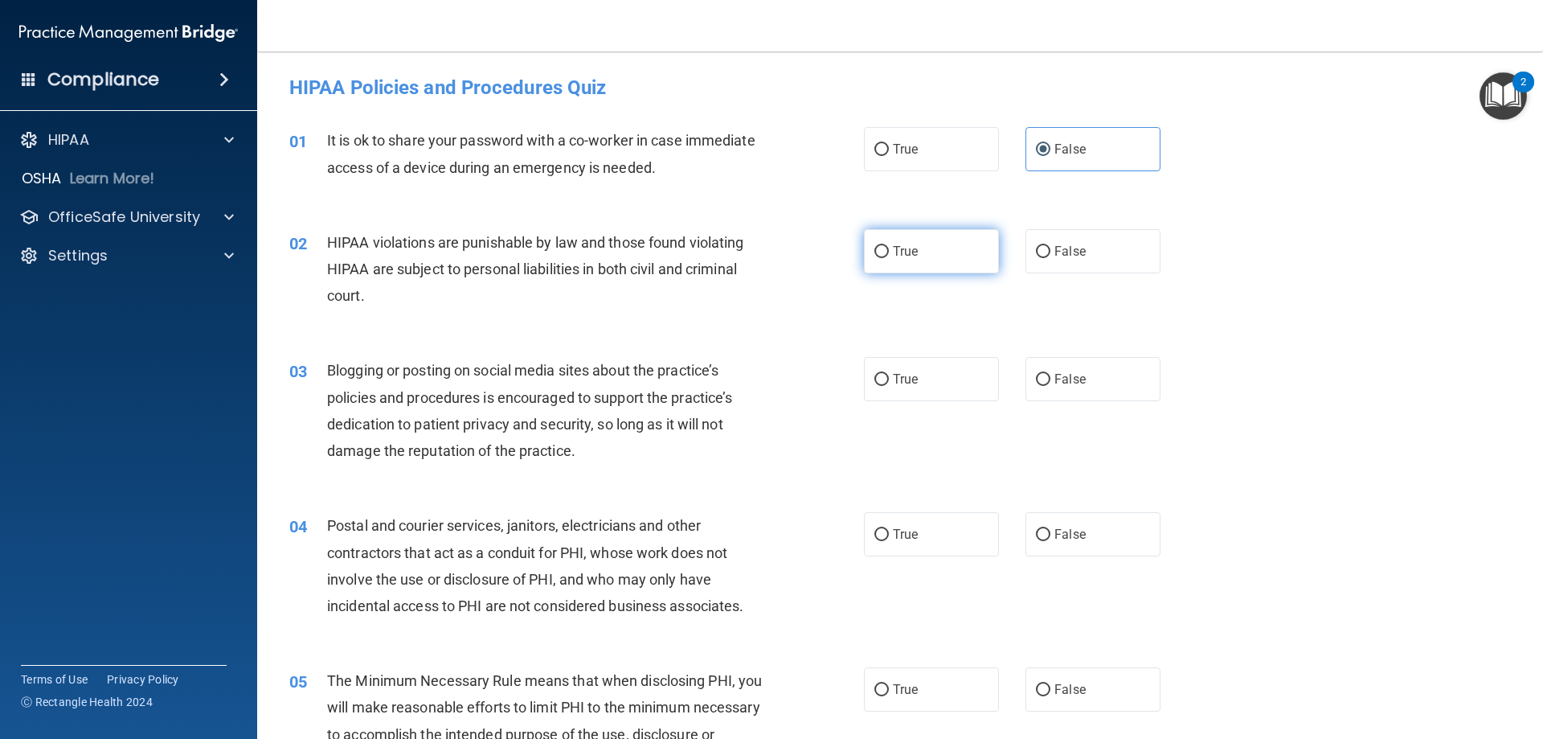
radio input "true"
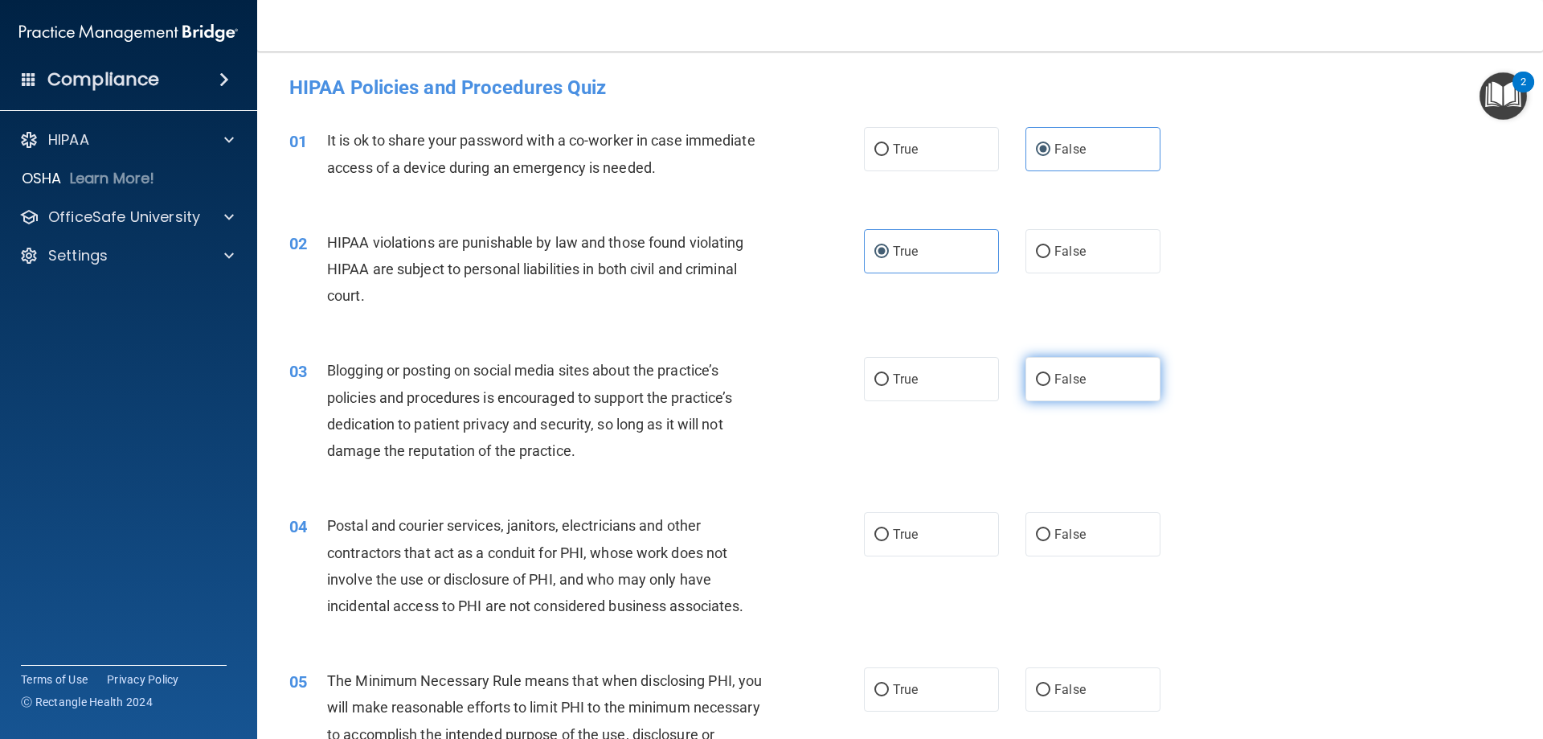
click at [1117, 391] on label "False" at bounding box center [1093, 379] width 135 height 44
click at [1051, 386] on input "False" at bounding box center [1043, 380] width 14 height 12
radio input "true"
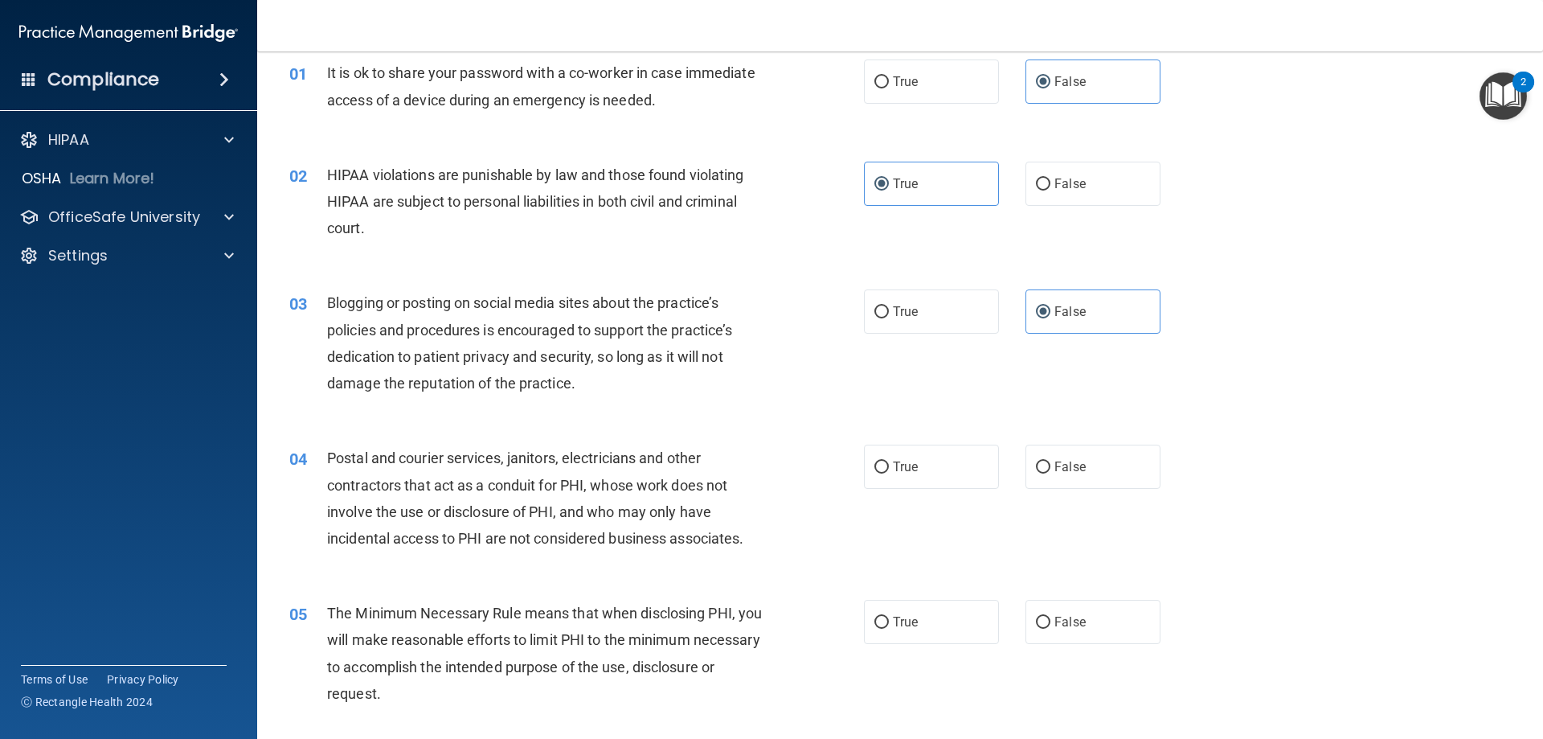
scroll to position [161, 0]
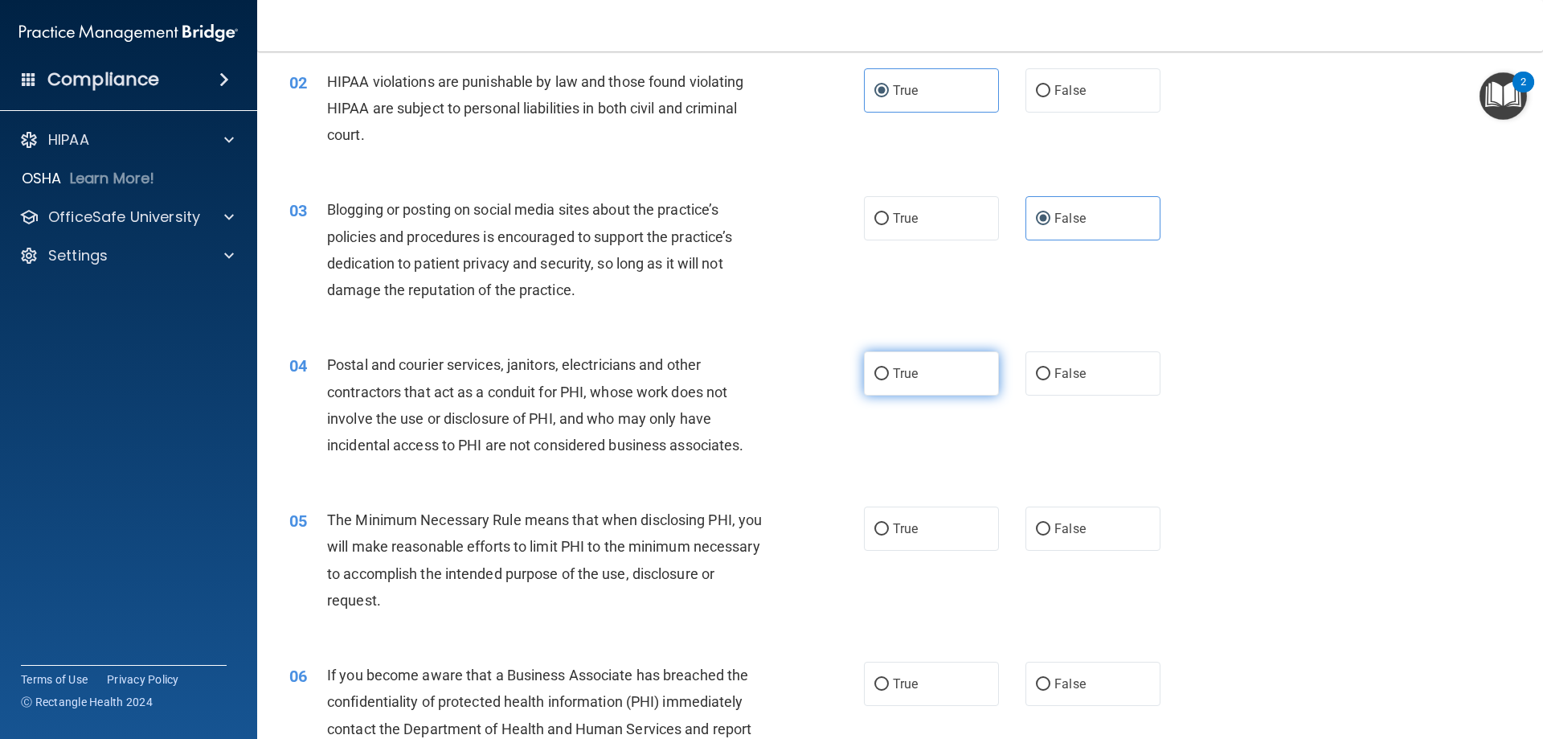
click at [928, 380] on label "True" at bounding box center [931, 373] width 135 height 44
click at [889, 380] on input "True" at bounding box center [882, 374] width 14 height 12
radio input "true"
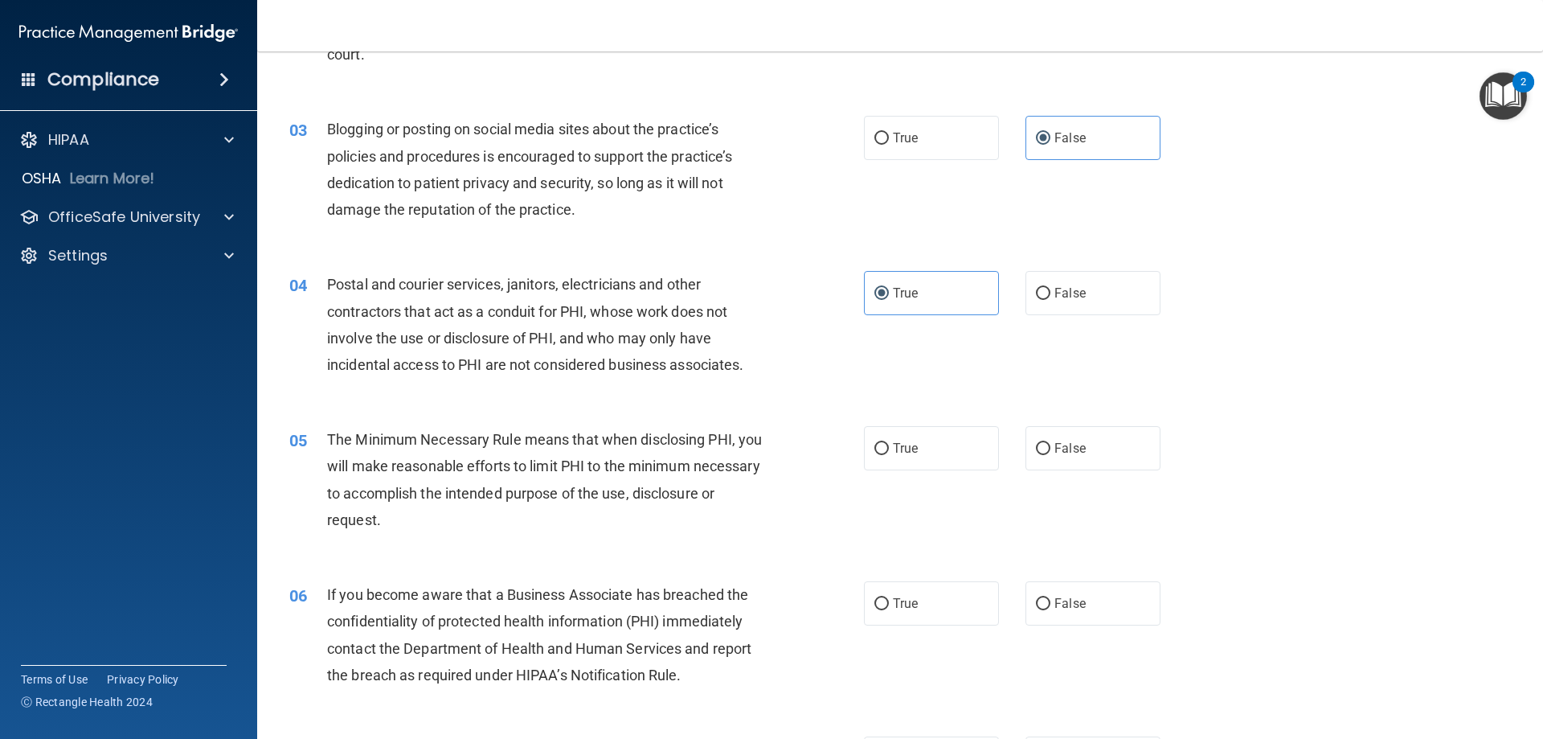
scroll to position [322, 0]
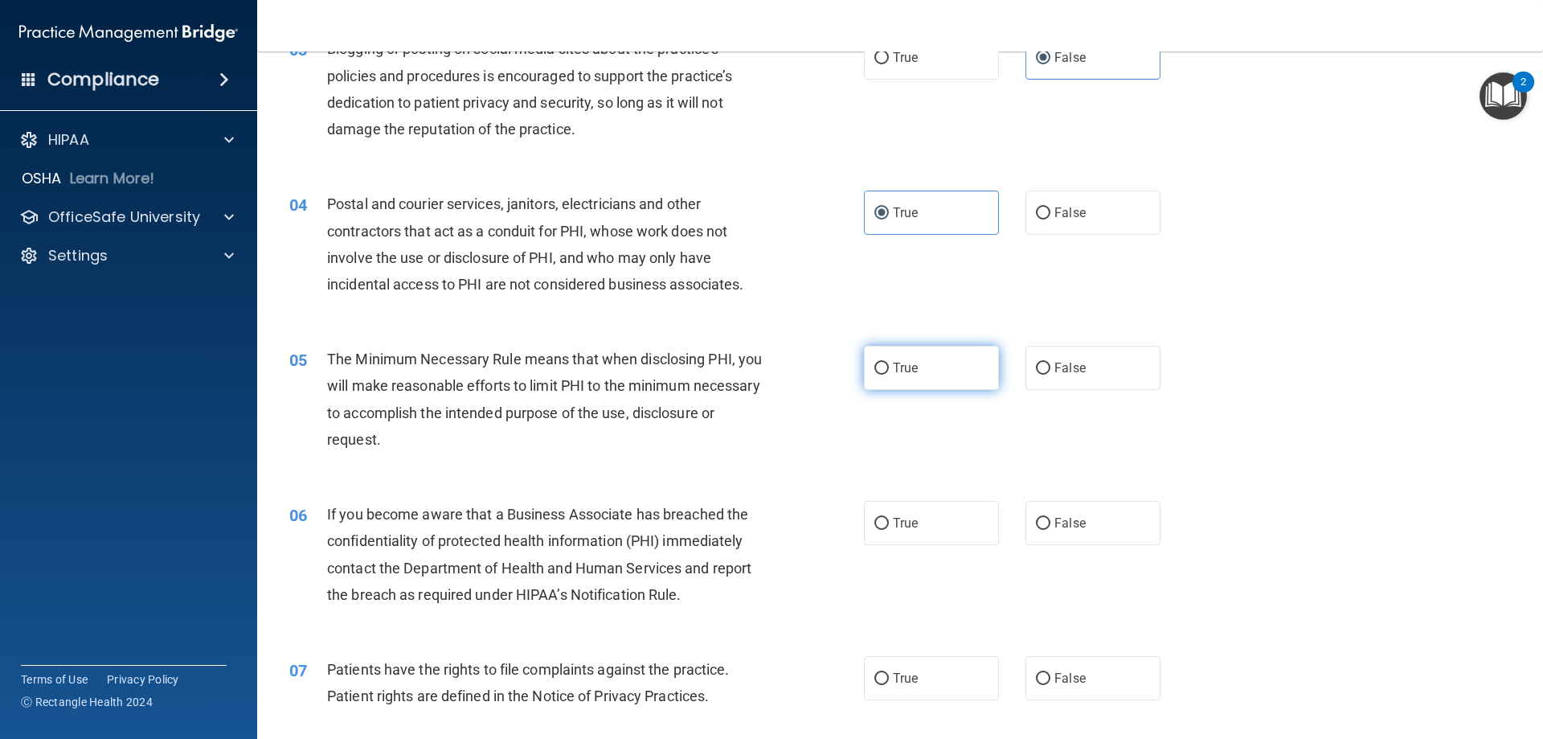
click at [905, 363] on span "True" at bounding box center [905, 367] width 25 height 15
click at [889, 363] on input "True" at bounding box center [882, 369] width 14 height 12
radio input "true"
click at [1042, 525] on input "False" at bounding box center [1043, 524] width 14 height 12
radio input "true"
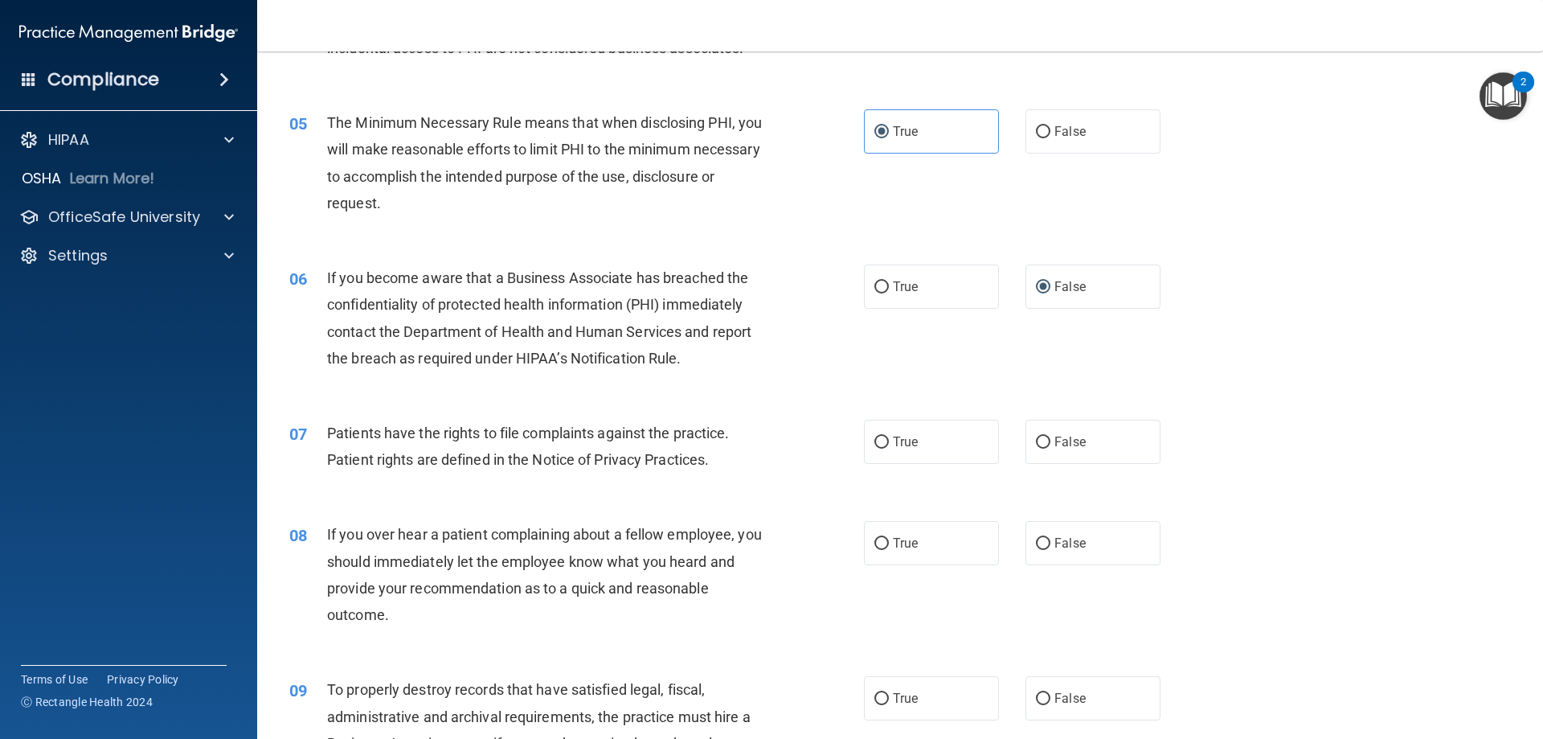
scroll to position [563, 0]
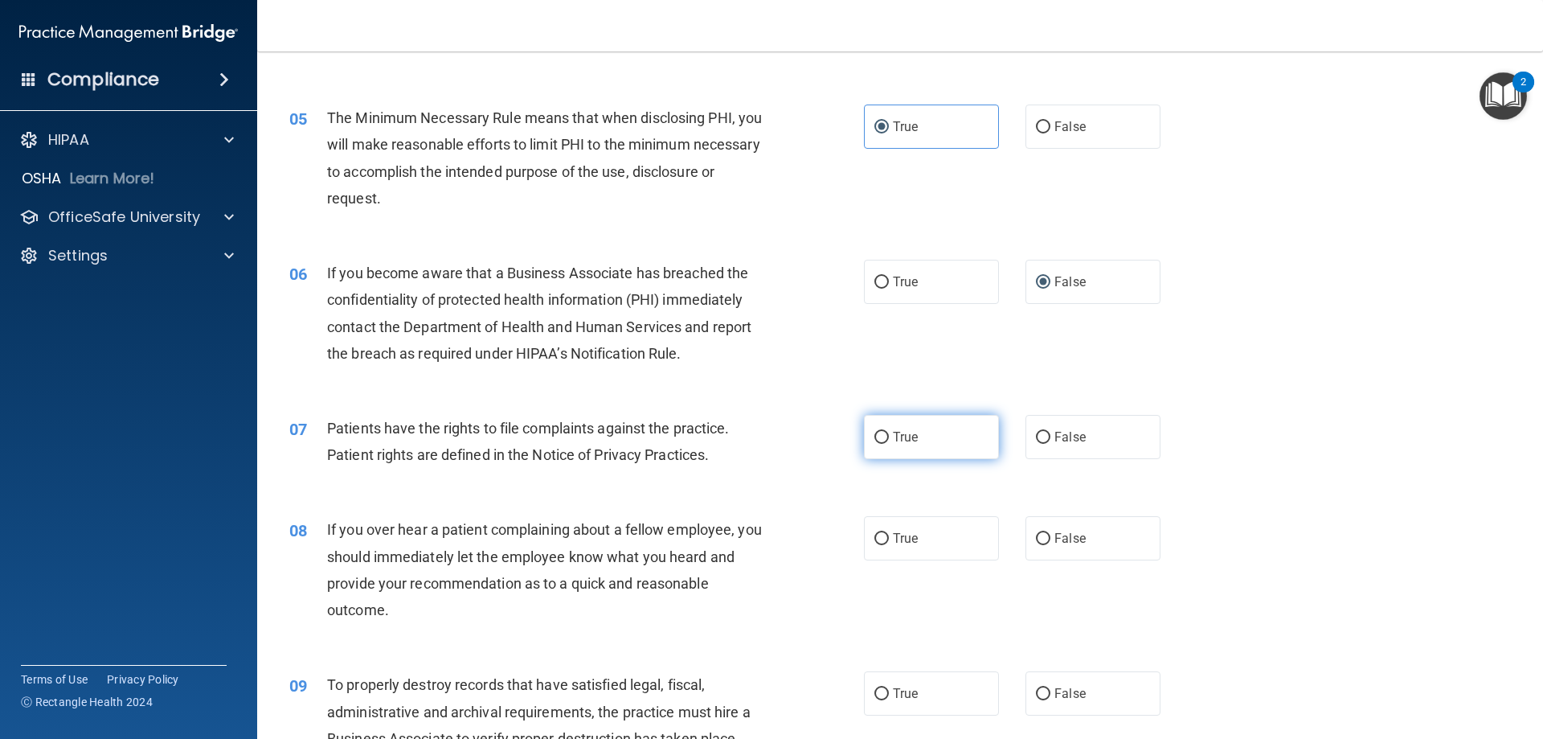
click at [875, 437] on input "True" at bounding box center [882, 438] width 14 height 12
radio input "true"
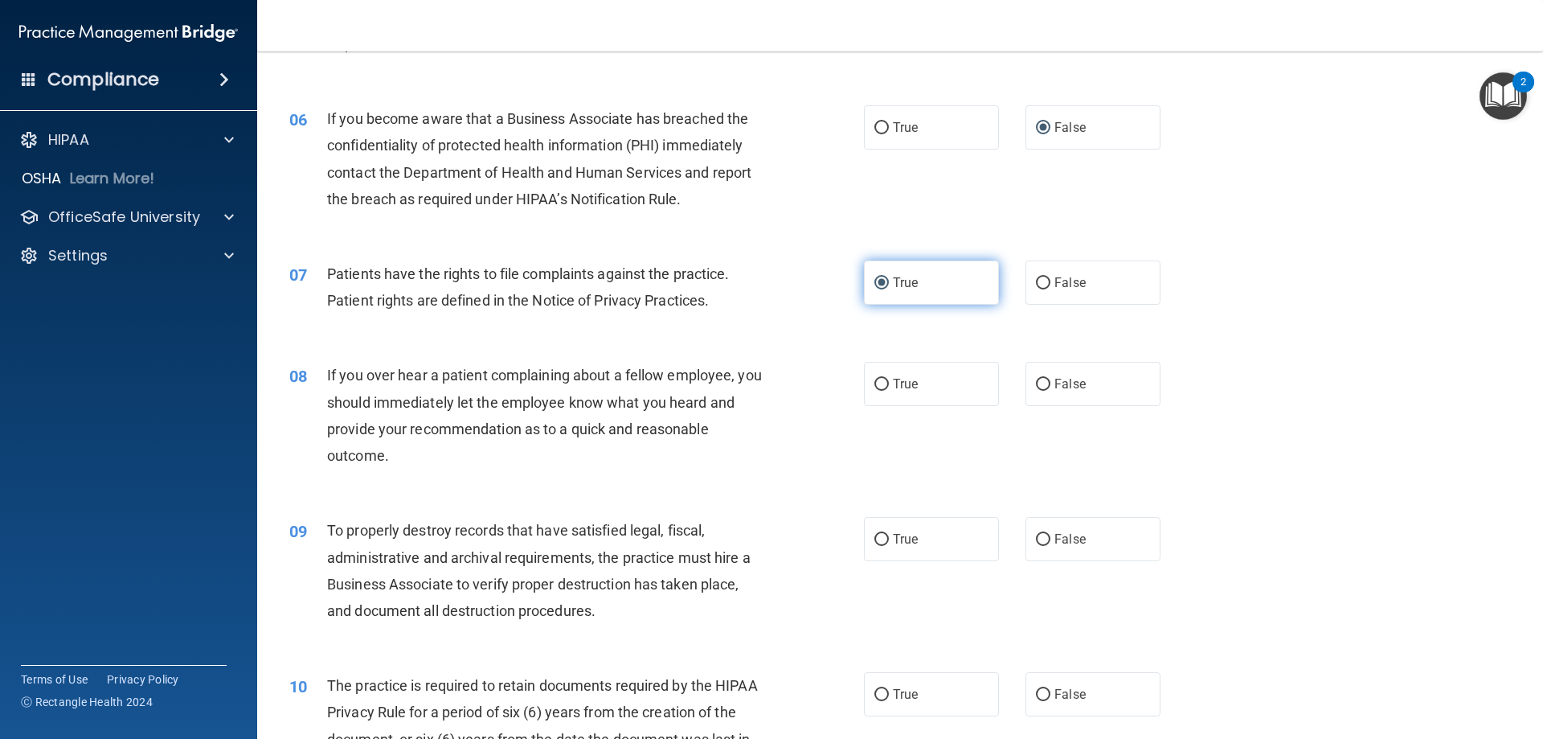
scroll to position [723, 0]
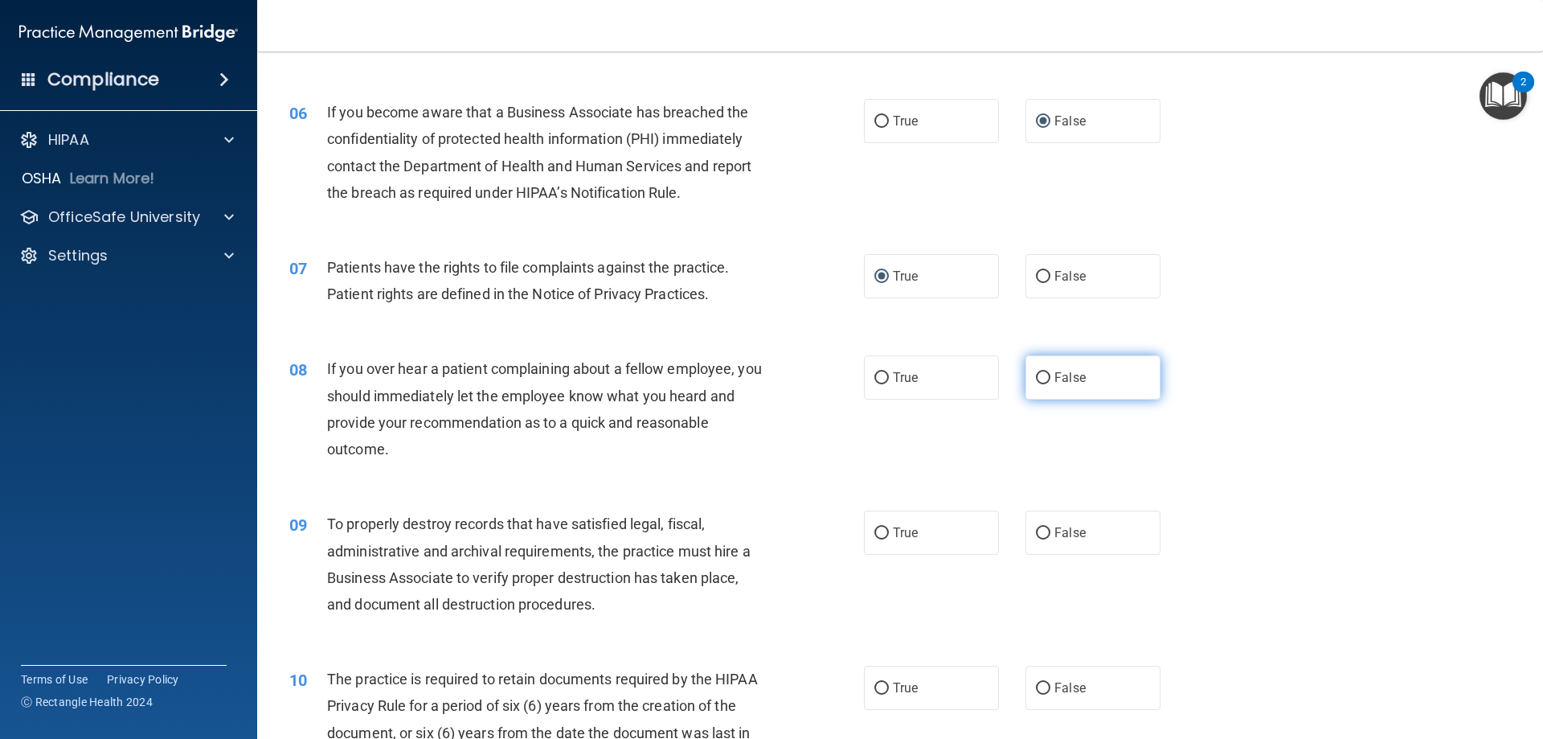
click at [1078, 383] on label "False" at bounding box center [1093, 377] width 135 height 44
click at [1051, 383] on input "False" at bounding box center [1043, 378] width 14 height 12
radio input "true"
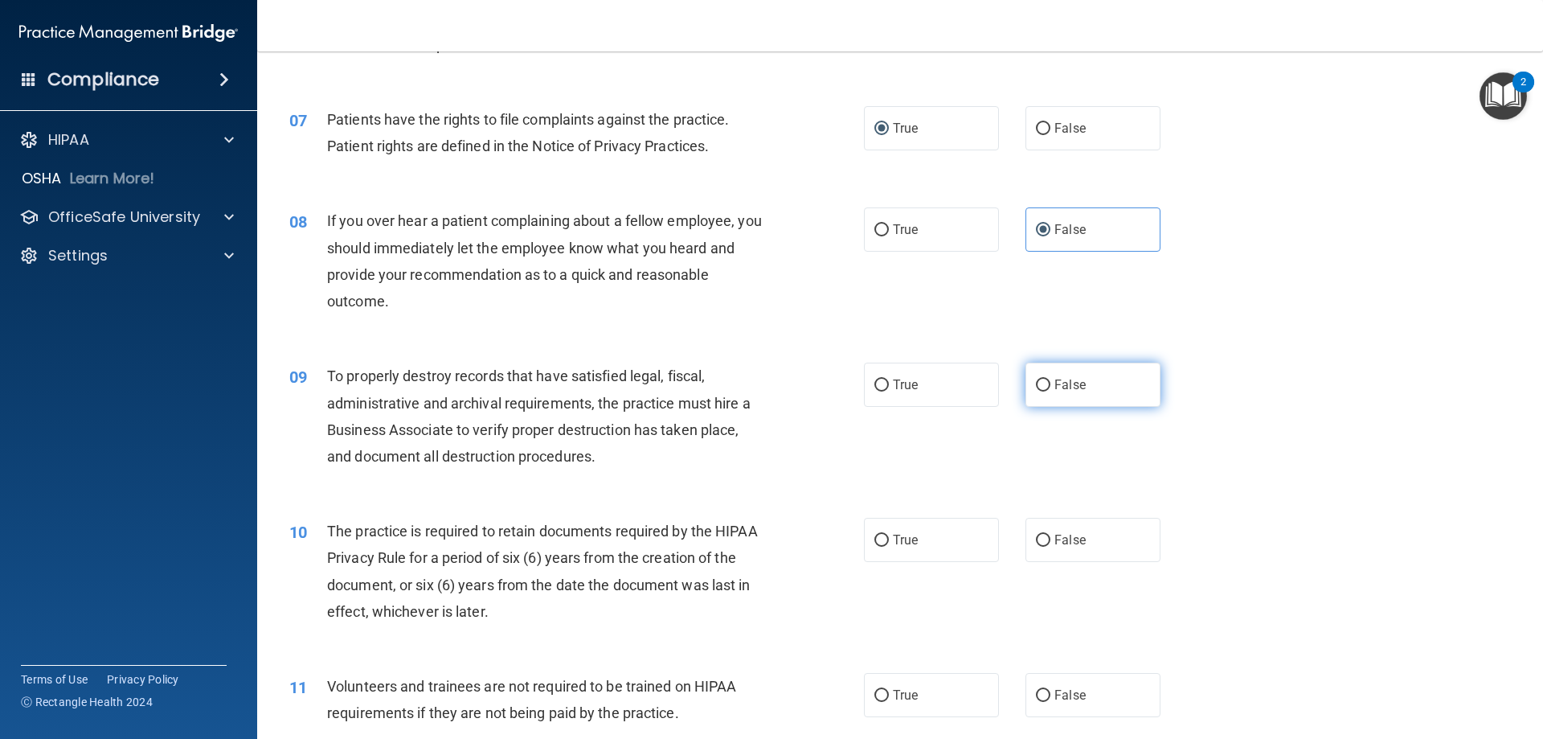
scroll to position [884, 0]
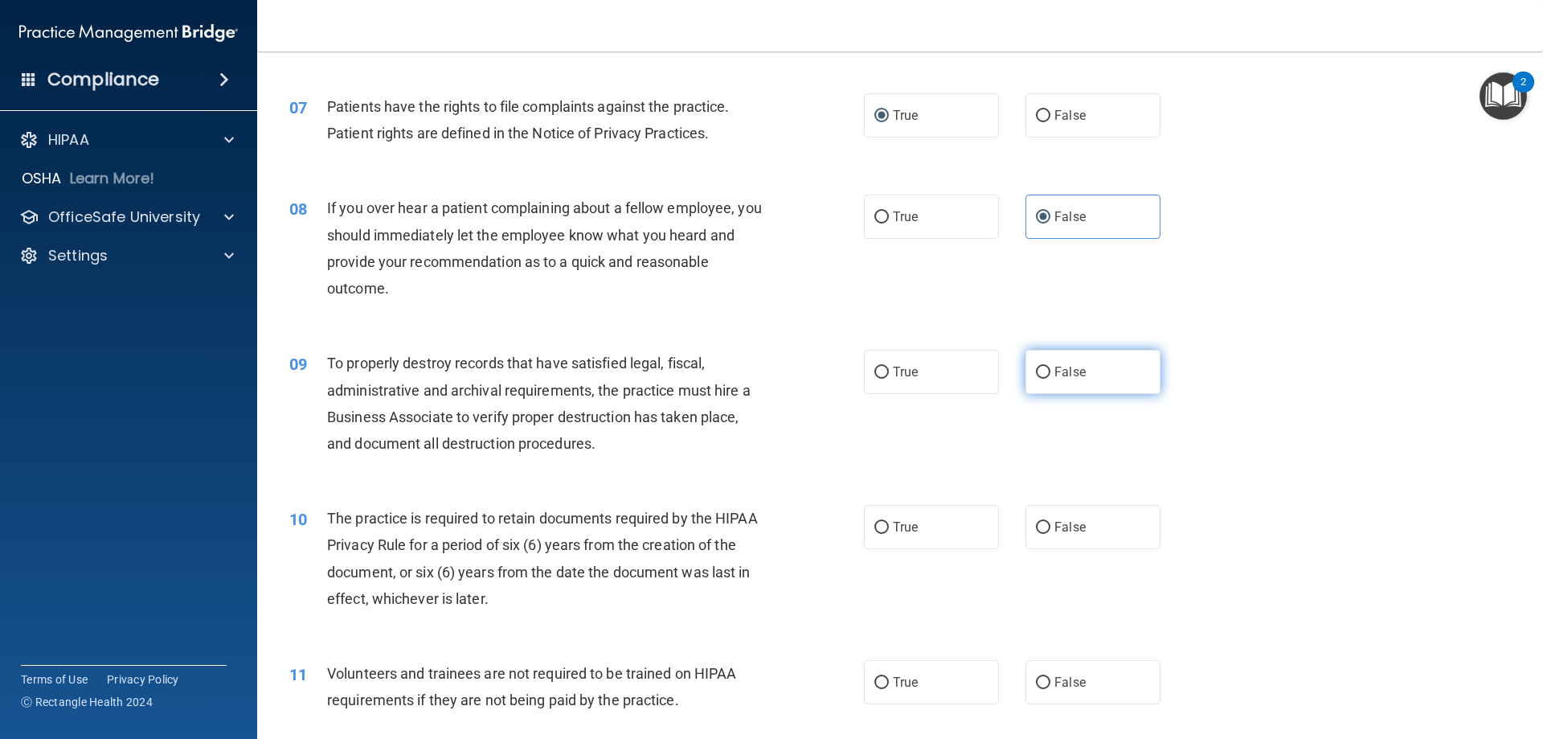
click at [1039, 363] on label "False" at bounding box center [1093, 372] width 135 height 44
click at [1039, 367] on input "False" at bounding box center [1043, 373] width 14 height 12
radio input "true"
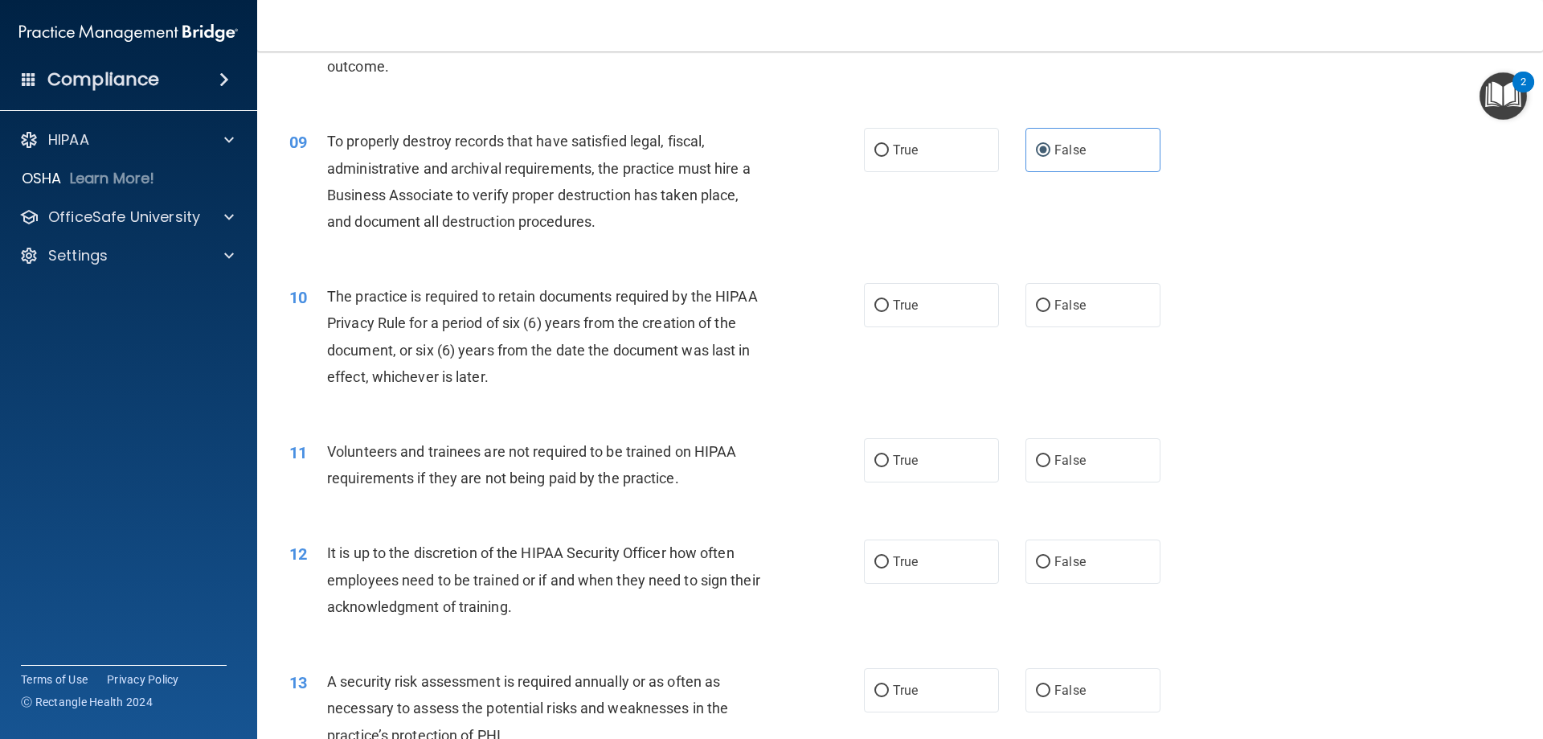
scroll to position [1125, 0]
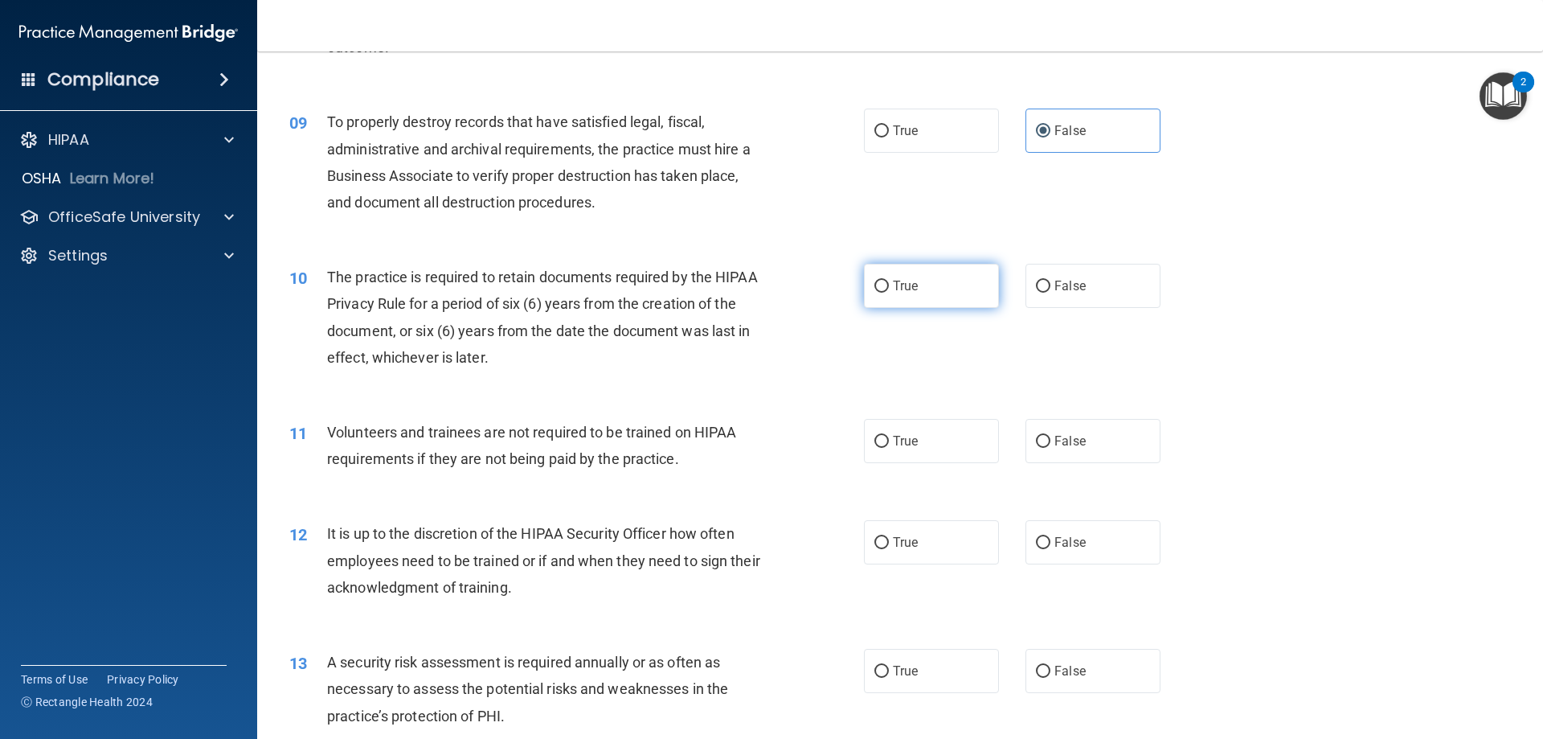
click at [945, 295] on label "True" at bounding box center [931, 286] width 135 height 44
click at [889, 293] on input "True" at bounding box center [882, 287] width 14 height 12
radio input "true"
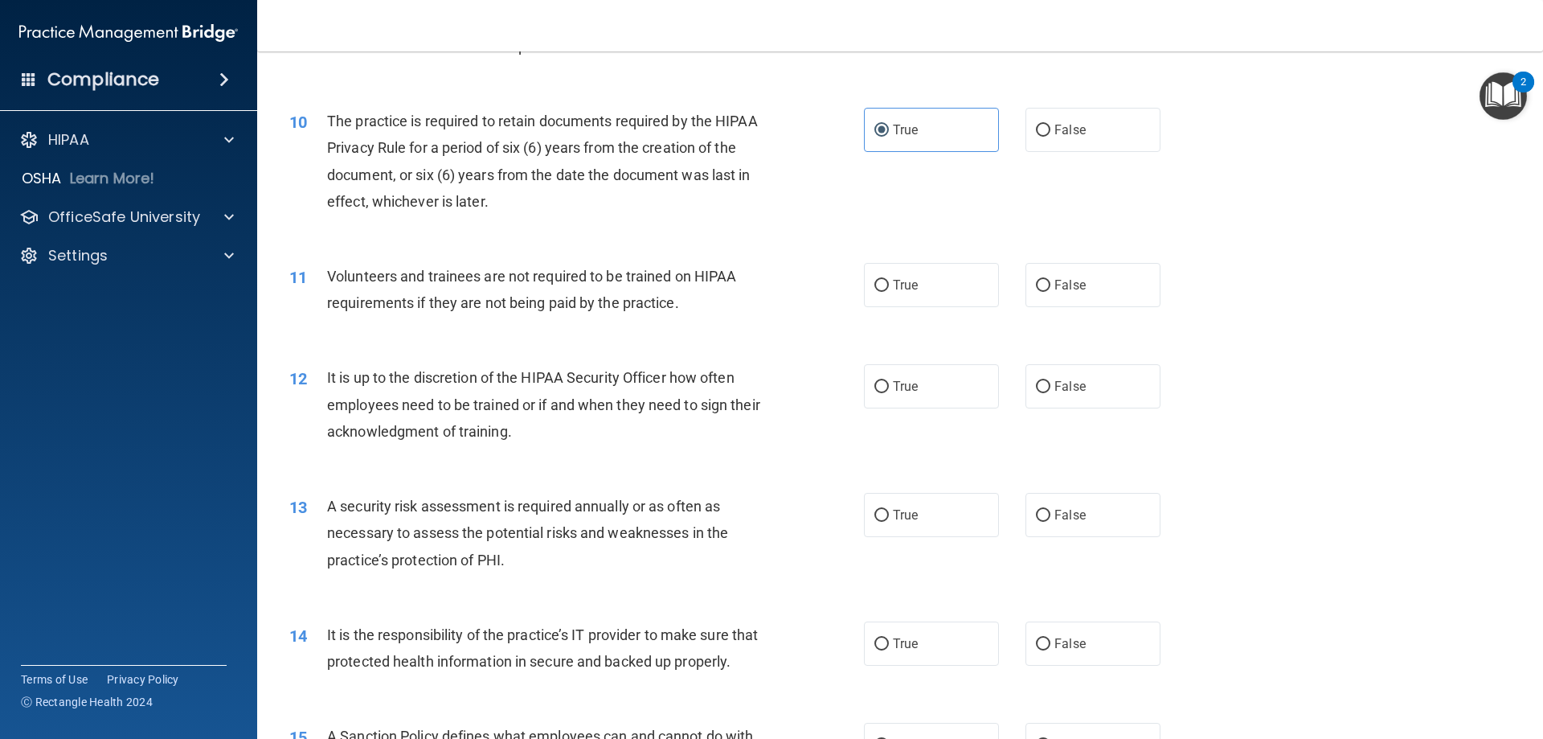
scroll to position [1286, 0]
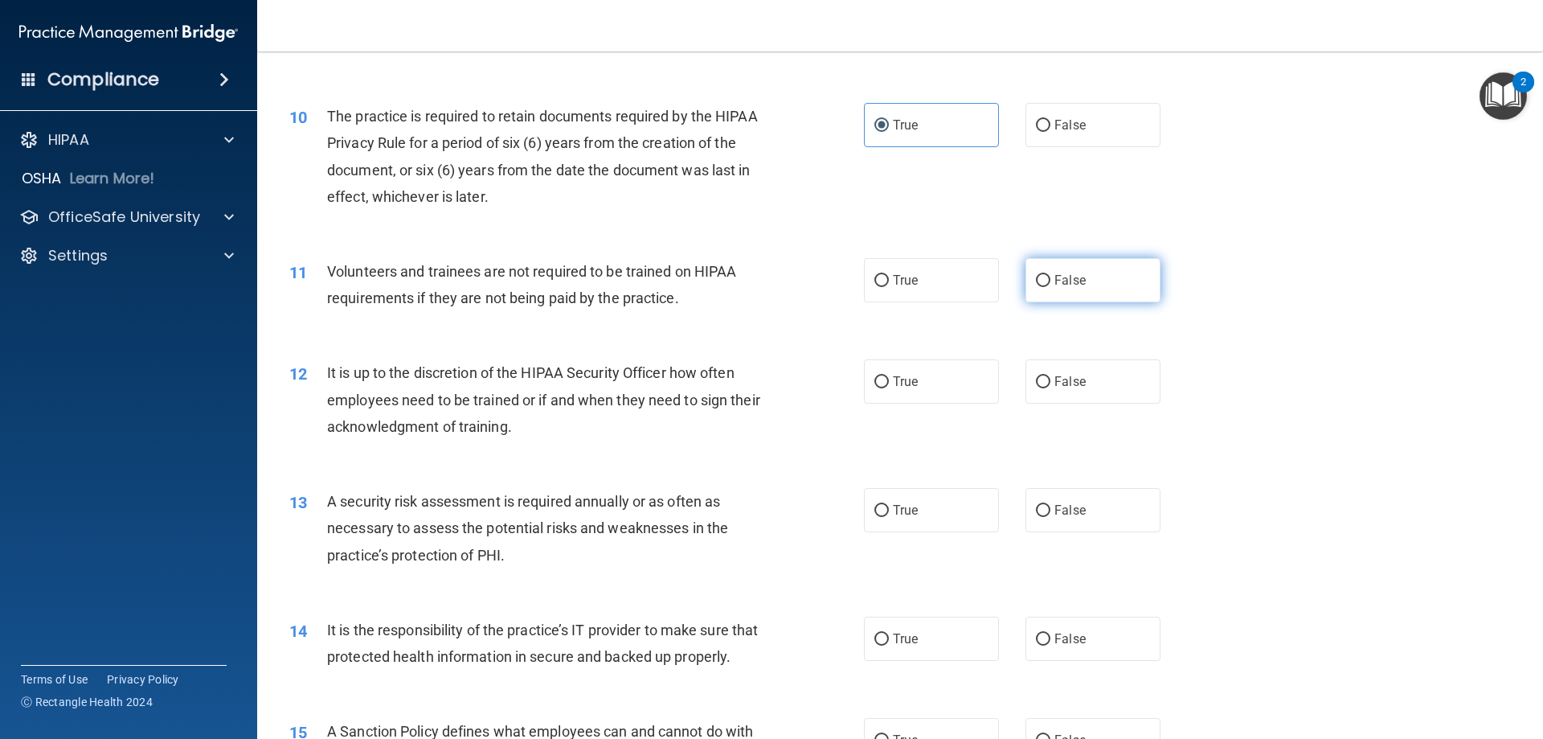
click at [1065, 273] on span "False" at bounding box center [1070, 280] width 31 height 15
click at [1051, 275] on input "False" at bounding box center [1043, 281] width 14 height 12
radio input "true"
click at [1096, 378] on label "False" at bounding box center [1093, 381] width 135 height 44
click at [1051, 378] on input "False" at bounding box center [1043, 382] width 14 height 12
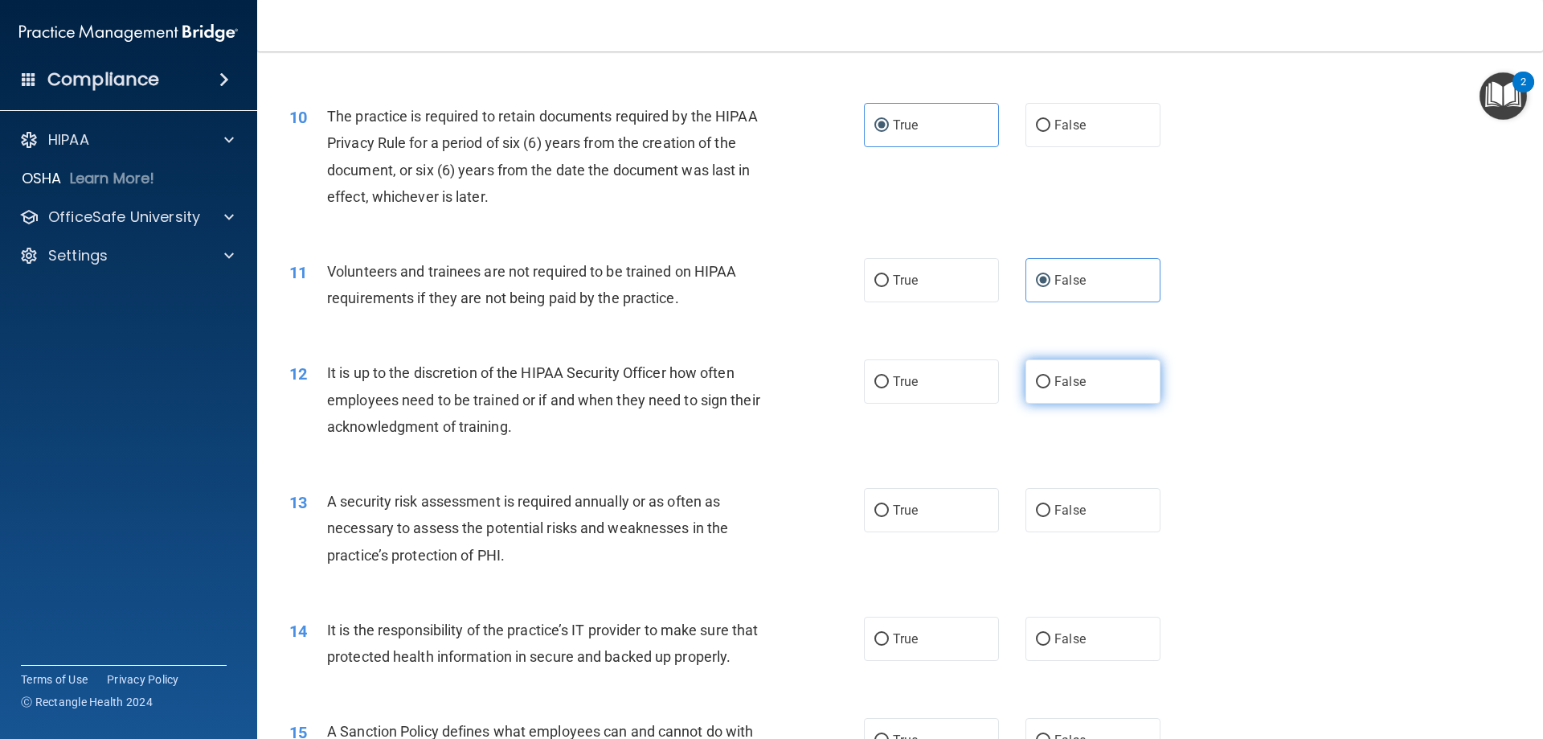
radio input "true"
click at [920, 504] on label "True" at bounding box center [931, 510] width 135 height 44
click at [889, 505] on input "True" at bounding box center [882, 511] width 14 height 12
radio input "true"
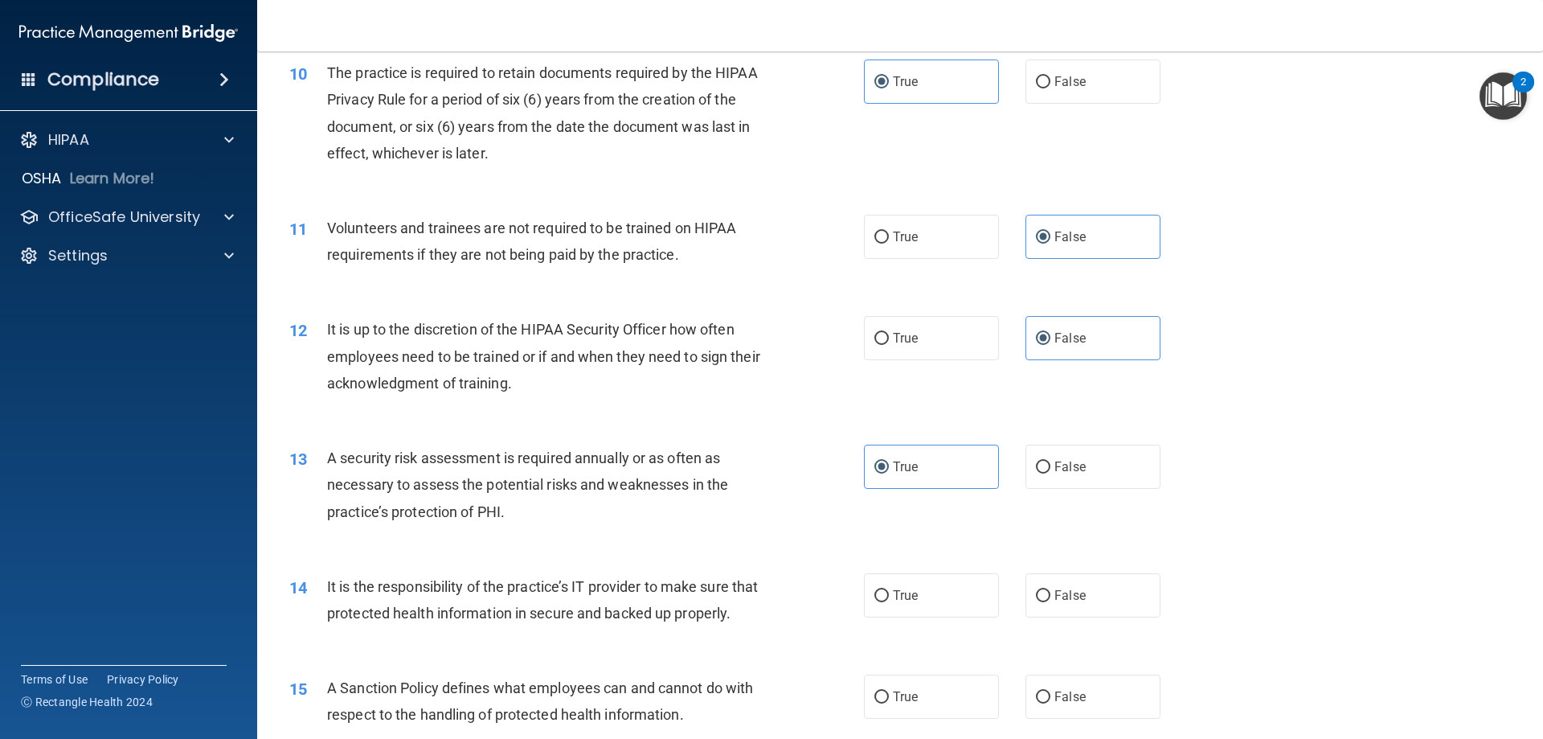
scroll to position [1367, 0]
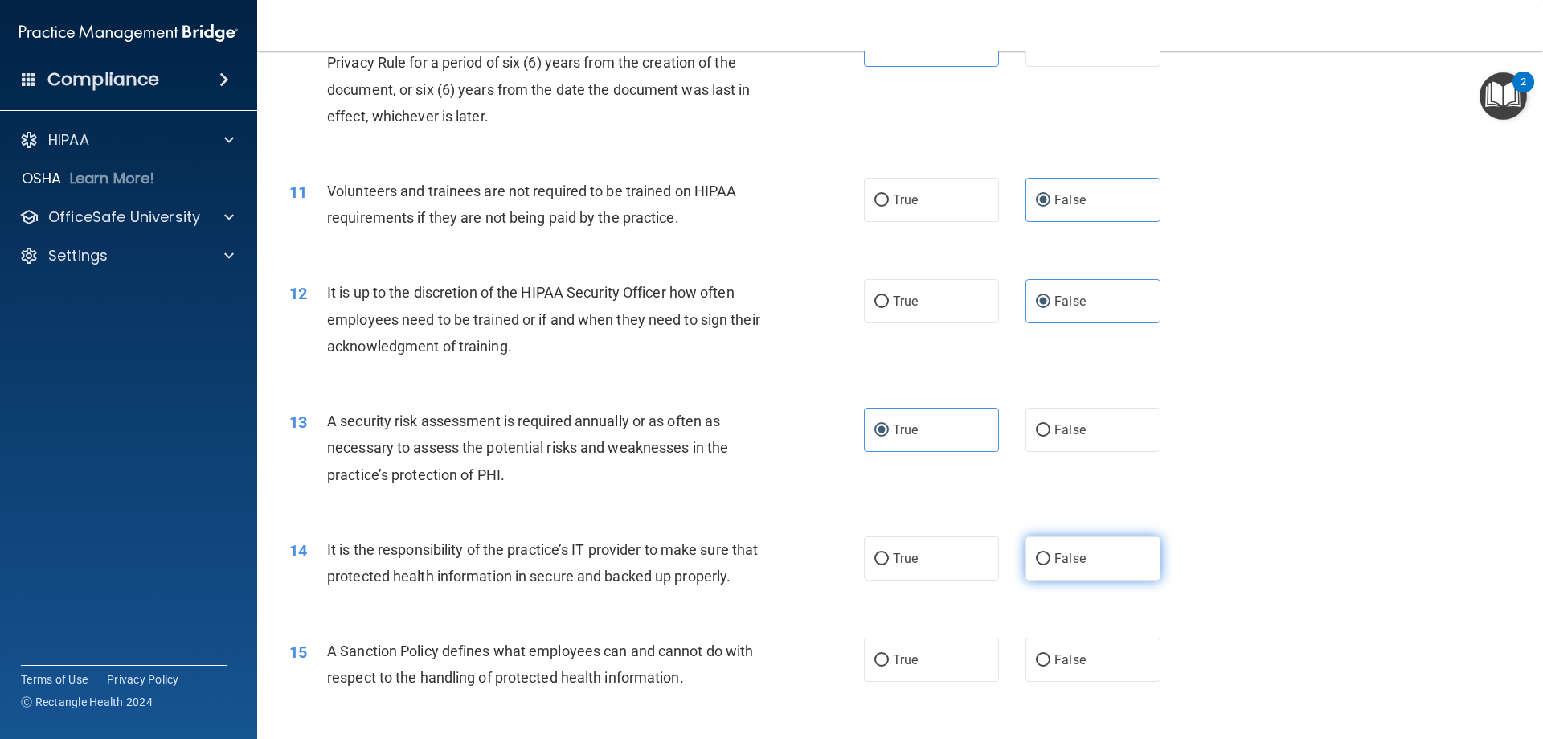
click at [1074, 562] on span "False" at bounding box center [1070, 558] width 31 height 15
click at [1051, 562] on input "False" at bounding box center [1043, 559] width 14 height 12
radio input "true"
click at [1087, 682] on label "False" at bounding box center [1093, 659] width 135 height 44
click at [1051, 666] on input "False" at bounding box center [1043, 660] width 14 height 12
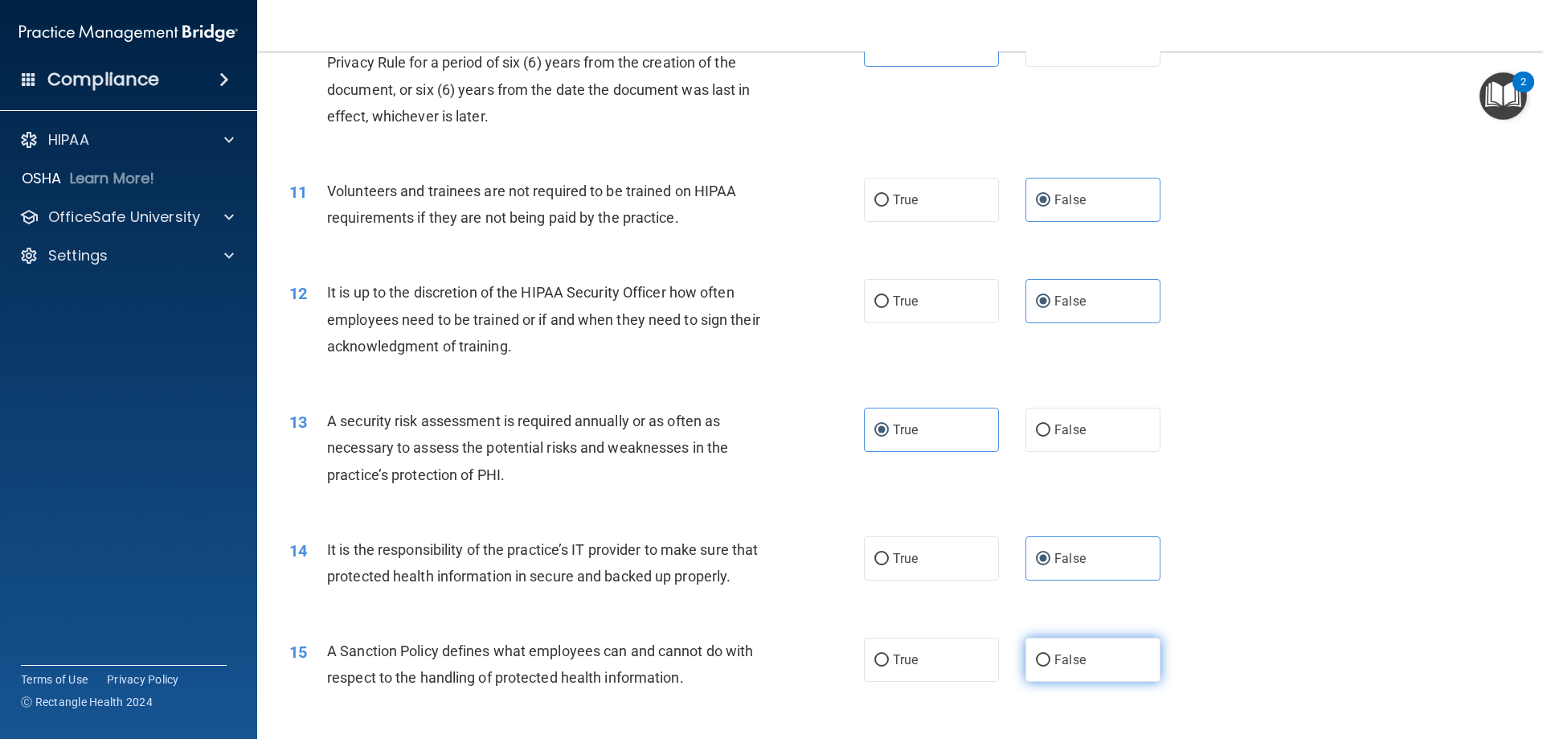
radio input "true"
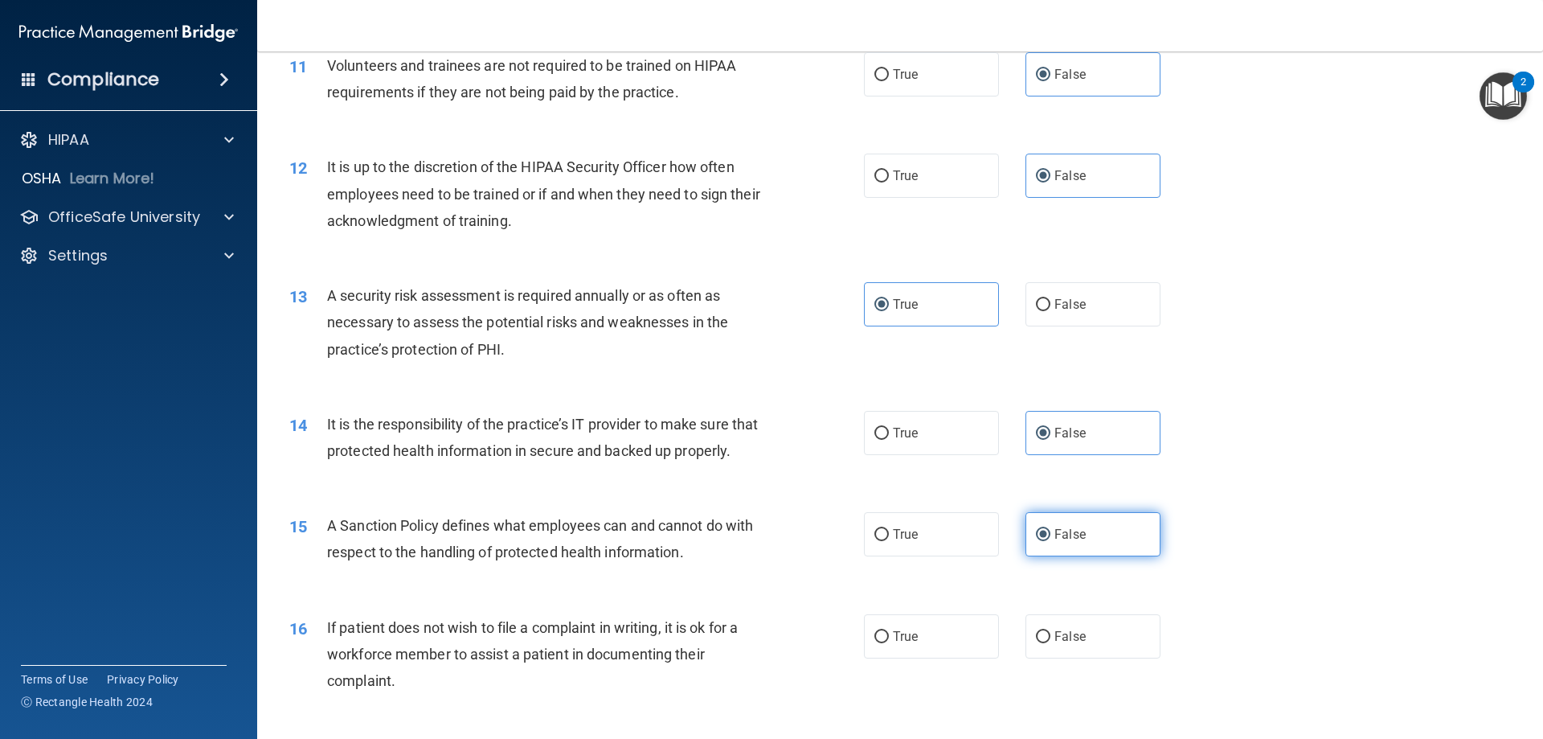
scroll to position [1527, 0]
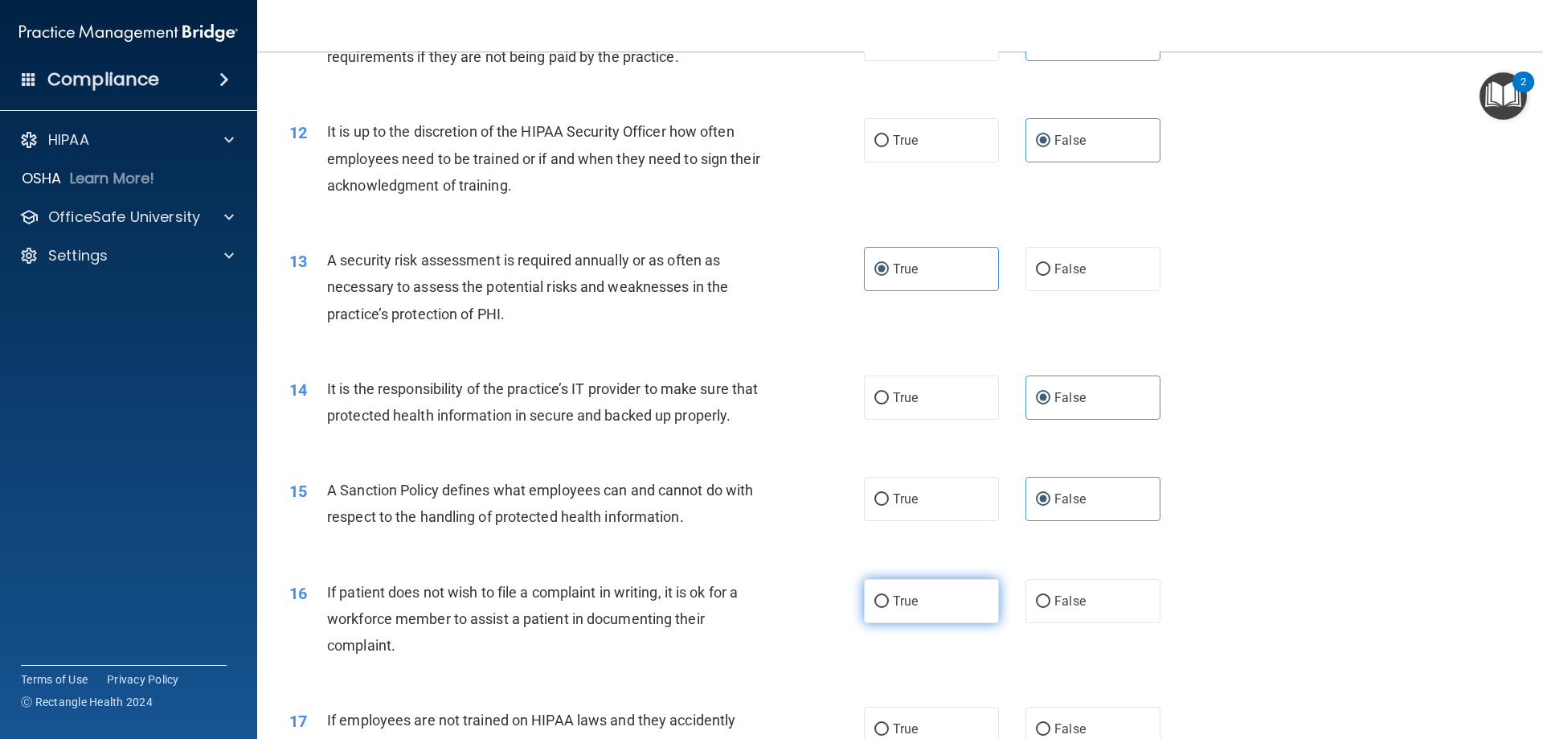
click at [906, 609] on span "True" at bounding box center [905, 600] width 25 height 15
click at [889, 608] on input "True" at bounding box center [882, 602] width 14 height 12
radio input "true"
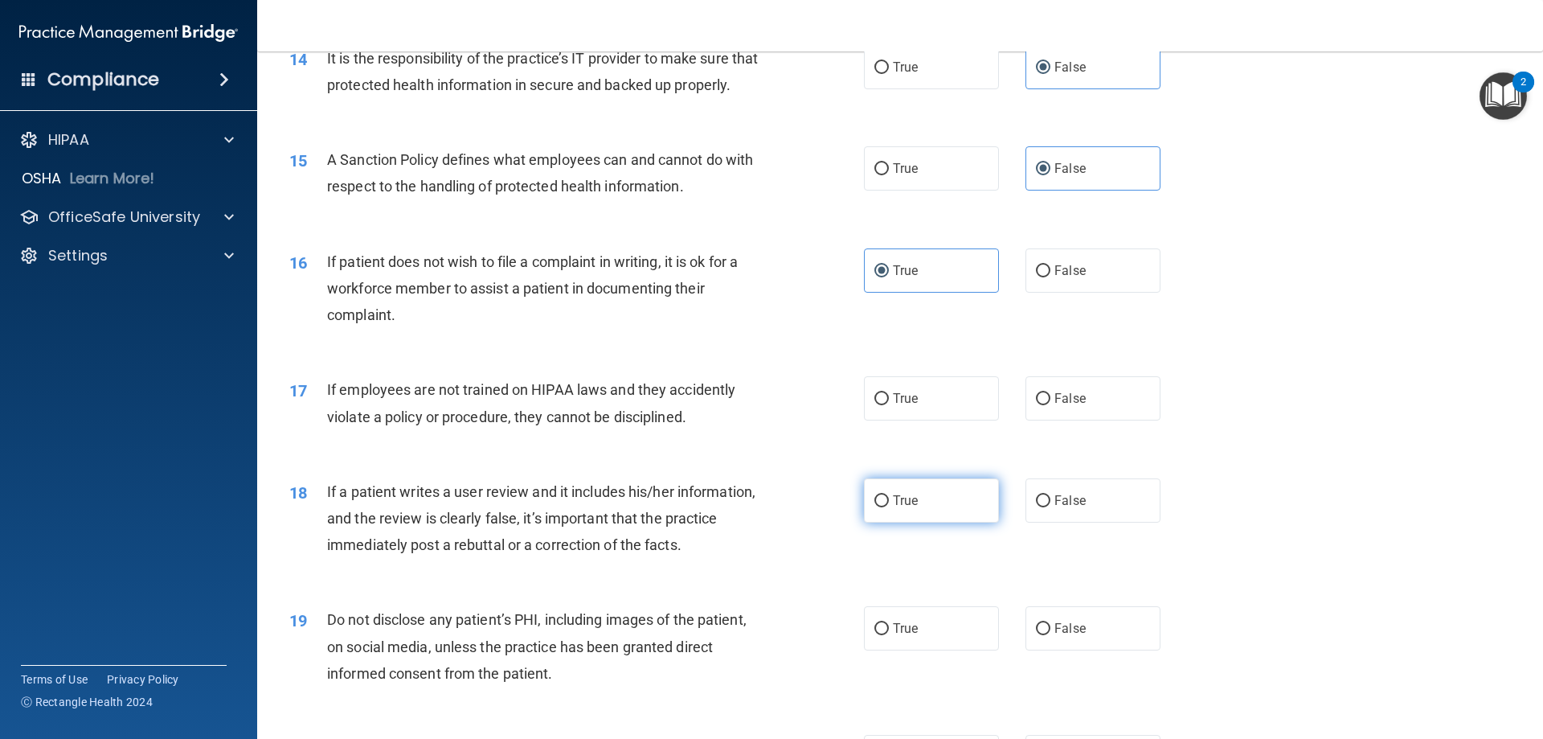
scroll to position [1929, 0]
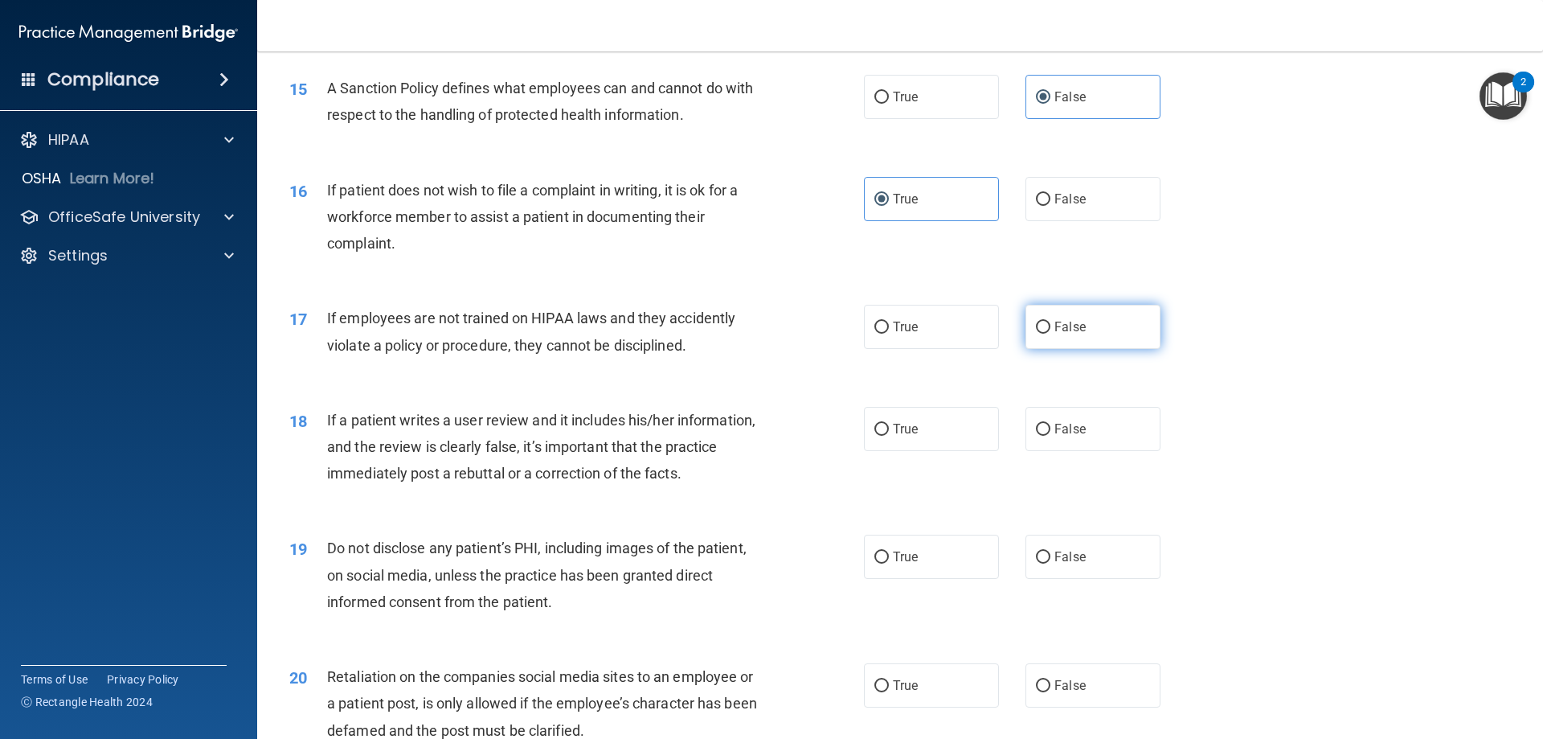
click at [1096, 349] on label "False" at bounding box center [1093, 327] width 135 height 44
click at [1051, 334] on input "False" at bounding box center [1043, 328] width 14 height 12
radio input "true"
click at [1072, 437] on span "False" at bounding box center [1070, 428] width 31 height 15
click at [1051, 436] on input "False" at bounding box center [1043, 430] width 14 height 12
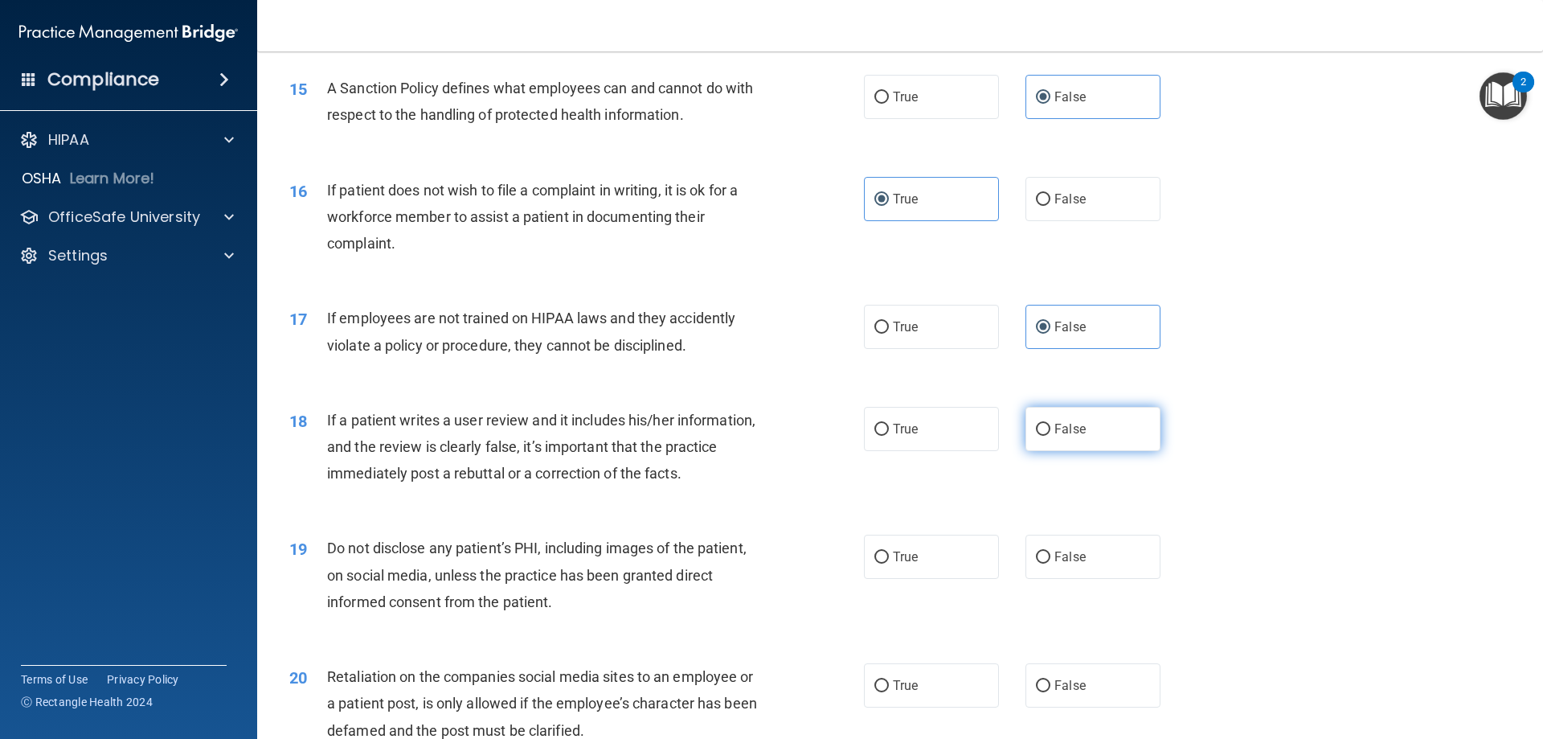
radio input "true"
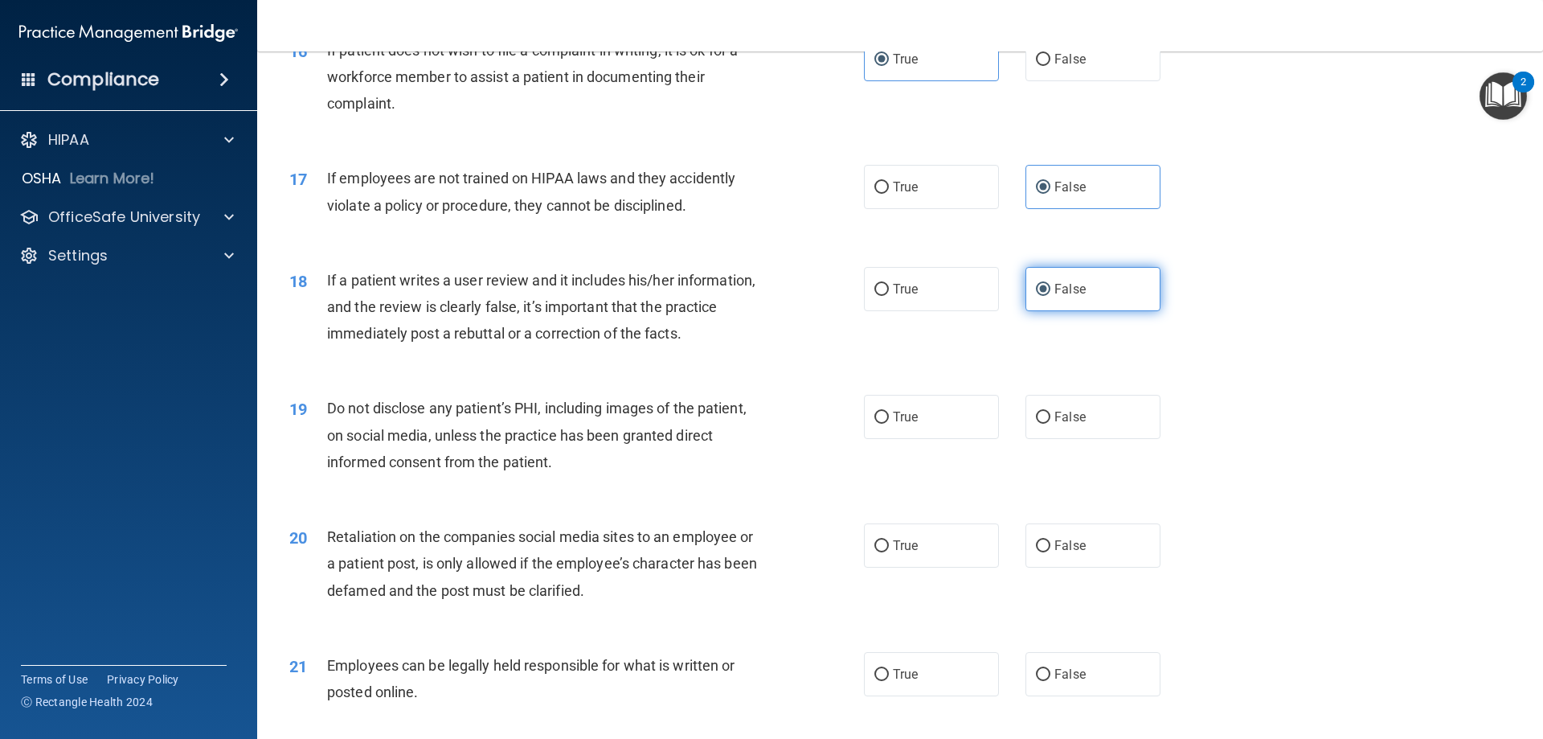
scroll to position [2090, 0]
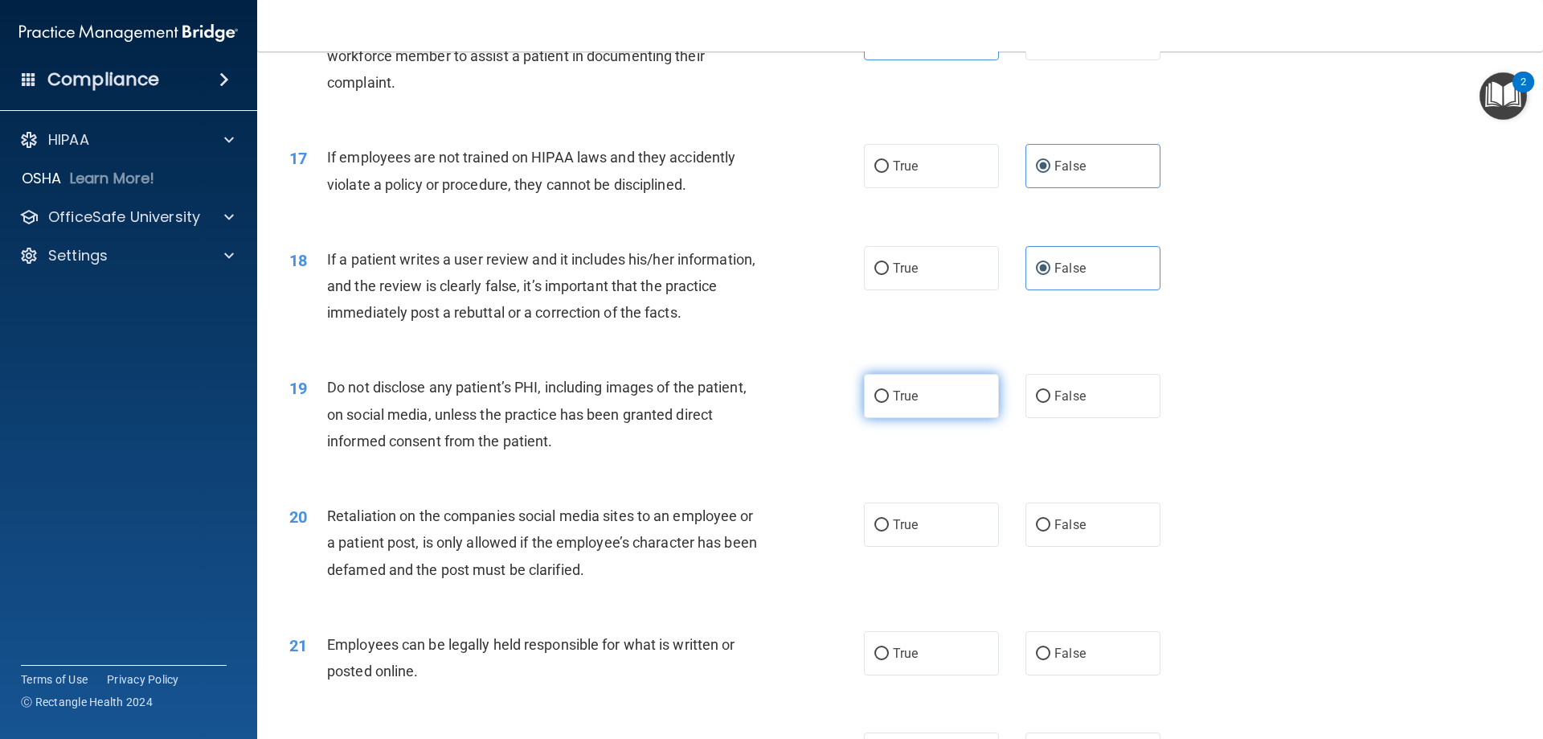
click at [905, 404] on span "True" at bounding box center [905, 395] width 25 height 15
click at [889, 403] on input "True" at bounding box center [882, 397] width 14 height 12
radio input "true"
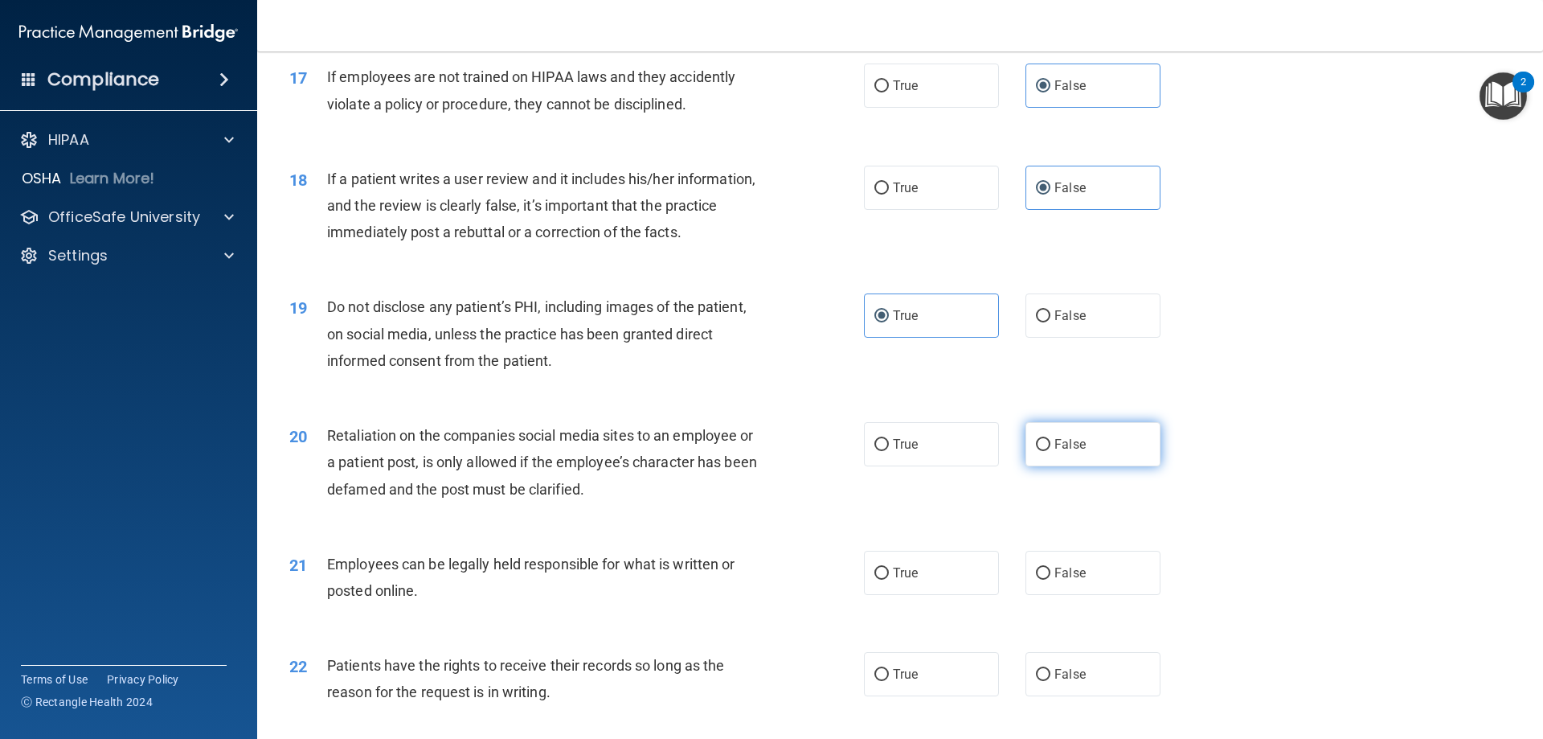
click at [1087, 466] on label "False" at bounding box center [1093, 444] width 135 height 44
click at [1051, 451] on input "False" at bounding box center [1043, 445] width 14 height 12
radio input "true"
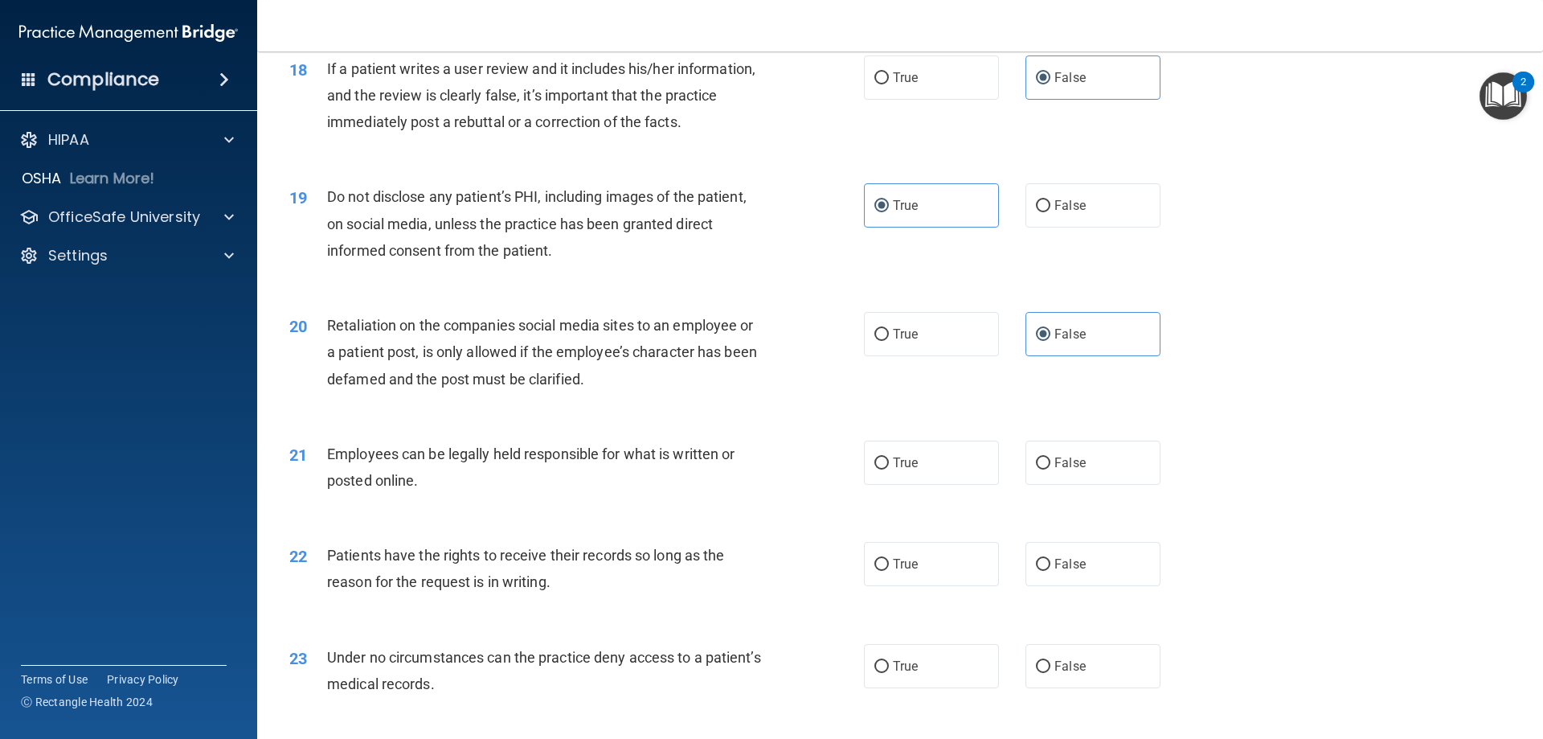
scroll to position [2331, 0]
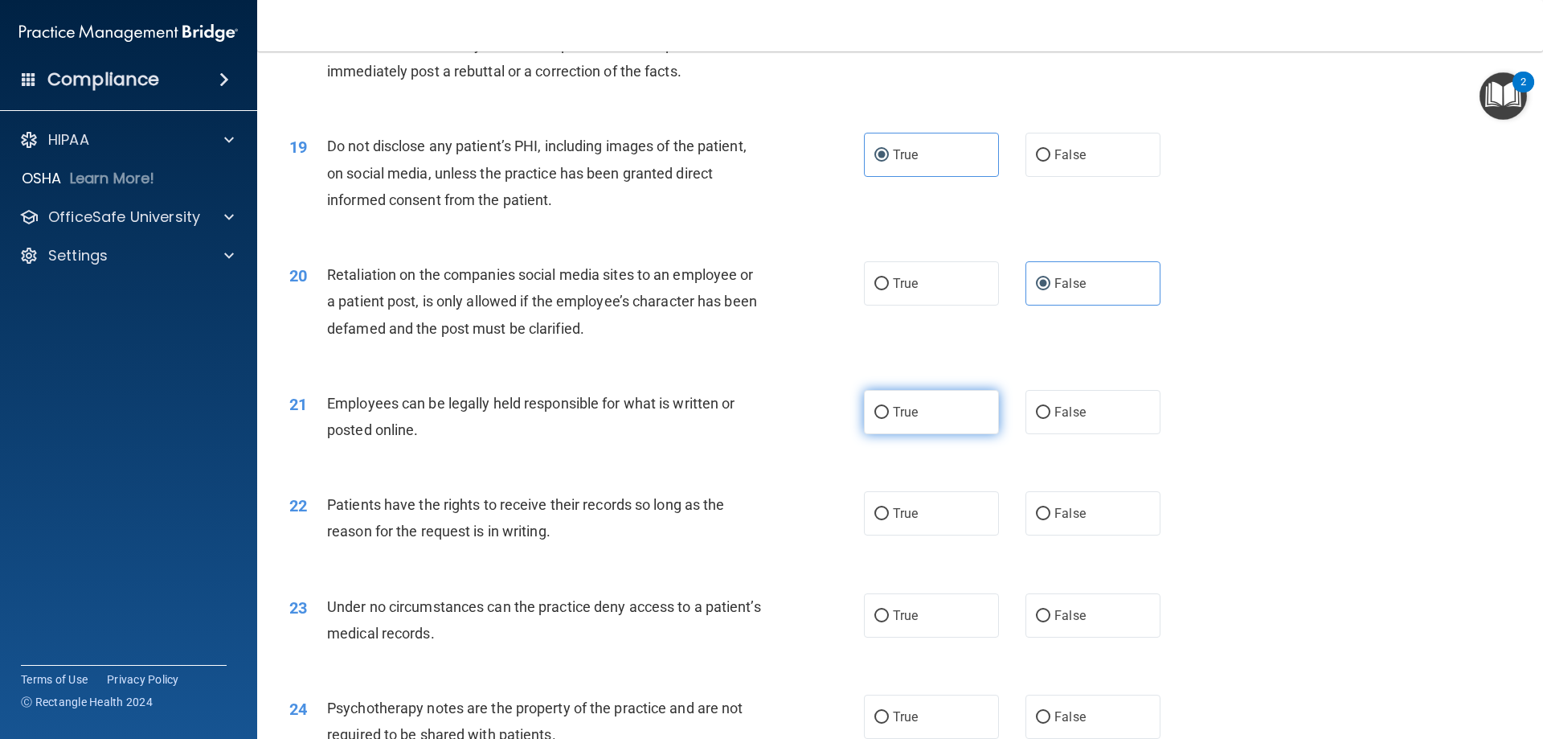
click at [920, 434] on label "True" at bounding box center [931, 412] width 135 height 44
click at [889, 419] on input "True" at bounding box center [882, 413] width 14 height 12
radio input "true"
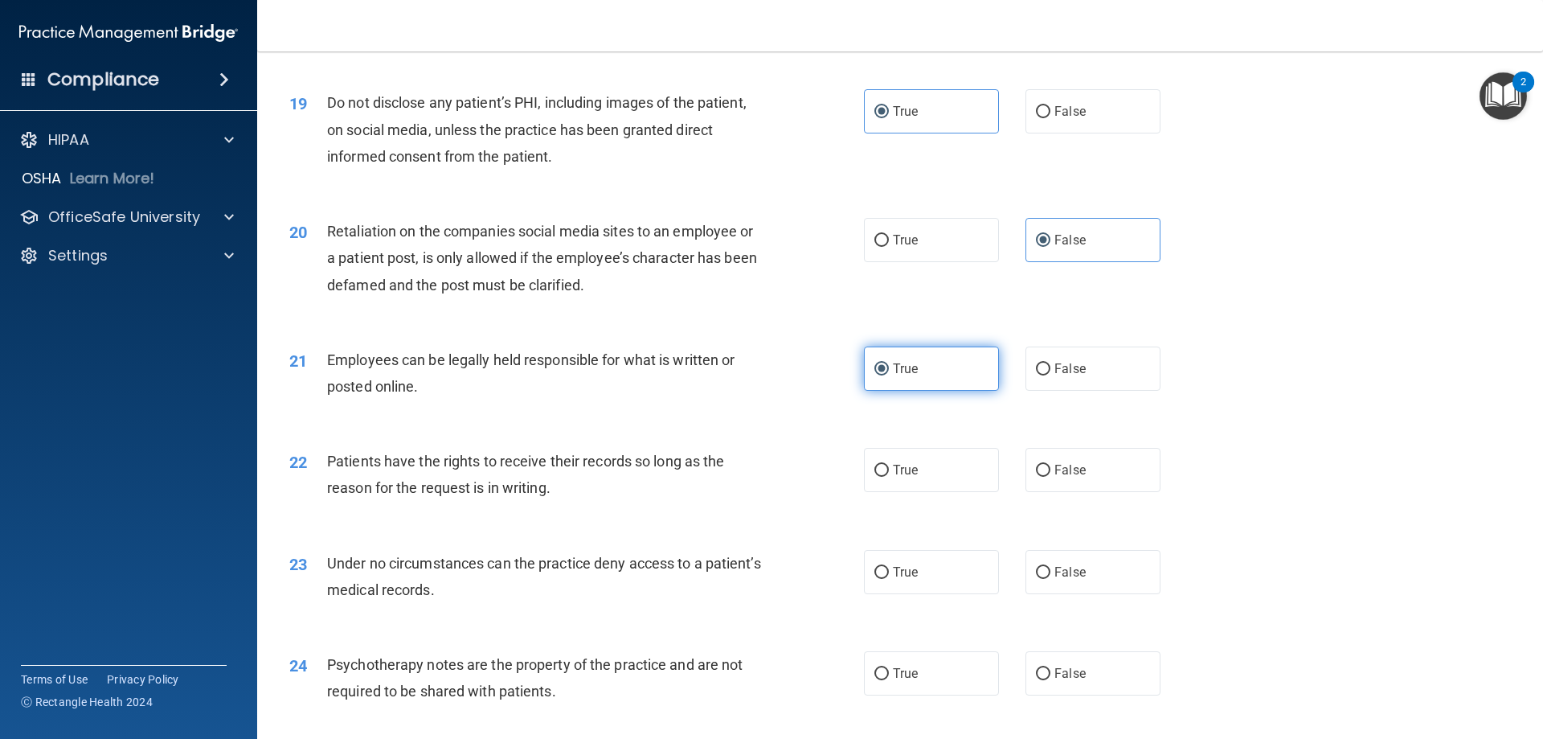
scroll to position [2412, 0]
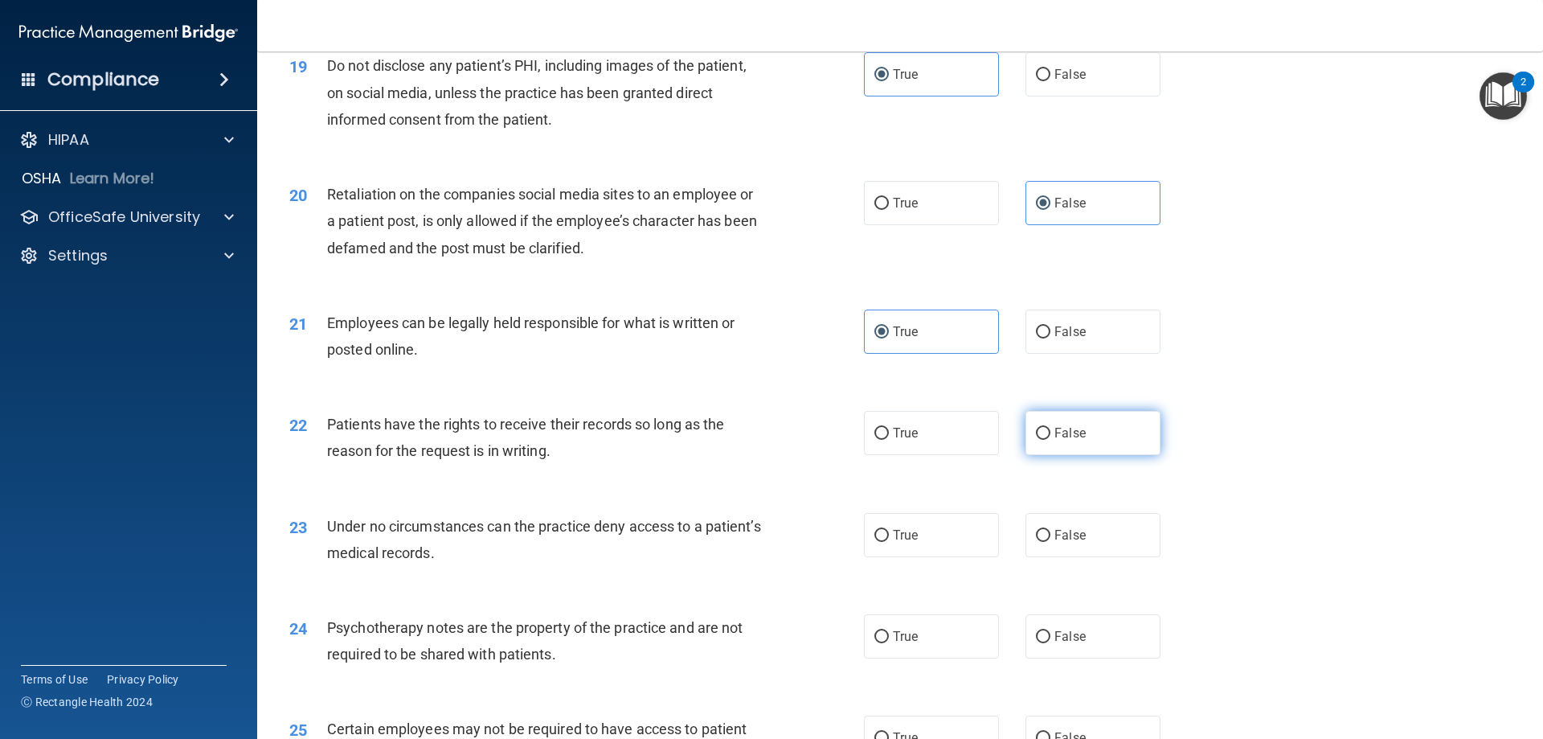
click at [1043, 455] on label "False" at bounding box center [1093, 433] width 135 height 44
click at [1043, 440] on input "False" at bounding box center [1043, 434] width 14 height 12
radio input "true"
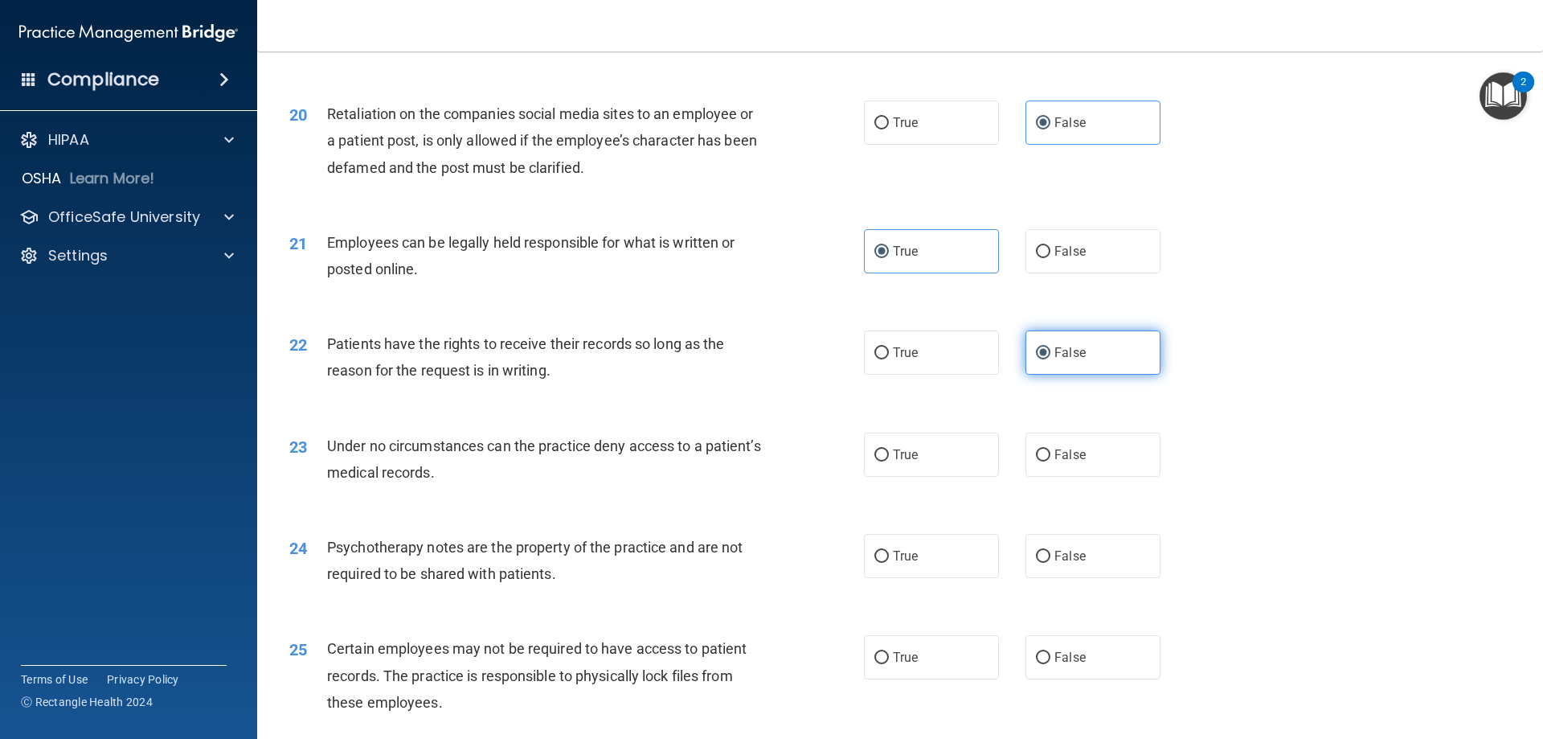
scroll to position [2572, 0]
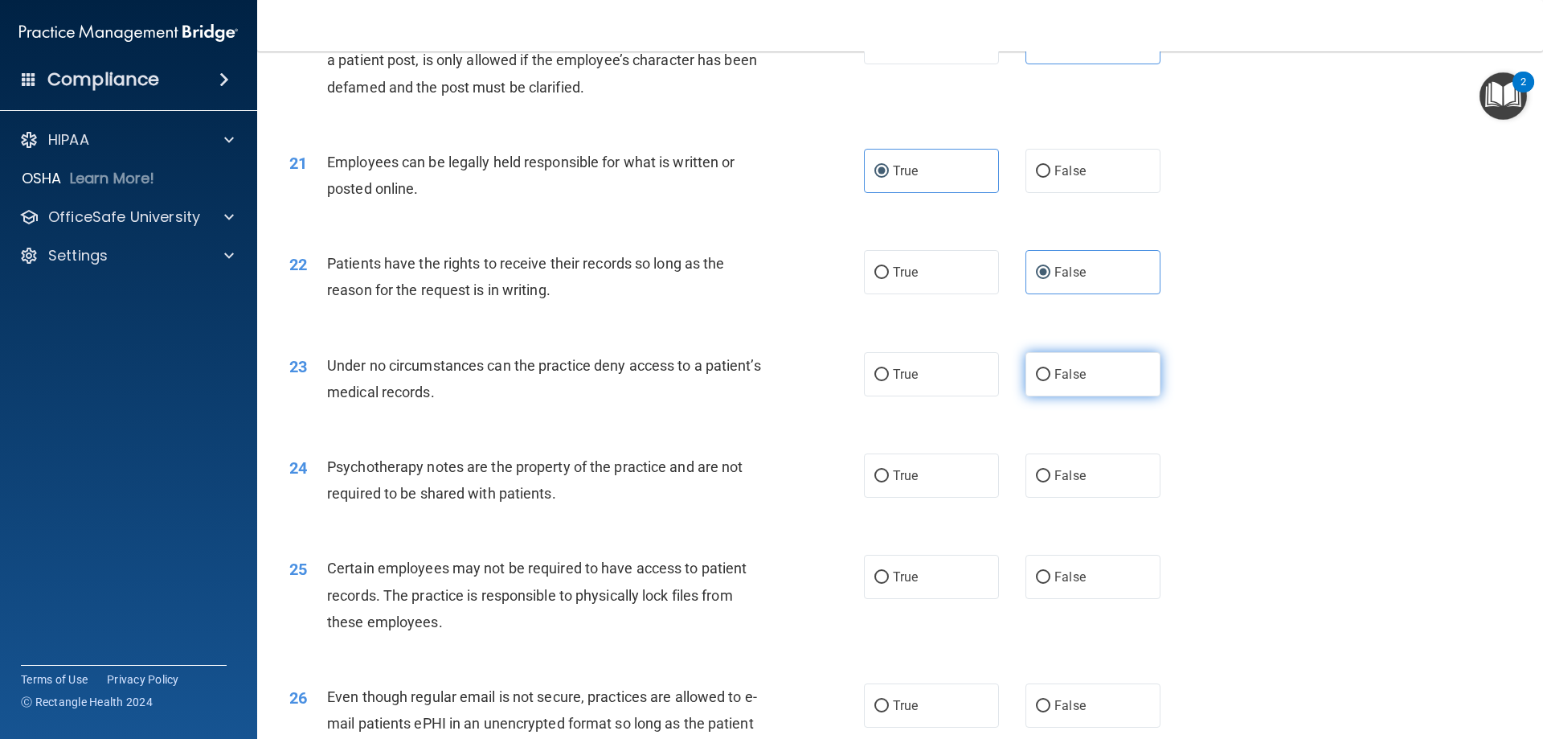
click at [1049, 396] on label "False" at bounding box center [1093, 374] width 135 height 44
click at [1049, 381] on input "False" at bounding box center [1043, 375] width 14 height 12
radio input "true"
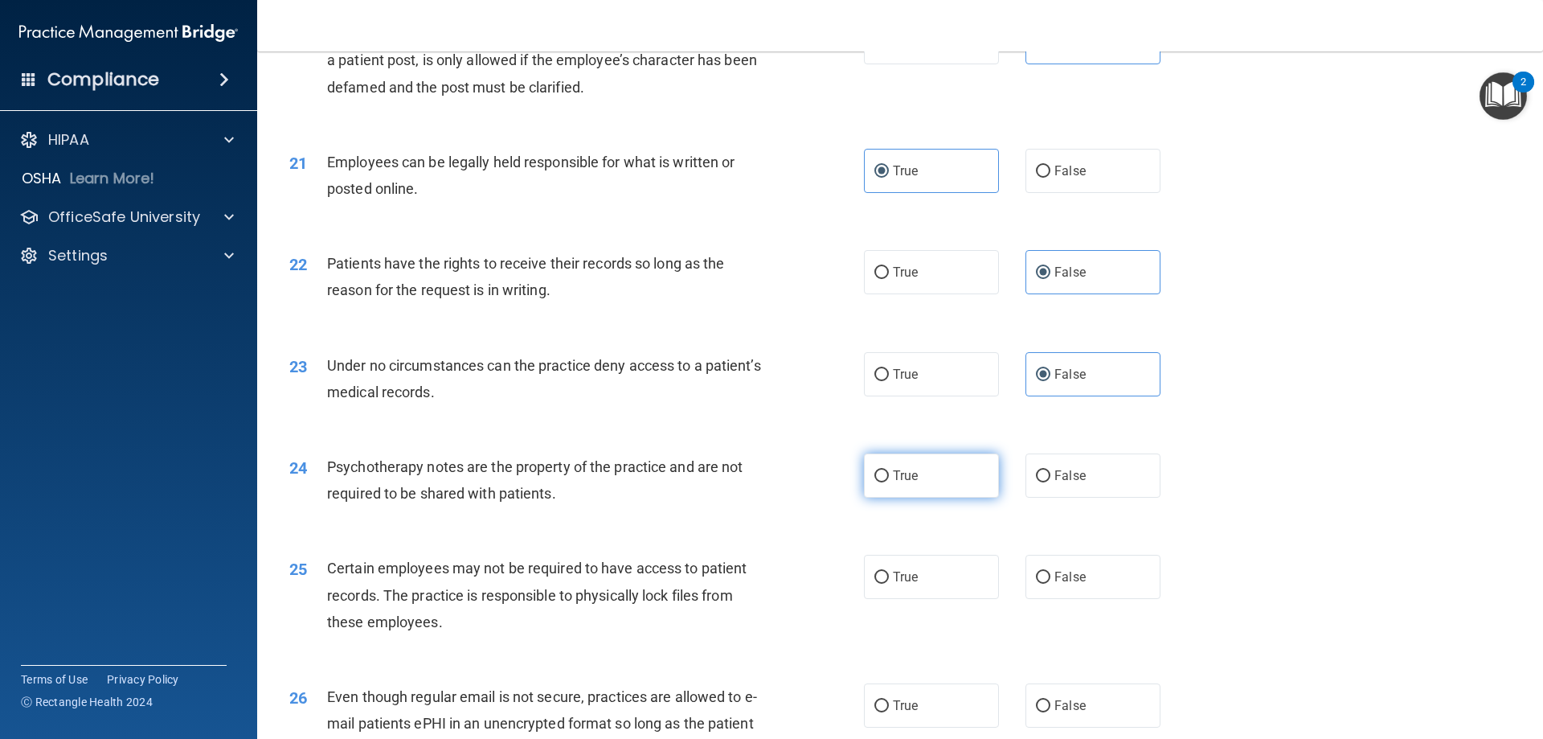
click at [919, 494] on label "True" at bounding box center [931, 475] width 135 height 44
click at [889, 482] on input "True" at bounding box center [882, 476] width 14 height 12
radio input "true"
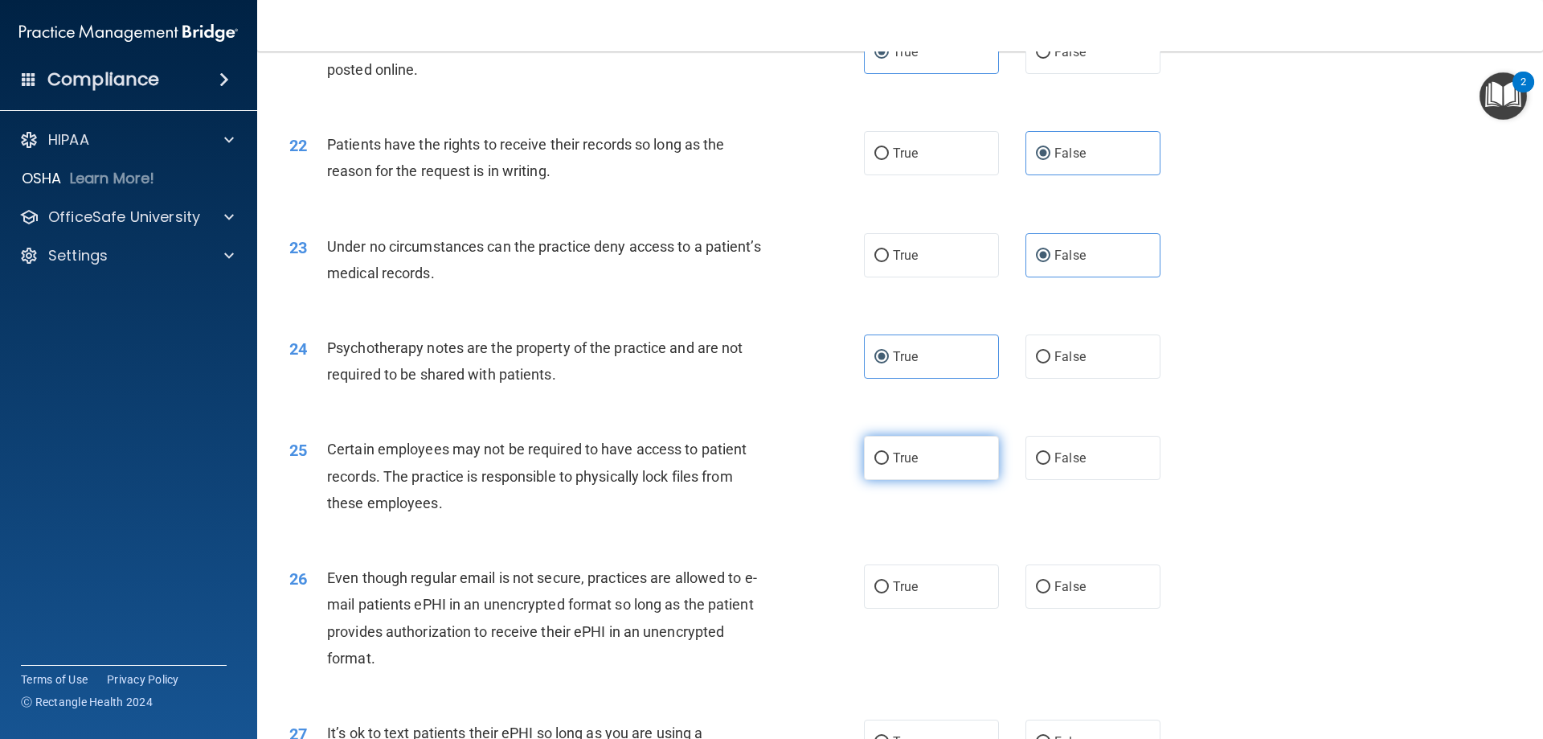
scroll to position [2733, 0]
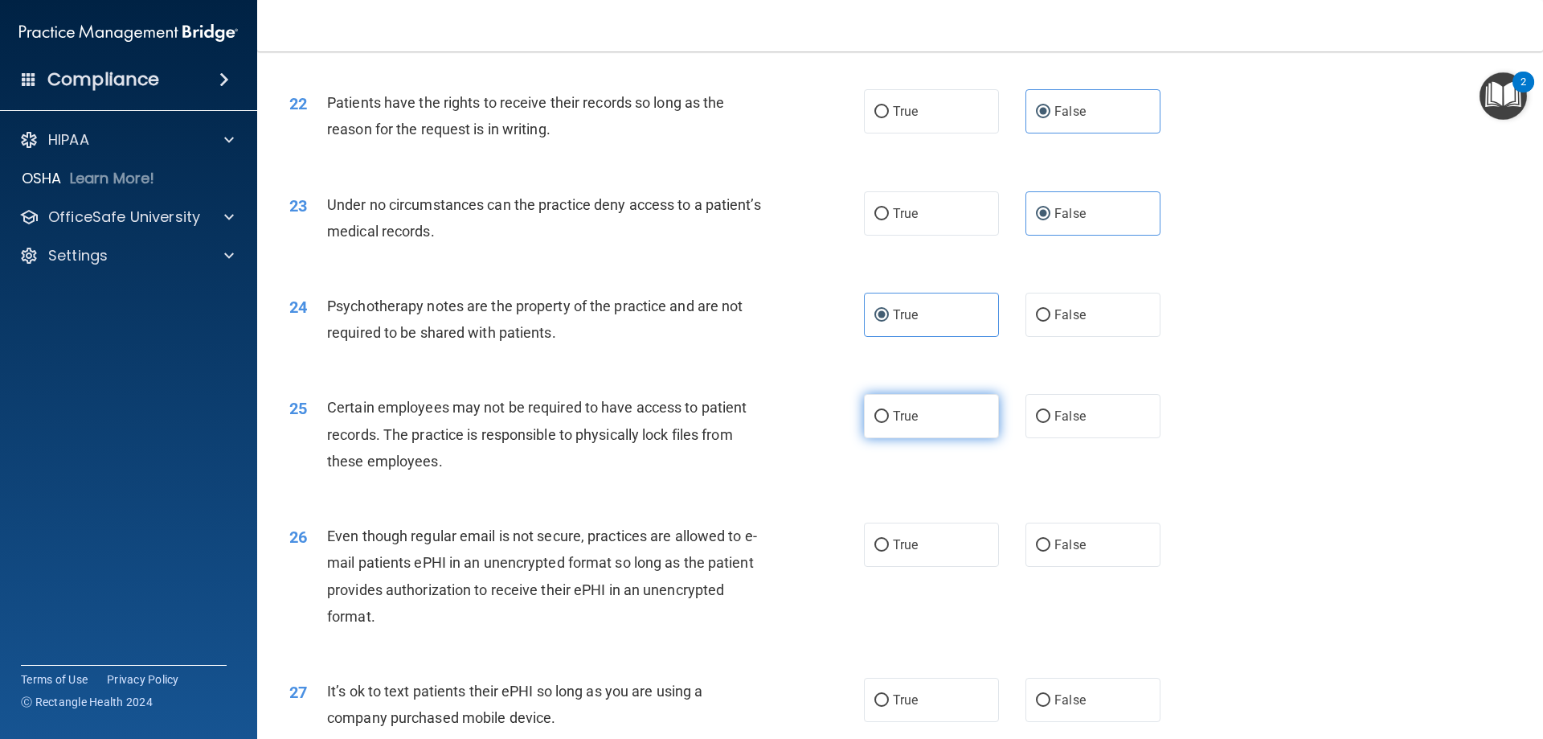
click at [884, 436] on label "True" at bounding box center [931, 416] width 135 height 44
click at [884, 423] on input "True" at bounding box center [882, 417] width 14 height 12
radio input "true"
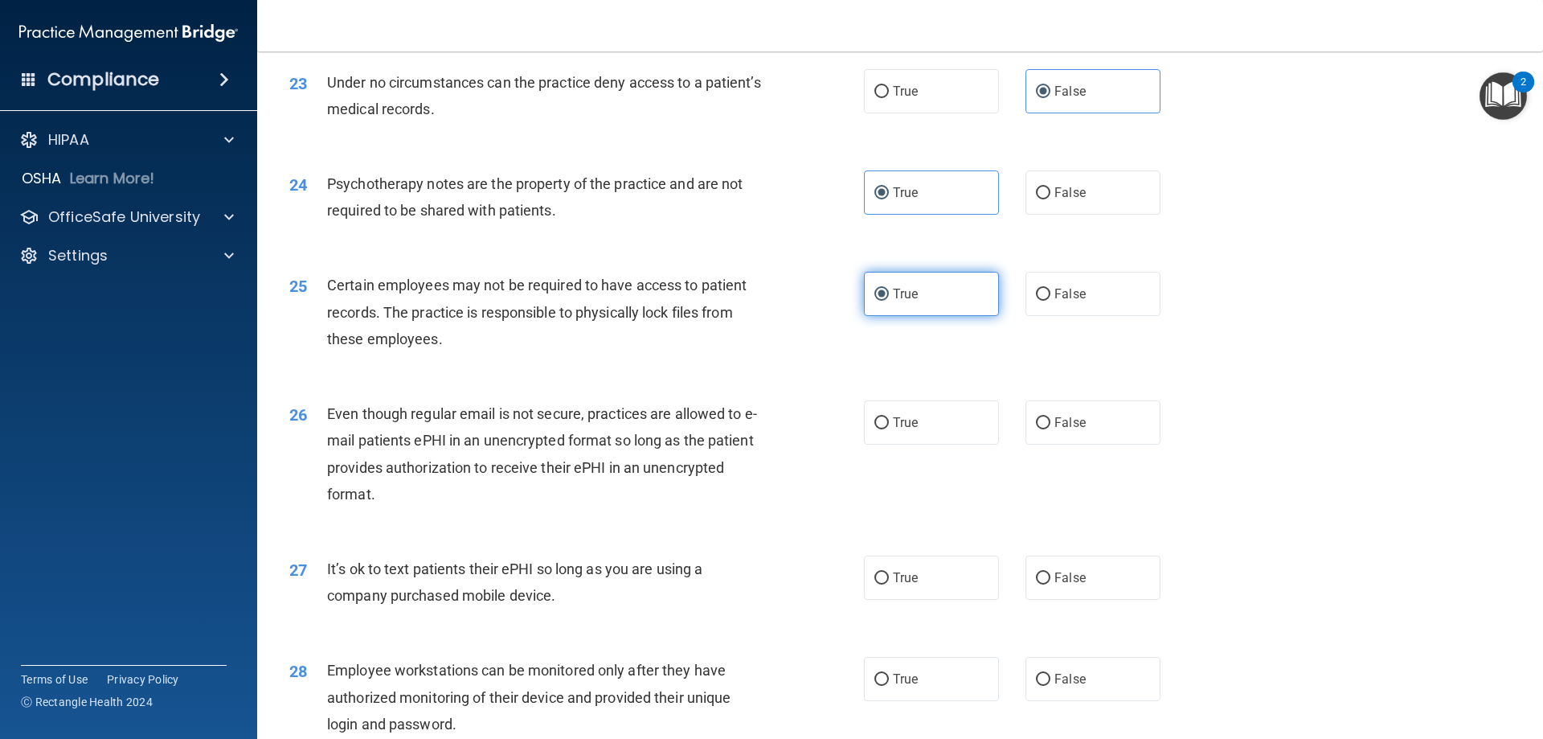
scroll to position [2894, 0]
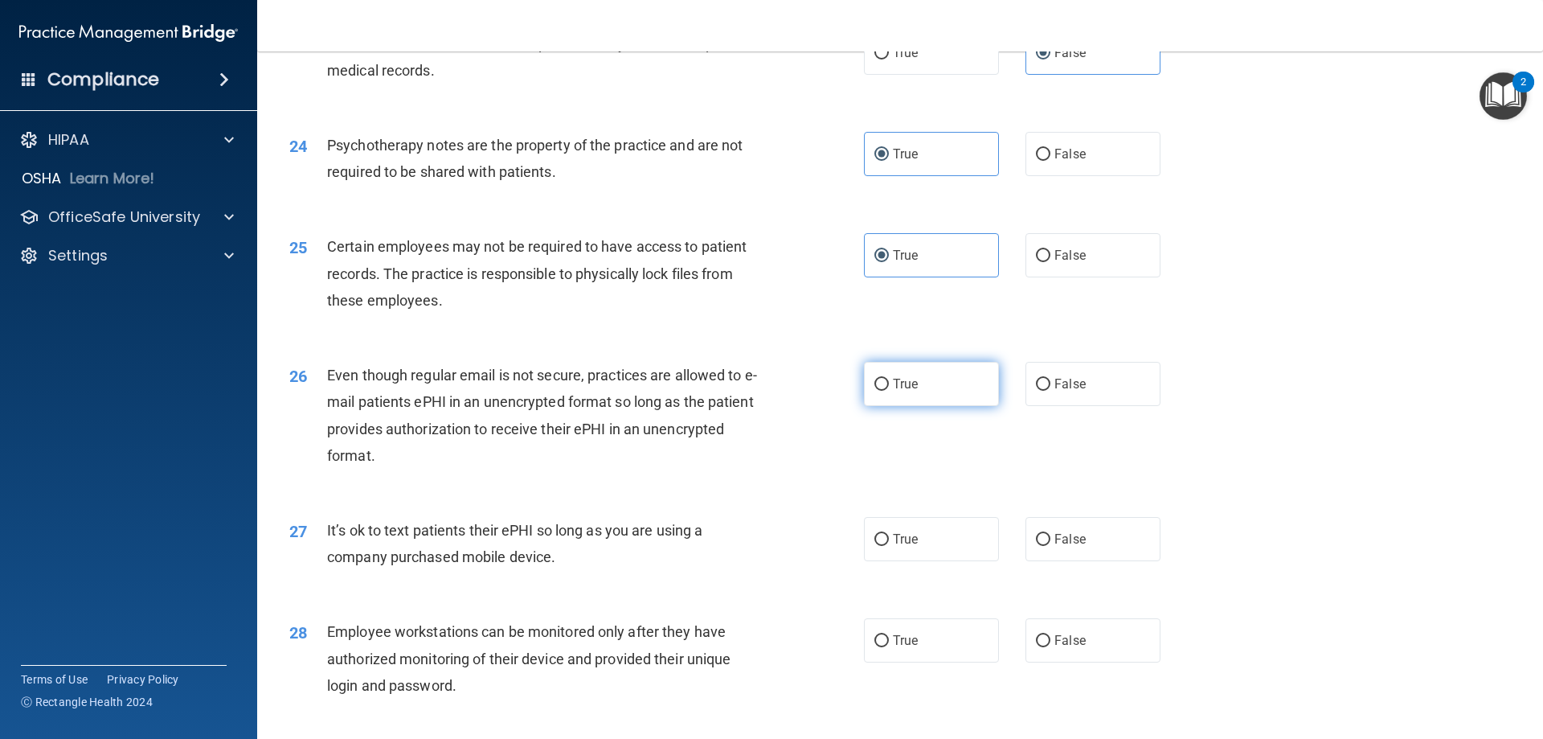
click at [916, 406] on label "True" at bounding box center [931, 384] width 135 height 44
click at [889, 391] on input "True" at bounding box center [882, 385] width 14 height 12
radio input "true"
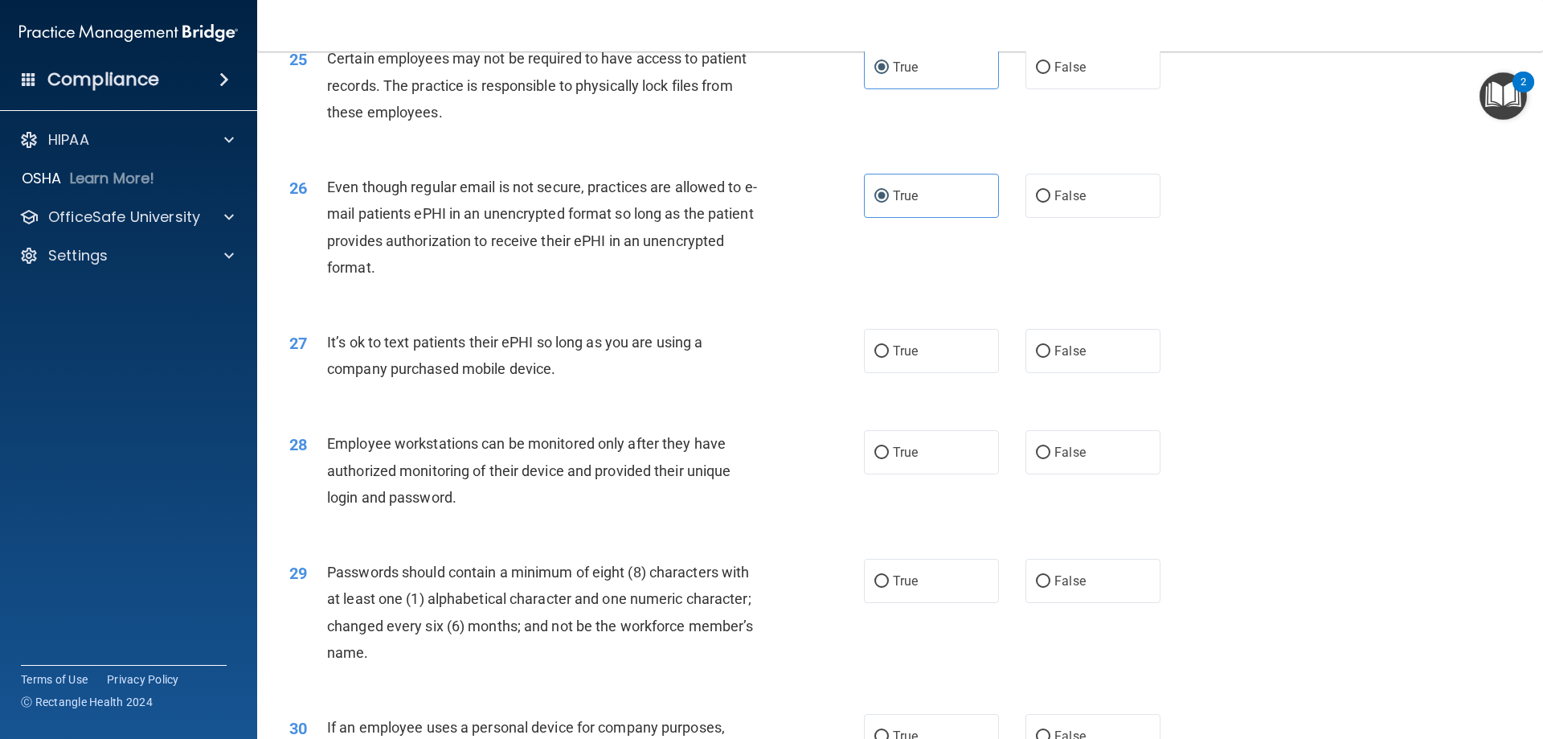
scroll to position [3135, 0]
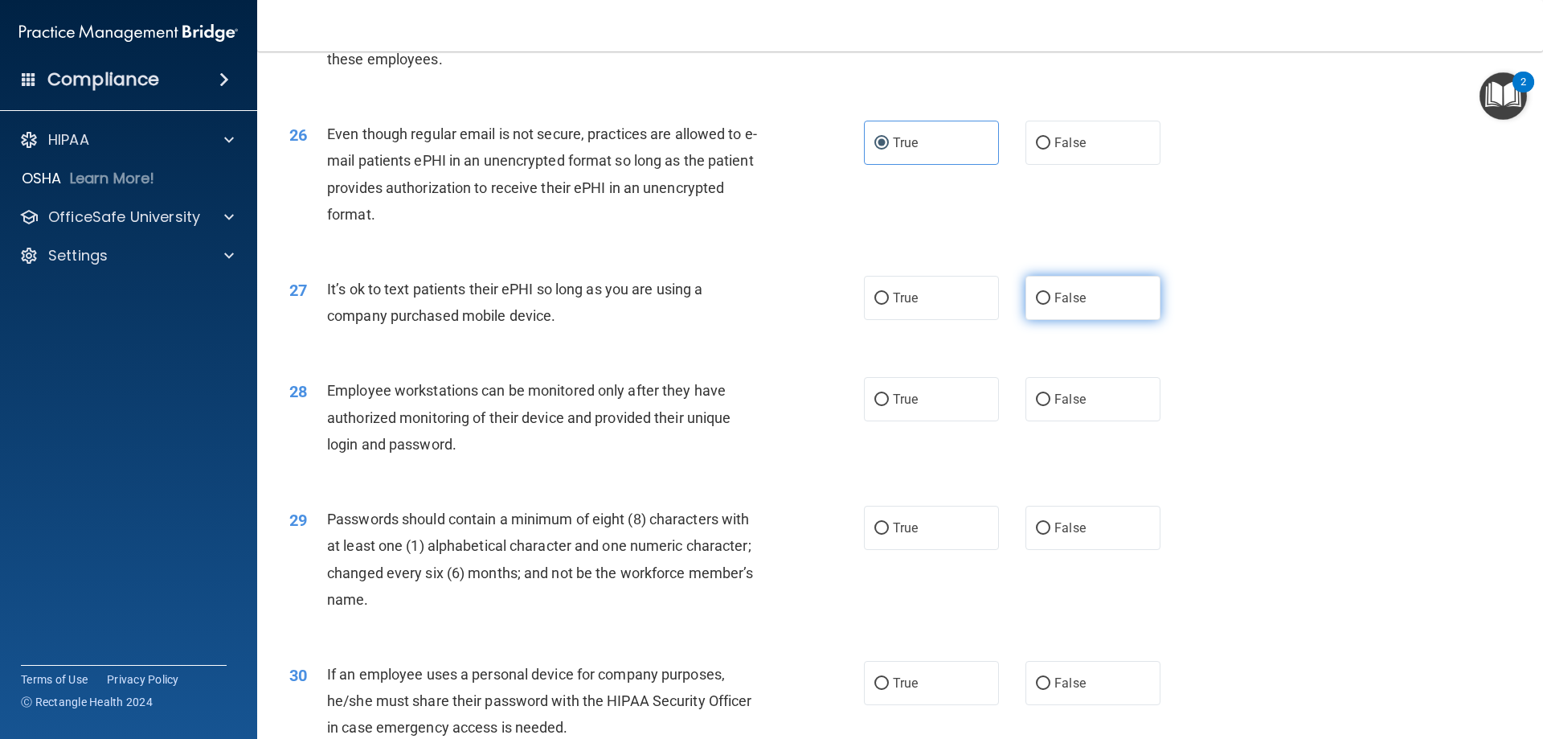
click at [1060, 314] on label "False" at bounding box center [1093, 298] width 135 height 44
click at [1051, 305] on input "False" at bounding box center [1043, 299] width 14 height 12
radio input "true"
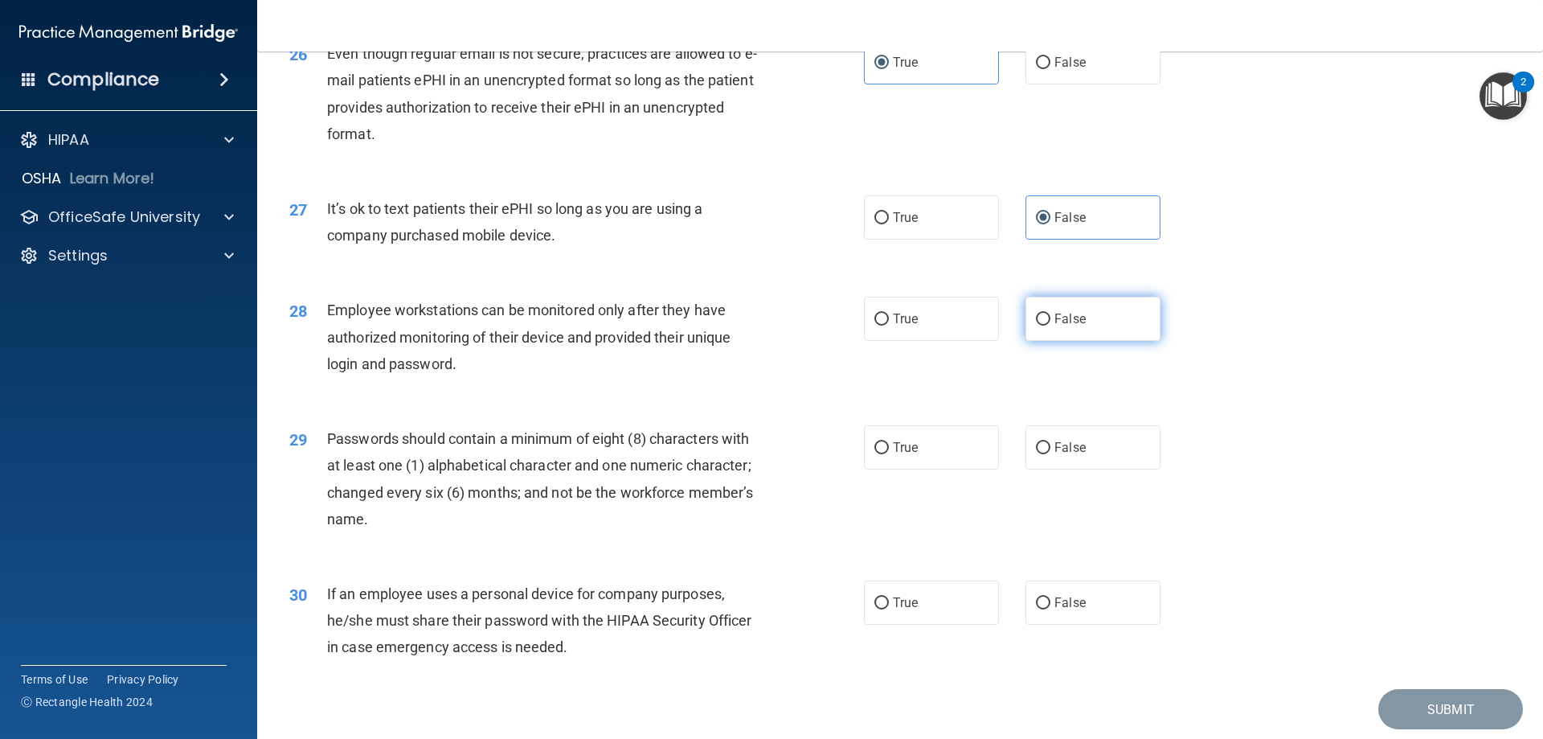
click at [1061, 329] on label "False" at bounding box center [1093, 319] width 135 height 44
click at [1051, 326] on input "False" at bounding box center [1043, 320] width 14 height 12
radio input "true"
click at [883, 469] on label "True" at bounding box center [931, 447] width 135 height 44
click at [883, 454] on input "True" at bounding box center [882, 448] width 14 height 12
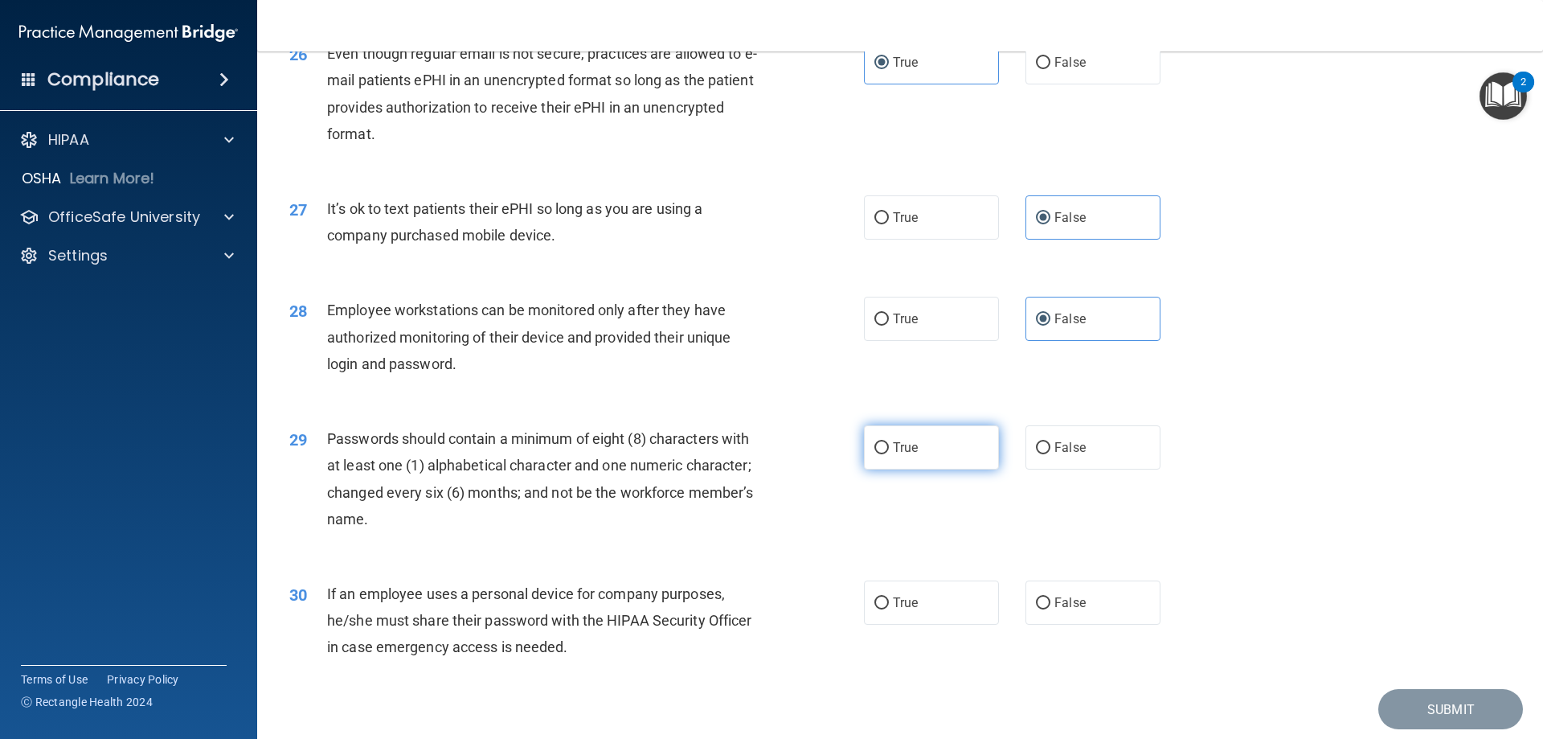
radio input "true"
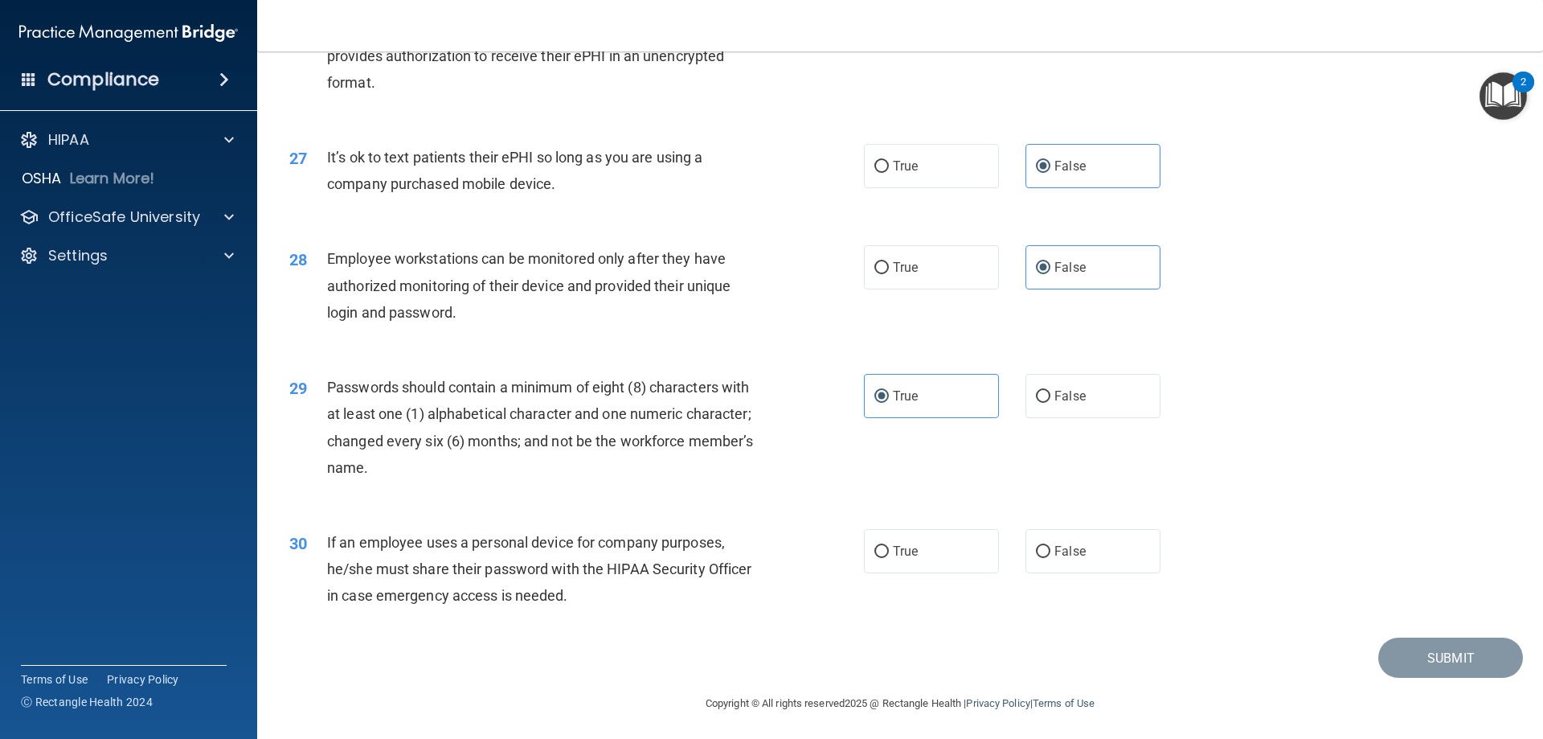
scroll to position [3297, 0]
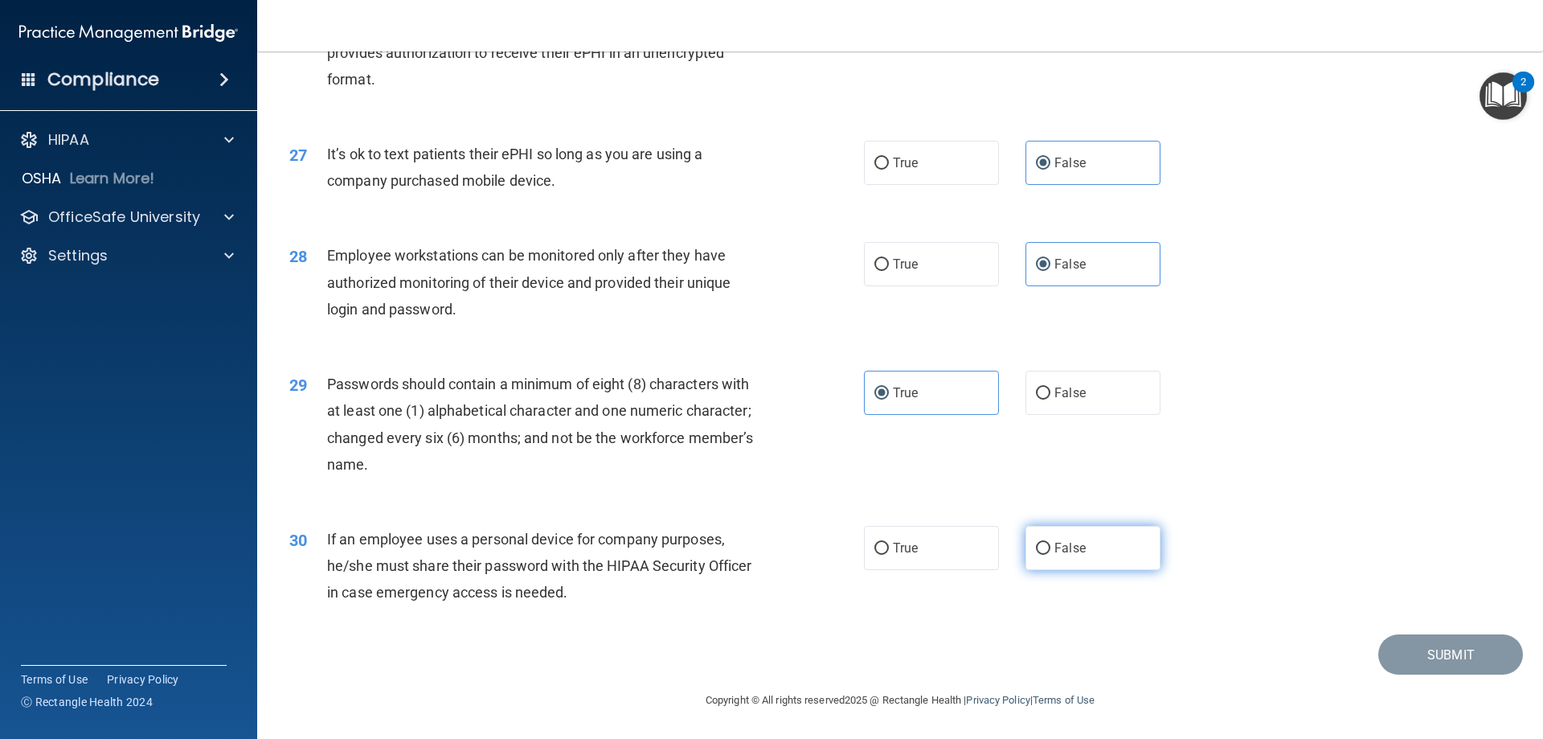
click at [1066, 549] on span "False" at bounding box center [1070, 547] width 31 height 15
click at [1051, 549] on input "False" at bounding box center [1043, 549] width 14 height 12
radio input "true"
click at [1474, 655] on button "Submit" at bounding box center [1451, 654] width 145 height 41
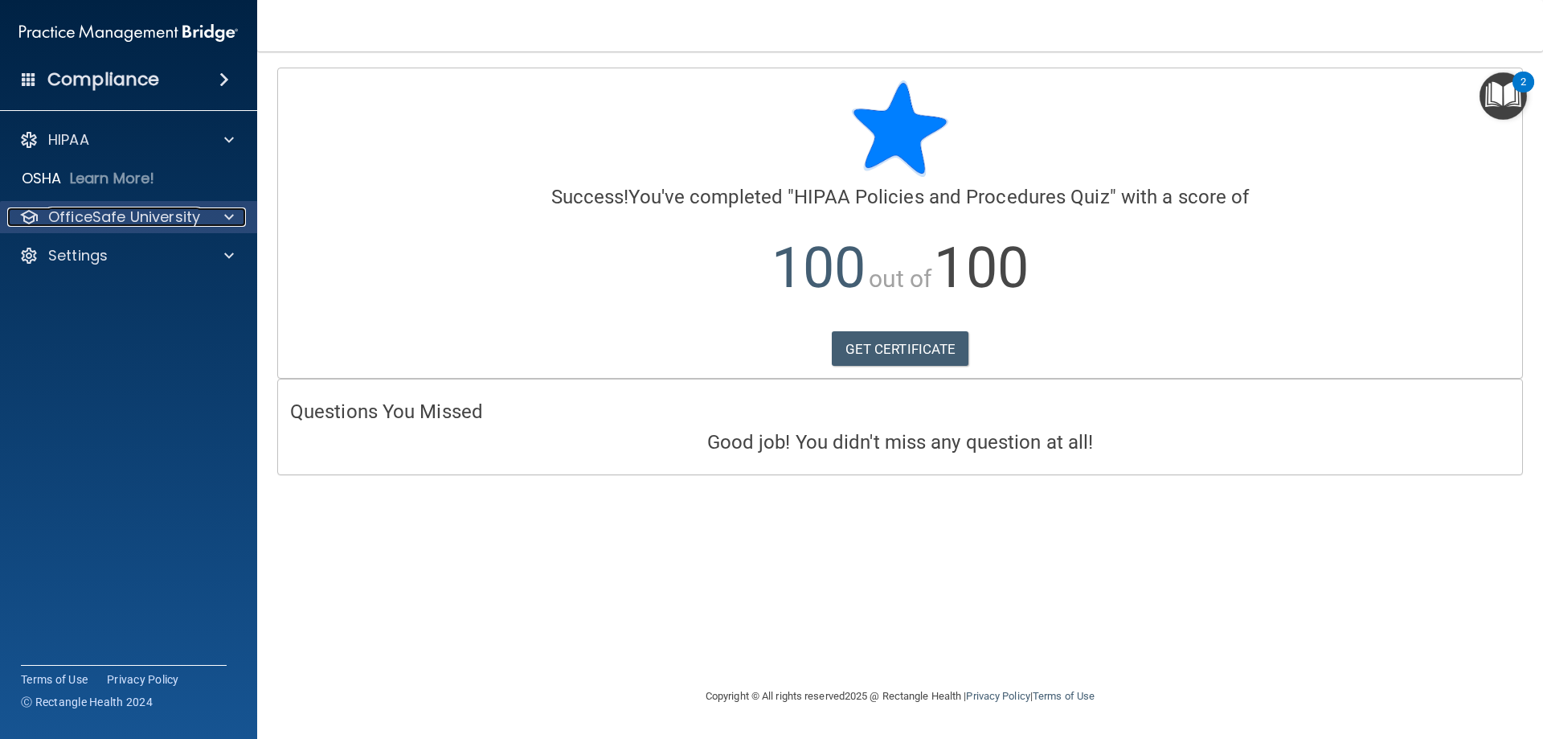
click at [232, 219] on span at bounding box center [229, 216] width 10 height 19
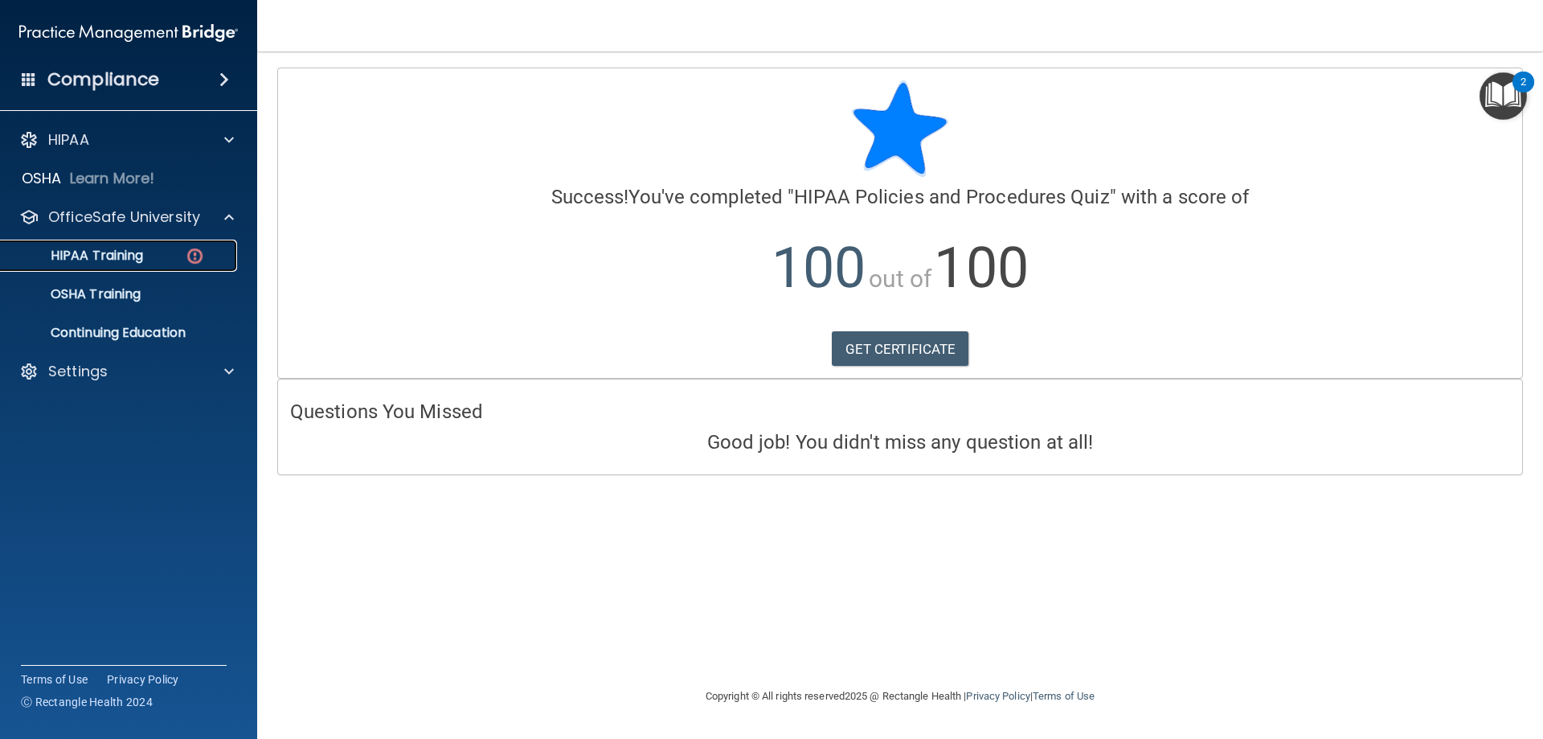
click at [136, 252] on p "HIPAA Training" at bounding box center [76, 256] width 133 height 16
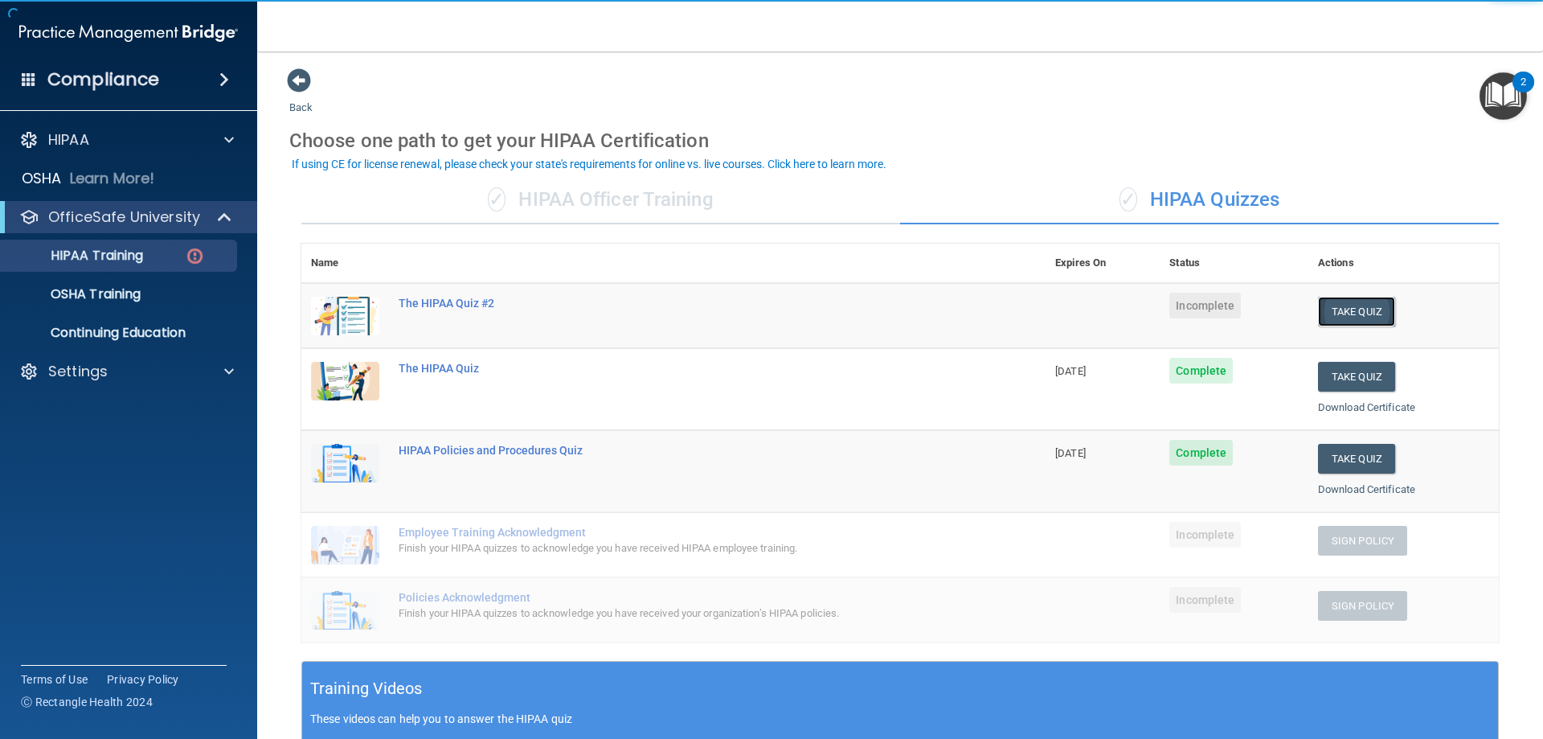
drag, startPoint x: 1351, startPoint y: 318, endPoint x: 1343, endPoint y: 321, distance: 8.4
click at [1349, 318] on button "Take Quiz" at bounding box center [1356, 312] width 77 height 30
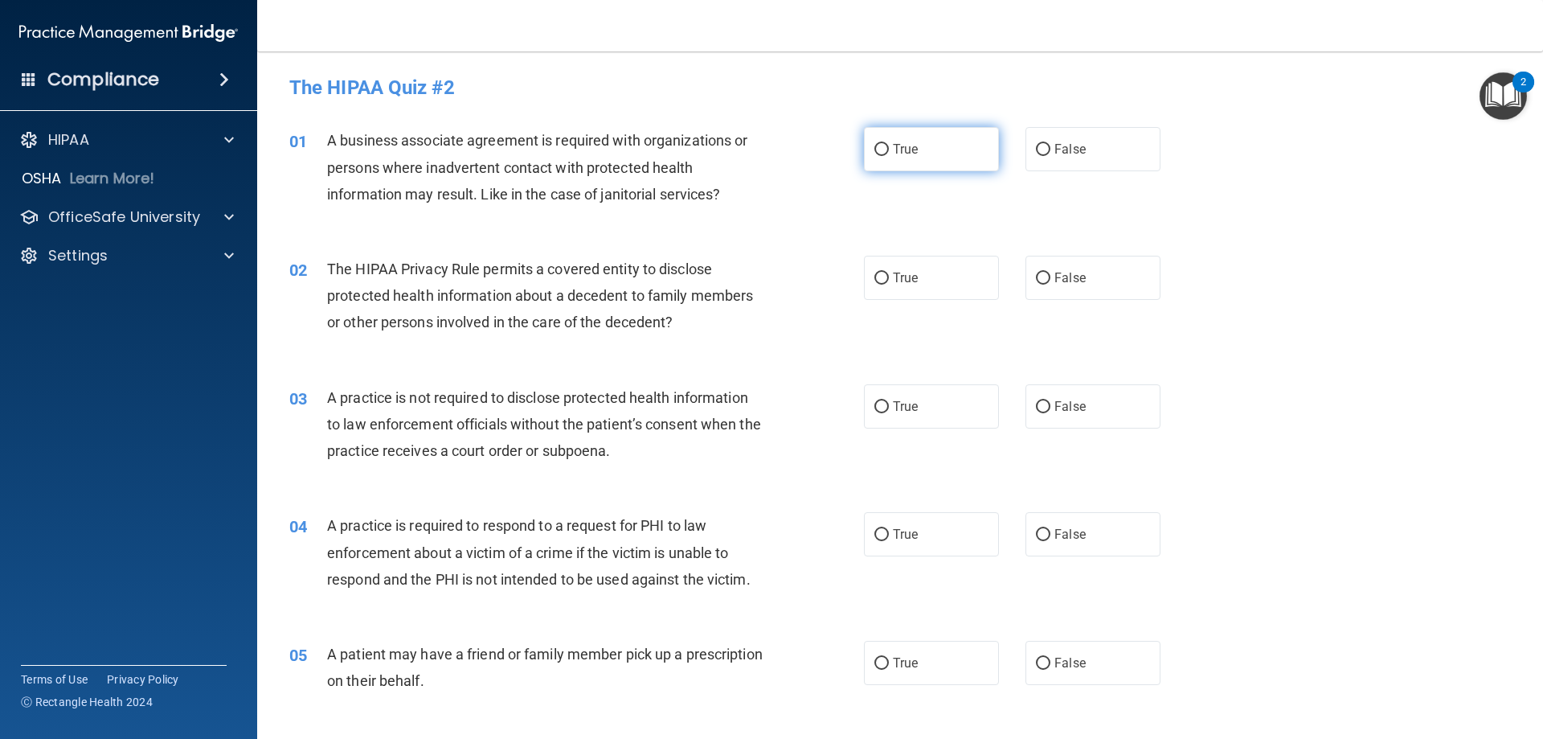
click at [904, 152] on span "True" at bounding box center [905, 148] width 25 height 15
click at [889, 152] on input "True" at bounding box center [882, 150] width 14 height 12
radio input "true"
drag, startPoint x: 668, startPoint y: 319, endPoint x: 605, endPoint y: 322, distance: 63.6
click at [605, 322] on span "The HIPAA Privacy Rule permits a covered entity to disclose protected health in…" at bounding box center [540, 295] width 426 height 70
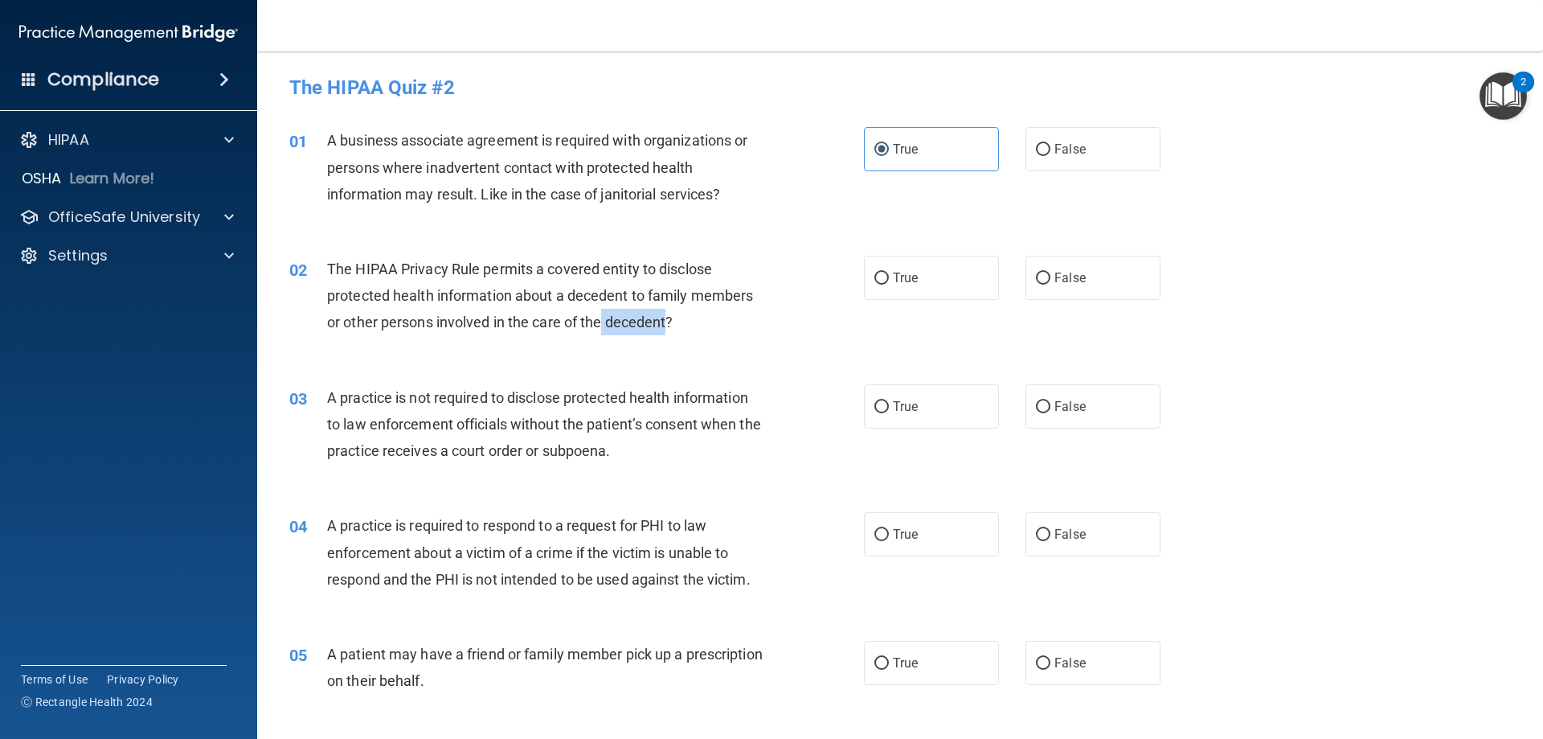
click at [630, 323] on span "The HIPAA Privacy Rule permits a covered entity to disclose protected health in…" at bounding box center [540, 295] width 426 height 70
click at [662, 293] on span "The HIPAA Privacy Rule permits a covered entity to disclose protected health in…" at bounding box center [540, 295] width 426 height 70
click at [1060, 276] on span "False" at bounding box center [1070, 277] width 31 height 15
click at [1051, 276] on input "False" at bounding box center [1043, 279] width 14 height 12
radio input "true"
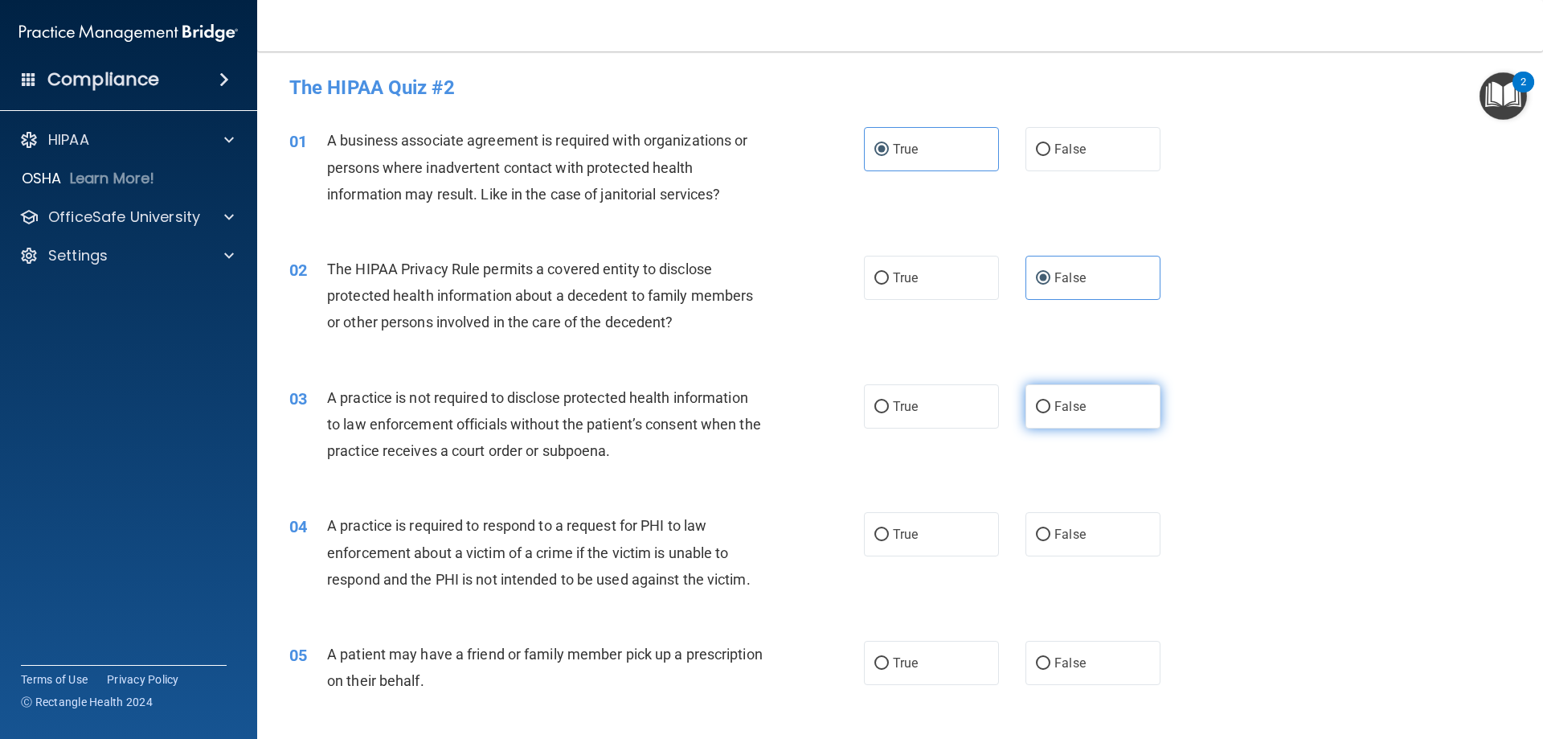
click at [1117, 418] on label "False" at bounding box center [1093, 406] width 135 height 44
click at [1051, 413] on input "False" at bounding box center [1043, 407] width 14 height 12
radio input "true"
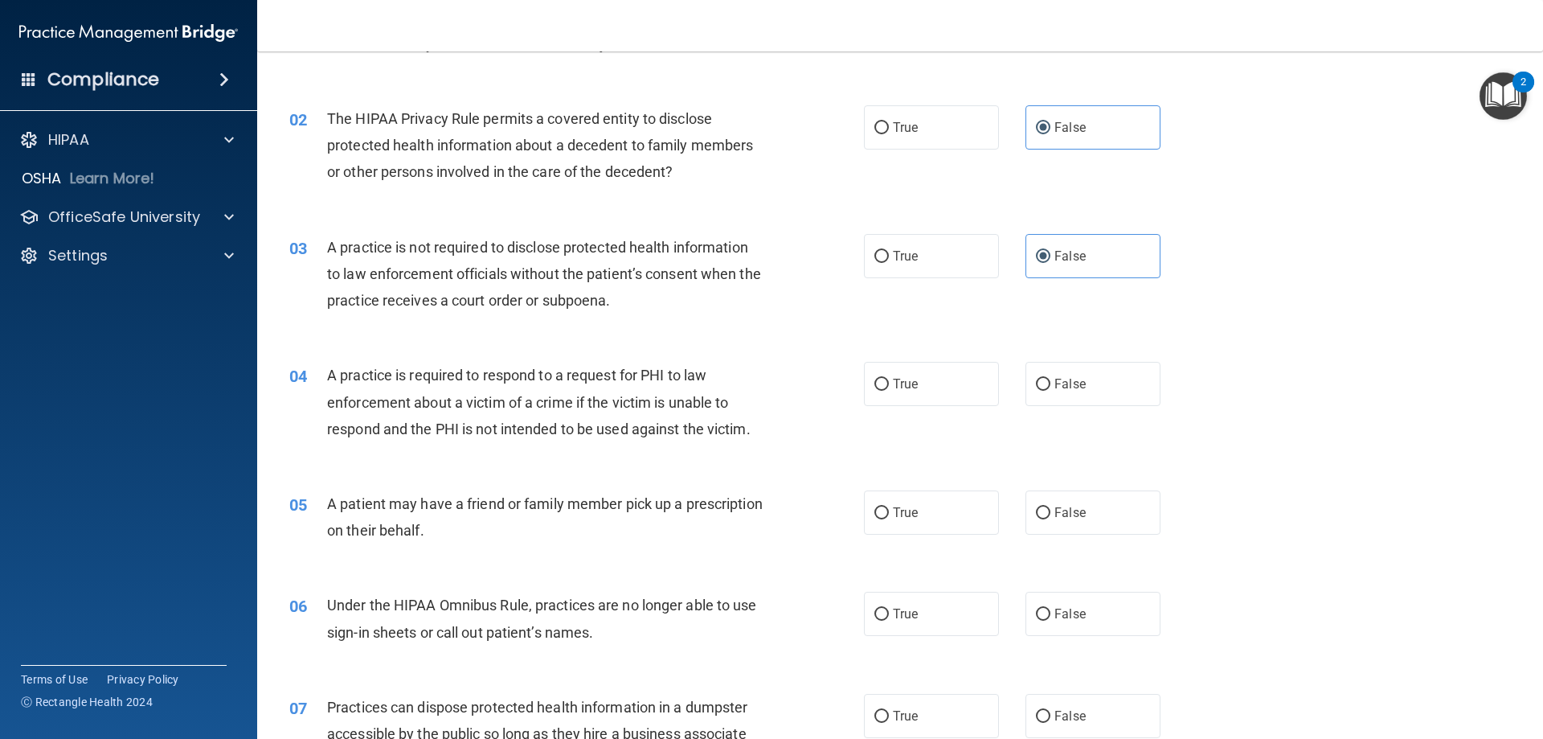
scroll to position [161, 0]
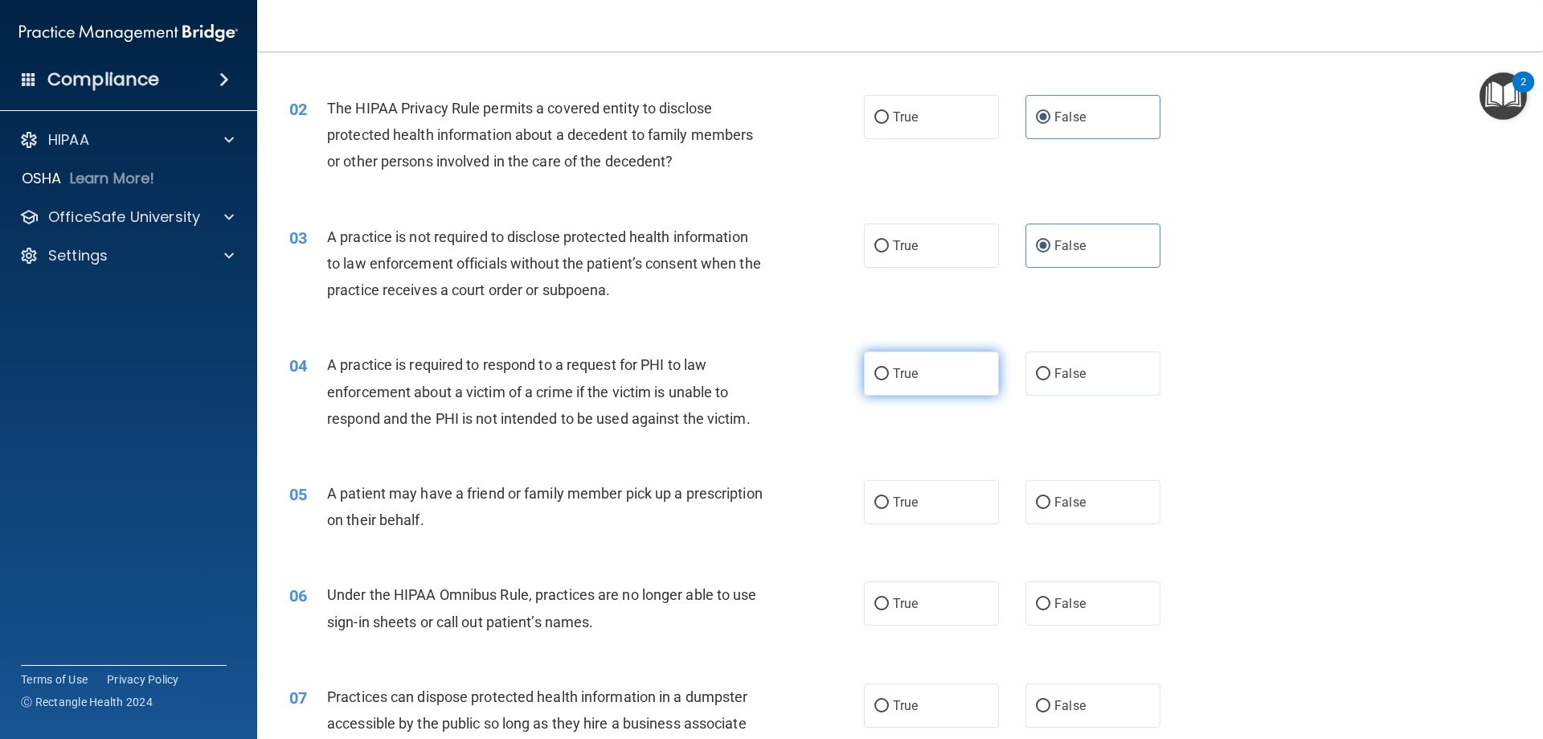
click at [936, 378] on label "True" at bounding box center [931, 373] width 135 height 44
click at [889, 378] on input "True" at bounding box center [882, 374] width 14 height 12
radio input "true"
click at [955, 507] on label "True" at bounding box center [931, 502] width 135 height 44
click at [889, 507] on input "True" at bounding box center [882, 503] width 14 height 12
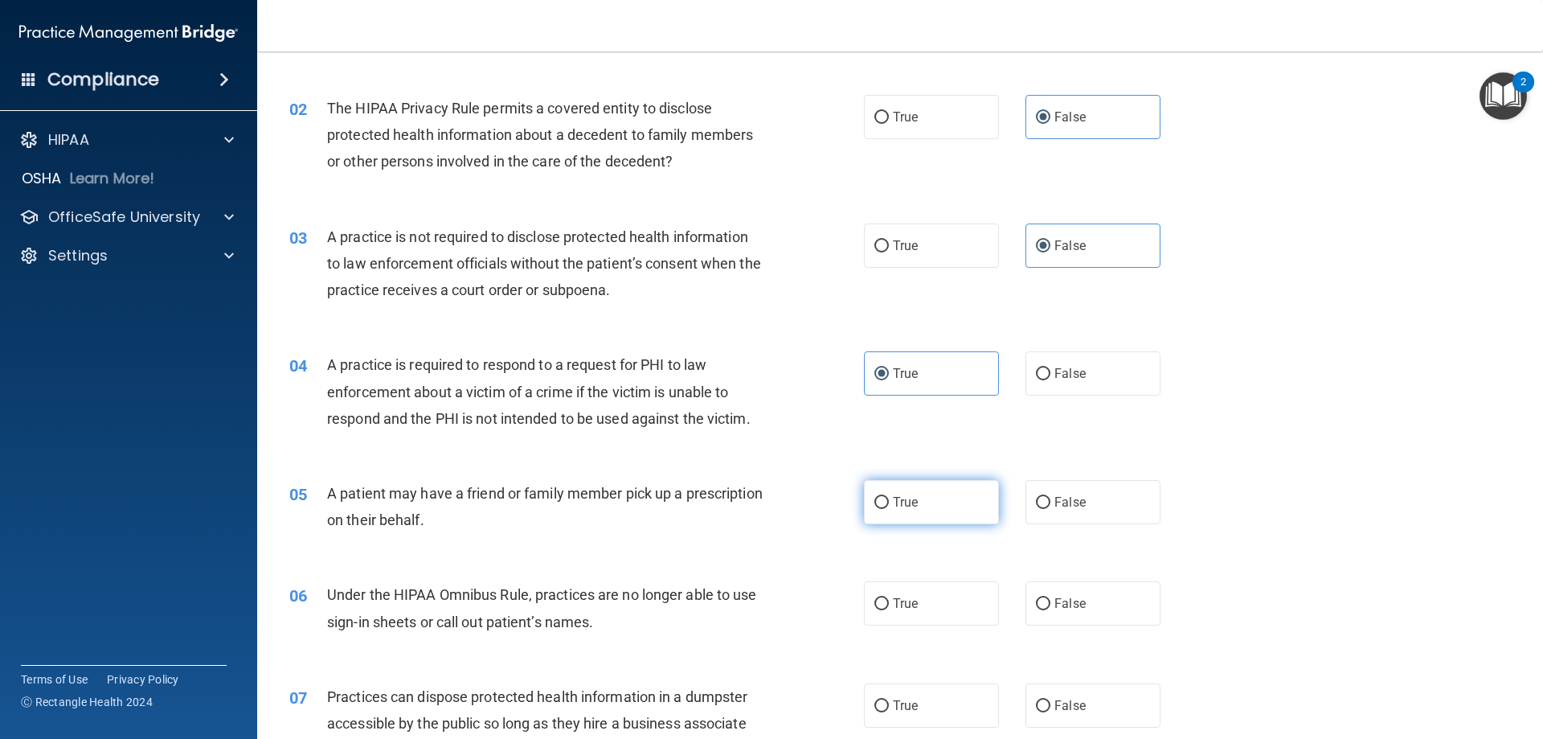
radio input "true"
click at [1068, 606] on span "False" at bounding box center [1070, 603] width 31 height 15
click at [1051, 606] on input "False" at bounding box center [1043, 604] width 14 height 12
radio input "true"
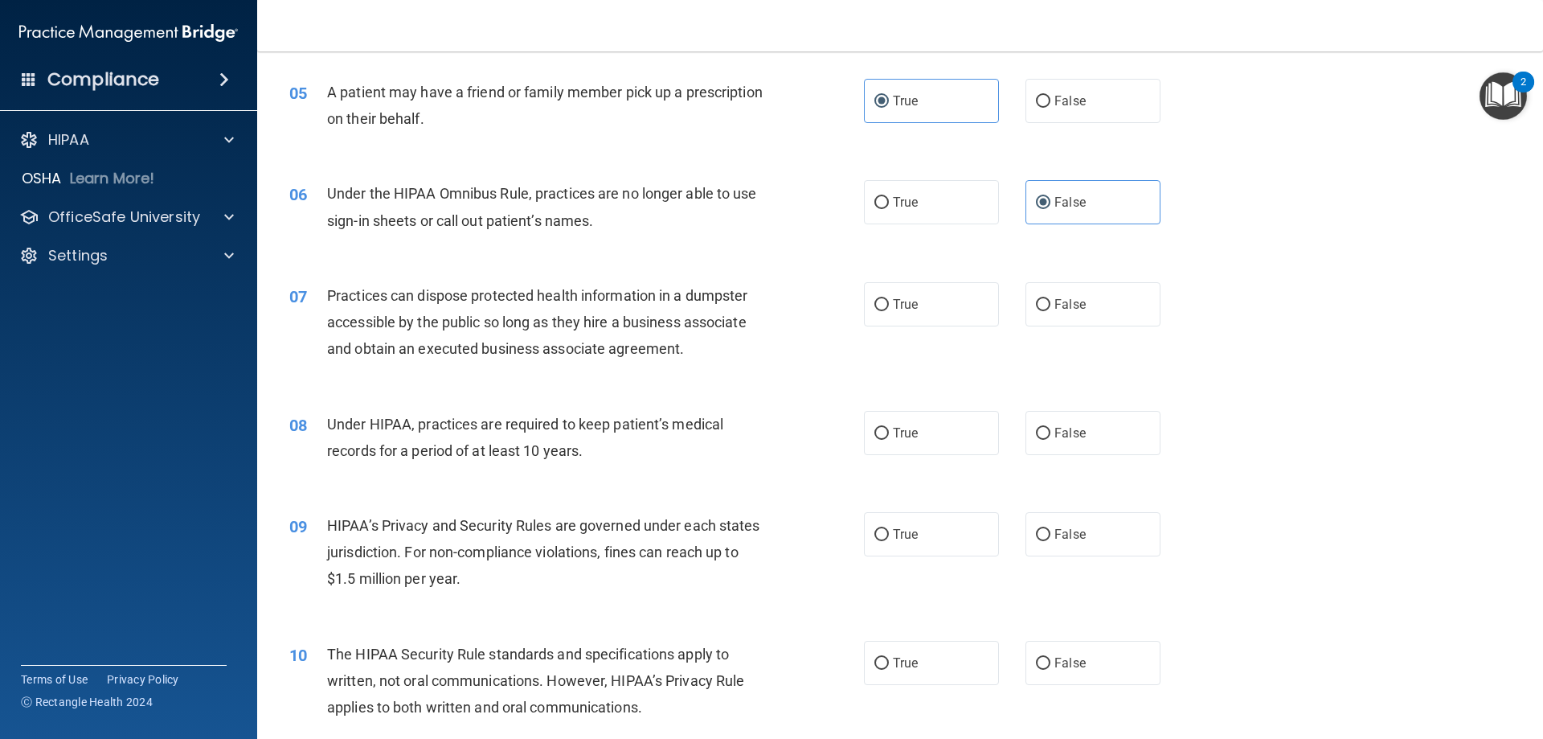
scroll to position [563, 0]
click at [1097, 329] on div "07 Practices can dispose protected health information in a dumpster accessible …" at bounding box center [900, 325] width 1246 height 129
click at [1099, 314] on label "False" at bounding box center [1093, 303] width 135 height 44
click at [1051, 310] on input "False" at bounding box center [1043, 304] width 14 height 12
radio input "true"
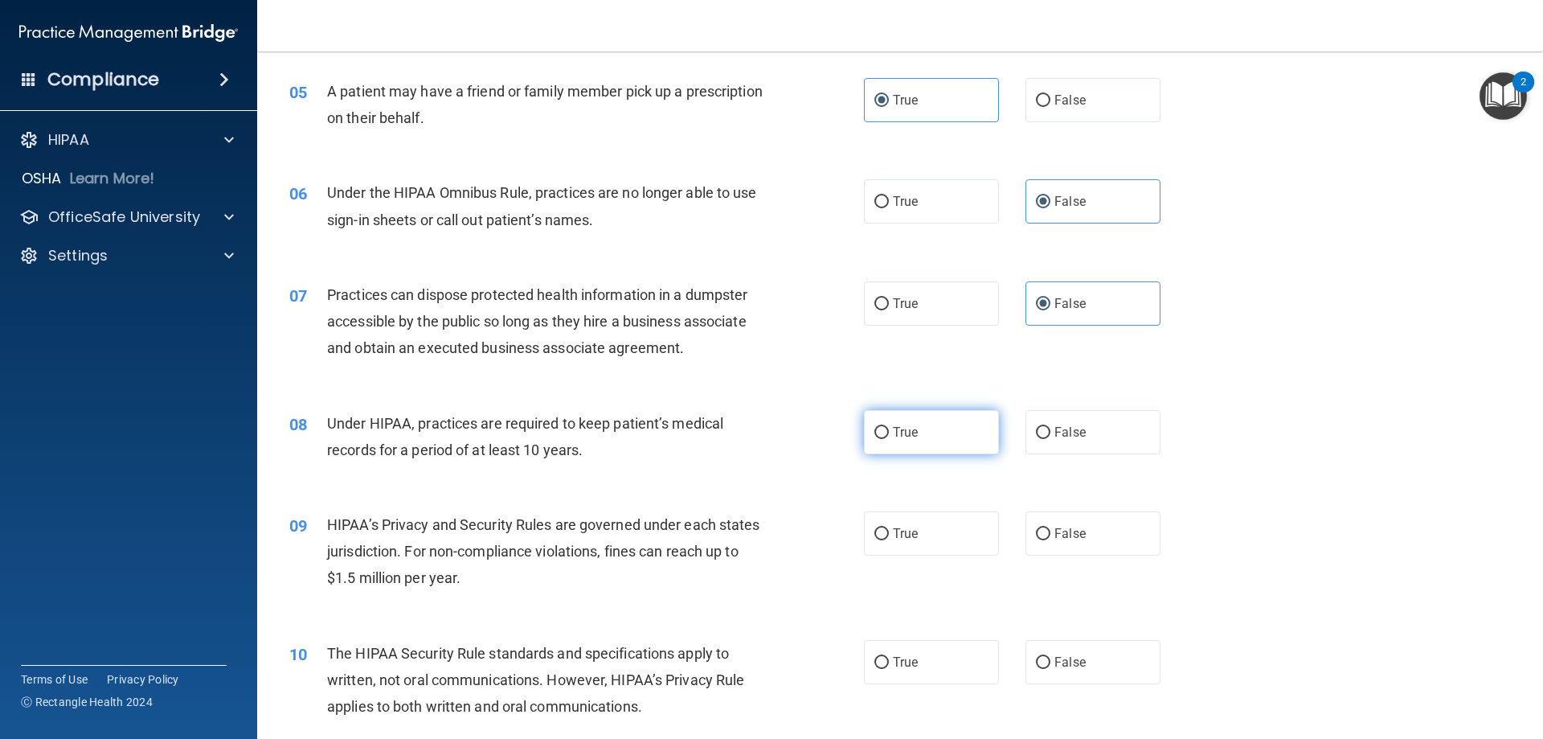
click at [916, 428] on label "True" at bounding box center [931, 432] width 135 height 44
click at [889, 428] on input "True" at bounding box center [882, 433] width 14 height 12
radio input "true"
click at [1080, 428] on label "False" at bounding box center [1093, 432] width 135 height 44
click at [1051, 428] on input "False" at bounding box center [1043, 433] width 14 height 12
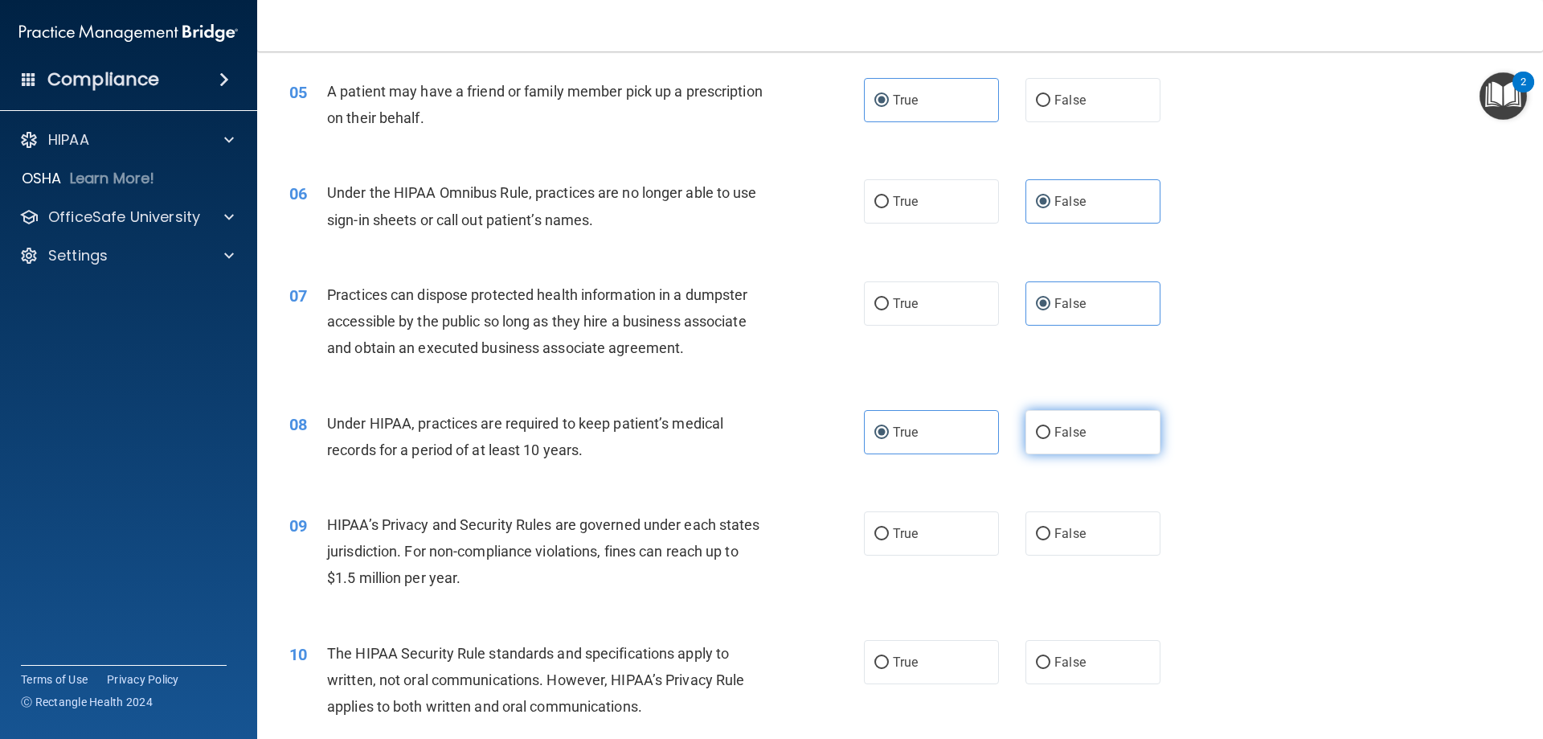
radio input "true"
radio input "false"
click at [961, 502] on div "09 HIPAA’s Privacy and Security Rules are governed under each states jurisdicti…" at bounding box center [900, 555] width 1246 height 129
click at [953, 523] on label "True" at bounding box center [931, 533] width 135 height 44
click at [889, 528] on input "True" at bounding box center [882, 534] width 14 height 12
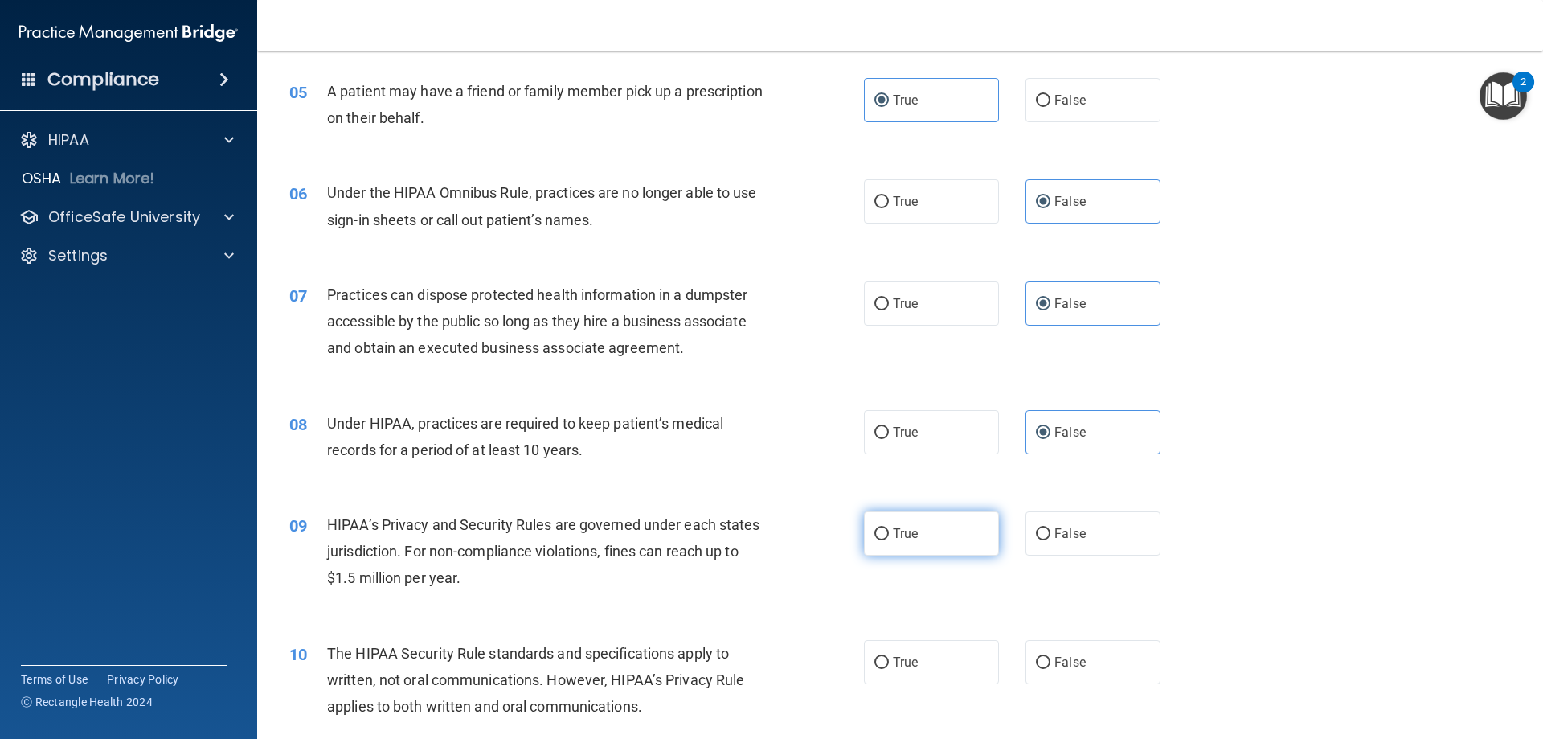
radio input "true"
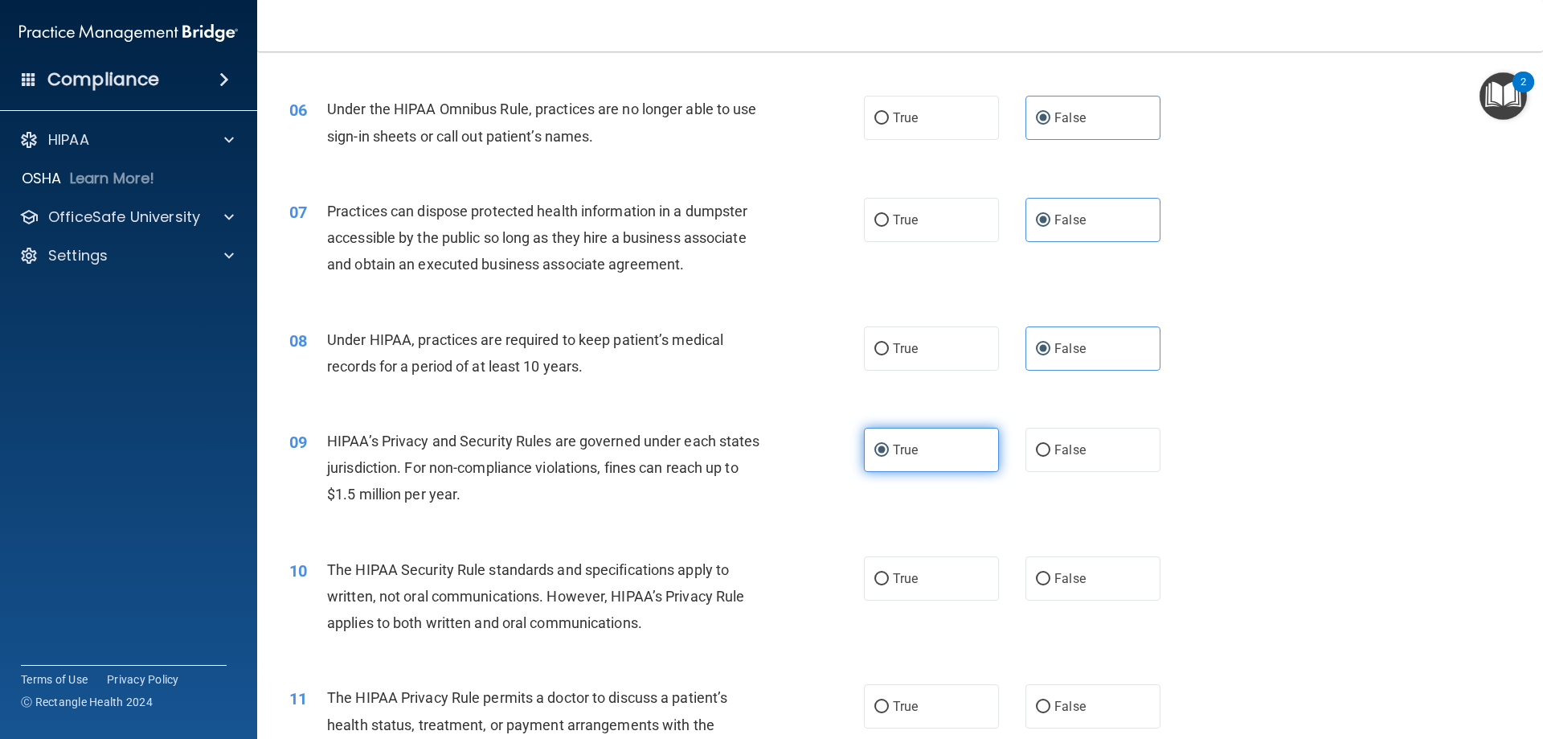
scroll to position [723, 0]
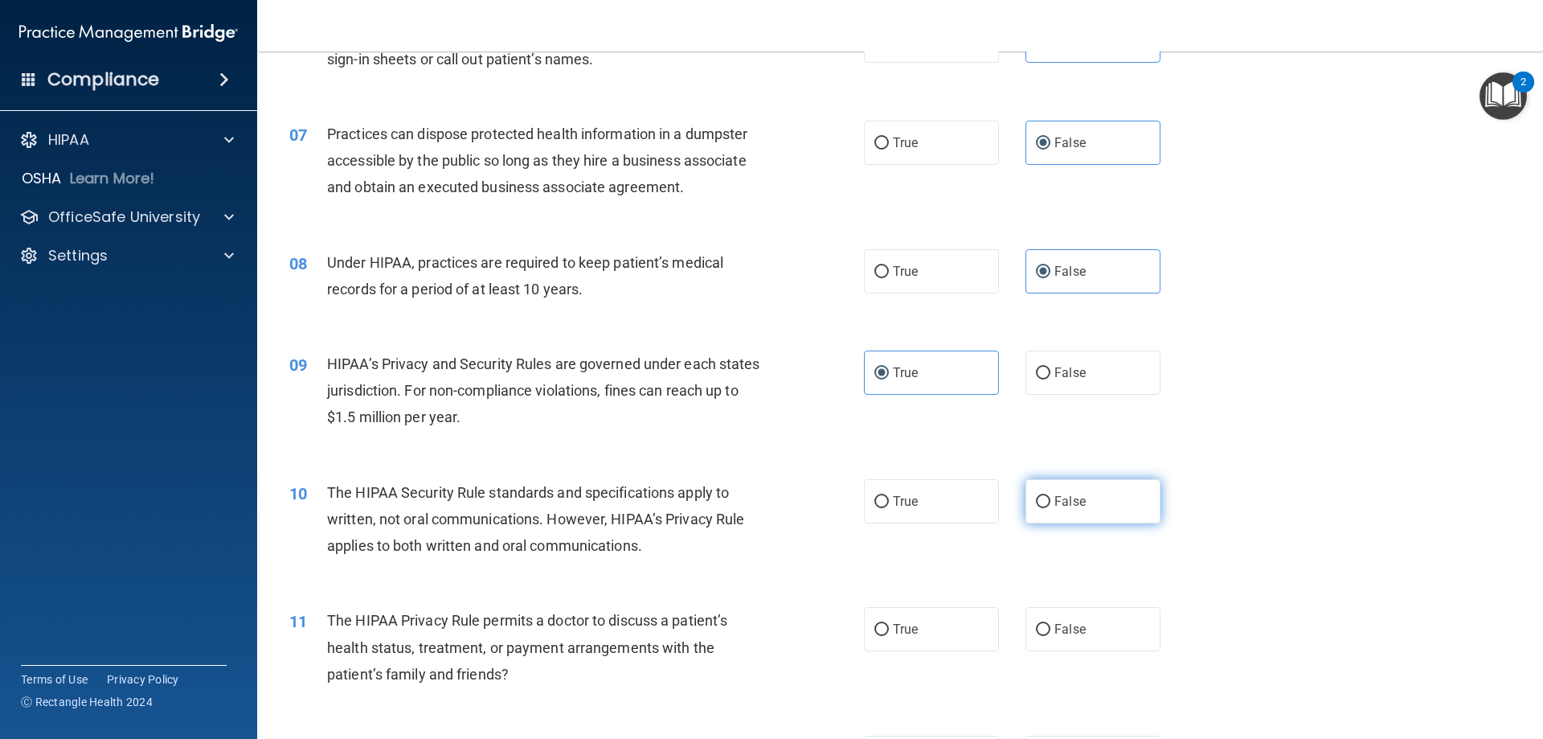
click at [1055, 506] on span "False" at bounding box center [1070, 501] width 31 height 15
click at [1049, 506] on input "False" at bounding box center [1043, 502] width 14 height 12
radio input "true"
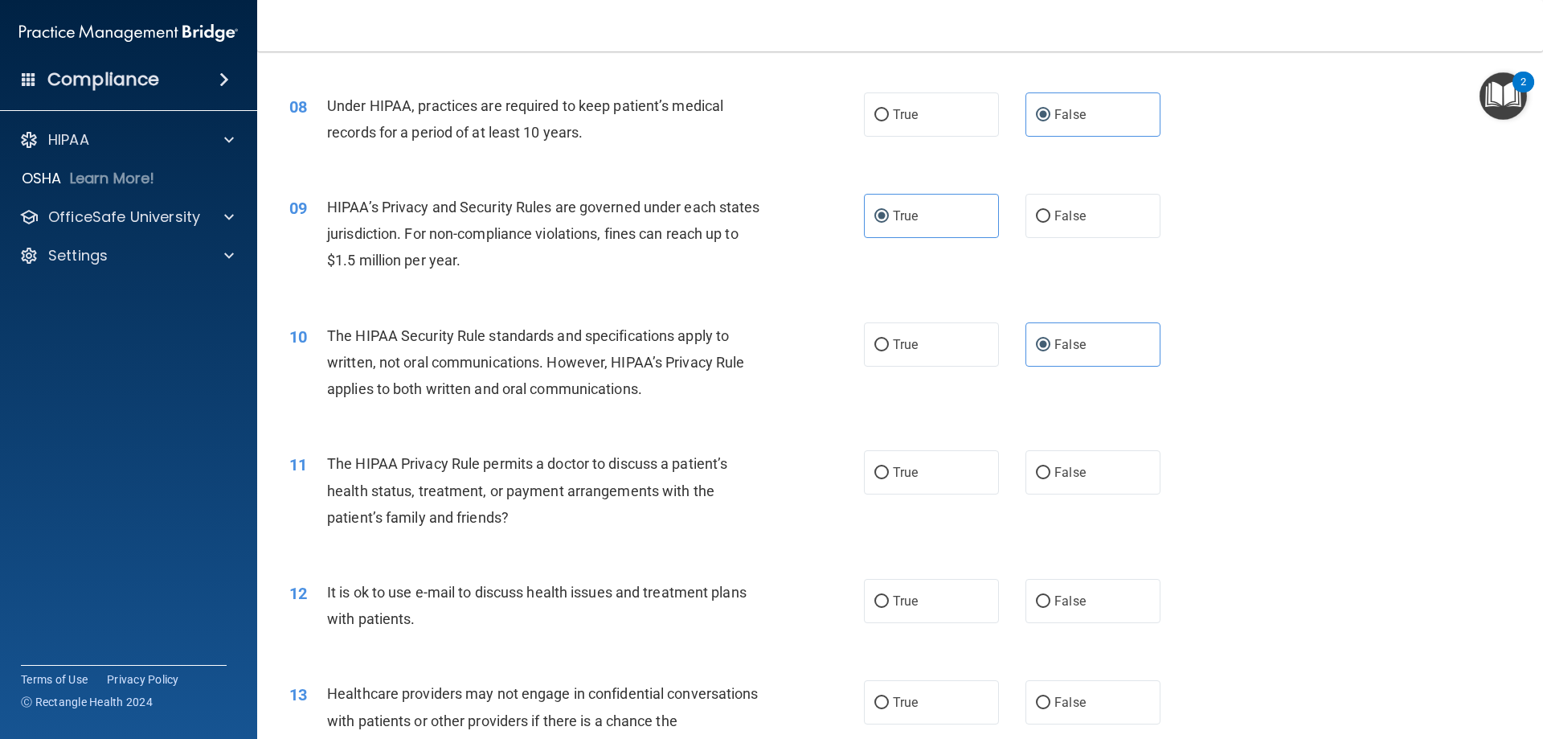
scroll to position [884, 0]
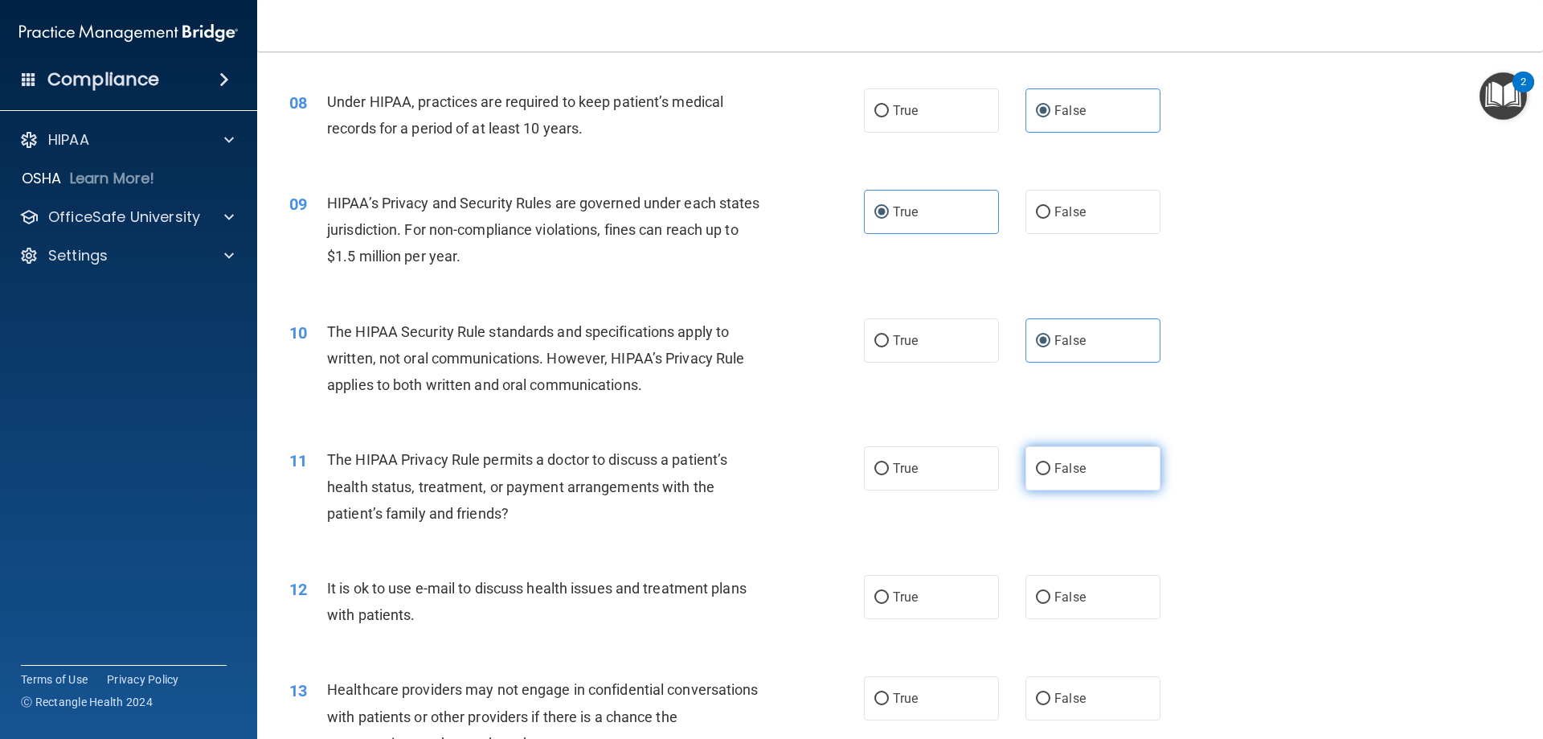
click at [1044, 475] on label "False" at bounding box center [1093, 468] width 135 height 44
click at [1044, 475] on input "False" at bounding box center [1043, 469] width 14 height 12
radio input "true"
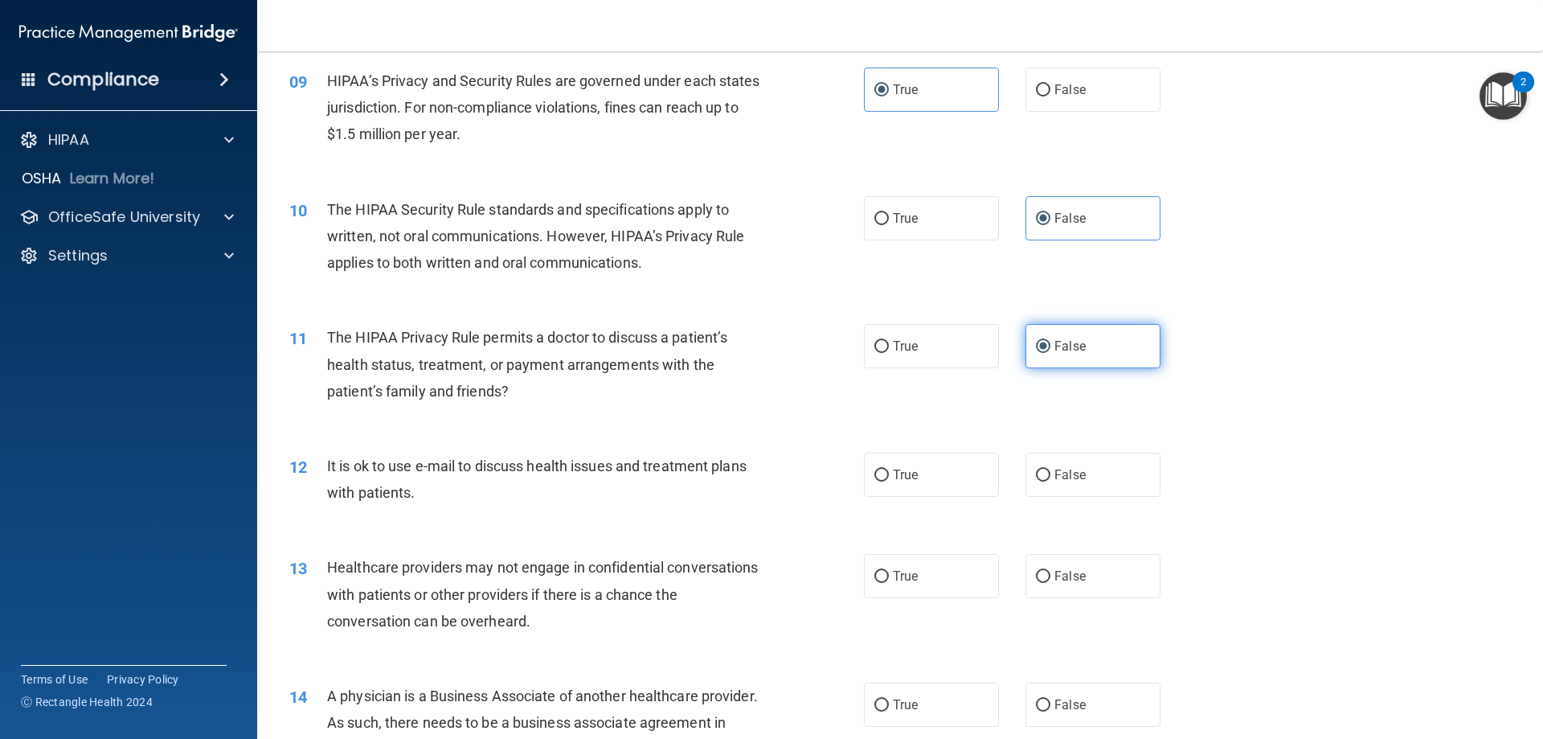
scroll to position [1045, 0]
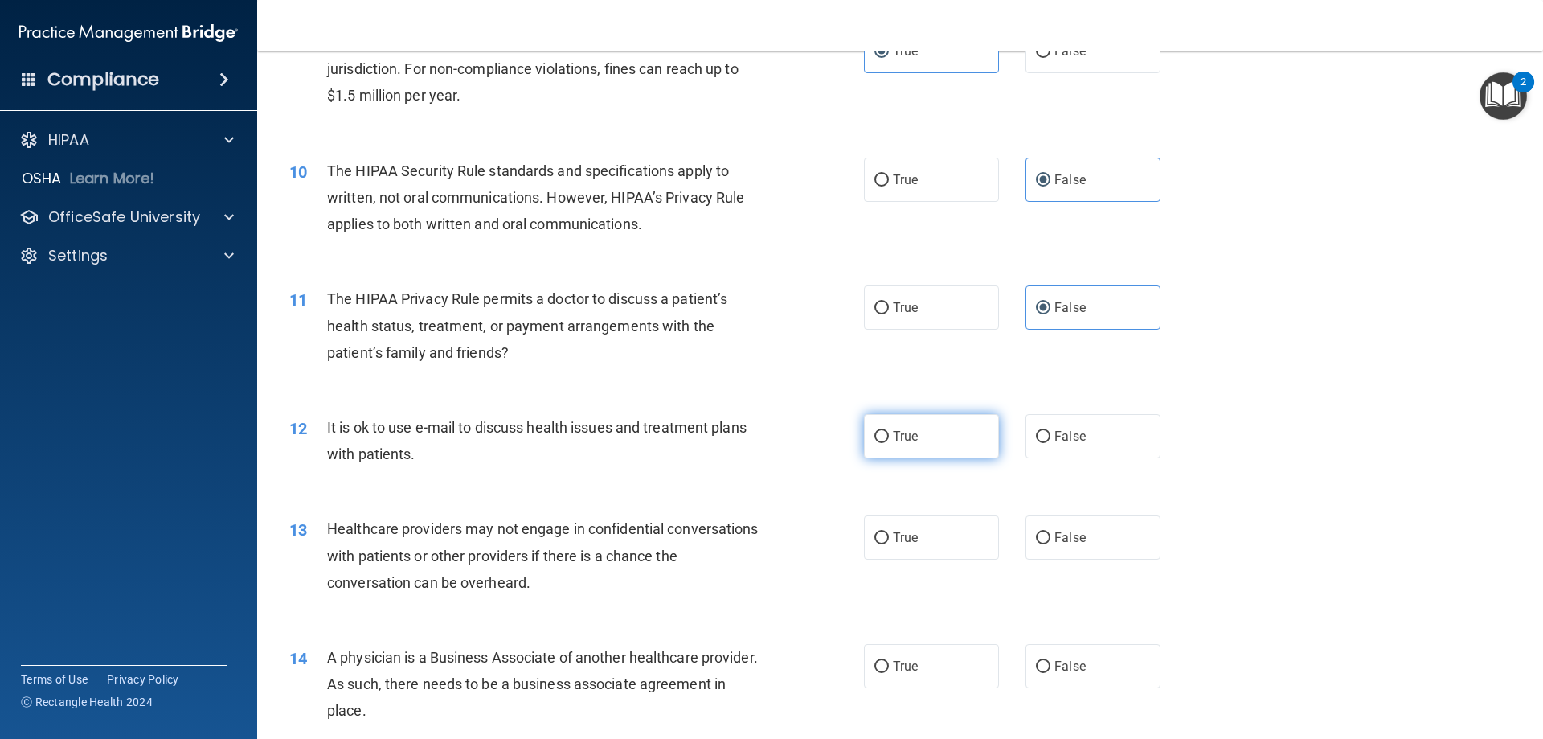
click at [953, 428] on label "True" at bounding box center [931, 436] width 135 height 44
click at [889, 431] on input "True" at bounding box center [882, 437] width 14 height 12
radio input "true"
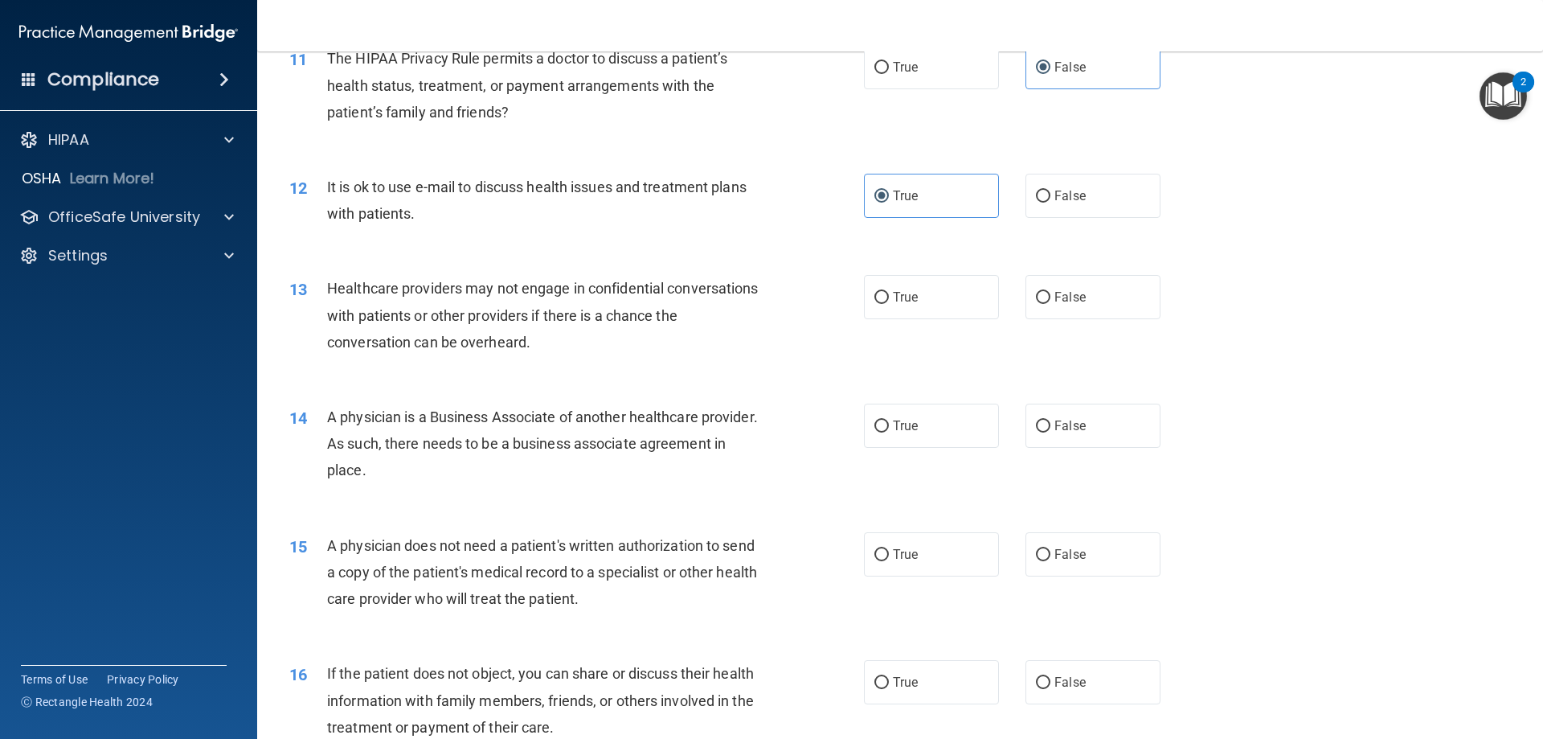
scroll to position [1286, 0]
click at [915, 301] on label "True" at bounding box center [931, 296] width 135 height 44
click at [889, 301] on input "True" at bounding box center [882, 297] width 14 height 12
radio input "true"
click at [937, 426] on label "True" at bounding box center [931, 425] width 135 height 44
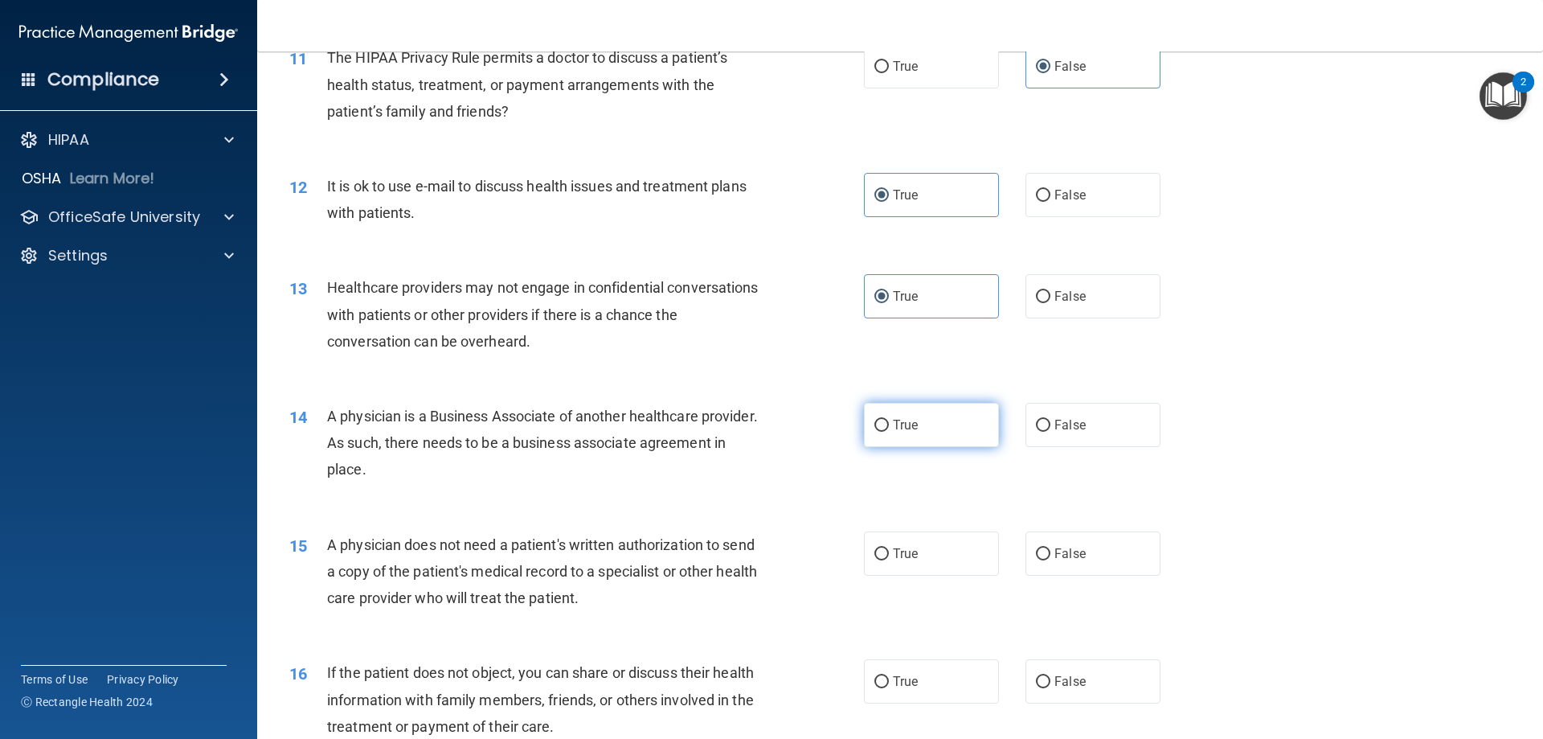
click at [889, 426] on input "True" at bounding box center [882, 426] width 14 height 12
radio input "true"
click at [1047, 543] on label "False" at bounding box center [1093, 553] width 135 height 44
click at [1047, 548] on input "False" at bounding box center [1043, 554] width 14 height 12
radio input "true"
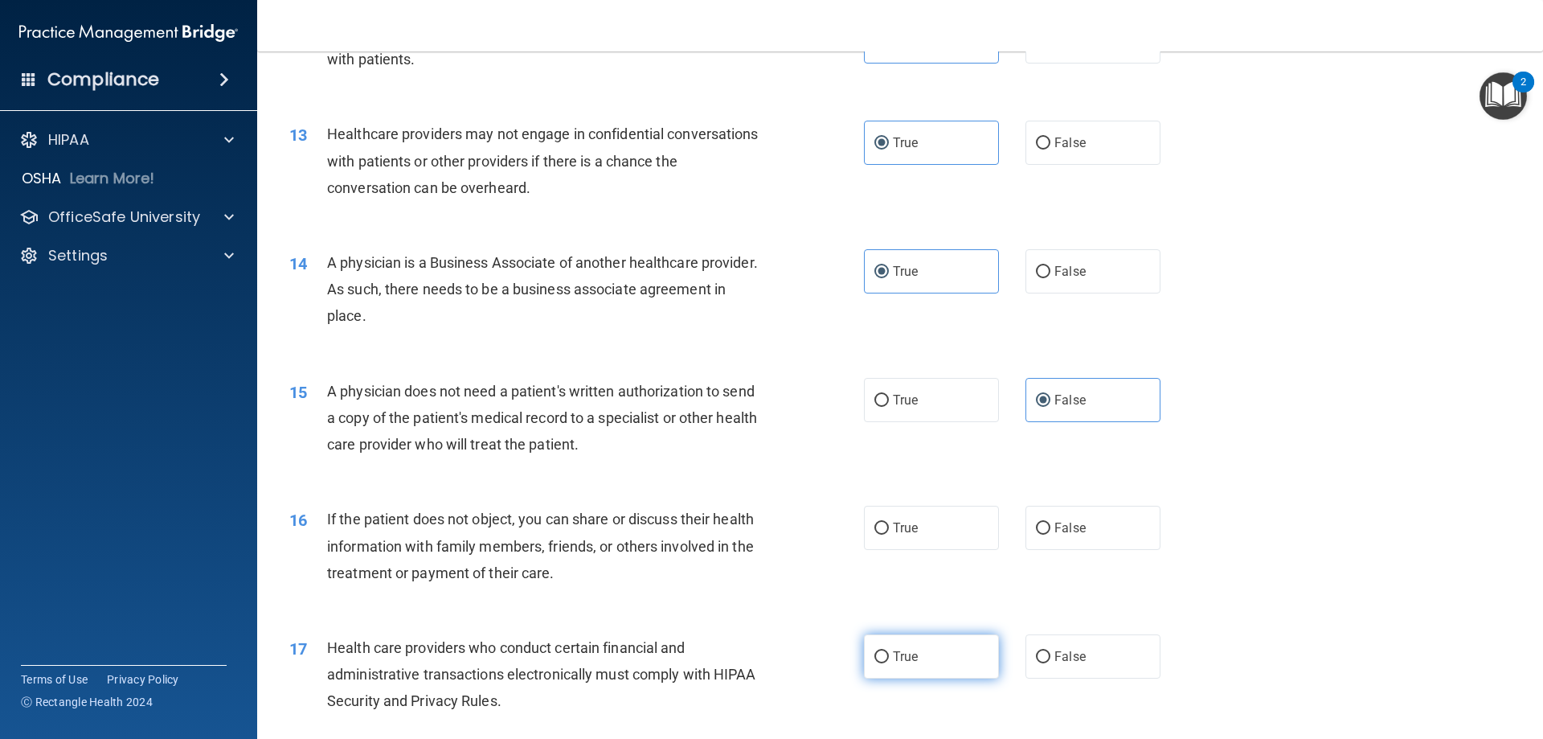
scroll to position [1447, 0]
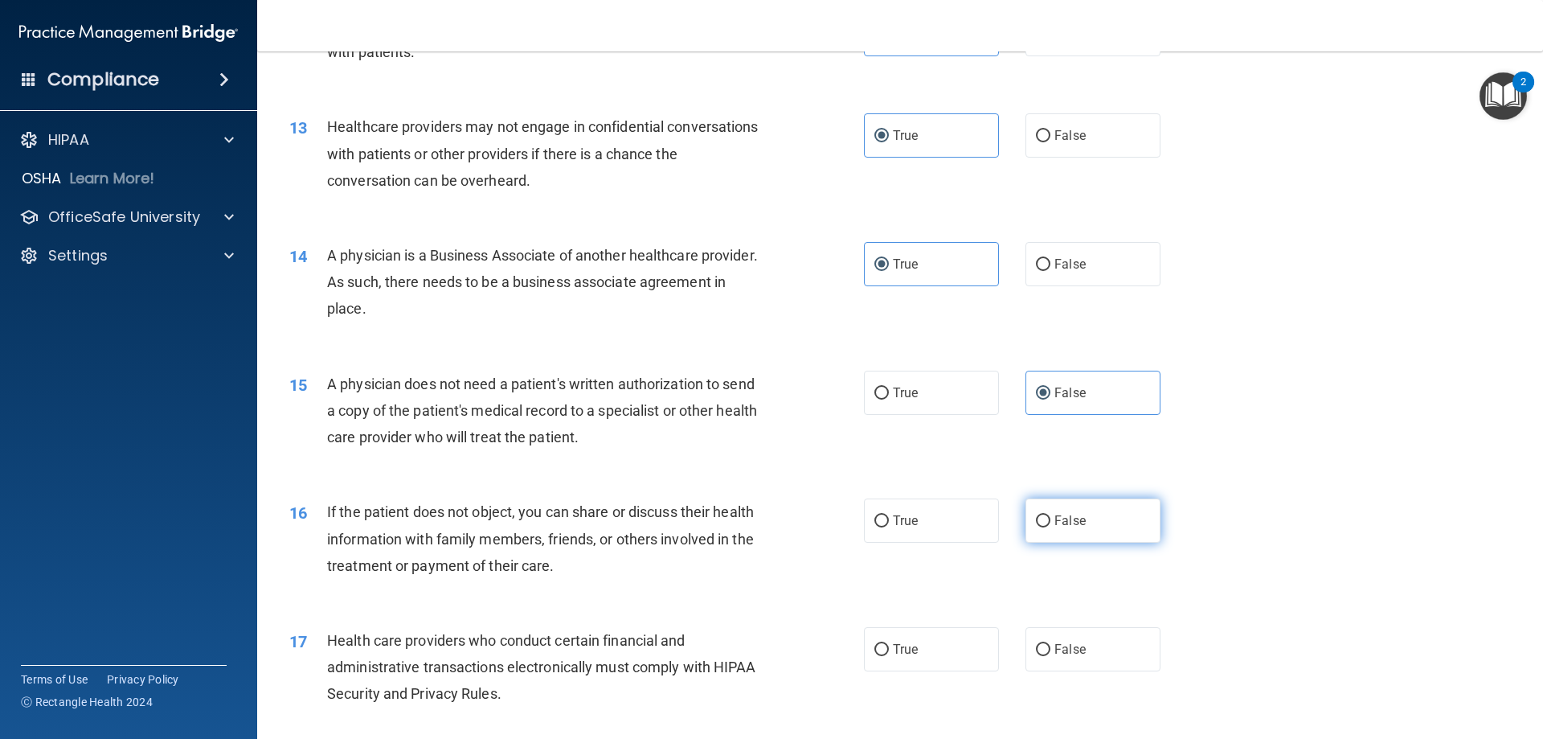
click at [1079, 522] on label "False" at bounding box center [1093, 520] width 135 height 44
click at [1051, 522] on input "False" at bounding box center [1043, 521] width 14 height 12
radio input "true"
click at [957, 534] on label "True" at bounding box center [931, 520] width 135 height 44
click at [889, 527] on input "True" at bounding box center [882, 521] width 14 height 12
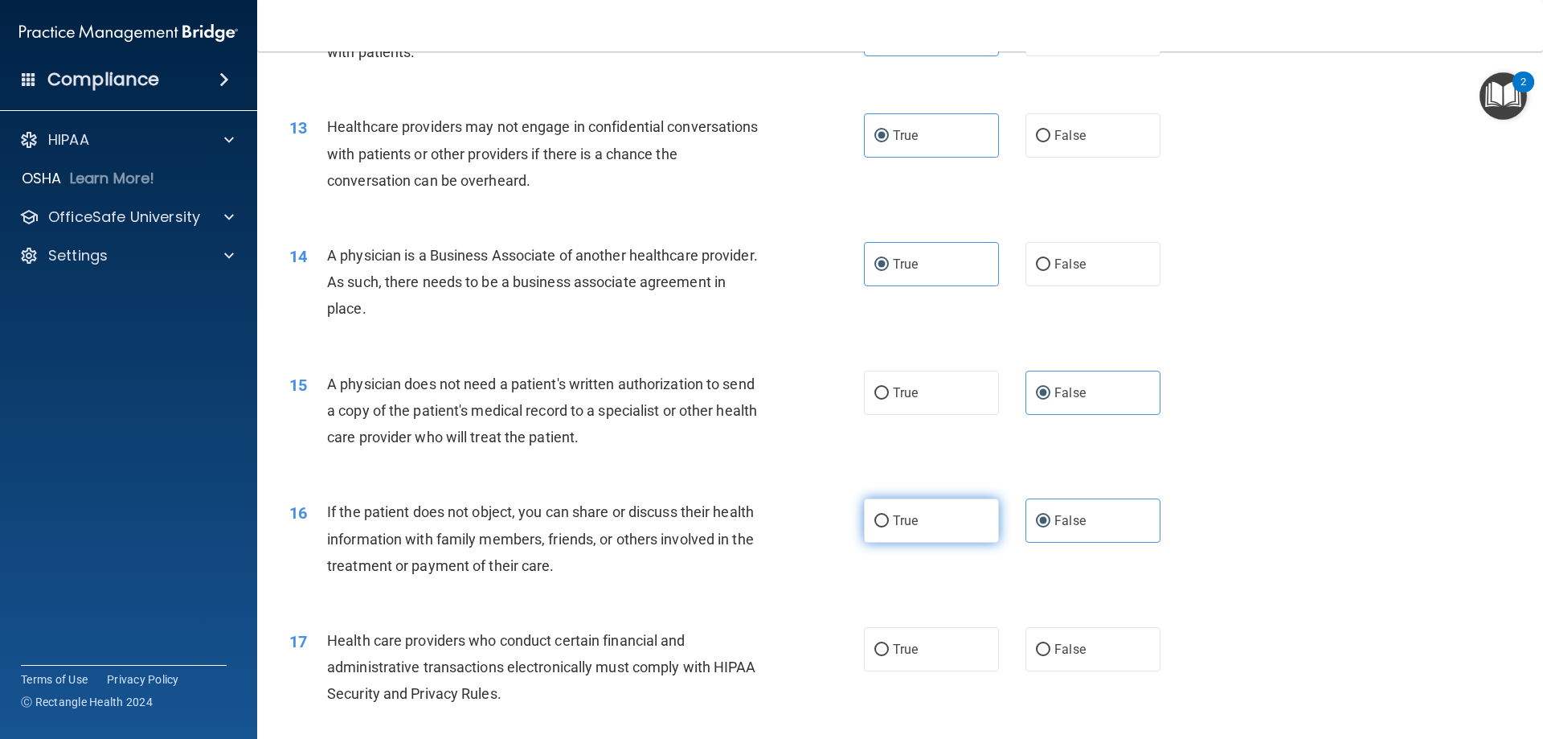
radio input "true"
radio input "false"
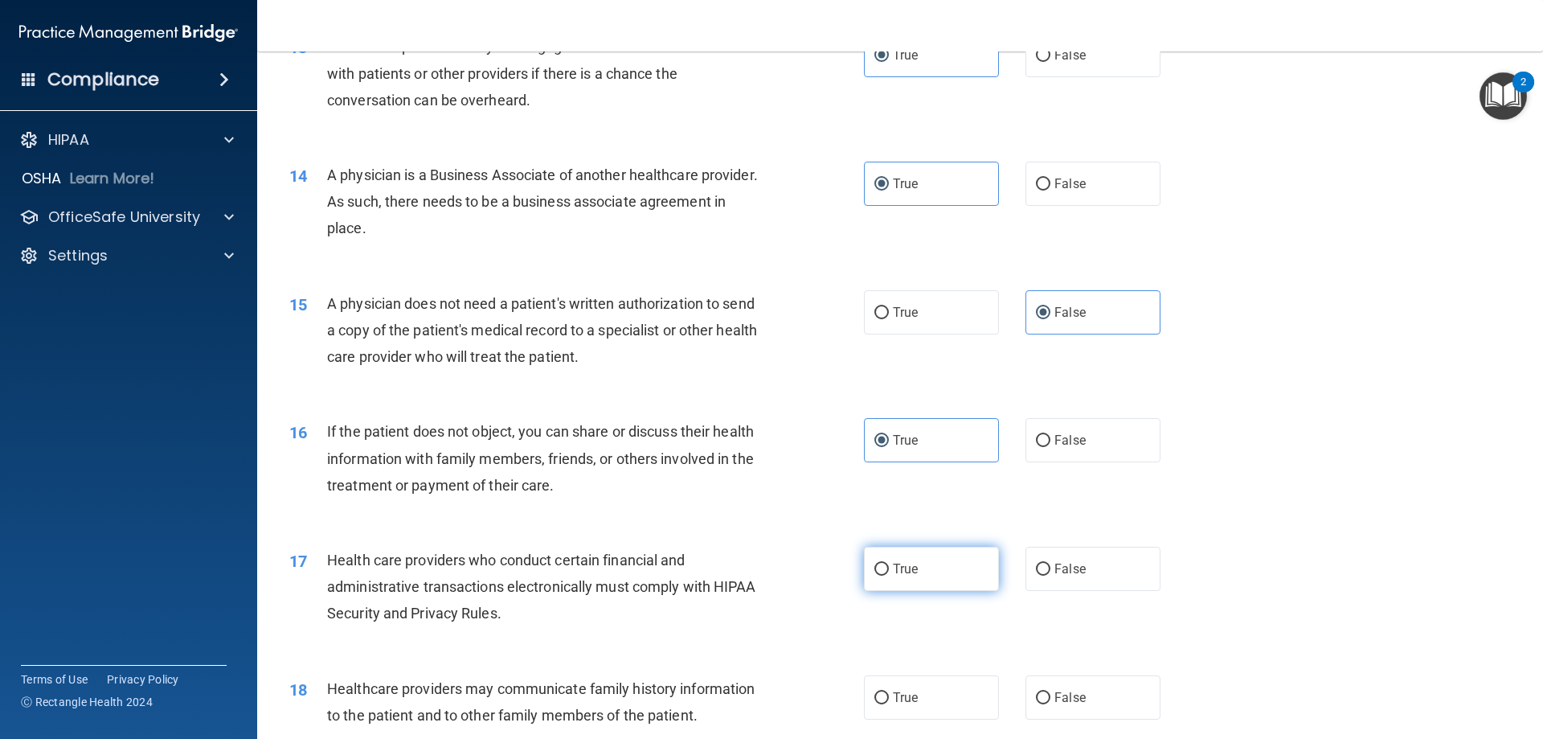
click at [967, 571] on label "True" at bounding box center [931, 569] width 135 height 44
click at [889, 571] on input "True" at bounding box center [882, 570] width 14 height 12
radio input "true"
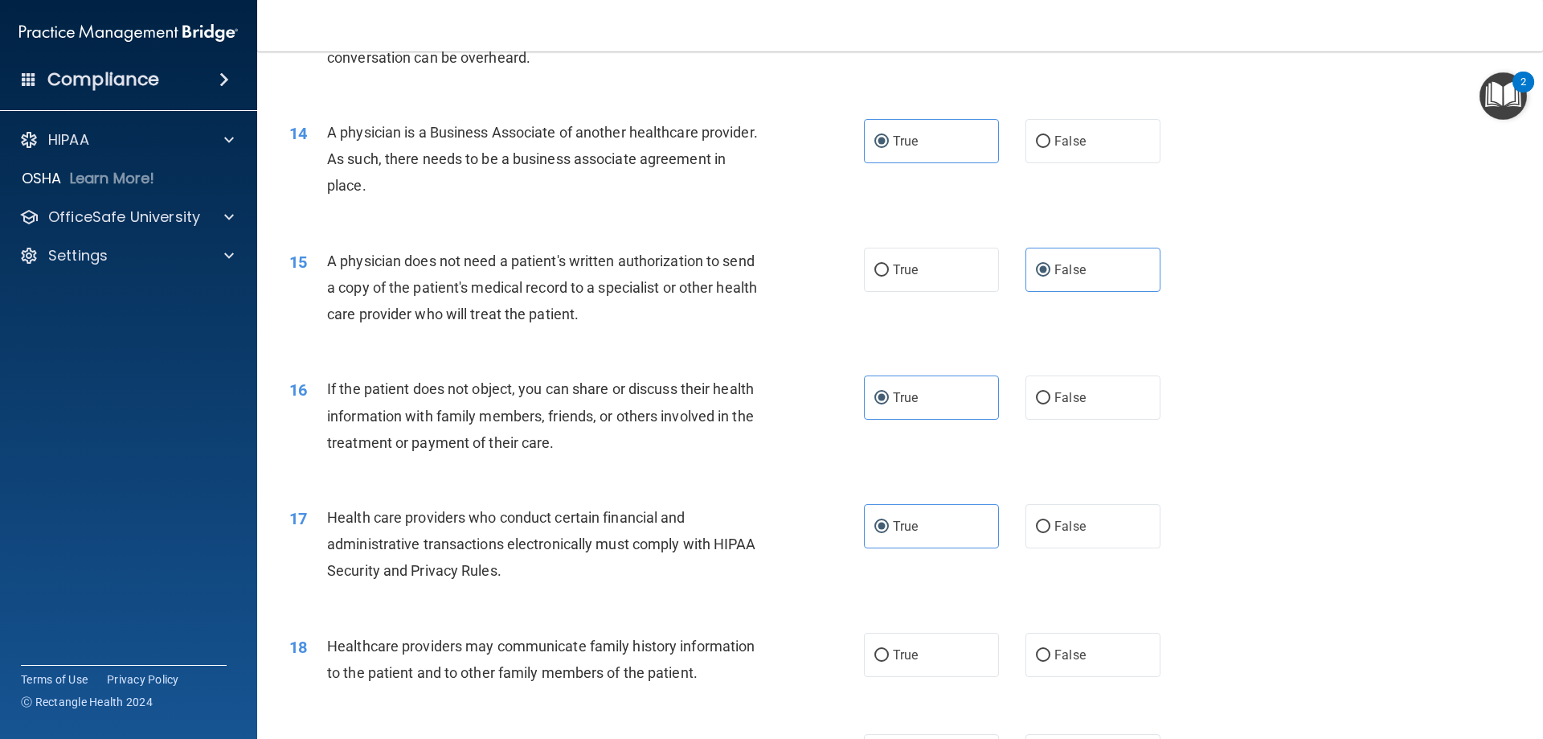
scroll to position [1608, 0]
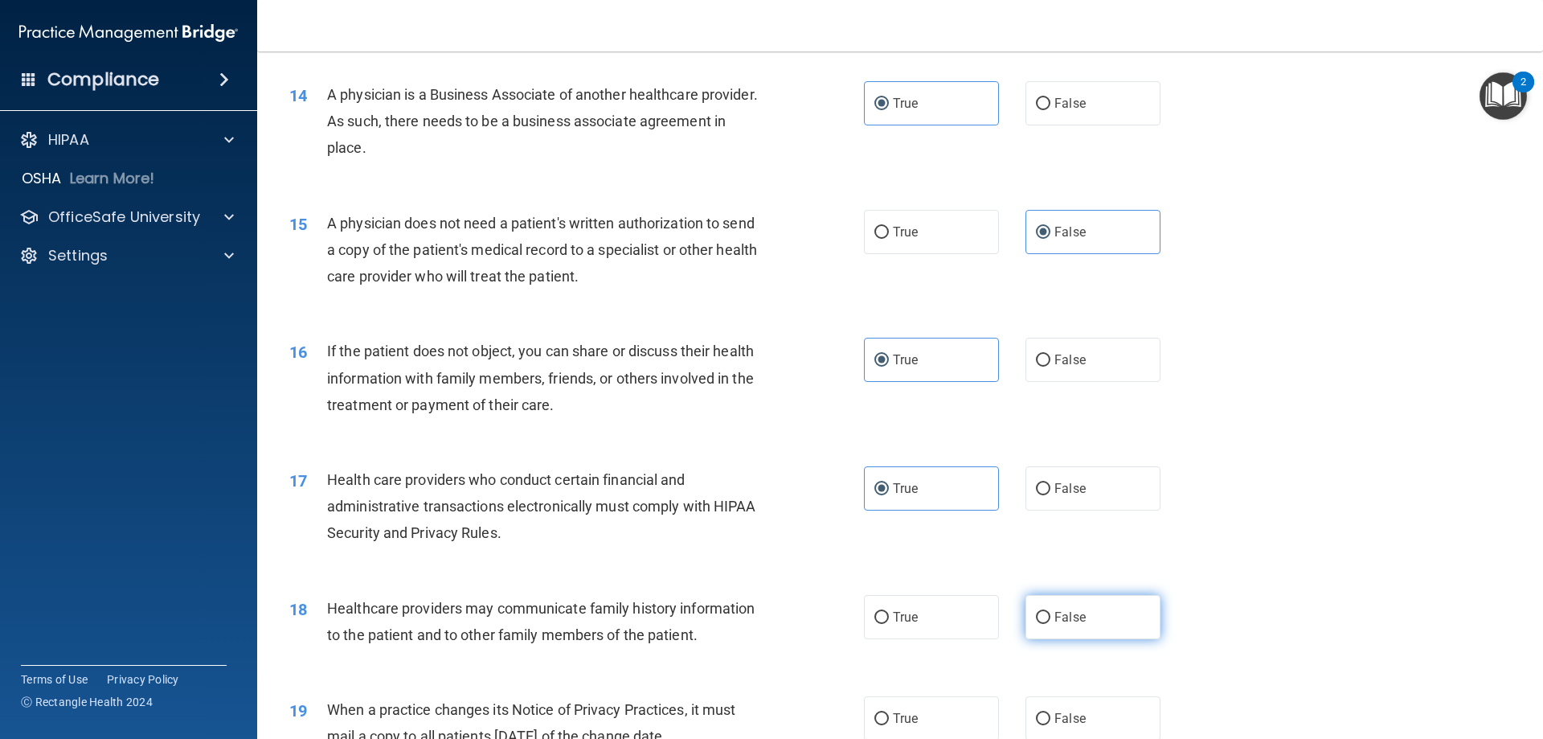
click at [1061, 609] on label "False" at bounding box center [1093, 617] width 135 height 44
click at [1051, 612] on input "False" at bounding box center [1043, 618] width 14 height 12
radio input "true"
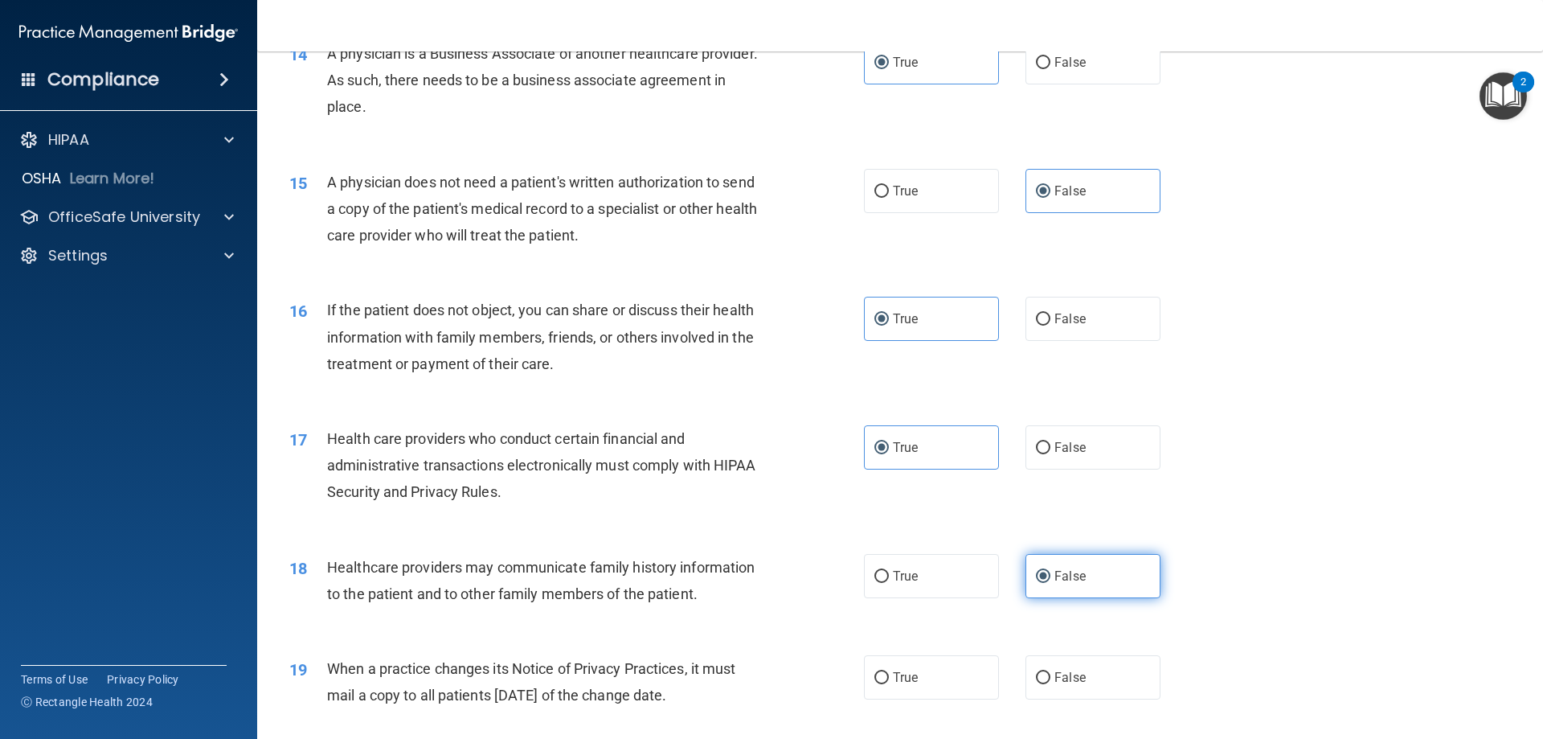
scroll to position [1688, 0]
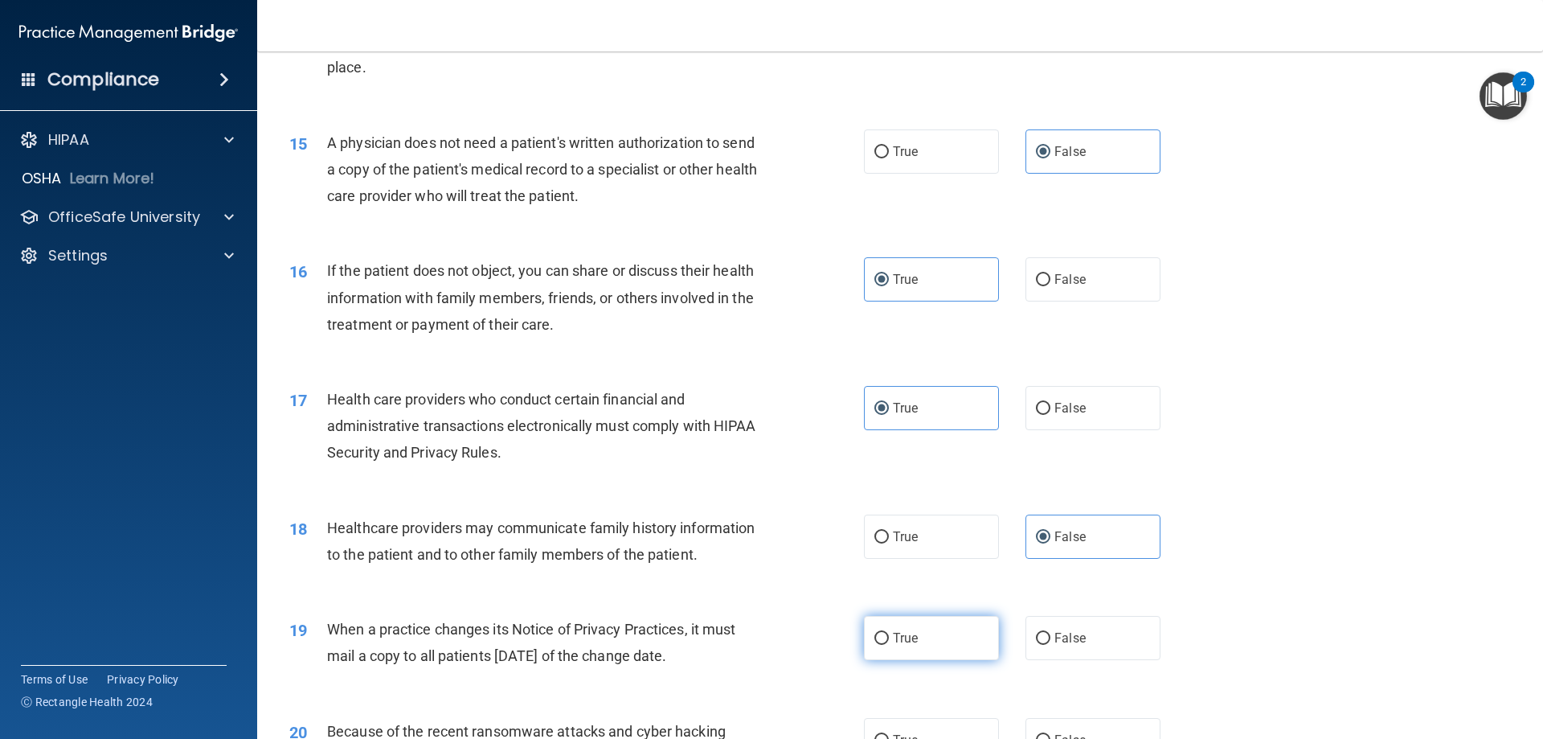
click at [949, 648] on label "True" at bounding box center [931, 638] width 135 height 44
click at [889, 645] on input "True" at bounding box center [882, 639] width 14 height 12
radio input "true"
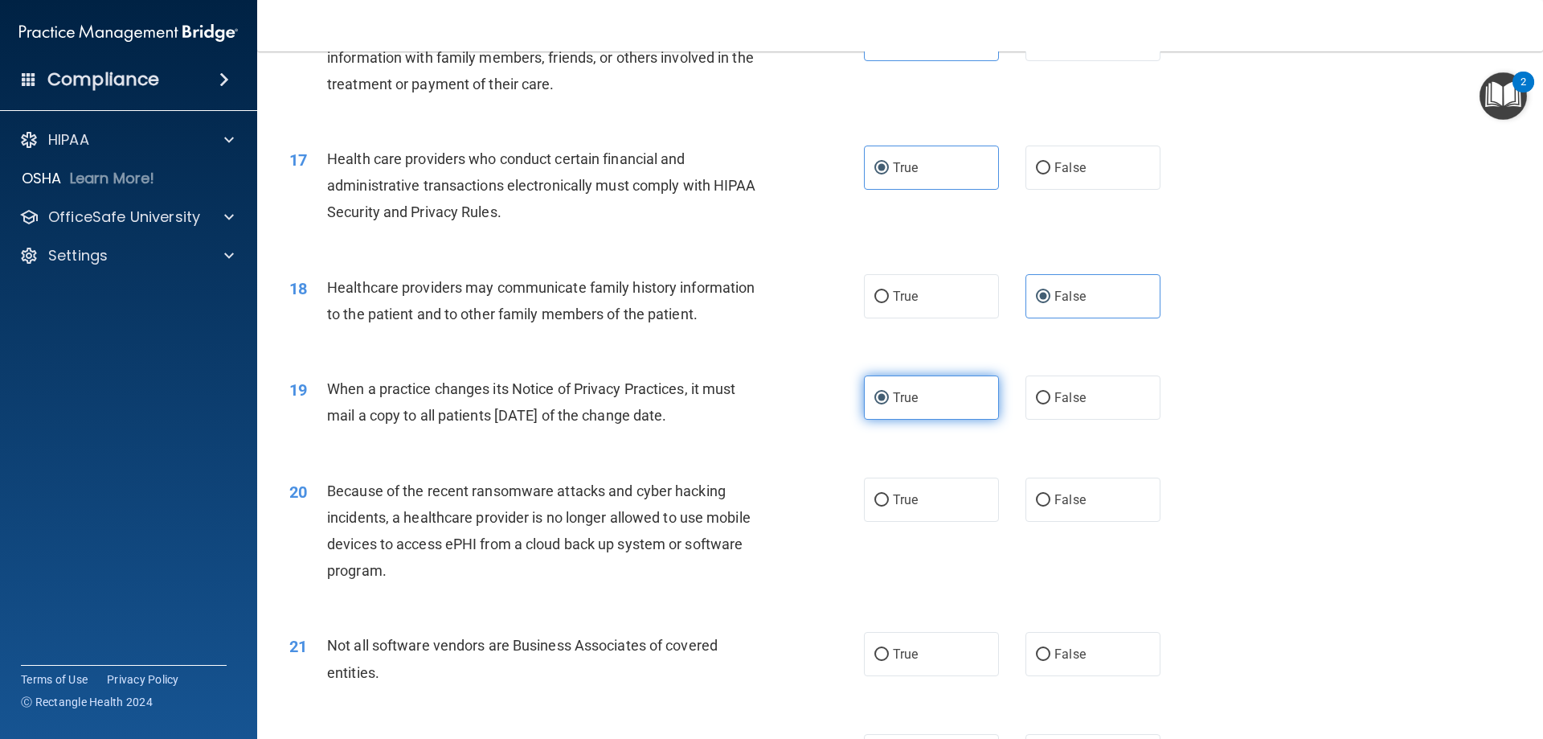
scroll to position [1929, 0]
click at [1069, 514] on label "False" at bounding box center [1093, 499] width 135 height 44
click at [1051, 506] on input "False" at bounding box center [1043, 500] width 14 height 12
radio input "true"
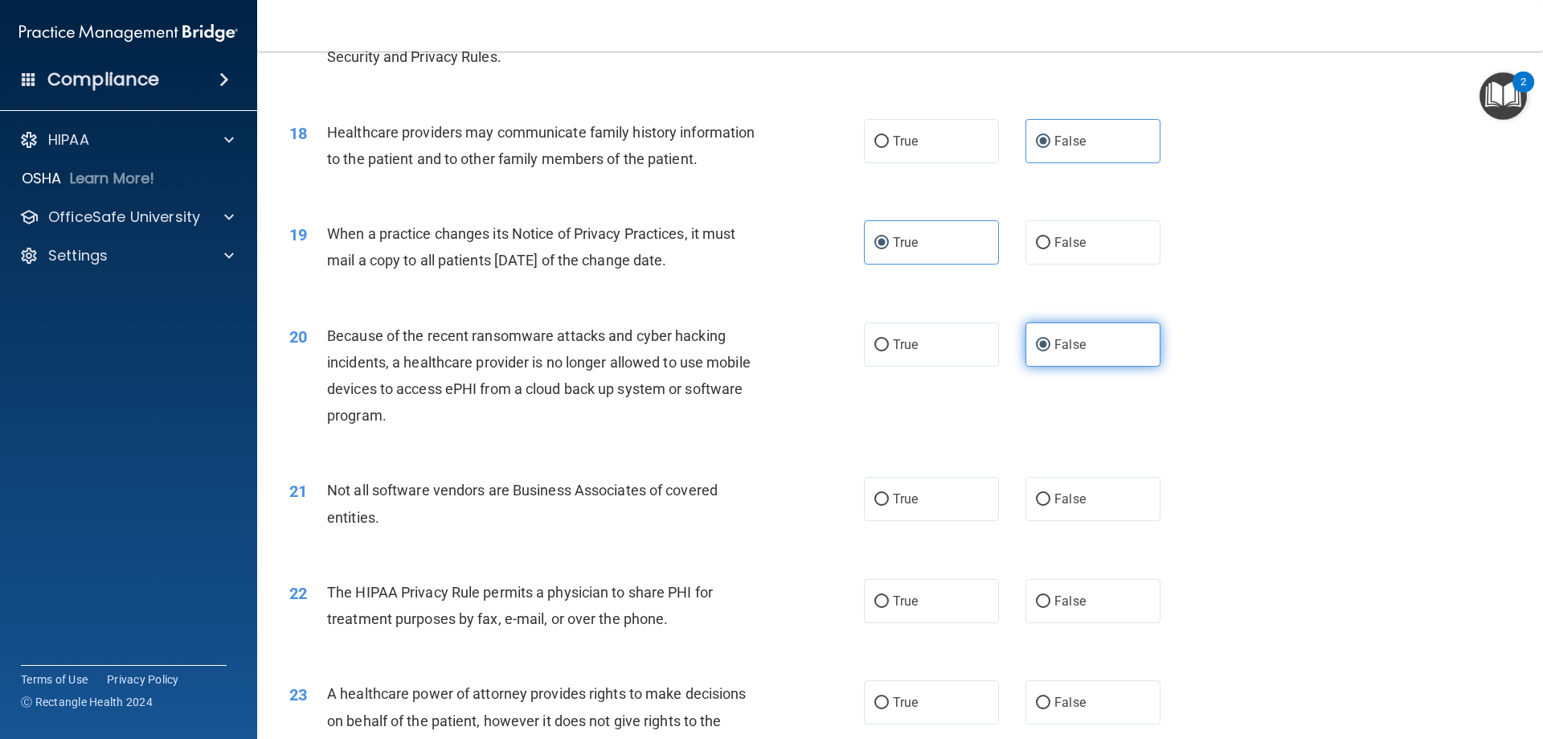
scroll to position [2090, 0]
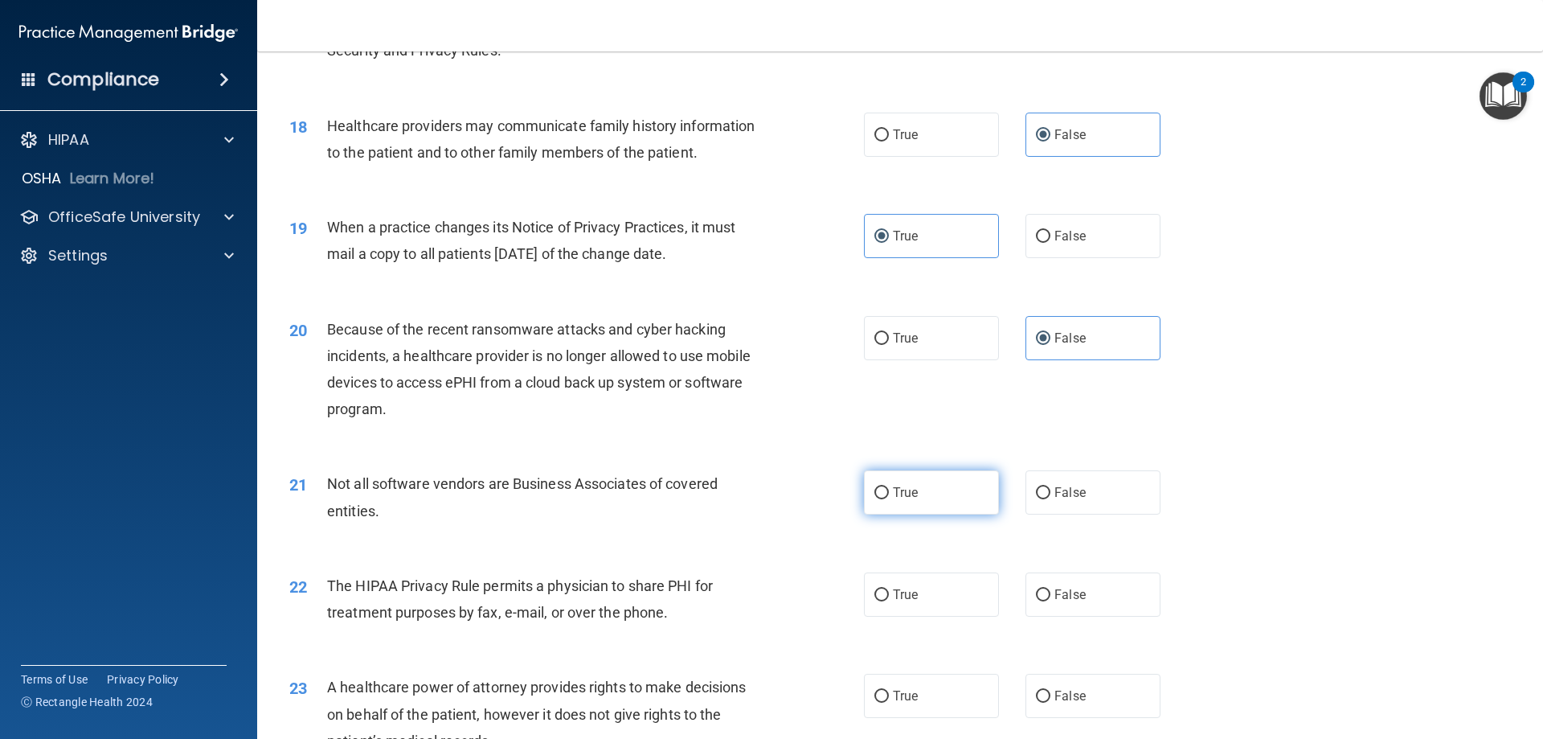
click at [973, 495] on label "True" at bounding box center [931, 492] width 135 height 44
click at [889, 495] on input "True" at bounding box center [882, 493] width 14 height 12
radio input "true"
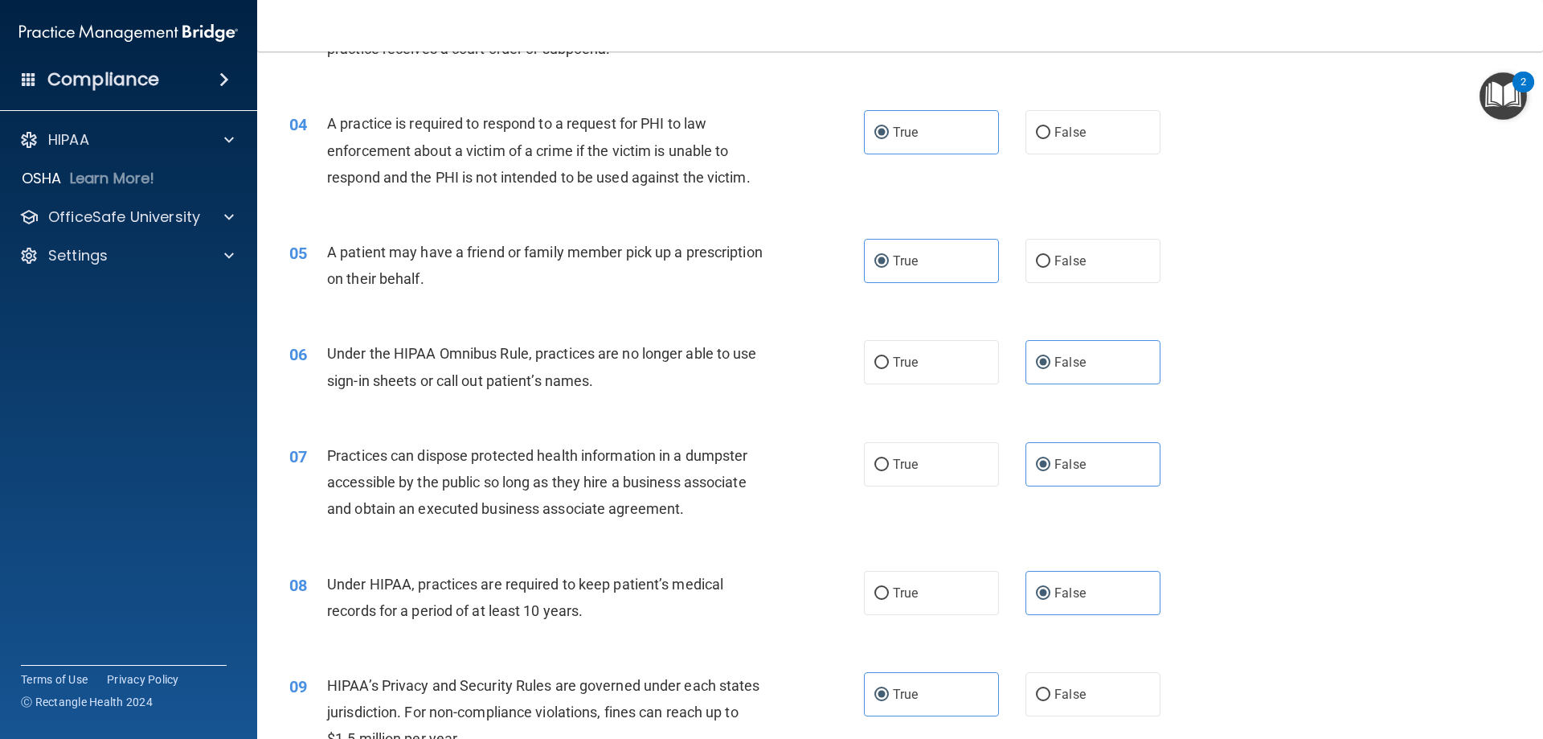
scroll to position [0, 0]
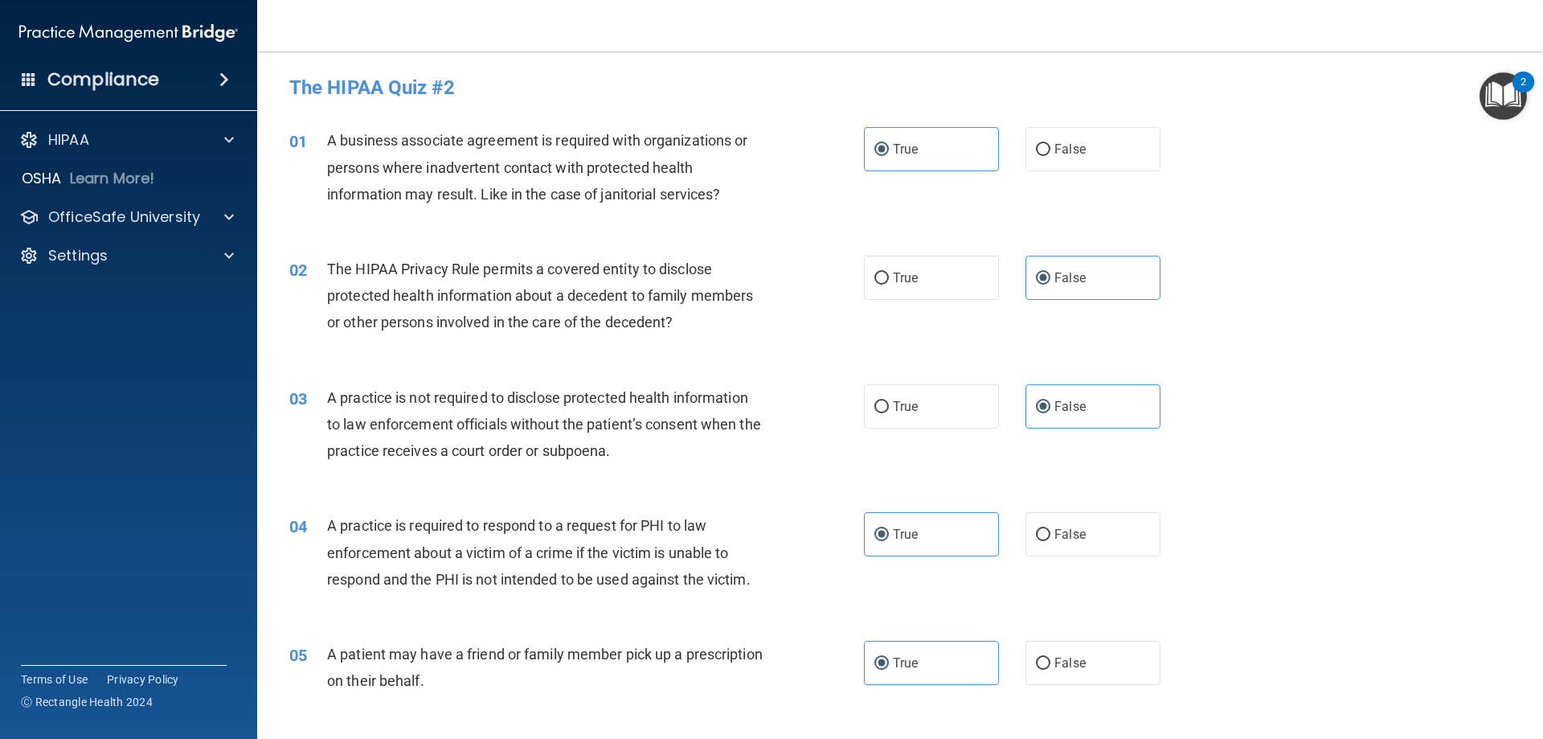
click at [223, 85] on span at bounding box center [224, 79] width 10 height 19
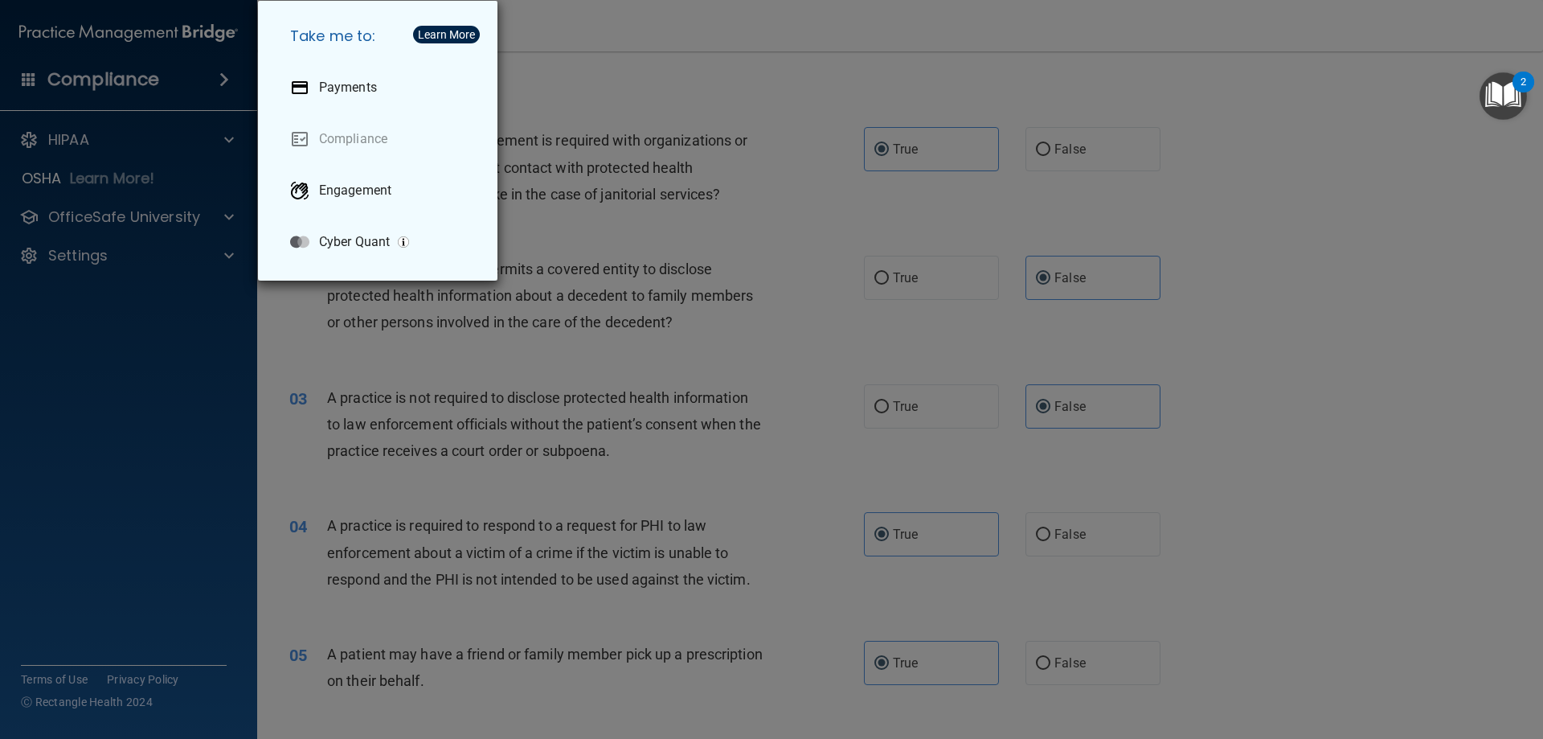
drag, startPoint x: 10, startPoint y: 91, endPoint x: 21, endPoint y: 79, distance: 16.0
click at [12, 89] on div "Take me to: Payments Compliance Engagement Cyber Quant" at bounding box center [771, 369] width 1543 height 739
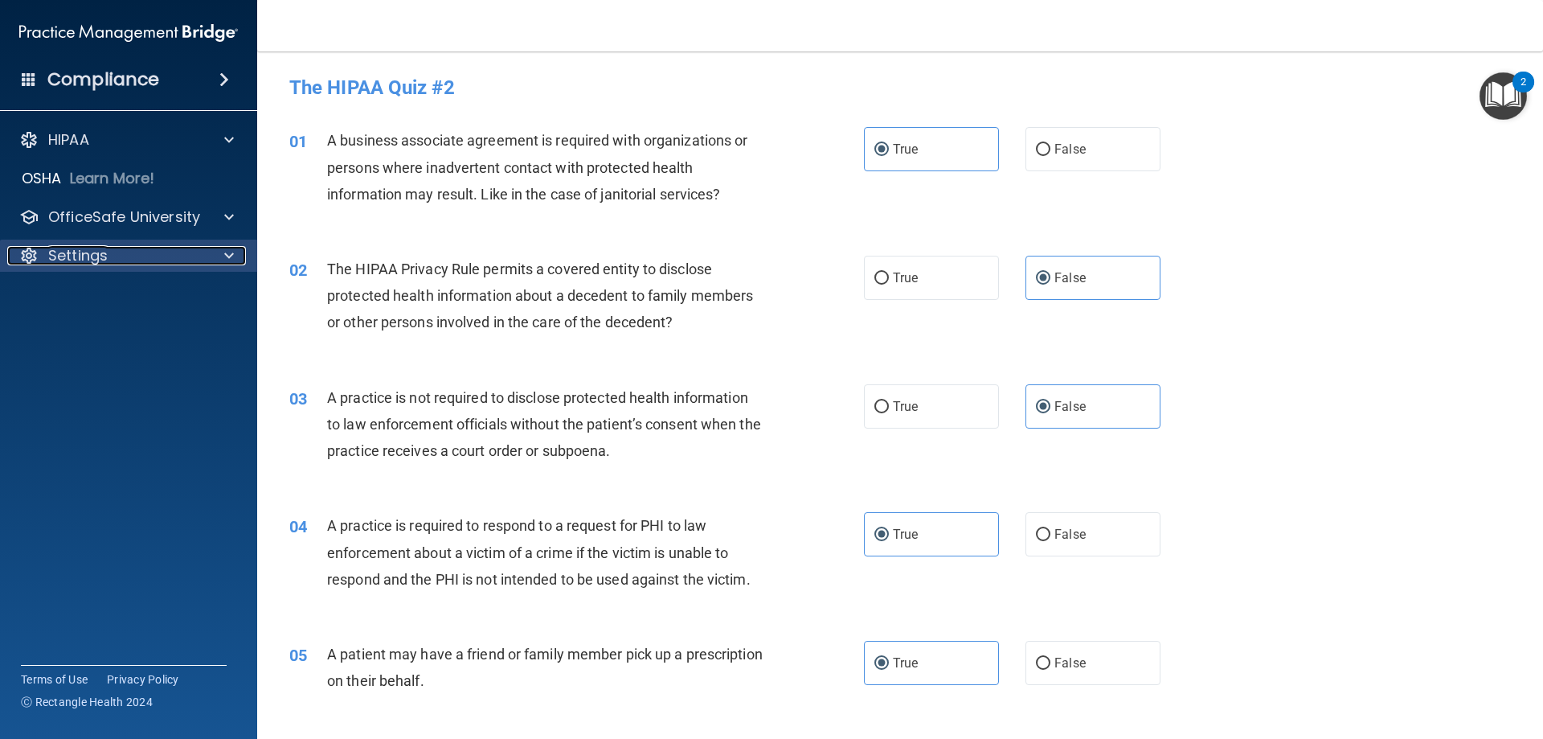
click at [187, 256] on div "Settings" at bounding box center [106, 255] width 199 height 19
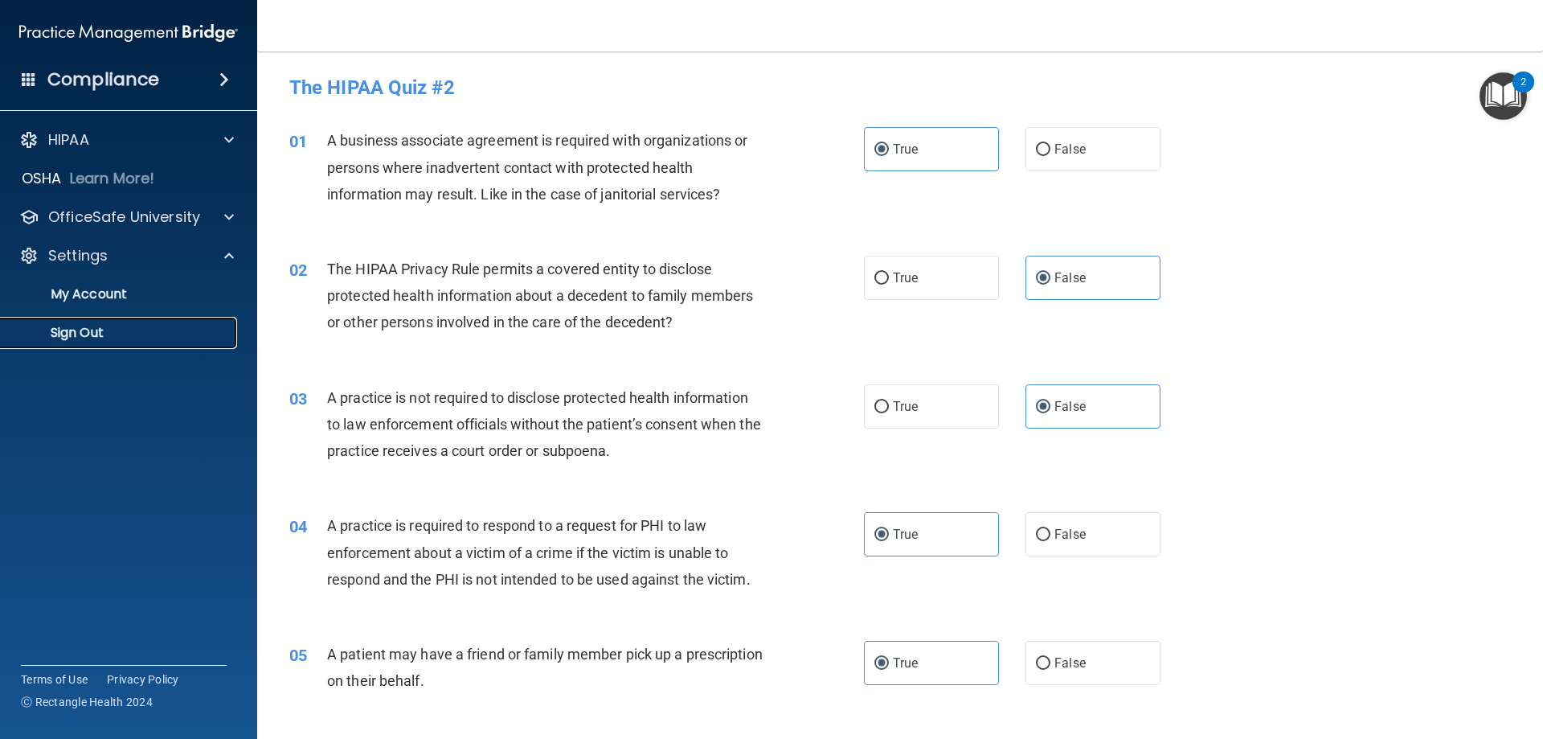
click at [87, 330] on p "Sign Out" at bounding box center [119, 333] width 219 height 16
